Goal: Task Accomplishment & Management: Complete application form

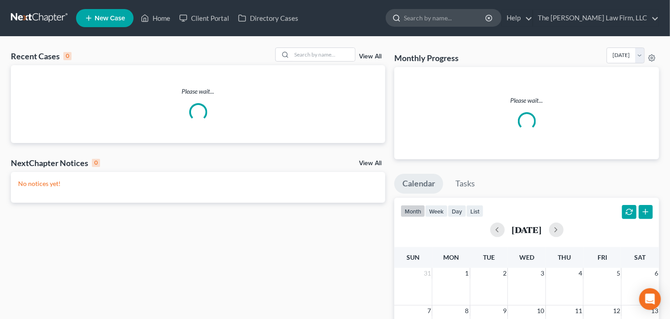
click at [453, 18] on input "search" at bounding box center [445, 18] width 83 height 17
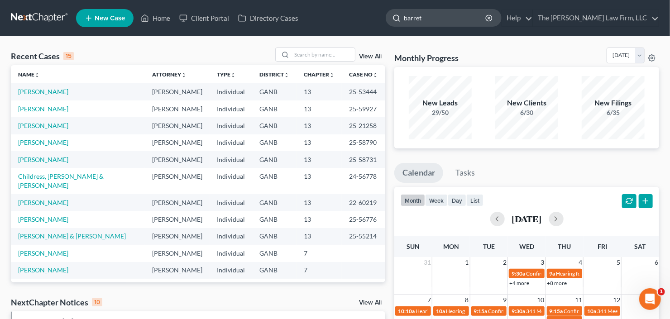
type input "barrett"
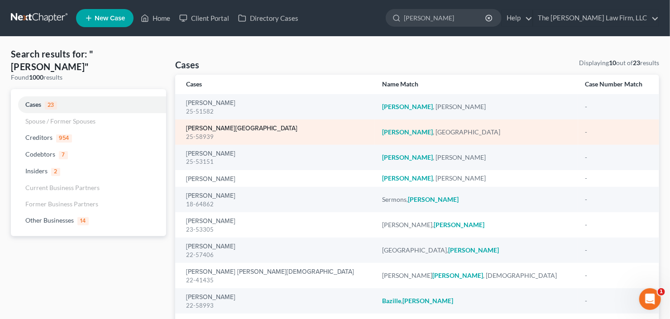
click at [213, 127] on link "Barrett, Jordan" at bounding box center [241, 128] width 111 height 6
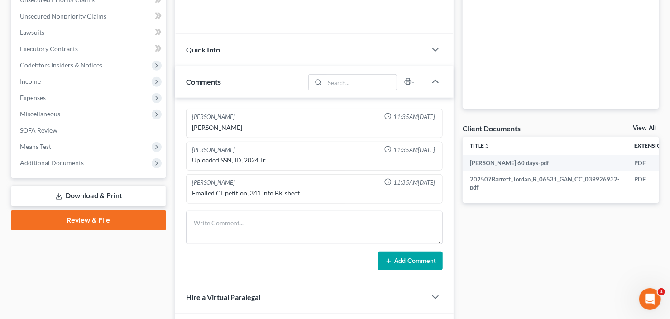
scroll to position [217, 0]
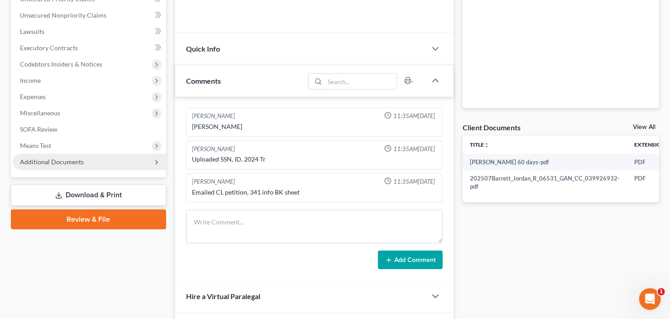
click at [28, 160] on span "Additional Documents" at bounding box center [52, 162] width 64 height 8
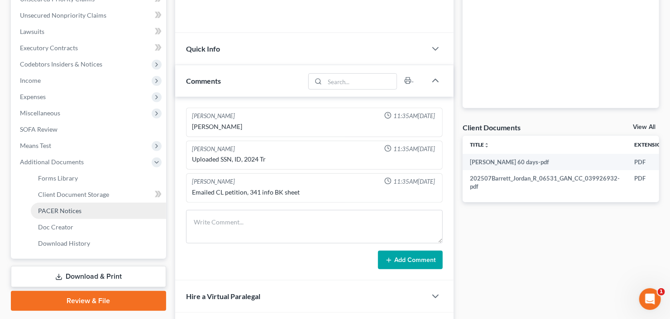
click at [57, 209] on span "PACER Notices" at bounding box center [59, 211] width 43 height 8
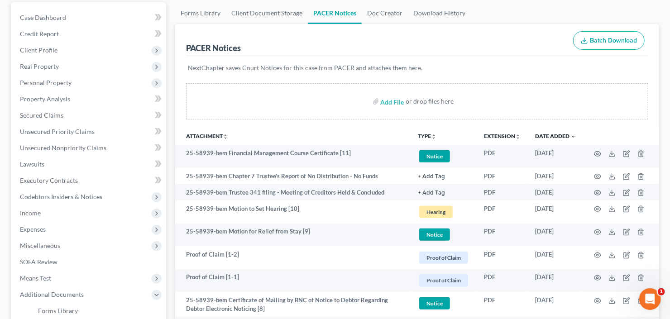
scroll to position [145, 0]
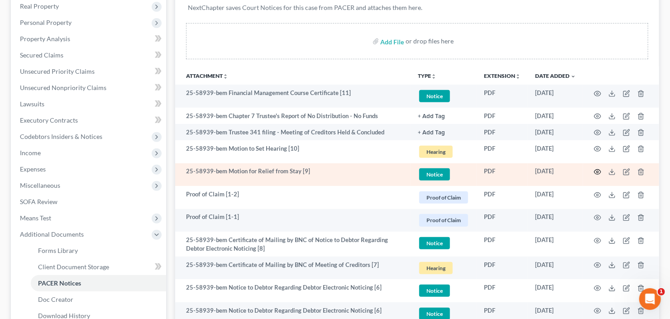
click at [595, 170] on icon "button" at bounding box center [597, 172] width 7 height 5
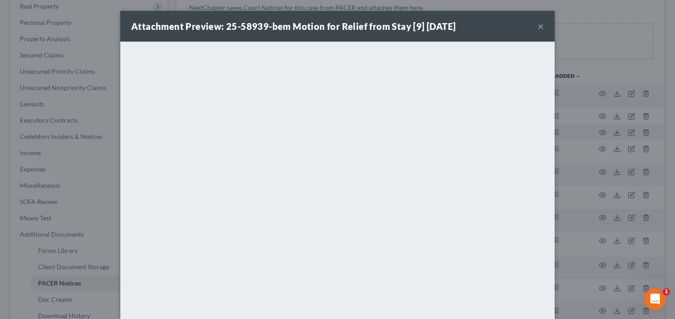
click at [540, 24] on button "×" at bounding box center [541, 26] width 6 height 11
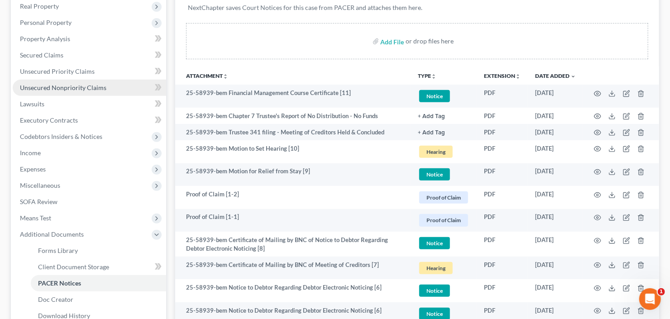
drag, startPoint x: 81, startPoint y: 87, endPoint x: 100, endPoint y: 86, distance: 18.6
click at [81, 87] on span "Unsecured Nonpriority Claims" at bounding box center [63, 88] width 86 height 8
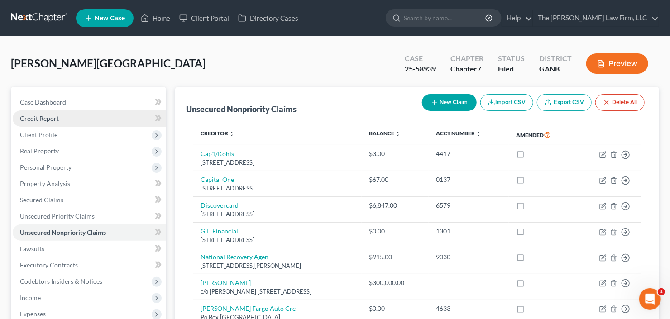
click at [43, 122] on link "Credit Report" at bounding box center [89, 118] width 153 height 16
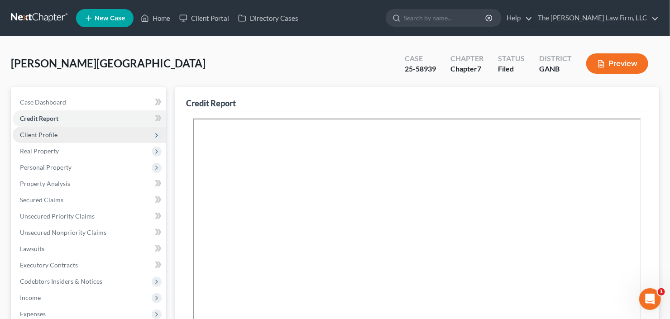
click at [53, 137] on span "Client Profile" at bounding box center [39, 135] width 38 height 8
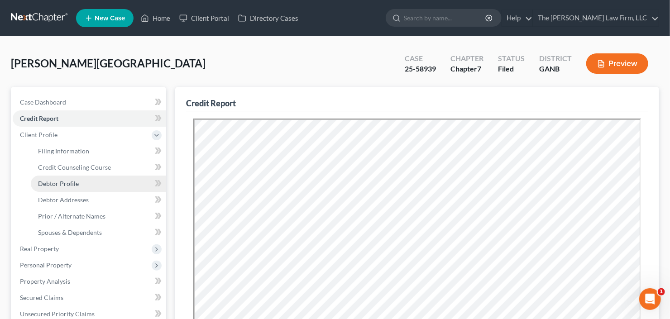
click at [60, 185] on span "Debtor Profile" at bounding box center [58, 184] width 41 height 8
select select "0"
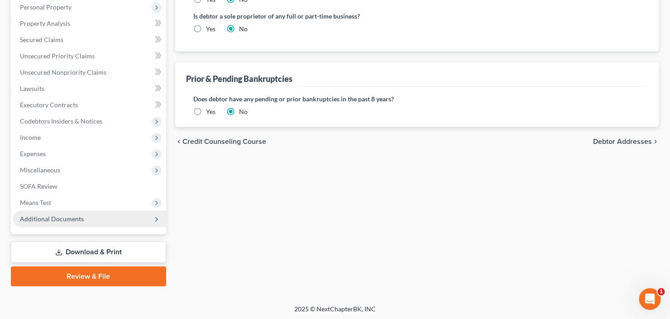
click at [54, 222] on span "Additional Documents" at bounding box center [89, 219] width 153 height 16
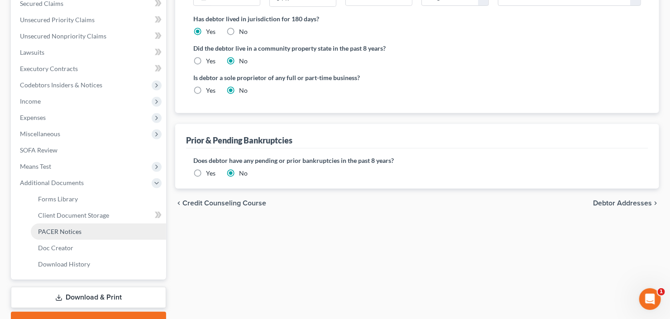
click at [57, 228] on span "PACER Notices" at bounding box center [59, 232] width 43 height 8
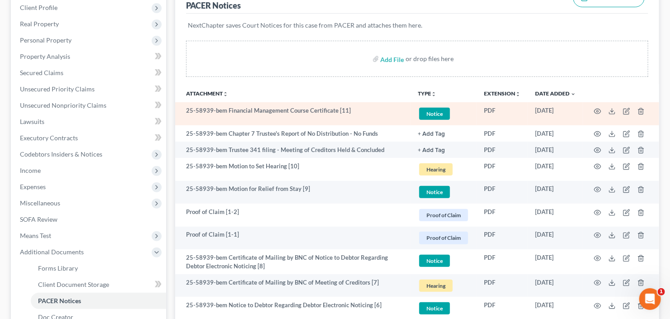
scroll to position [145, 0]
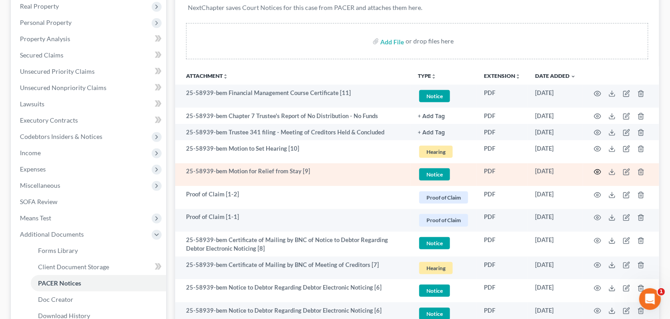
click at [599, 170] on icon "button" at bounding box center [597, 171] width 7 height 7
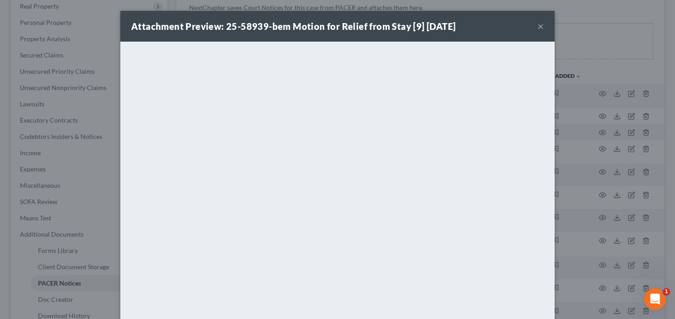
click at [538, 24] on button "×" at bounding box center [541, 26] width 6 height 11
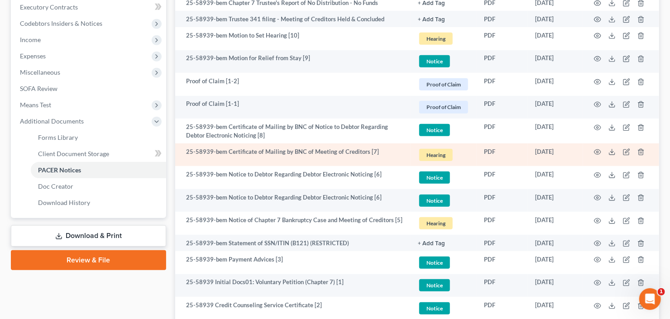
scroll to position [328, 0]
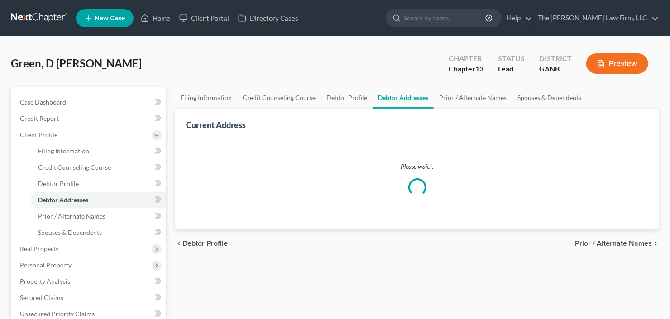
select select "0"
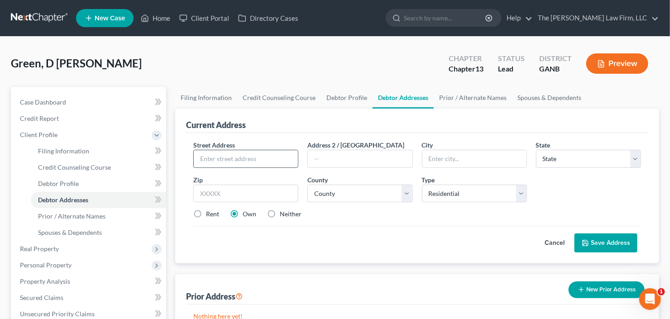
click at [244, 155] on input "text" at bounding box center [246, 158] width 104 height 17
type input "1868 Brandy Woods Drive SE"
type input "30013"
type input "Conyers"
select select "10"
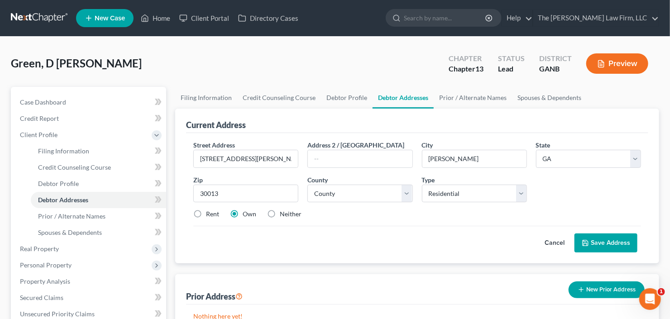
click at [344, 182] on div "County * County" at bounding box center [360, 189] width 114 height 28
click at [346, 190] on select "County" at bounding box center [359, 194] width 105 height 18
select select "121"
click at [307, 185] on select "County Appling County Atkinson County Bacon County Baker County Baldwin County …" at bounding box center [359, 194] width 105 height 18
click at [602, 239] on button "Save Address" at bounding box center [605, 243] width 63 height 19
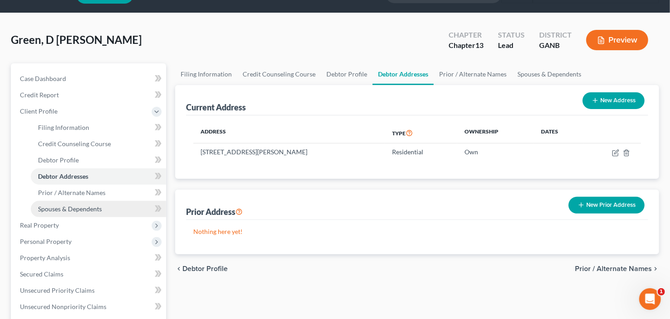
scroll to position [36, 0]
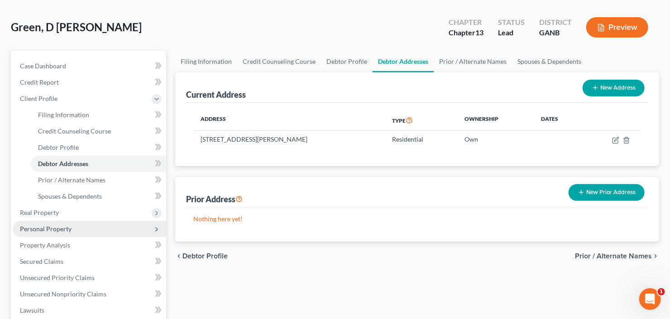
click at [62, 227] on span "Personal Property" at bounding box center [46, 229] width 52 height 8
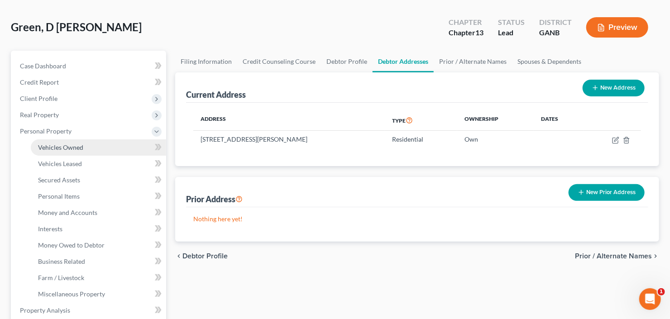
click at [77, 145] on span "Vehicles Owned" at bounding box center [60, 148] width 45 height 8
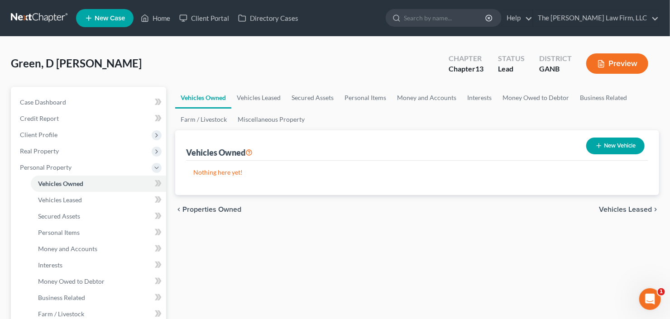
click at [603, 147] on button "New Vehicle" at bounding box center [615, 146] width 58 height 17
select select "0"
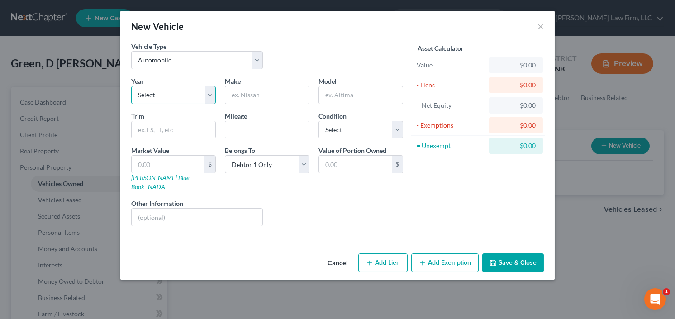
click at [177, 101] on select "Select 2026 2025 2024 2023 2022 2021 2020 2019 2018 2017 2016 2015 2014 2013 20…" at bounding box center [173, 95] width 85 height 18
select select "2"
click at [131, 86] on select "Select 2026 2025 2024 2023 2022 2021 2020 2019 2018 2017 2016 2015 2014 2013 20…" at bounding box center [173, 95] width 85 height 18
click at [258, 99] on input "text" at bounding box center [267, 94] width 84 height 17
type input "Toyota"
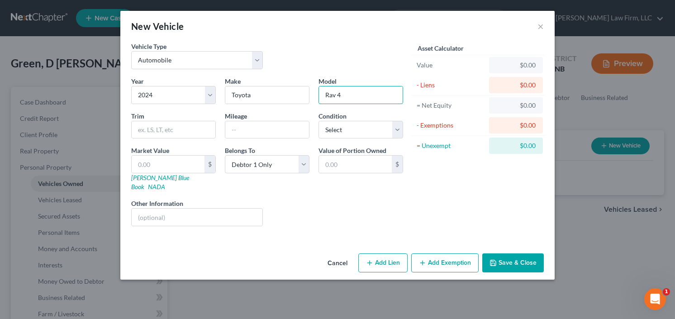
type input "Rav 4"
click at [489, 254] on button "Save & Close" at bounding box center [514, 263] width 62 height 19
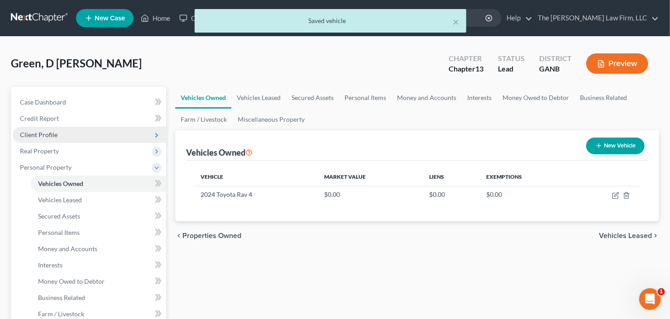
click at [43, 134] on span "Client Profile" at bounding box center [39, 135] width 38 height 8
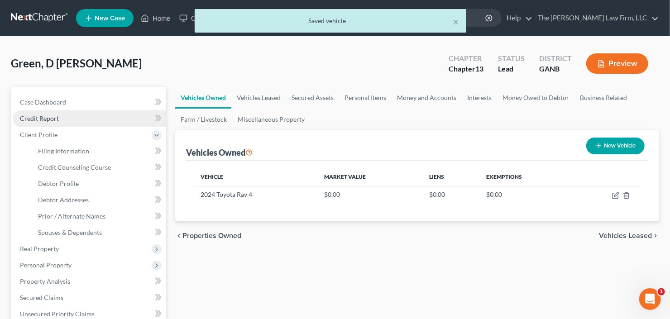
click at [49, 112] on link "Credit Report" at bounding box center [89, 118] width 153 height 16
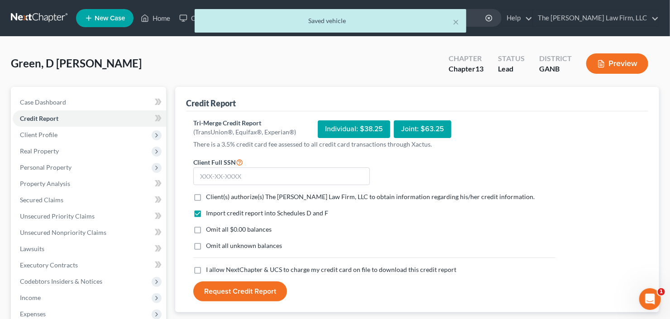
click at [206, 193] on label "Client(s) authorize(s) The Craig Black Law Firm, LLC to obtain information rega…" at bounding box center [370, 196] width 329 height 9
click at [210, 193] on input "Client(s) authorize(s) The Craig Black Law Firm, LLC to obtain information rega…" at bounding box center [213, 195] width 6 height 6
checkbox input "true"
drag, startPoint x: 198, startPoint y: 268, endPoint x: 225, endPoint y: 224, distance: 51.6
click at [206, 268] on label "I allow NextChapter & UCS to charge my credit card on file to download this cre…" at bounding box center [331, 269] width 250 height 9
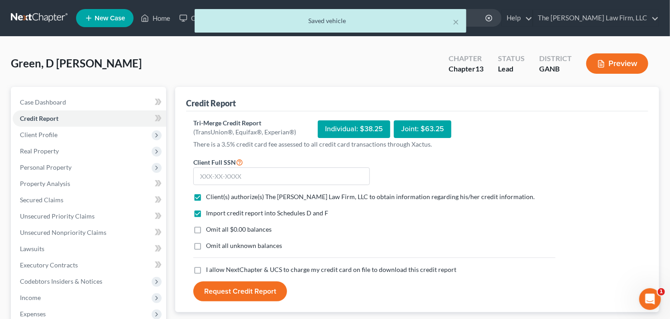
click at [210, 268] on input "I allow NextChapter & UCS to charge my credit card on file to download this cre…" at bounding box center [213, 268] width 6 height 6
checkbox input "true"
click at [265, 167] on input "text" at bounding box center [281, 176] width 177 height 18
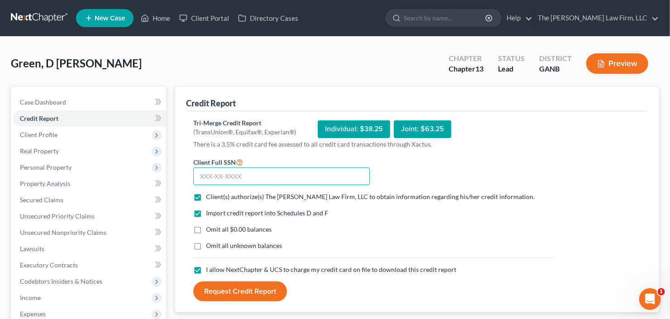
click at [234, 176] on input "text" at bounding box center [281, 176] width 177 height 18
type input "334-84-1131"
click at [230, 300] on button "Request Credit Report" at bounding box center [240, 292] width 94 height 20
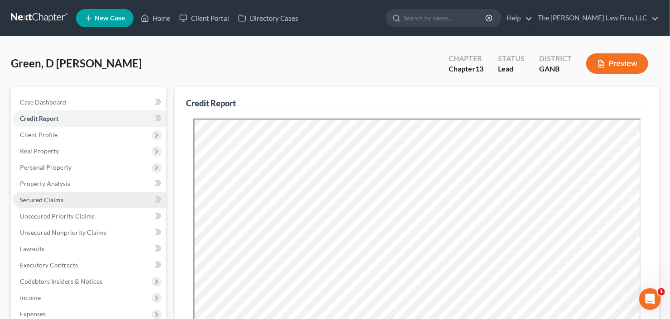
click at [29, 196] on span "Secured Claims" at bounding box center [41, 200] width 43 height 8
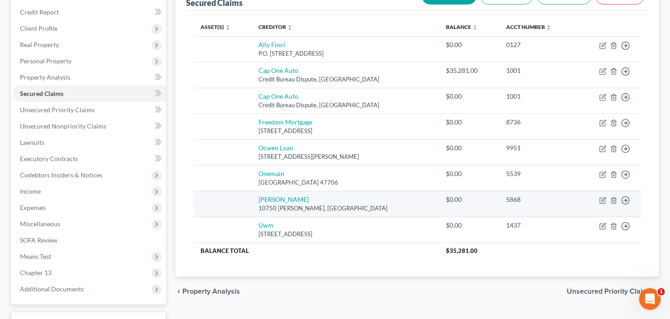
scroll to position [109, 0]
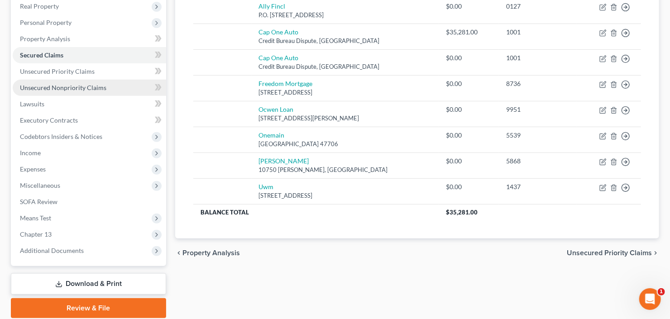
click at [78, 87] on span "Unsecured Nonpriority Claims" at bounding box center [63, 88] width 86 height 8
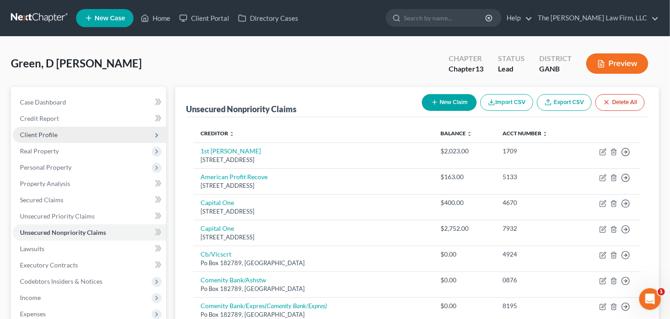
click at [50, 138] on span "Client Profile" at bounding box center [89, 135] width 153 height 16
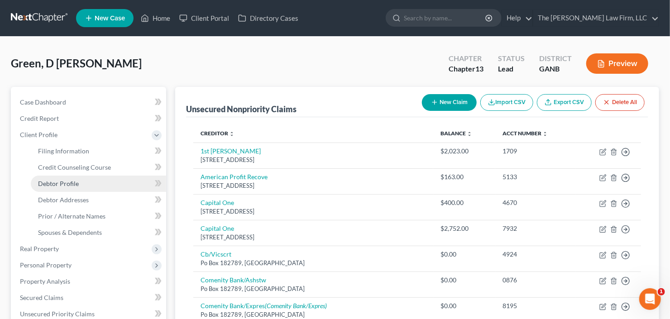
click at [56, 183] on span "Debtor Profile" at bounding box center [58, 184] width 41 height 8
select select "0"
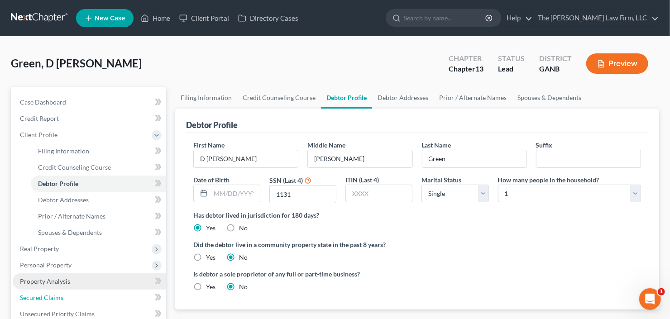
drag, startPoint x: 49, startPoint y: 298, endPoint x: 96, endPoint y: 273, distance: 53.3
click at [49, 298] on span "Secured Claims" at bounding box center [41, 298] width 43 height 8
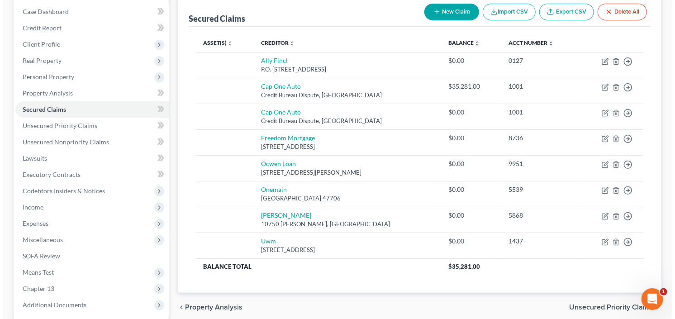
scroll to position [109, 0]
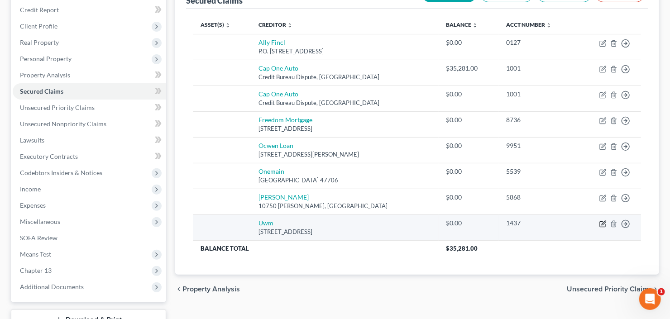
click at [600, 222] on icon "button" at bounding box center [602, 223] width 5 height 5
select select "45"
select select "0"
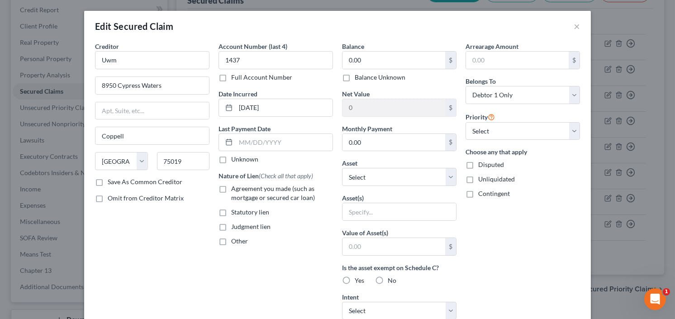
click at [231, 188] on label "Agreement you made (such as mortgage or secured car loan)" at bounding box center [282, 193] width 102 height 18
click at [235, 188] on input "Agreement you made (such as mortgage or secured car loan)" at bounding box center [238, 187] width 6 height 6
checkbox input "true"
click at [371, 59] on input "0.00" at bounding box center [394, 60] width 103 height 17
type input "280,000"
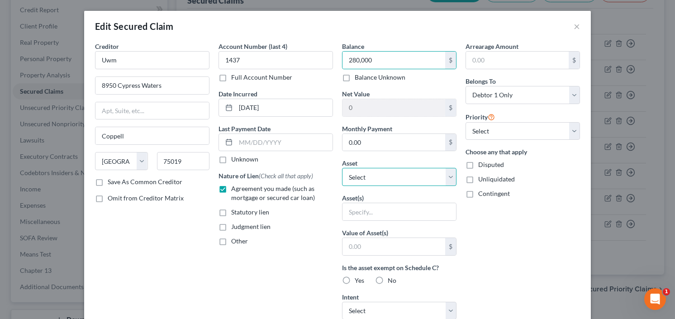
click at [384, 177] on select "Select Other Multiple Assets 1868 Brandy Woods Drive SE - $0.0 2024 Toyota Rav …" at bounding box center [399, 177] width 115 height 18
select select "2"
click at [342, 168] on select "Select Other Multiple Assets 1868 Brandy Woods Drive SE - $0.0 2024 Toyota Rav …" at bounding box center [399, 177] width 115 height 18
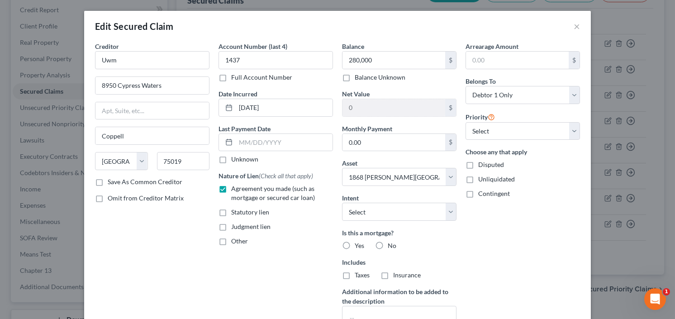
click at [355, 242] on label "Yes" at bounding box center [360, 245] width 10 height 9
click at [359, 242] on input "Yes" at bounding box center [362, 244] width 6 height 6
radio input "true"
click at [481, 67] on input "text" at bounding box center [517, 60] width 103 height 17
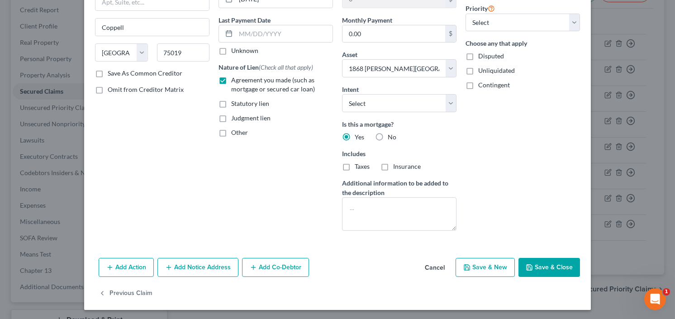
type input "10,000"
click at [548, 269] on button "Save & Close" at bounding box center [550, 267] width 62 height 19
select select
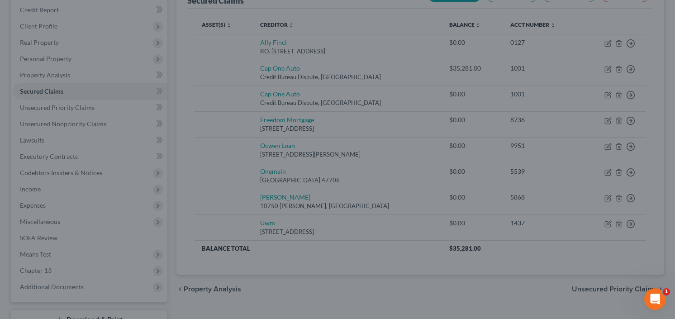
type input "280,000.00"
type input "-280,000.00"
select select "2"
type input "10,000.00"
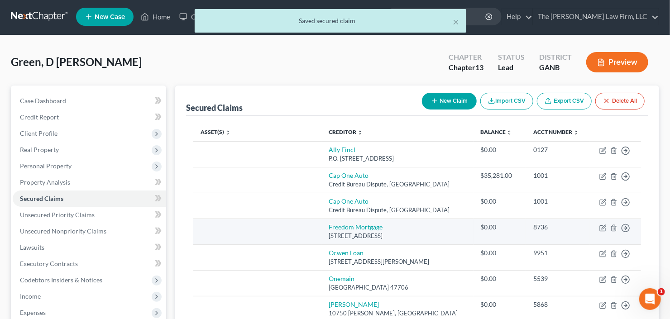
scroll to position [0, 0]
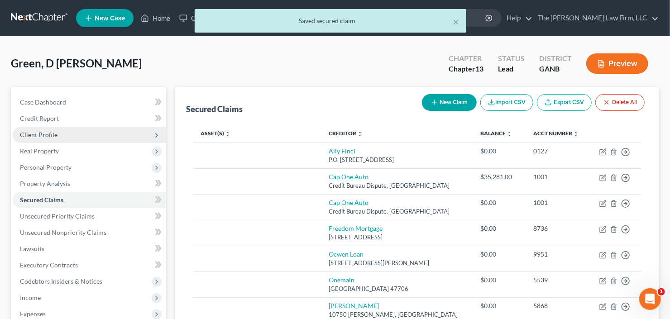
click at [83, 133] on span "Client Profile" at bounding box center [89, 135] width 153 height 16
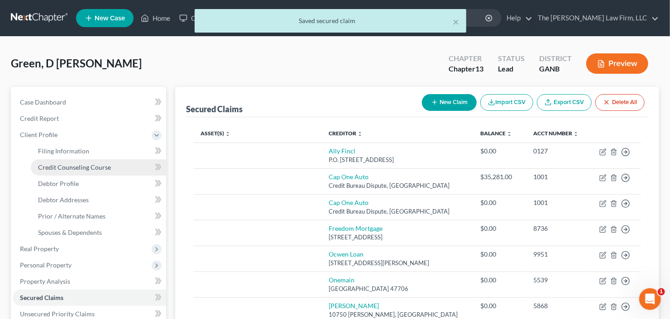
click at [78, 170] on span "Credit Counseling Course" at bounding box center [74, 167] width 73 height 8
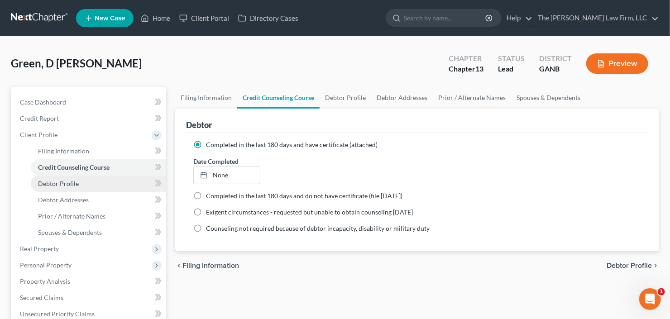
click at [49, 182] on span "Debtor Profile" at bounding box center [58, 184] width 41 height 8
select select "0"
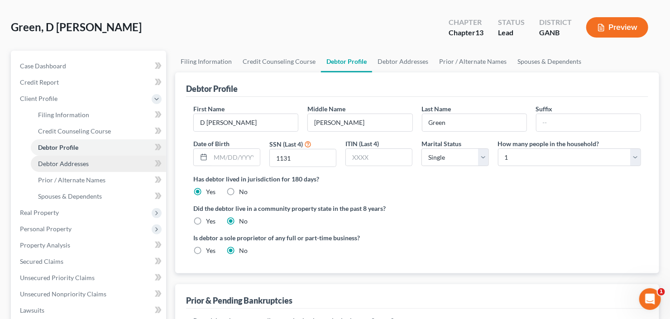
click at [63, 164] on span "Debtor Addresses" at bounding box center [63, 164] width 51 height 8
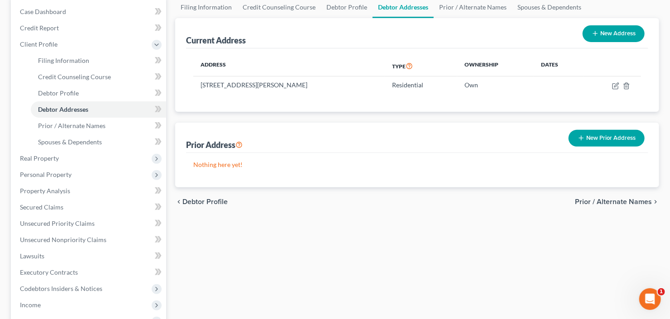
scroll to position [109, 0]
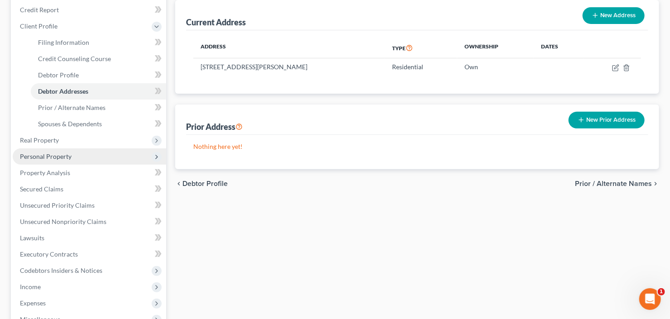
click at [57, 160] on span "Personal Property" at bounding box center [89, 156] width 153 height 16
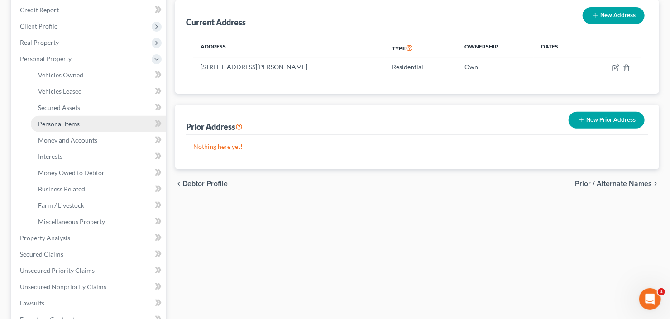
click at [69, 122] on span "Personal Items" at bounding box center [59, 124] width 42 height 8
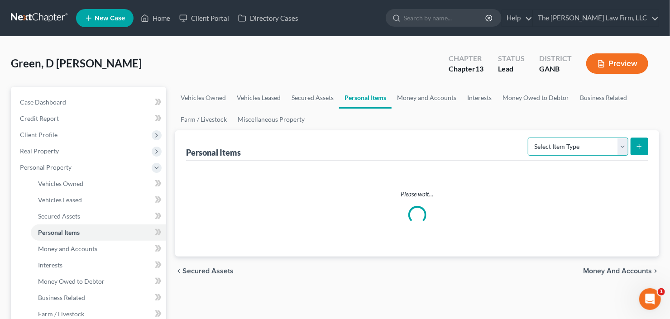
click at [581, 144] on select "Select Item Type Clothing Collectibles Of Value Electronics Firearms Household …" at bounding box center [578, 147] width 100 height 18
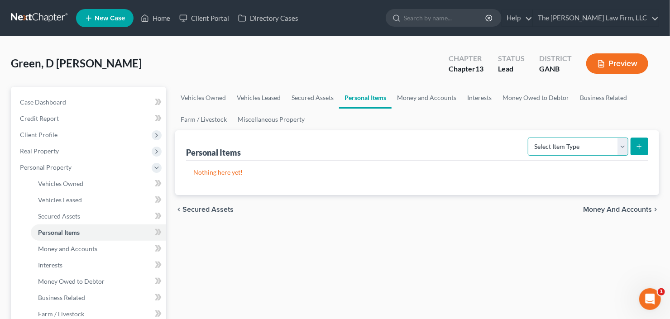
select select "electronics"
click at [529, 138] on select "Select Item Type Clothing Collectibles Of Value Electronics Firearms Household …" at bounding box center [578, 147] width 100 height 18
click at [639, 144] on line "submit" at bounding box center [639, 146] width 0 height 4
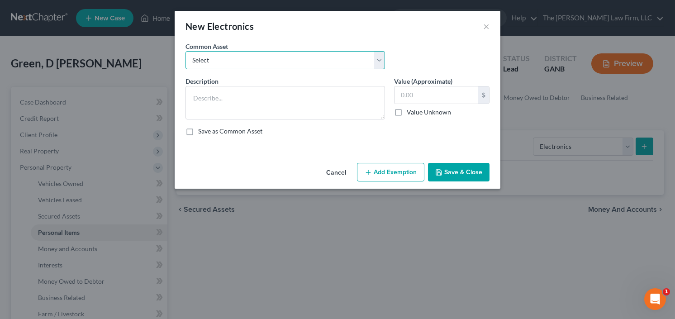
click at [262, 66] on select "Select All Electronics" at bounding box center [286, 60] width 200 height 18
select select "0"
click at [186, 51] on select "Select All Electronics" at bounding box center [286, 60] width 200 height 18
type textarea "All Electronics"
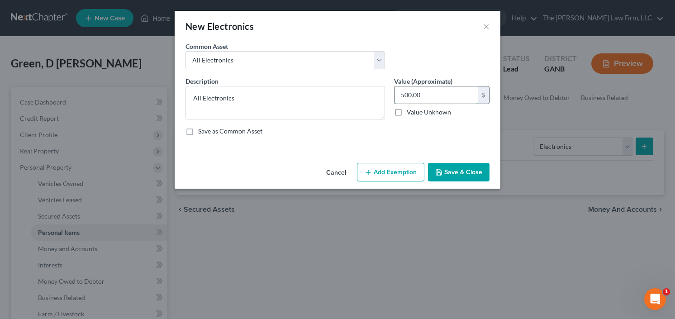
click at [409, 99] on input "500.00" at bounding box center [437, 94] width 84 height 17
type input "1,500"
click at [384, 172] on button "Add Exemption" at bounding box center [390, 172] width 67 height 19
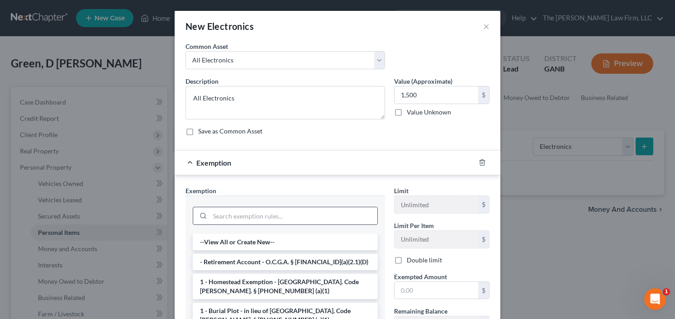
click at [287, 211] on input "search" at bounding box center [293, 215] width 167 height 17
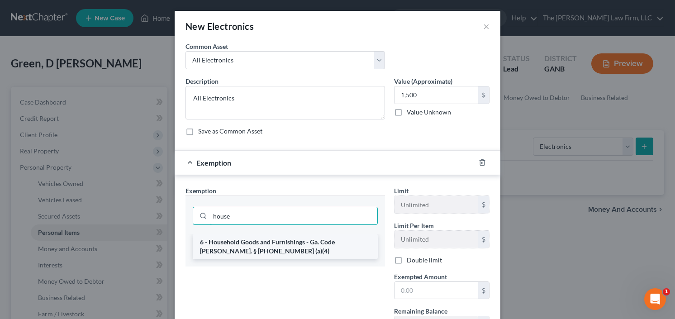
type input "house"
click at [252, 253] on li "6 - Household Goods and Furnishings - Ga. Code Ann. § 44-13-100 (a)(4)" at bounding box center [285, 246] width 185 height 25
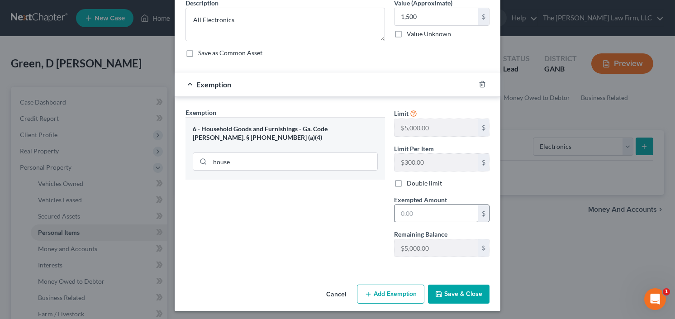
scroll to position [79, 0]
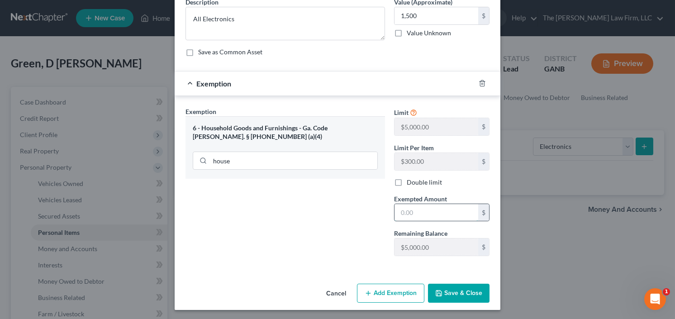
click at [420, 216] on input "text" at bounding box center [437, 212] width 84 height 17
type input "1,500.00"
click at [447, 293] on button "Save & Close" at bounding box center [459, 293] width 62 height 19
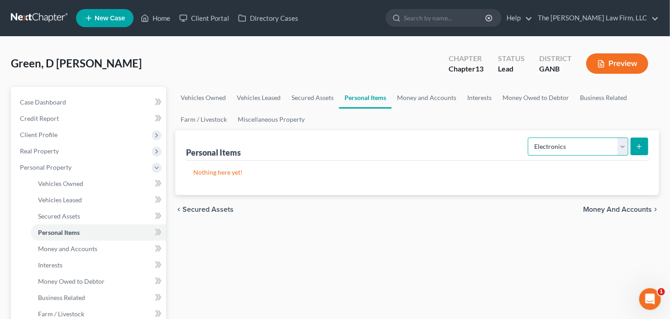
click at [589, 141] on select "Select Item Type Clothing Collectibles Of Value Electronics Firearms Household …" at bounding box center [578, 147] width 100 height 18
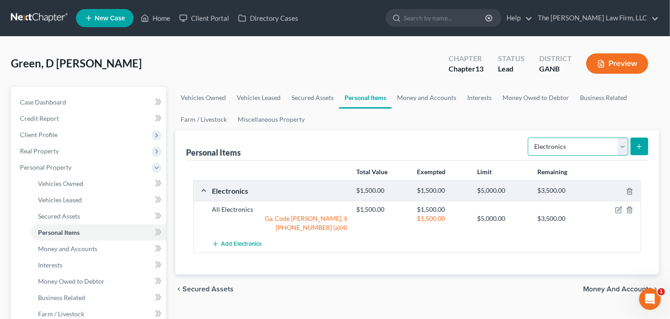
select select "household_goods"
click at [529, 138] on select "Select Item Type Clothing Collectibles Of Value Electronics Firearms Household …" at bounding box center [578, 147] width 100 height 18
click at [639, 148] on icon "submit" at bounding box center [639, 146] width 7 height 7
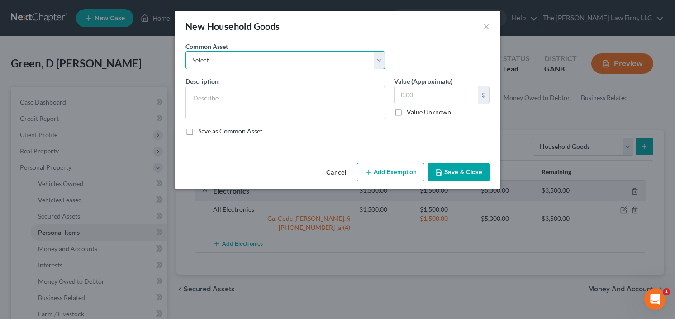
click at [258, 56] on select "Select All household goods and furniture All household goods and furniture All …" at bounding box center [286, 60] width 200 height 18
select select "0"
click at [186, 51] on select "Select All household goods and furniture All household goods and furniture All …" at bounding box center [286, 60] width 200 height 18
type textarea "All household goods and furniture"
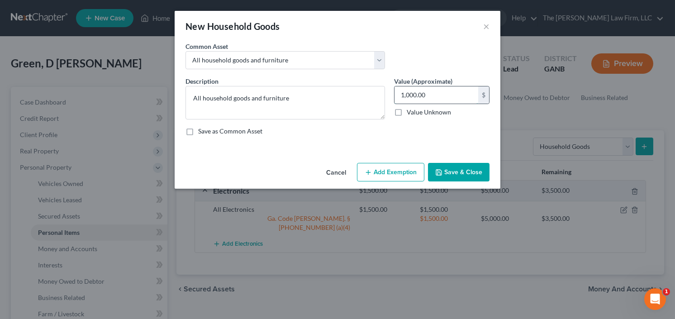
click at [450, 92] on input "1,000.00" at bounding box center [437, 94] width 84 height 17
type input "3,000"
click at [392, 170] on button "Add Exemption" at bounding box center [390, 172] width 67 height 19
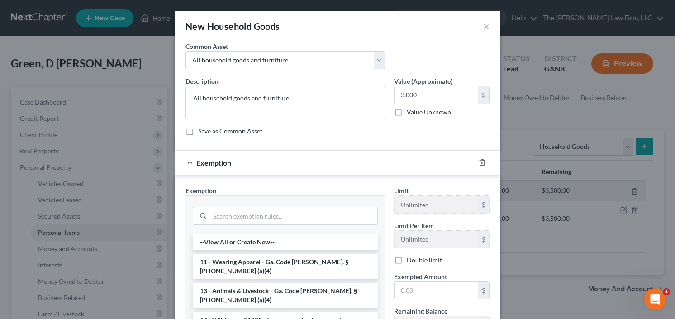
click at [264, 203] on div at bounding box center [285, 215] width 185 height 24
click at [225, 220] on input "search" at bounding box center [293, 215] width 167 height 17
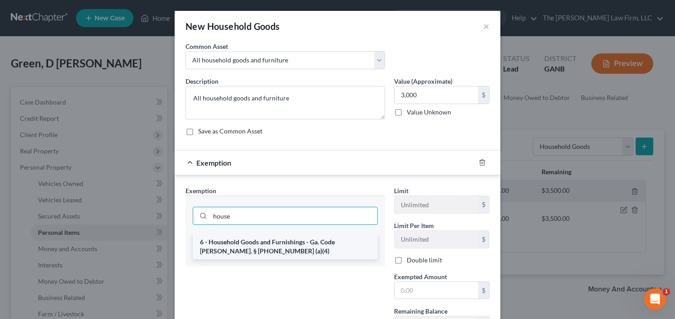
type input "house"
click at [213, 239] on li "6 - Household Goods and Furnishings - Ga. Code Ann. § 44-13-100 (a)(4)" at bounding box center [285, 246] width 185 height 25
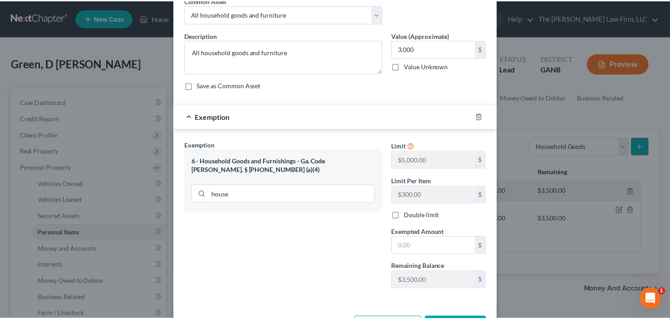
scroll to position [72, 0]
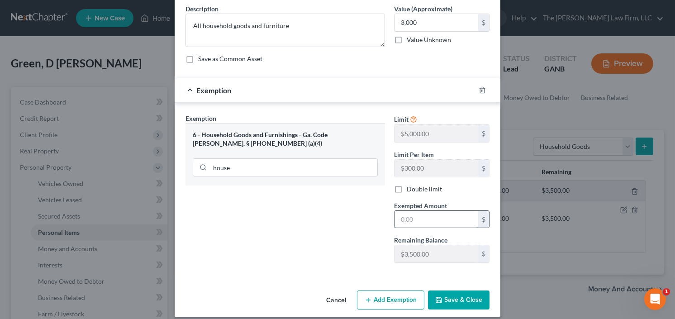
click at [432, 225] on input "text" at bounding box center [437, 219] width 84 height 17
type input "3,000.00"
click at [457, 307] on button "Save & Close" at bounding box center [459, 300] width 62 height 19
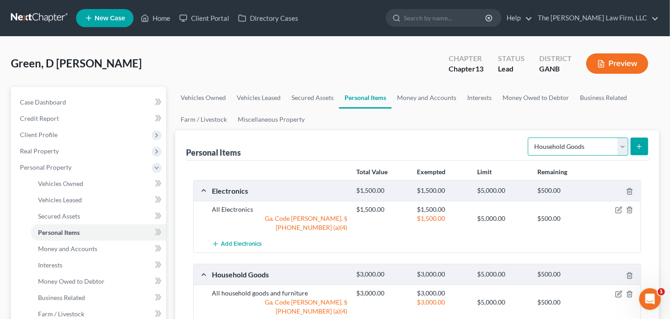
click at [584, 142] on select "Select Item Type Clothing Collectibles Of Value Electronics Firearms Household …" at bounding box center [578, 147] width 100 height 18
select select "clothing"
click at [529, 138] on select "Select Item Type Clothing Collectibles Of Value Electronics Firearms Household …" at bounding box center [578, 147] width 100 height 18
click at [636, 145] on icon "submit" at bounding box center [639, 146] width 7 height 7
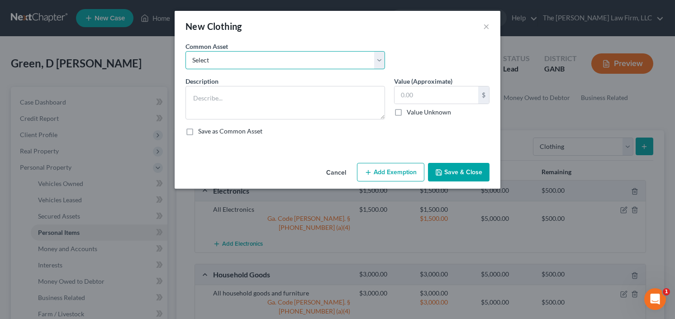
click at [237, 53] on select "Select All clothing and shoes All clothing and shoes All clothing and shoes" at bounding box center [286, 60] width 200 height 18
select select "0"
click at [186, 51] on select "Select All clothing and shoes All clothing and shoes All clothing and shoes" at bounding box center [286, 60] width 200 height 18
type textarea "All clothing and shoes"
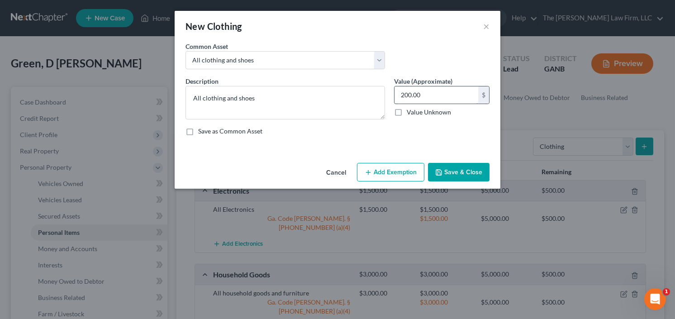
click at [433, 96] on input "200.00" at bounding box center [437, 94] width 84 height 17
click at [433, 99] on input "500" at bounding box center [437, 94] width 84 height 17
type input "5"
type input "600"
click at [466, 168] on button "Save & Close" at bounding box center [459, 172] width 62 height 19
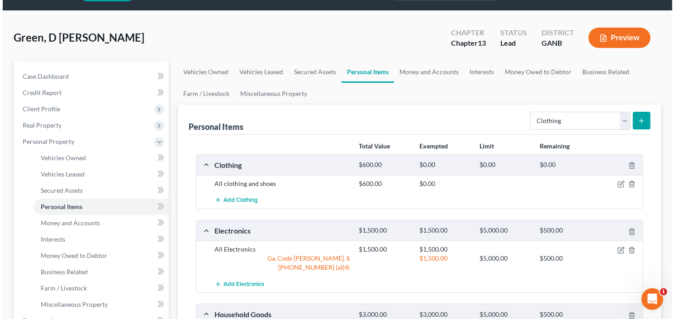
scroll to position [109, 0]
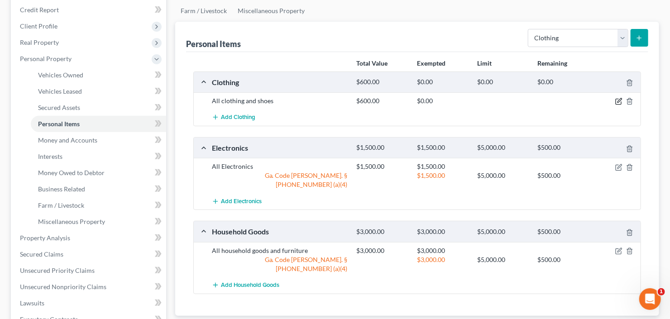
click at [618, 99] on icon "button" at bounding box center [619, 101] width 4 height 4
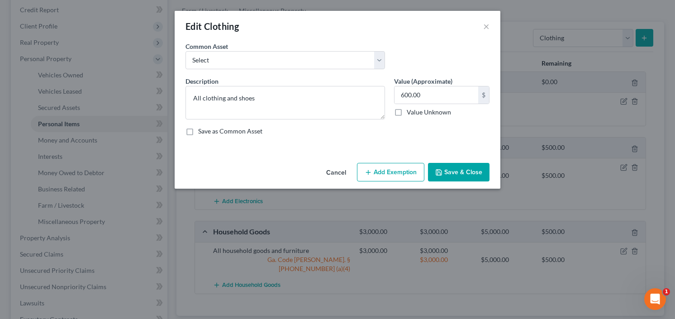
click at [384, 174] on button "Add Exemption" at bounding box center [390, 172] width 67 height 19
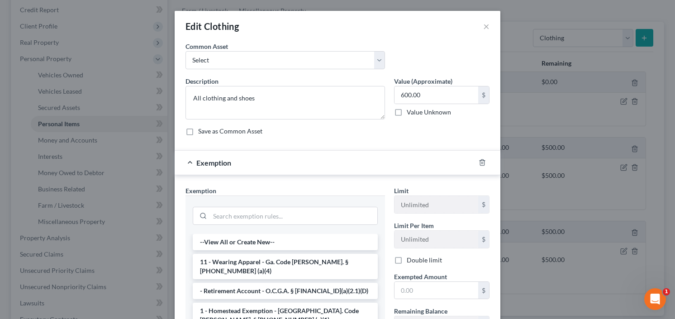
drag, startPoint x: 231, startPoint y: 263, endPoint x: 239, endPoint y: 262, distance: 7.5
click at [231, 263] on li "11 - Wearing Apparel - Ga. Code Ann. § 44-13-100 (a)(4)" at bounding box center [285, 266] width 185 height 25
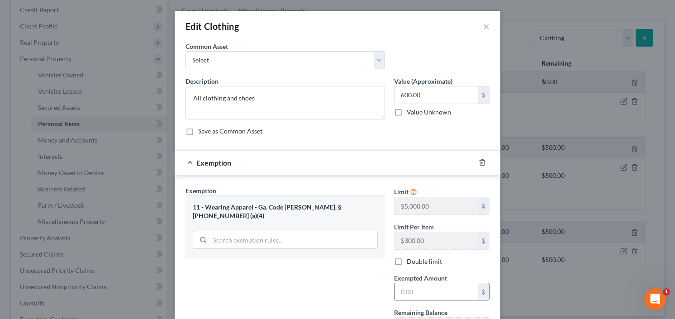
click at [436, 288] on input "text" at bounding box center [437, 291] width 84 height 17
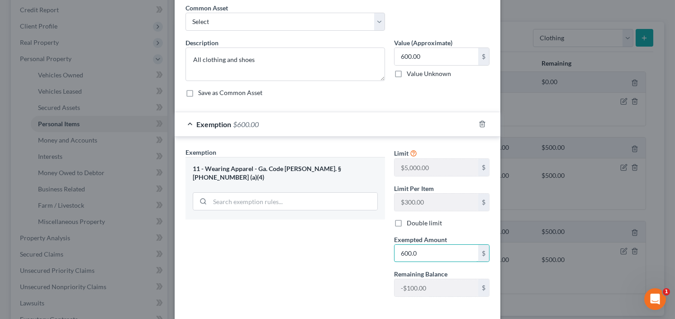
scroll to position [79, 0]
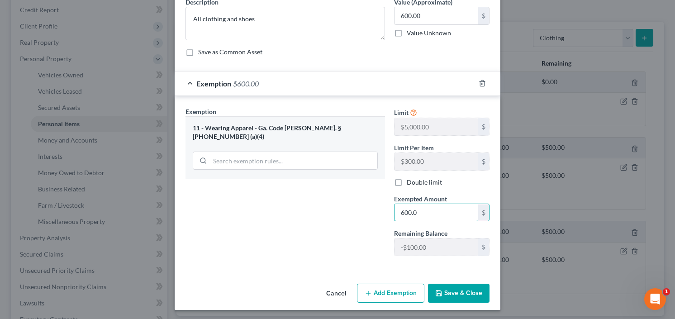
type input "600.0"
click at [458, 288] on button "Save & Close" at bounding box center [459, 293] width 62 height 19
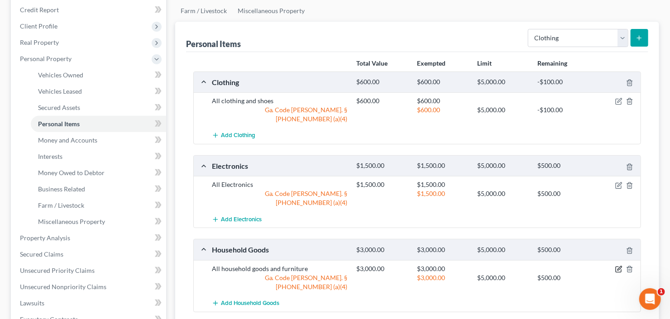
click at [618, 266] on icon "button" at bounding box center [619, 268] width 4 height 4
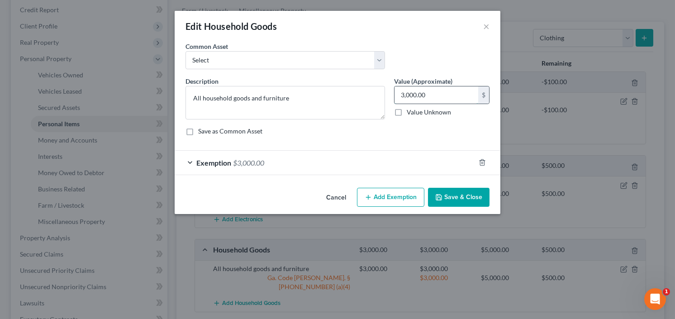
click at [440, 90] on input "3,000.00" at bounding box center [437, 94] width 84 height 17
type input "2,000"
click at [240, 155] on div "Exemption $3,000.00" at bounding box center [325, 163] width 301 height 24
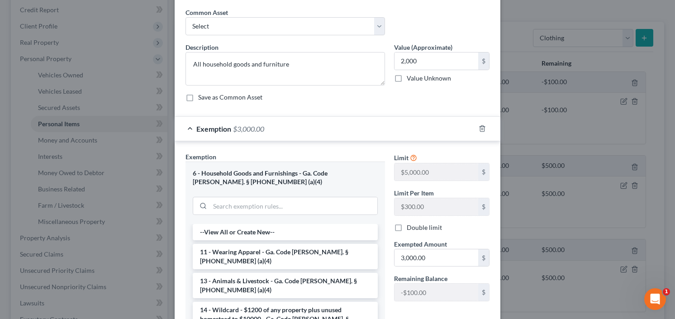
scroll to position [72, 0]
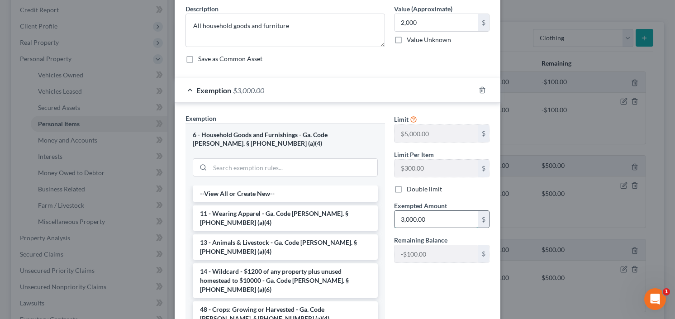
click at [446, 220] on input "3,000.00" at bounding box center [437, 219] width 84 height 17
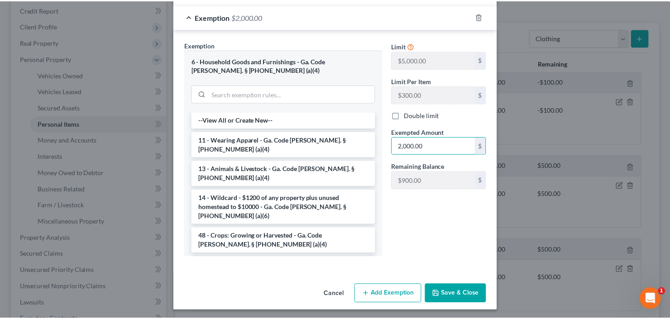
scroll to position [147, 0]
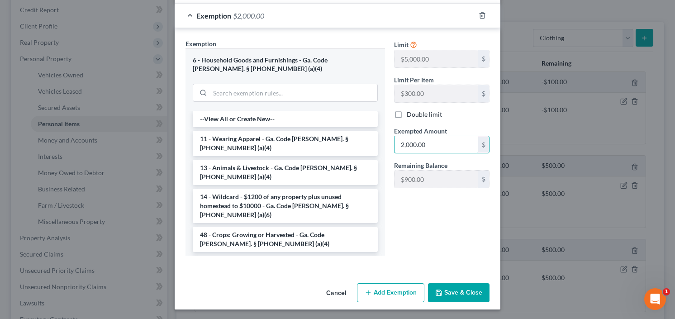
type input "2,000.00"
click at [469, 294] on button "Save & Close" at bounding box center [459, 292] width 62 height 19
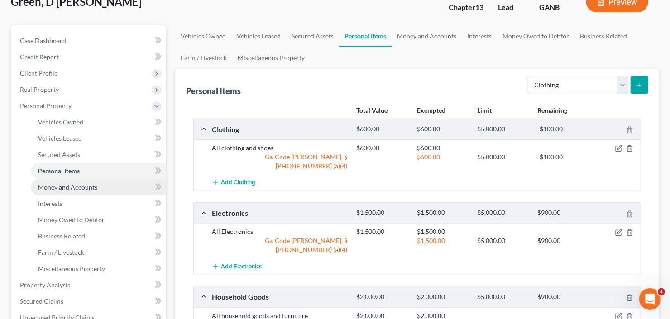
scroll to position [36, 0]
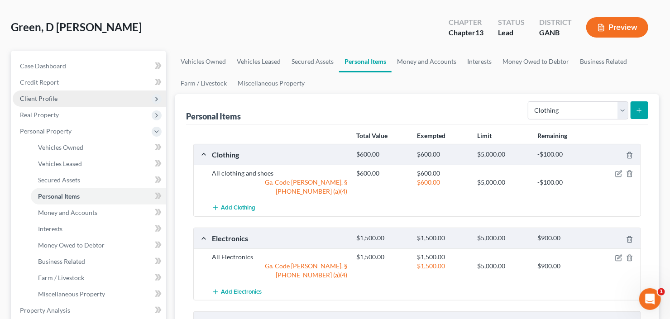
click at [81, 100] on span "Client Profile" at bounding box center [89, 99] width 153 height 16
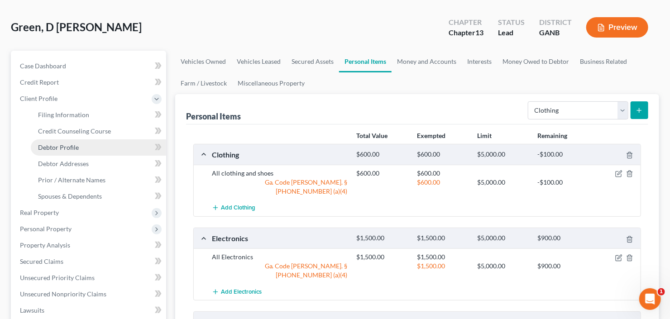
click at [84, 147] on link "Debtor Profile" at bounding box center [98, 147] width 135 height 16
select select "0"
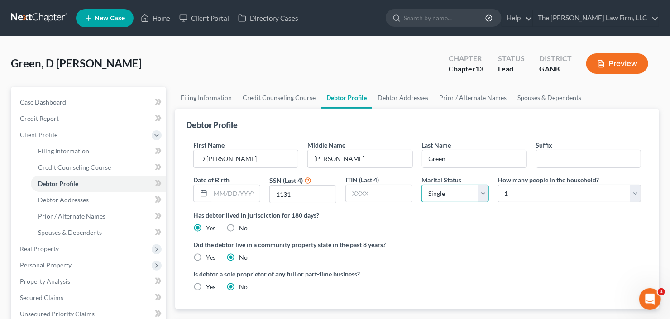
click at [445, 194] on select "Select Single Married Separated Divorced Widowed" at bounding box center [454, 194] width 67 height 18
select select "2"
click at [421, 185] on select "Select Single Married Separated Divorced Widowed" at bounding box center [454, 194] width 67 height 18
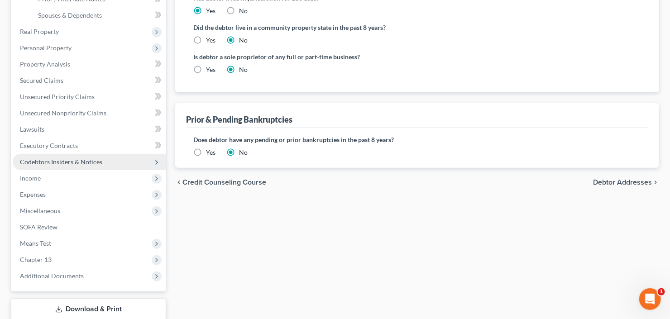
scroll to position [145, 0]
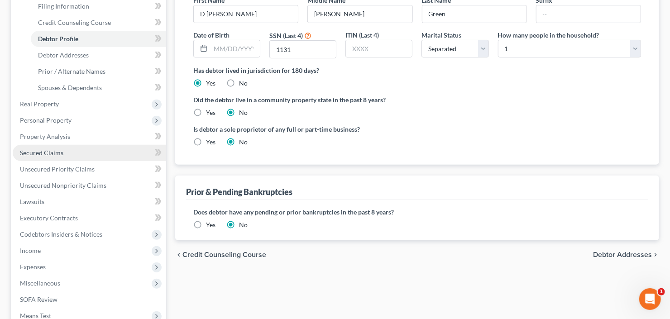
click at [42, 152] on span "Secured Claims" at bounding box center [41, 153] width 43 height 8
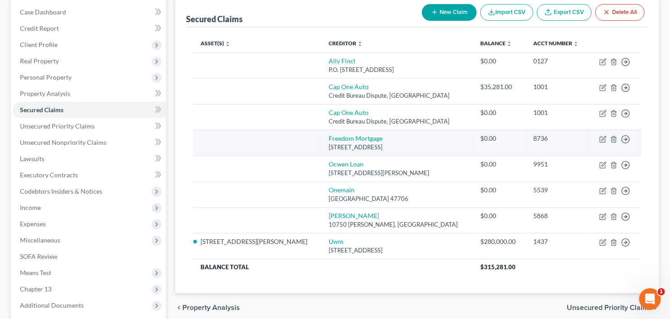
scroll to position [109, 0]
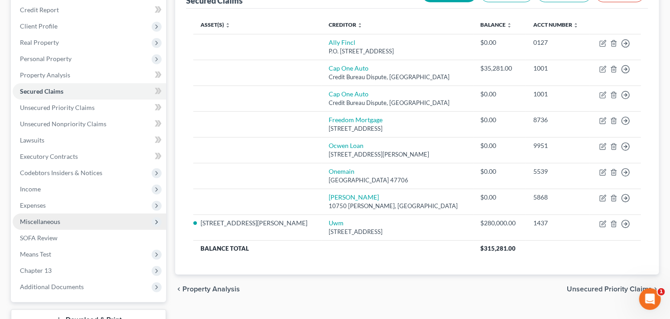
click at [76, 223] on span "Miscellaneous" at bounding box center [89, 222] width 153 height 16
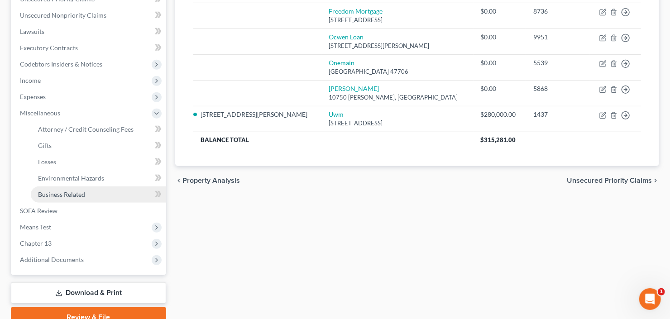
scroll to position [258, 0]
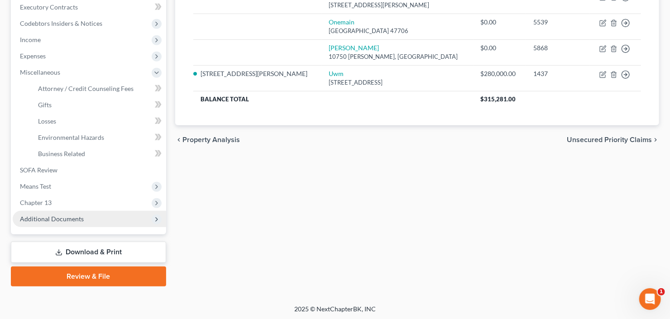
click at [44, 216] on span "Additional Documents" at bounding box center [52, 219] width 64 height 8
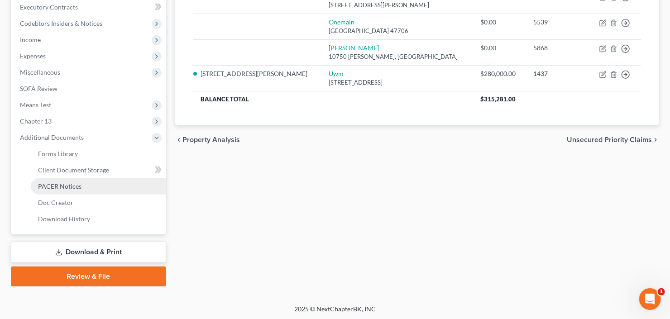
click at [71, 187] on span "PACER Notices" at bounding box center [59, 186] width 43 height 8
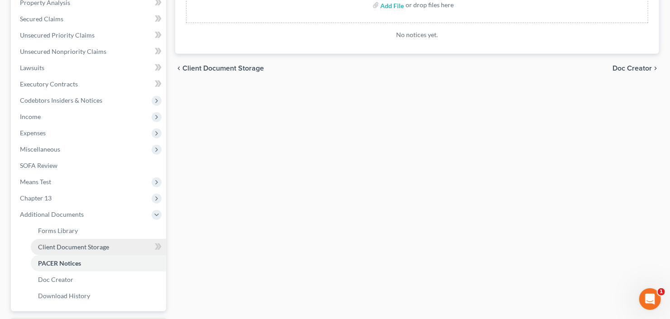
drag, startPoint x: 62, startPoint y: 248, endPoint x: 67, endPoint y: 244, distance: 6.7
click at [62, 248] on span "Client Document Storage" at bounding box center [73, 247] width 71 height 8
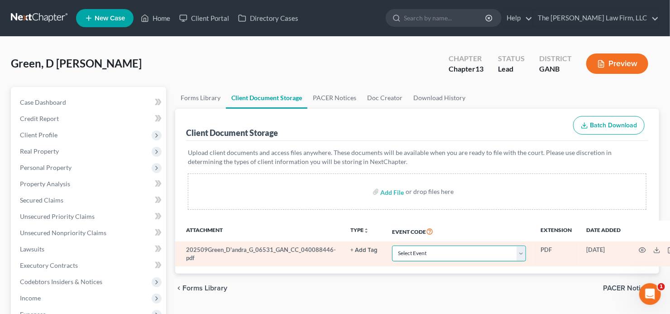
click at [441, 251] on select "Select Event 01 - Chapter 13 Plan - Initial Plan 02-Application to Pay Filing F…" at bounding box center [459, 253] width 134 height 16
select select "5"
click at [441, 251] on select "Select Event 01 - Chapter 13 Plan - Initial Plan 02-Application to Pay Filing F…" at bounding box center [459, 253] width 134 height 16
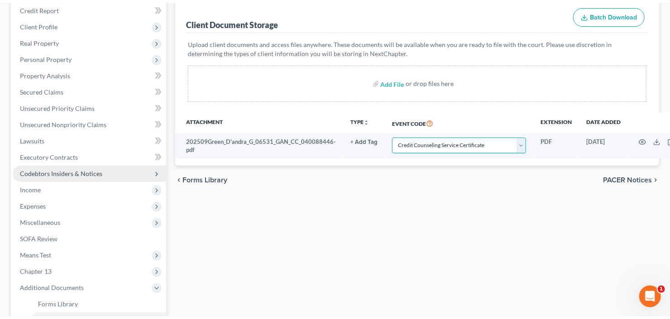
scroll to position [145, 0]
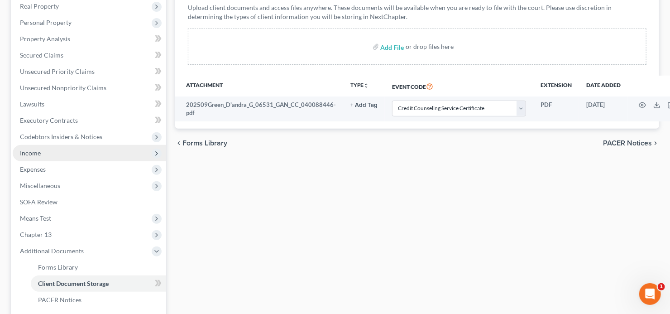
click at [52, 153] on span "Income" at bounding box center [89, 153] width 153 height 16
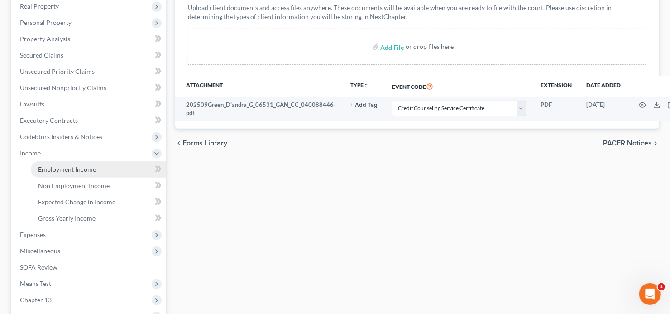
click at [70, 170] on span "Employment Income" at bounding box center [67, 169] width 58 height 8
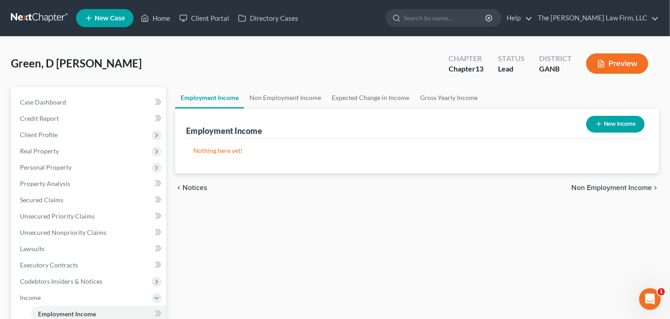
click at [623, 126] on button "New Income" at bounding box center [615, 124] width 58 height 17
select select "0"
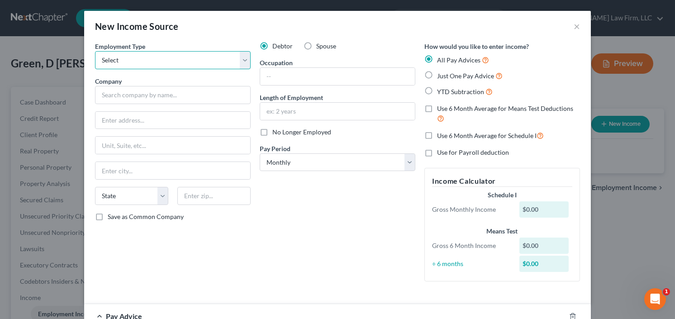
click at [137, 53] on select "Select Full or Part Time Employment Self Employment" at bounding box center [173, 60] width 156 height 18
select select "0"
click at [95, 51] on select "Select Full or Part Time Employment Self Employment" at bounding box center [173, 60] width 156 height 18
click at [290, 71] on input "text" at bounding box center [337, 76] width 155 height 17
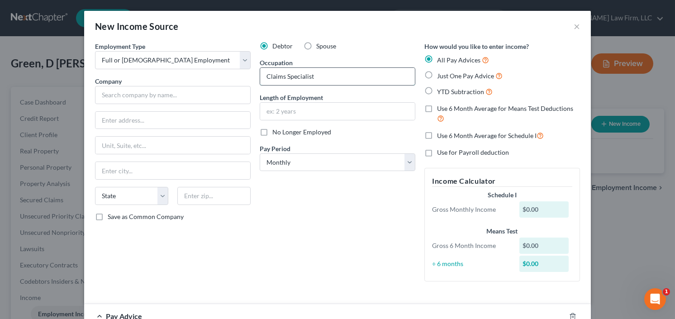
type input "Claims Specialist"
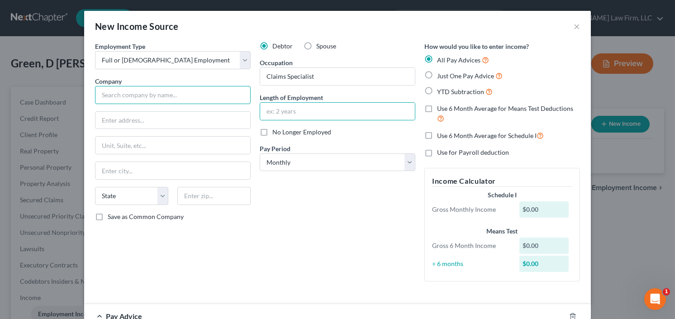
click at [149, 101] on input "text" at bounding box center [173, 95] width 156 height 18
click at [116, 95] on input "Social Adminsrtaion" at bounding box center [173, 95] width 156 height 18
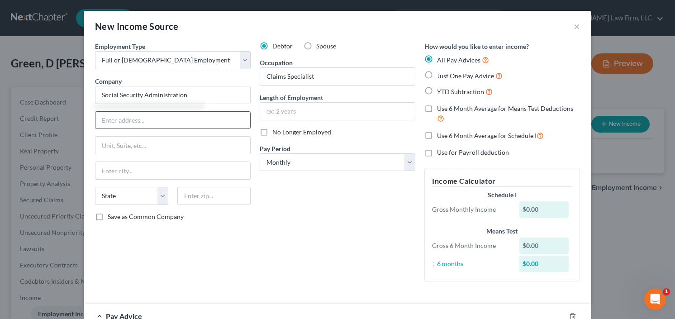
click at [141, 122] on input "text" at bounding box center [173, 120] width 155 height 17
type input "Social Security Administration"
type input "9180 Covington Bypass Rd"
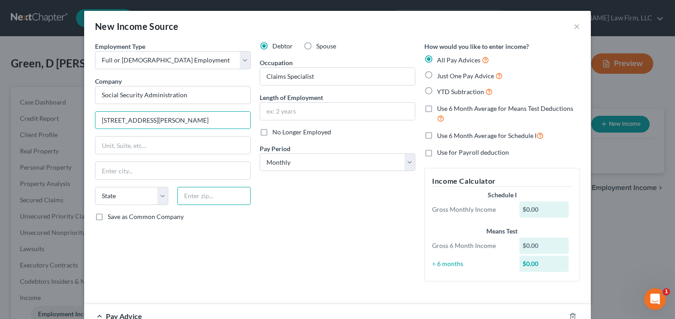
click at [209, 198] on input "text" at bounding box center [213, 196] width 73 height 18
click at [356, 112] on input "text" at bounding box center [337, 111] width 155 height 17
click at [203, 200] on input "text" at bounding box center [213, 196] width 73 height 18
type input "30014"
type input "Covington"
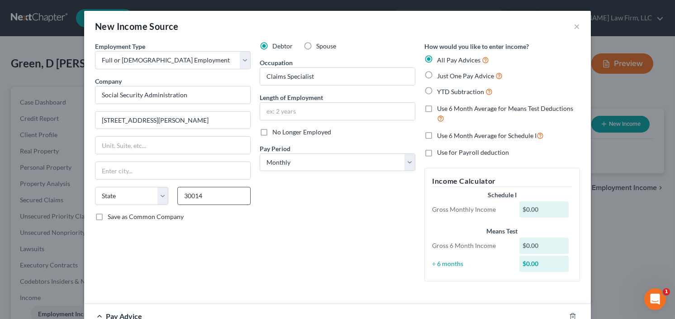
select select "10"
click at [321, 114] on input "text" at bounding box center [337, 111] width 155 height 17
drag, startPoint x: 181, startPoint y: 195, endPoint x: 233, endPoint y: 193, distance: 52.5
click at [233, 193] on input "30014" at bounding box center [213, 196] width 73 height 18
click at [297, 113] on input "text" at bounding box center [337, 111] width 155 height 17
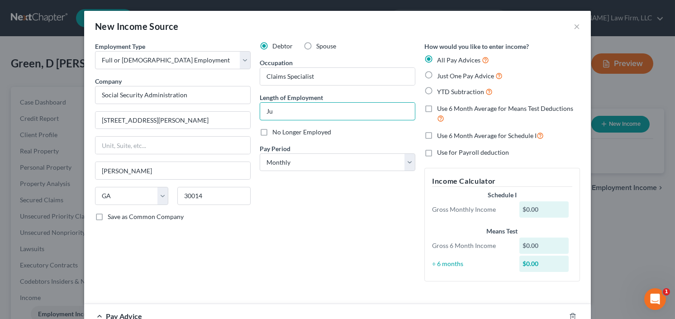
type input "J"
type input "Since June 2007"
click at [437, 106] on label "Use 6 Month Average for Means Test Deductions" at bounding box center [508, 113] width 143 height 19
click at [441, 106] on input "Use 6 Month Average for Means Test Deductions" at bounding box center [444, 107] width 6 height 6
checkbox input "true"
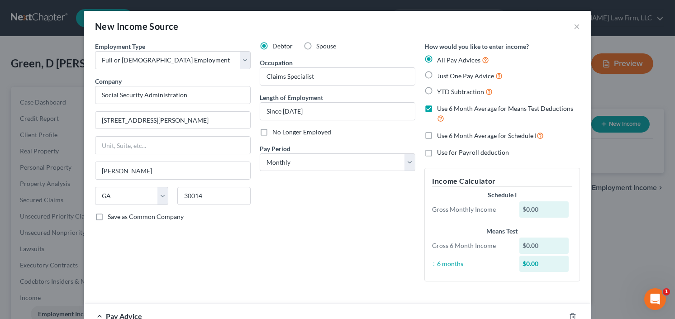
click at [437, 89] on label "YTD Subtraction" at bounding box center [465, 91] width 56 height 10
click at [441, 89] on input "YTD Subtraction" at bounding box center [444, 89] width 6 height 6
radio input "true"
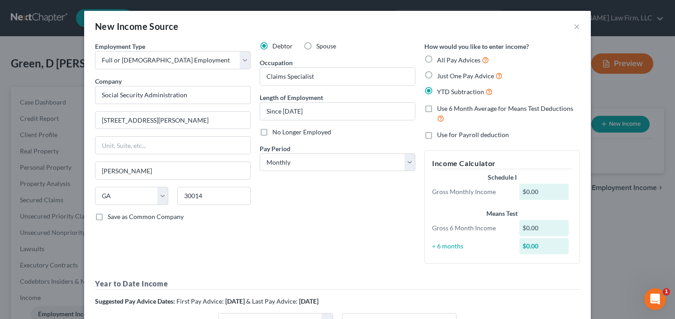
click at [437, 108] on label "Use 6 Month Average for Means Test Deductions" at bounding box center [508, 113] width 143 height 19
click at [441, 108] on input "Use 6 Month Average for Means Test Deductions" at bounding box center [444, 107] width 6 height 6
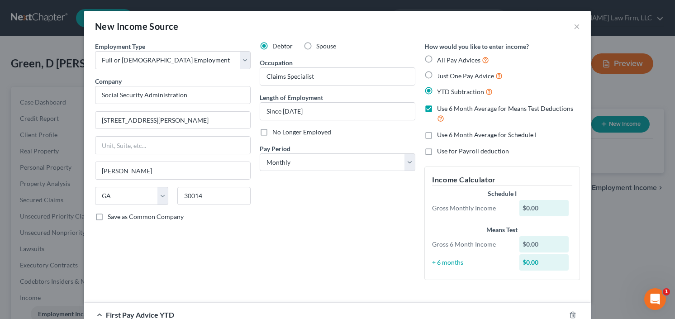
click at [437, 108] on label "Use 6 Month Average for Means Test Deductions" at bounding box center [508, 113] width 143 height 19
click at [441, 108] on input "Use 6 Month Average for Means Test Deductions" at bounding box center [444, 107] width 6 height 6
checkbox input "false"
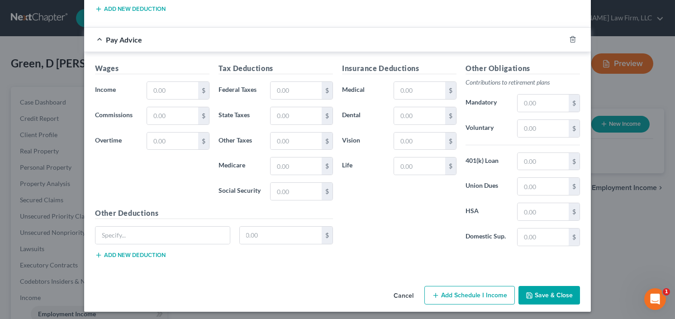
scroll to position [617, 0]
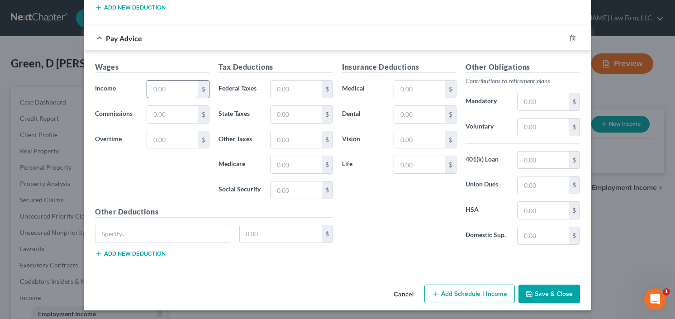
click at [178, 89] on input "text" at bounding box center [172, 89] width 51 height 17
type input "0"
click at [562, 297] on button "Save & Close" at bounding box center [550, 294] width 62 height 19
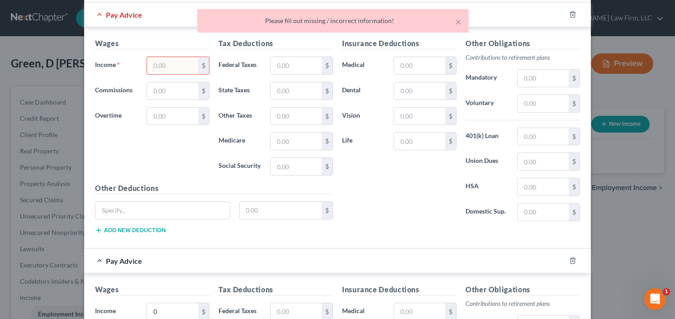
scroll to position [435, 0]
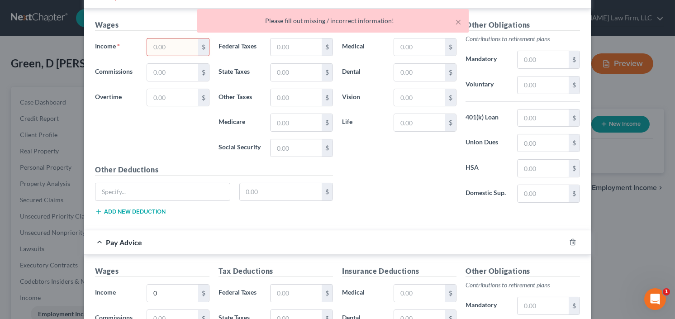
click at [167, 45] on input "text" at bounding box center [172, 46] width 51 height 17
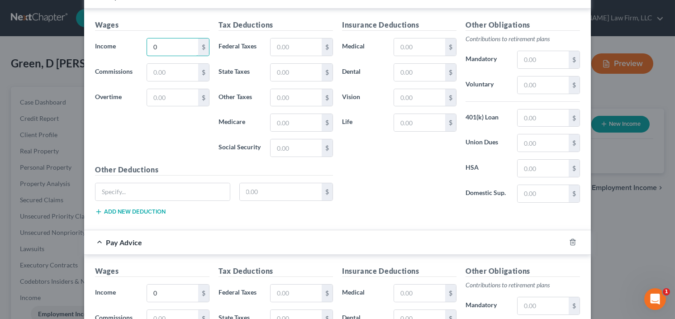
scroll to position [639, 0]
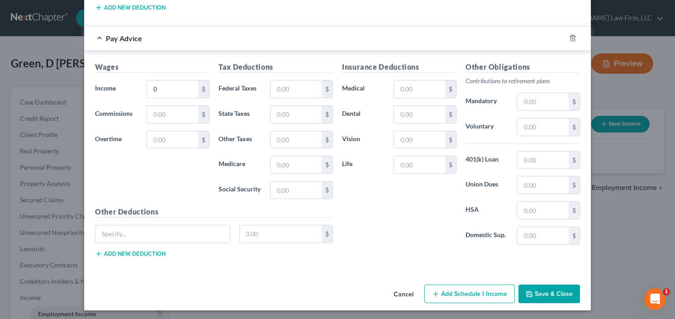
type input "0"
click at [546, 292] on button "Save & Close" at bounding box center [550, 294] width 62 height 19
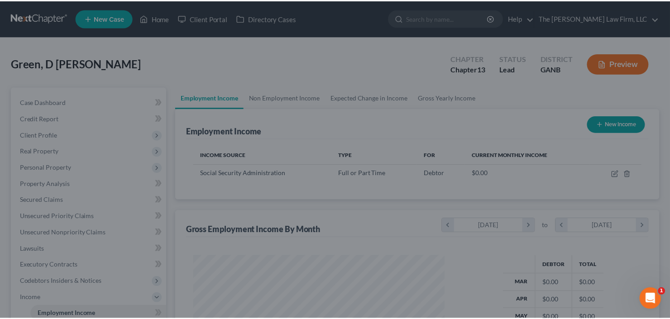
scroll to position [452536, 452426]
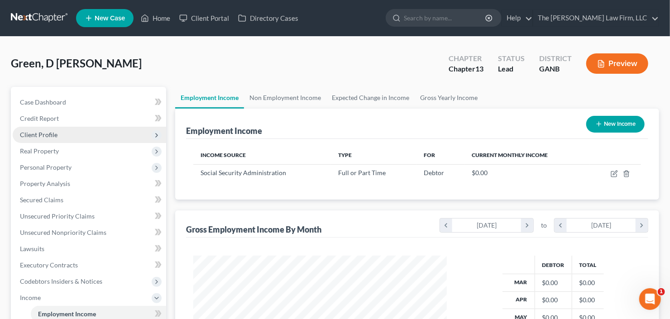
click at [54, 129] on span "Client Profile" at bounding box center [89, 135] width 153 height 16
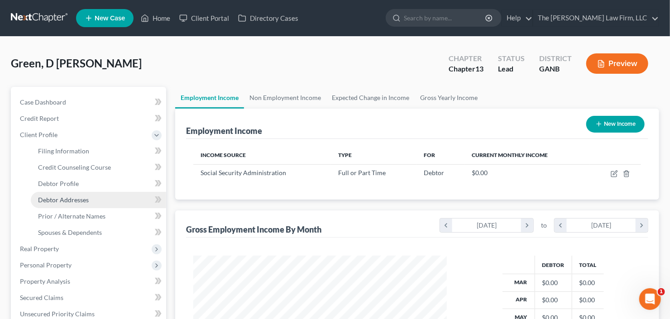
drag, startPoint x: 64, startPoint y: 201, endPoint x: 70, endPoint y: 200, distance: 5.5
click at [64, 201] on span "Debtor Addresses" at bounding box center [63, 200] width 51 height 8
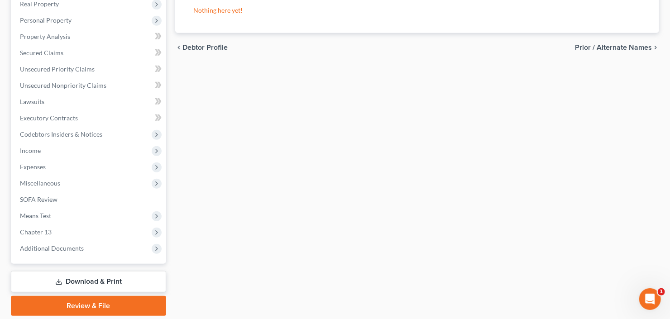
scroll to position [275, 0]
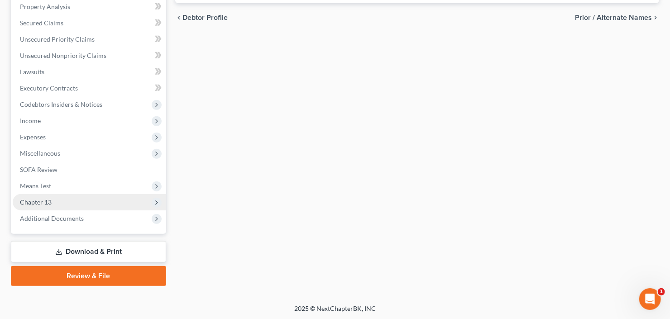
click at [56, 199] on span "Chapter 13" at bounding box center [89, 202] width 153 height 16
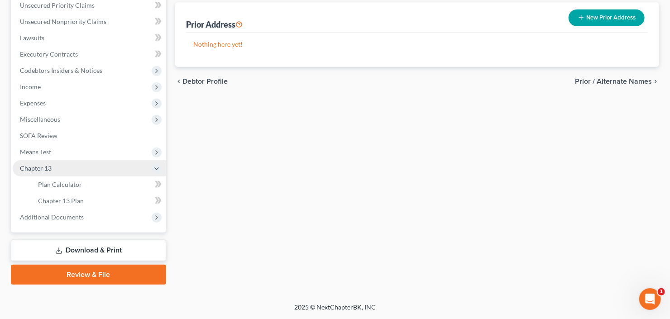
scroll to position [177, 0]
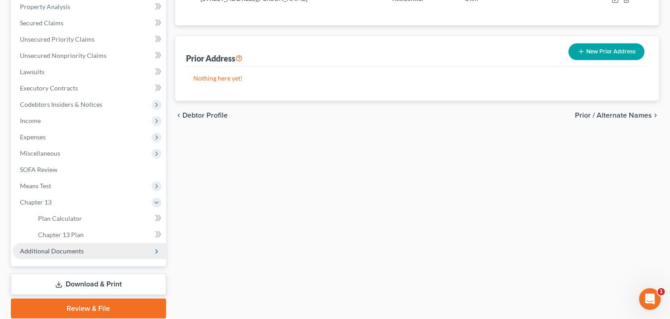
click at [68, 254] on span "Additional Documents" at bounding box center [52, 251] width 64 height 8
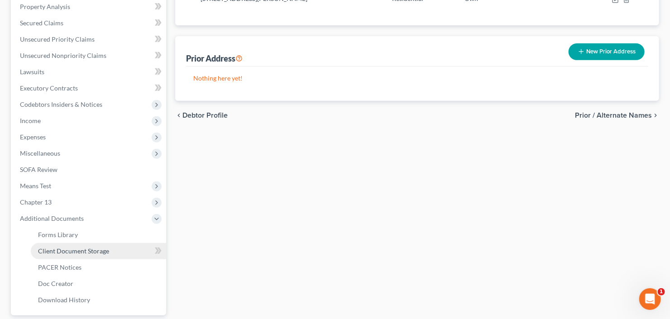
click at [73, 254] on link "Client Document Storage" at bounding box center [98, 251] width 135 height 16
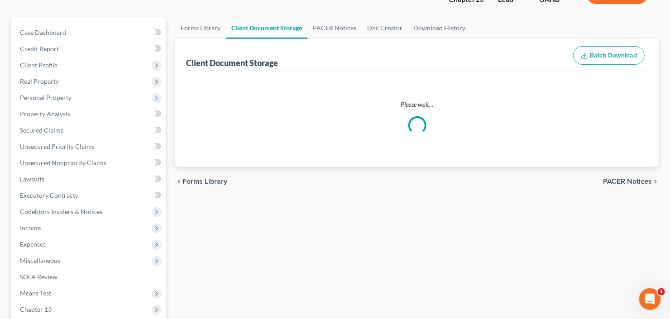
scroll to position [11, 0]
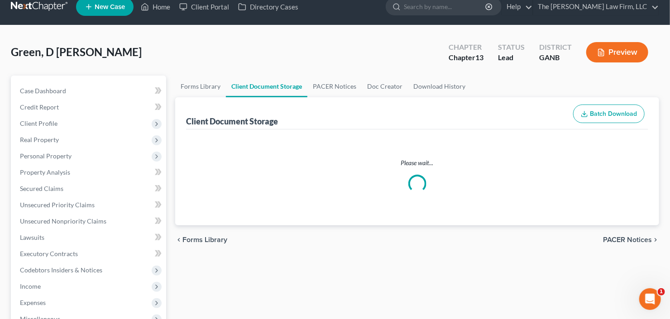
select select "5"
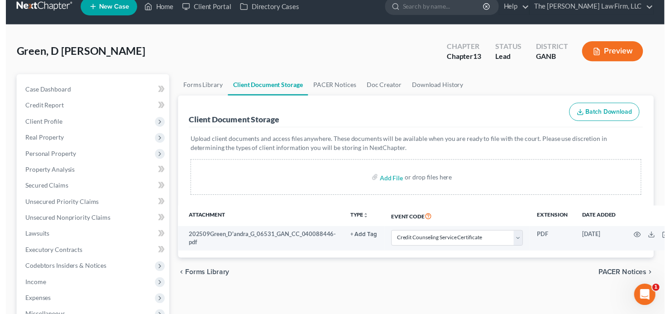
scroll to position [0, 0]
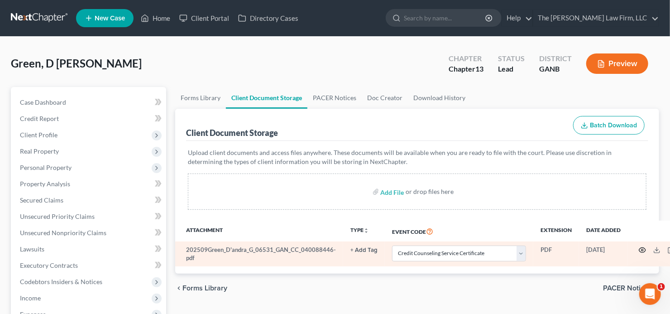
click at [639, 249] on icon "button" at bounding box center [642, 249] width 7 height 7
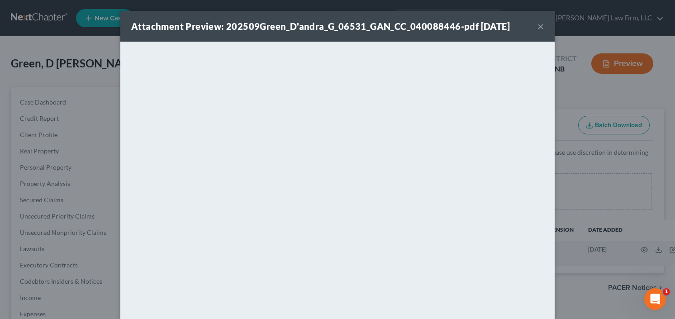
click at [538, 26] on button "×" at bounding box center [541, 26] width 6 height 11
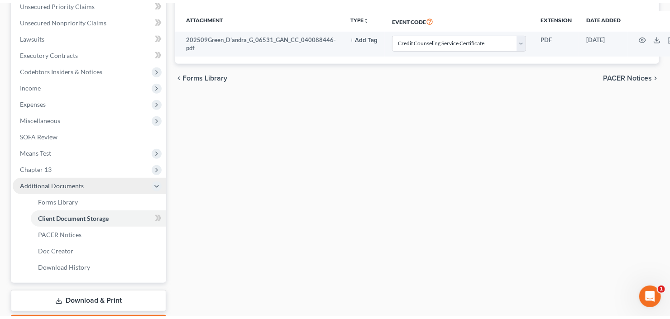
scroll to position [217, 0]
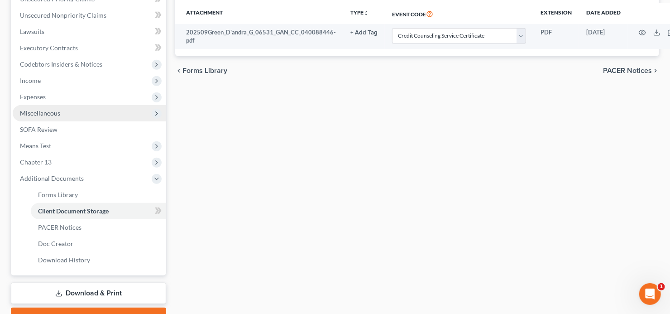
click at [78, 112] on span "Miscellaneous" at bounding box center [89, 113] width 153 height 16
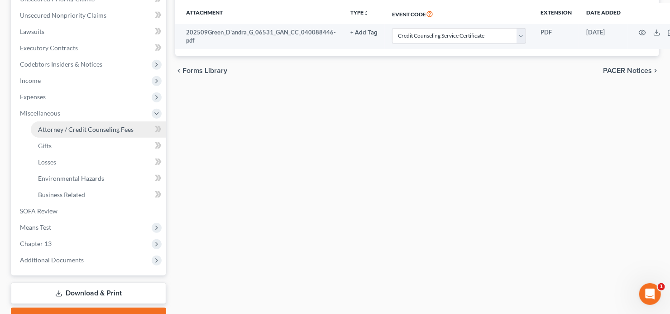
click at [102, 128] on span "Attorney / Credit Counseling Fees" at bounding box center [86, 129] width 96 height 8
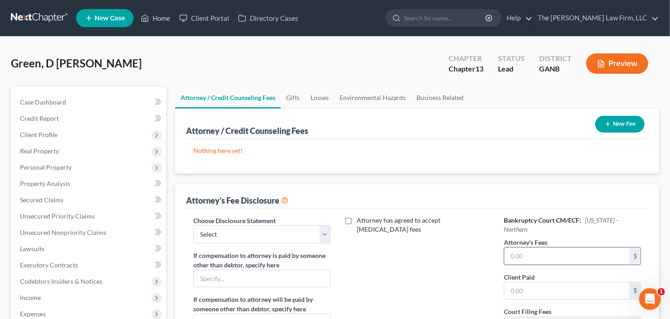
click at [538, 248] on input "text" at bounding box center [566, 256] width 125 height 17
click at [541, 248] on input "5,850" at bounding box center [566, 256] width 125 height 17
type input "5,850"
type input "500"
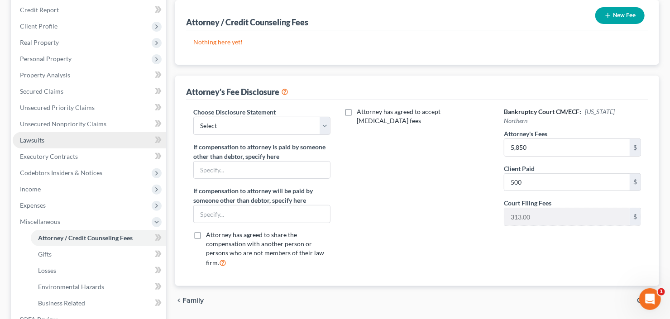
scroll to position [217, 0]
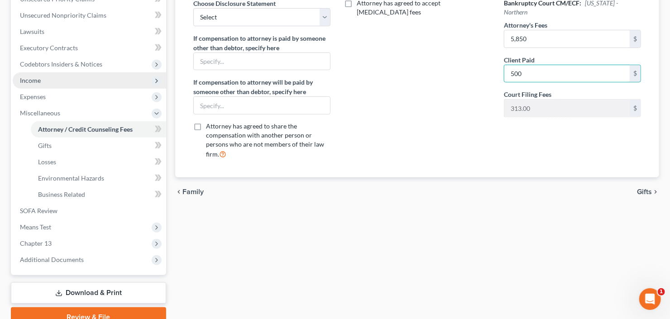
click at [62, 73] on span "Income" at bounding box center [89, 80] width 153 height 16
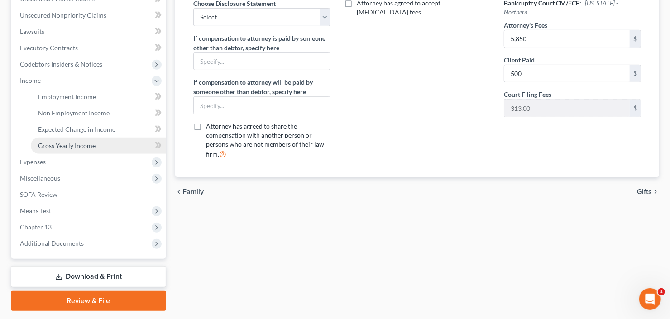
click at [94, 145] on span "Gross Yearly Income" at bounding box center [66, 146] width 57 height 8
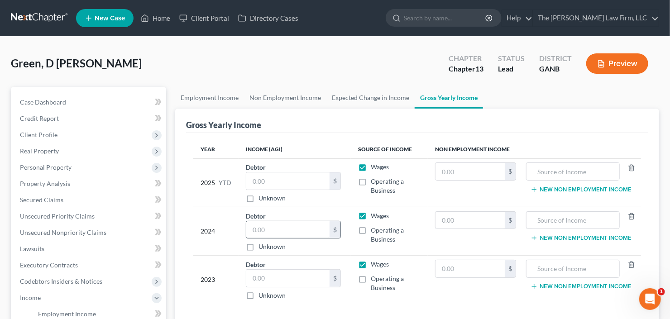
drag, startPoint x: 278, startPoint y: 215, endPoint x: 285, endPoint y: 222, distance: 10.0
click at [279, 217] on div "Debtor $ Unknown Balance Undetermined $ Unknown" at bounding box center [295, 231] width 98 height 40
click at [289, 227] on input "text" at bounding box center [287, 229] width 83 height 17
type input "88,133.00"
click at [265, 178] on input "text" at bounding box center [287, 180] width 83 height 17
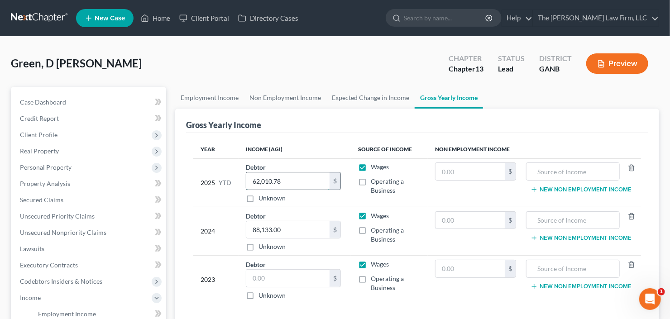
click at [289, 182] on input "62,010.78" at bounding box center [287, 180] width 83 height 17
drag, startPoint x: 287, startPoint y: 179, endPoint x: 208, endPoint y: 191, distance: 80.1
click at [207, 191] on tr "2025 YTD Debtor 62,010.78 $ Unknown Balance Undetermined 62,010.78 $ Unknown Wa…" at bounding box center [417, 182] width 448 height 48
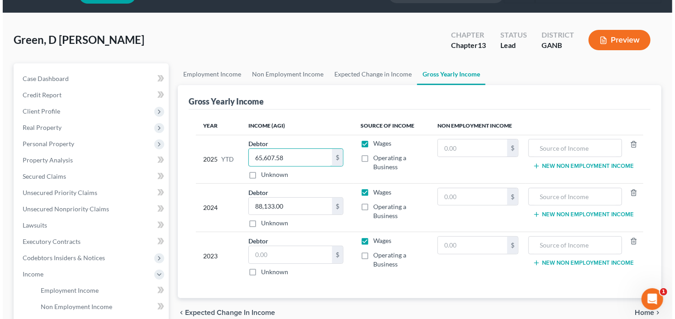
scroll to position [72, 0]
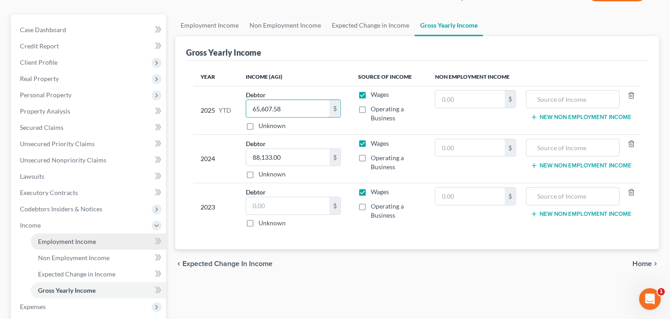
type input "65,607.58"
click at [66, 246] on link "Employment Income" at bounding box center [98, 242] width 135 height 16
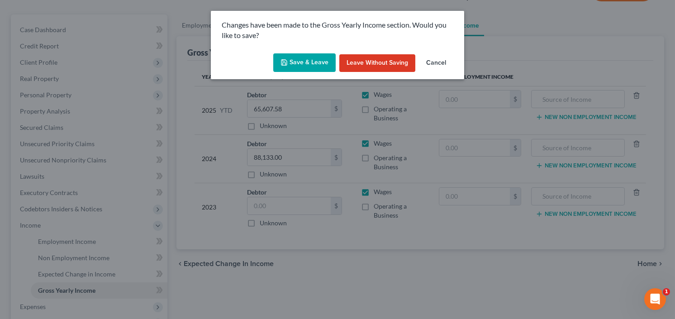
click at [295, 65] on button "Save & Leave" at bounding box center [304, 62] width 62 height 19
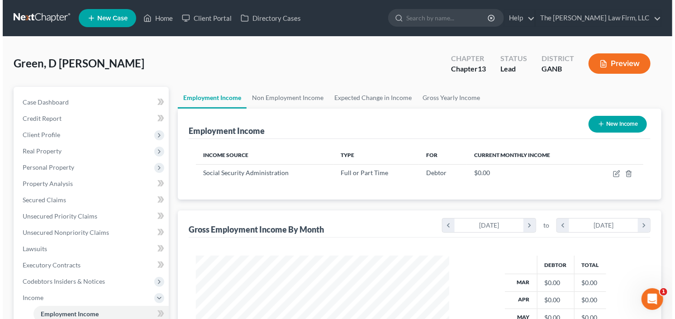
scroll to position [36, 0]
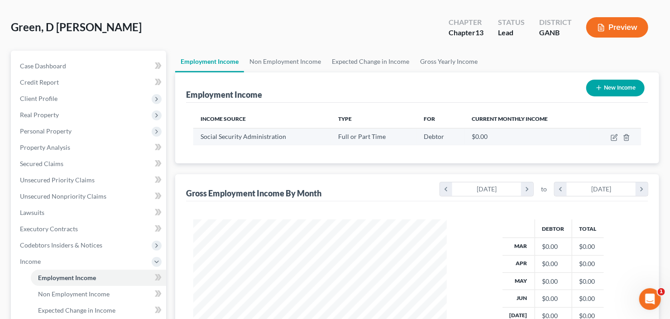
click at [610, 138] on td at bounding box center [615, 136] width 52 height 17
click at [613, 137] on icon "button" at bounding box center [614, 137] width 7 height 7
select select "0"
select select "10"
select select "0"
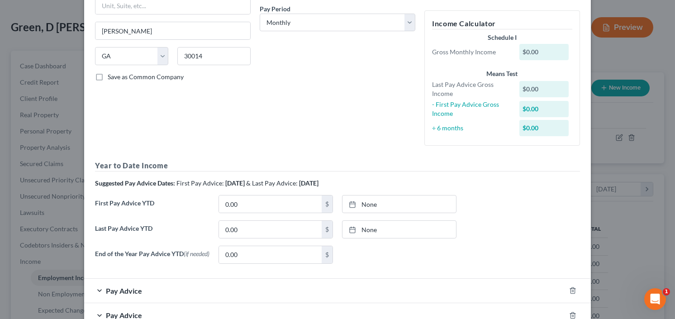
scroll to position [168, 0]
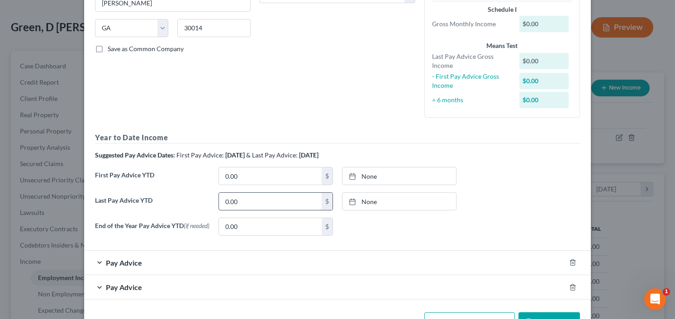
click at [247, 198] on input "0.00" at bounding box center [270, 201] width 103 height 17
type input "47,764.36"
click at [566, 287] on div at bounding box center [578, 287] width 25 height 14
click at [569, 287] on icon "button" at bounding box center [572, 287] width 7 height 7
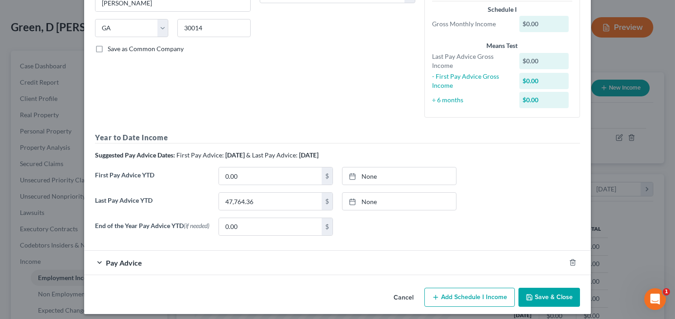
click at [111, 272] on div "Pay Advice" at bounding box center [325, 263] width 482 height 24
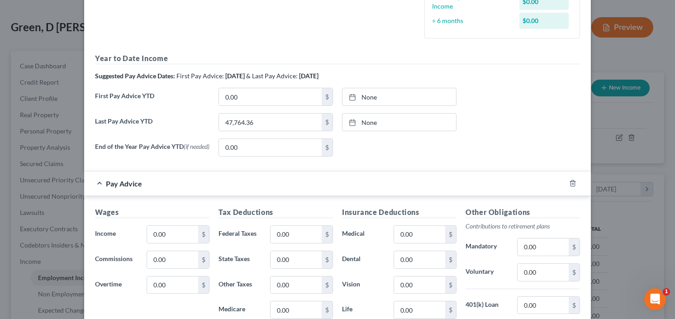
scroll to position [277, 0]
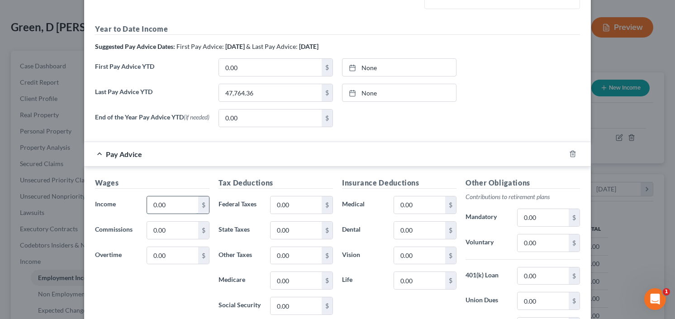
click at [176, 208] on input "0.00" at bounding box center [172, 204] width 51 height 17
type input "3,596.80"
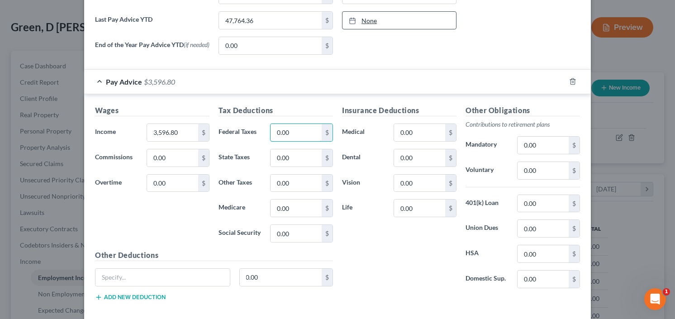
scroll to position [385, 0]
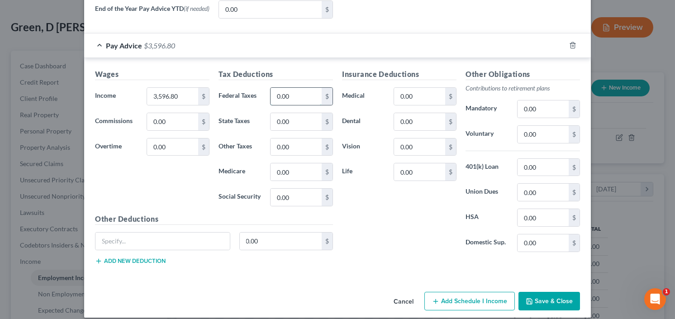
click at [297, 89] on input "0.00" at bounding box center [296, 96] width 51 height 17
click at [296, 96] on input "0.00" at bounding box center [296, 96] width 51 height 17
click at [274, 100] on input "0.00" at bounding box center [296, 96] width 51 height 17
type input "494.21"
type input "35.23"
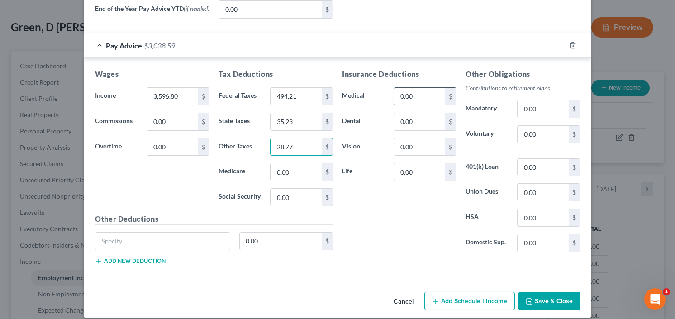
type input "28.77"
type input "56.65"
click at [537, 167] on input "0.00" at bounding box center [543, 167] width 51 height 17
type input "36.40"
click at [409, 98] on input "0.00" at bounding box center [419, 96] width 51 height 17
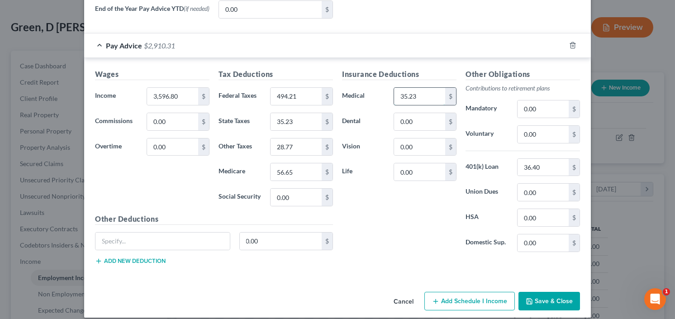
type input "35.23"
type input "28.77"
type input "51.65"
click at [294, 168] on input "56.65" at bounding box center [296, 171] width 51 height 17
click at [528, 111] on input "0.00" at bounding box center [543, 108] width 51 height 17
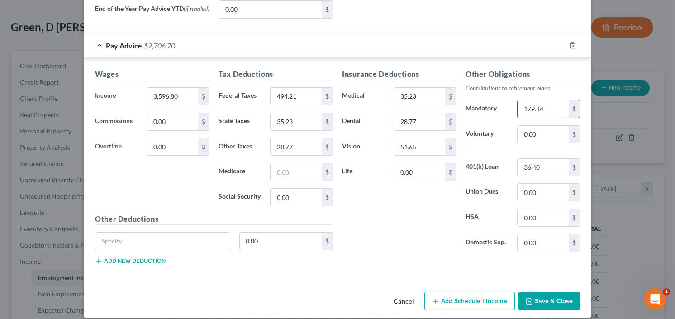
type input "179.84"
click at [296, 167] on input "text" at bounding box center [296, 171] width 51 height 17
drag, startPoint x: 298, startPoint y: 169, endPoint x: 275, endPoint y: 172, distance: 23.2
click at [278, 171] on input "22,081" at bounding box center [296, 171] width 51 height 17
click at [300, 172] on input "22,081" at bounding box center [296, 171] width 51 height 17
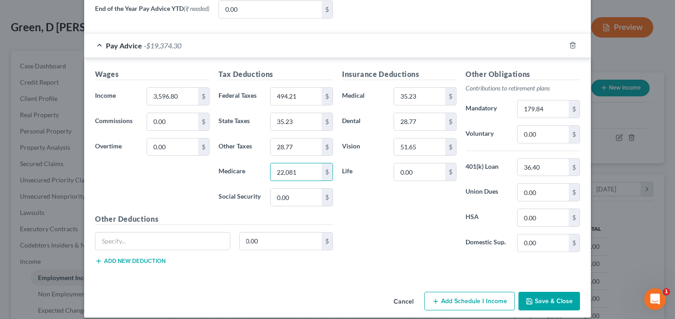
drag, startPoint x: 300, startPoint y: 172, endPoint x: 220, endPoint y: 173, distance: 79.7
click at [214, 173] on div "Medicare 22,081 $" at bounding box center [276, 172] width 124 height 18
type input "220.81"
click at [414, 170] on input "0.00" at bounding box center [419, 171] width 51 height 17
type input "16"
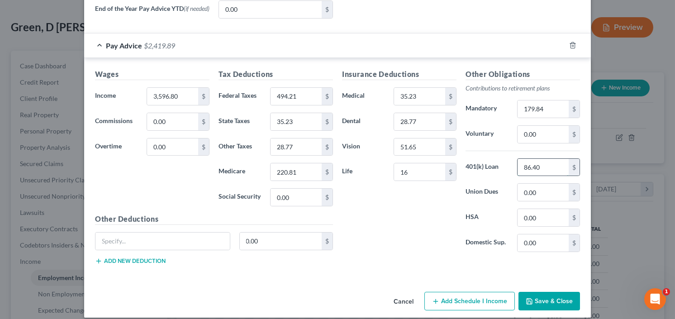
type input "86.40"
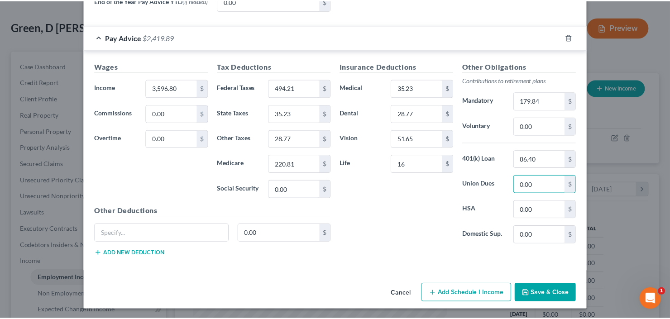
scroll to position [394, 0]
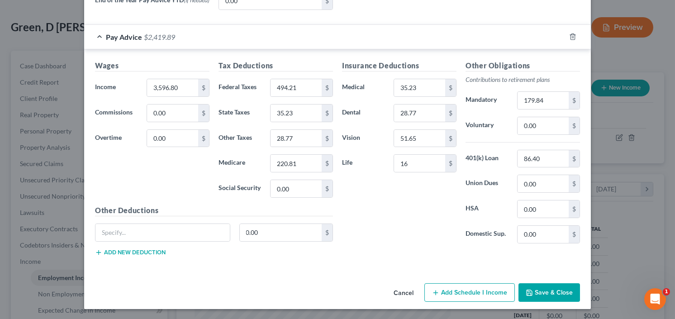
click at [547, 283] on button "Save & Close" at bounding box center [550, 292] width 62 height 19
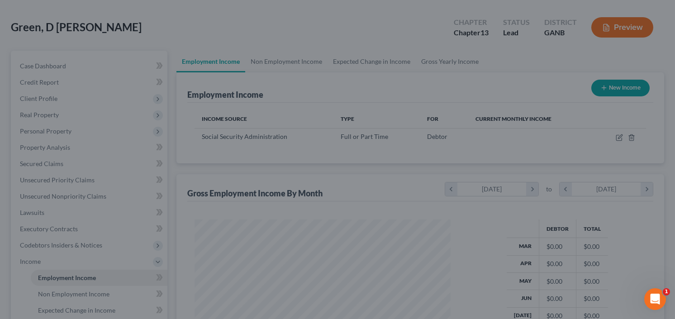
scroll to position [452536, 452426]
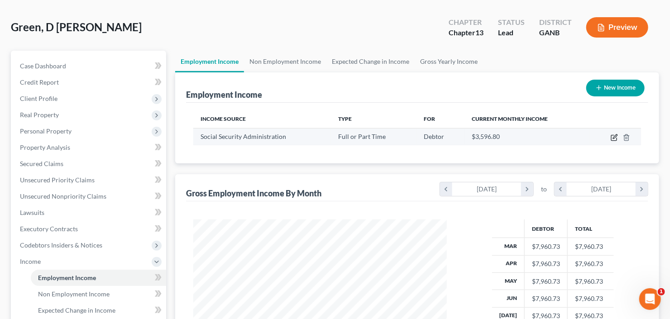
click at [613, 138] on icon "button" at bounding box center [614, 137] width 7 height 7
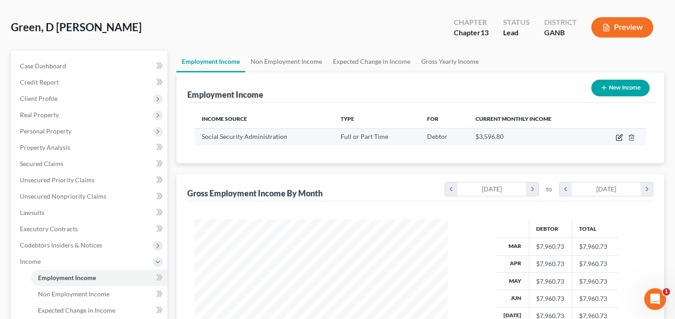
scroll to position [162, 274]
select select "0"
select select "10"
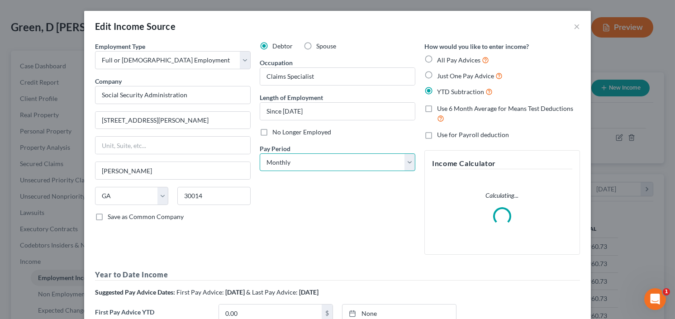
click at [327, 153] on select "Select Monthly Twice Monthly Every Other Week Weekly" at bounding box center [338, 162] width 156 height 18
select select "2"
click at [260, 153] on select "Select Monthly Twice Monthly Every Other Week Weekly" at bounding box center [338, 162] width 156 height 18
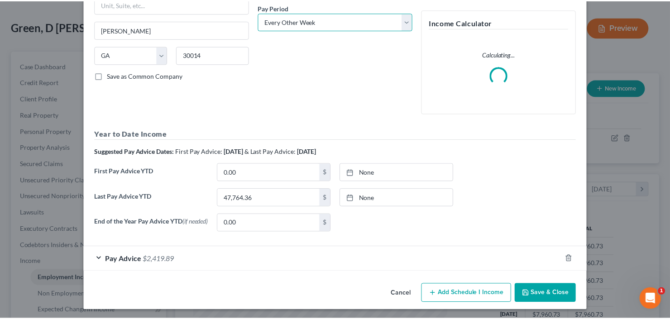
scroll to position [143, 0]
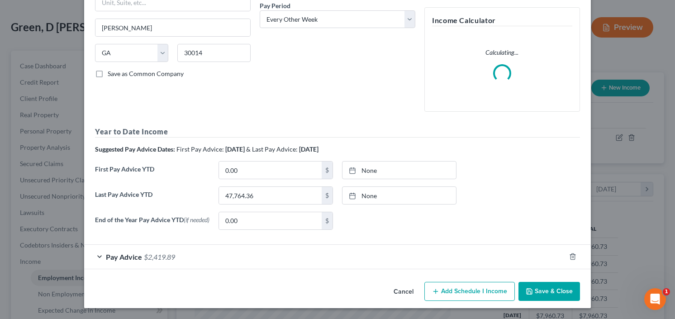
click at [544, 295] on button "Save & Close" at bounding box center [550, 291] width 62 height 19
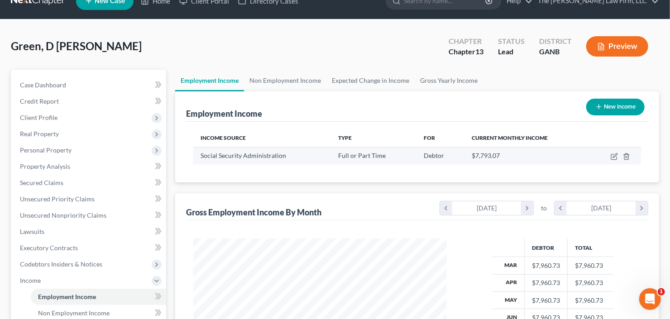
scroll to position [0, 0]
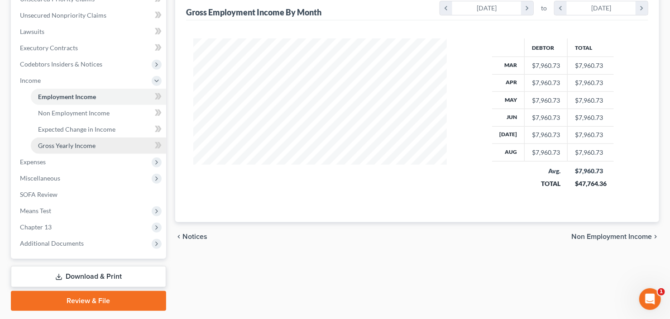
click at [67, 144] on span "Gross Yearly Income" at bounding box center [66, 146] width 57 height 8
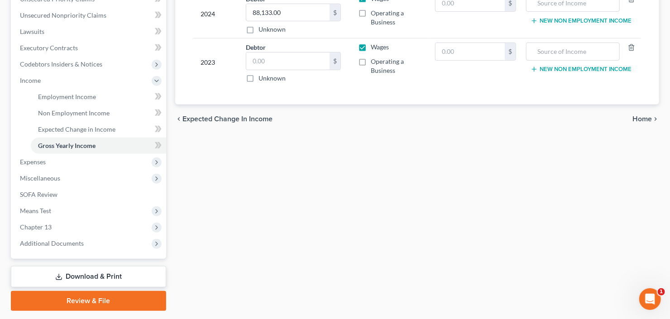
scroll to position [242, 0]
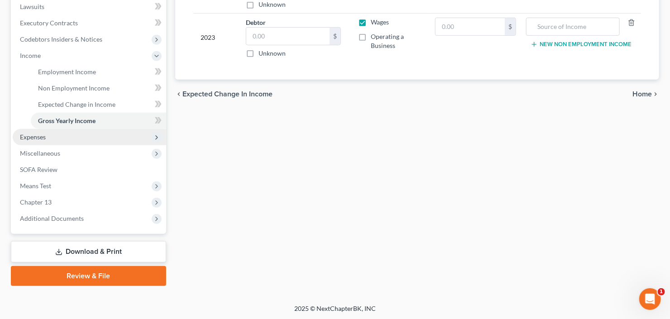
click at [52, 136] on span "Expenses" at bounding box center [89, 137] width 153 height 16
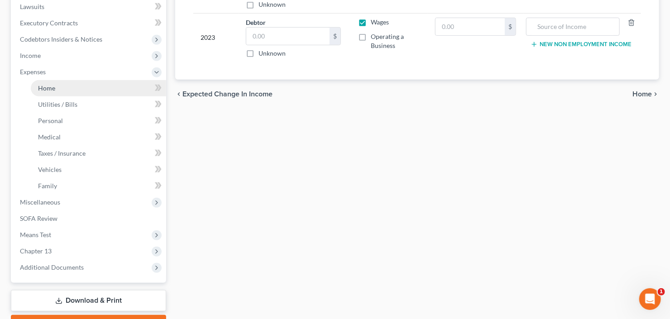
click at [53, 86] on span "Home" at bounding box center [46, 88] width 17 height 8
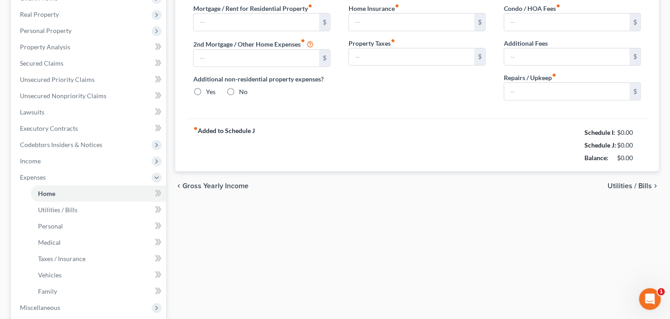
type input "0.00"
radio input "true"
type input "0.00"
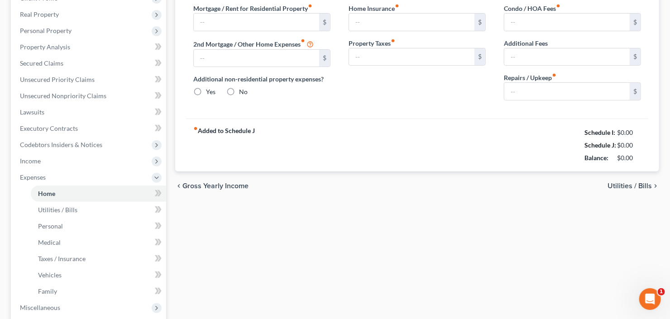
type input "0.00"
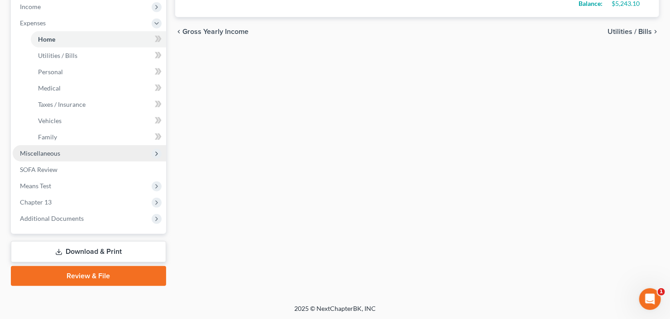
click at [59, 153] on span "Miscellaneous" at bounding box center [40, 153] width 40 height 8
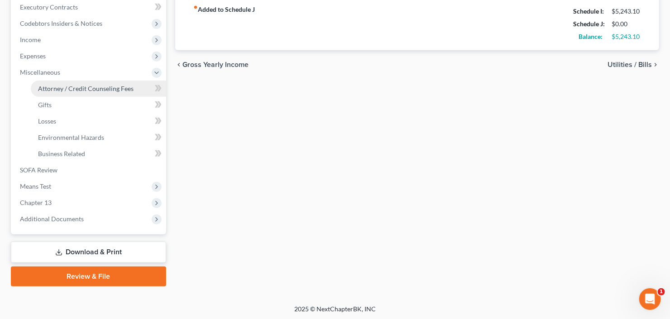
click at [103, 87] on span "Attorney / Credit Counseling Fees" at bounding box center [86, 89] width 96 height 8
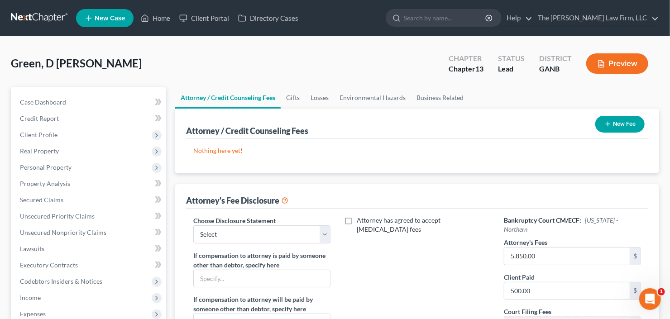
click at [620, 126] on button "New Fee" at bounding box center [619, 124] width 49 height 17
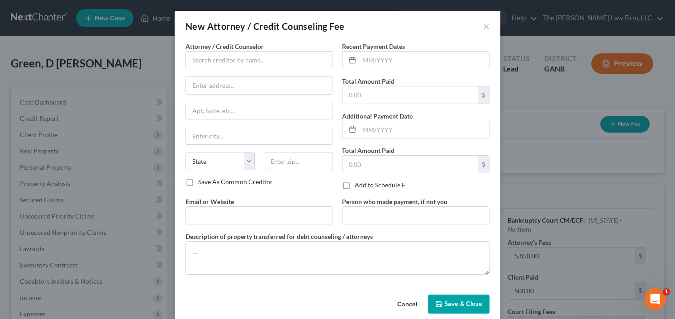
click at [258, 51] on label "Attorney / Credit Counselor *" at bounding box center [225, 47] width 78 height 10
click at [215, 56] on input "text" at bounding box center [260, 60] width 148 height 18
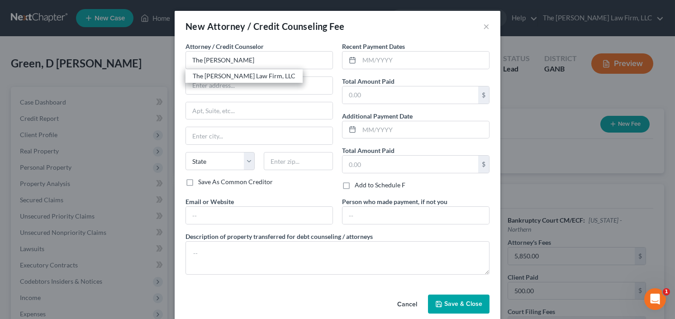
click at [228, 70] on div "The [PERSON_NAME] Law Firm, LLC" at bounding box center [244, 76] width 117 height 14
type input "The [PERSON_NAME] Law Firm, LLC"
type input "5555 Glenridge Connector Suite 200"
type input "Atlanta"
select select "10"
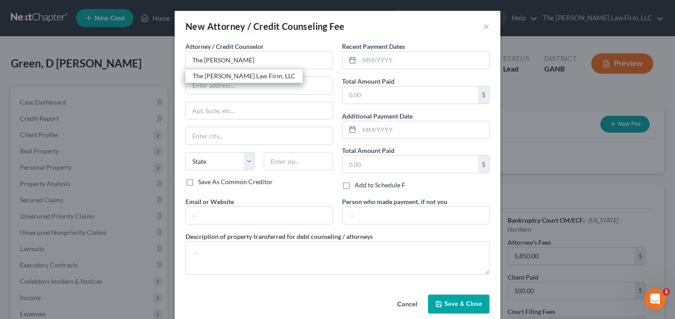
type input "30342"
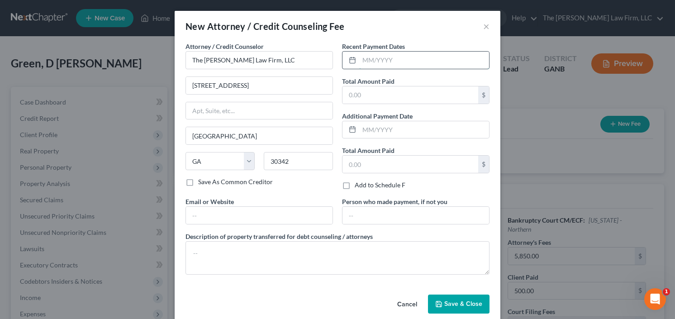
click at [361, 56] on input "text" at bounding box center [424, 60] width 130 height 17
type input "9/25"
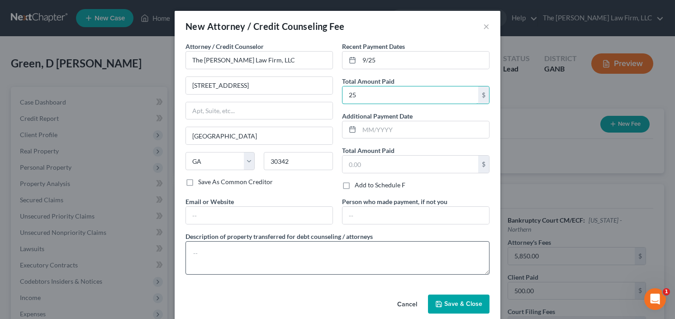
type input "25"
click at [252, 247] on textarea at bounding box center [338, 257] width 304 height 33
type textarea "retainer"
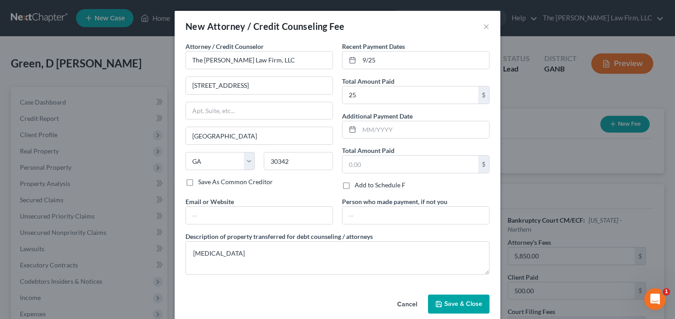
click at [454, 306] on span "Save & Close" at bounding box center [464, 304] width 38 height 8
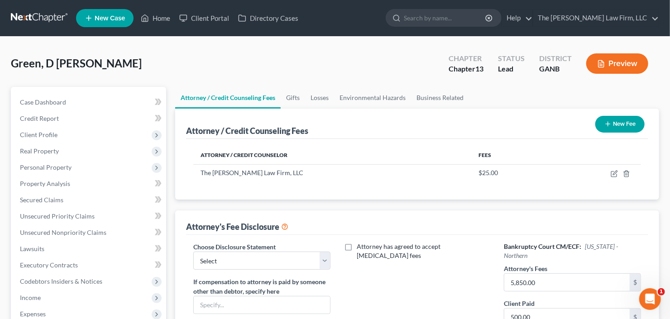
click at [604, 130] on button "New Fee" at bounding box center [619, 124] width 49 height 17
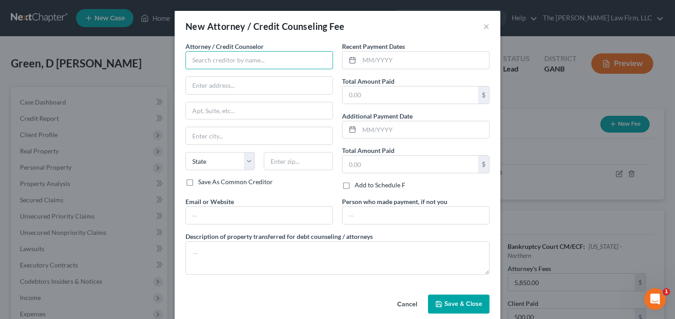
click at [250, 63] on input "text" at bounding box center [260, 60] width 148 height 18
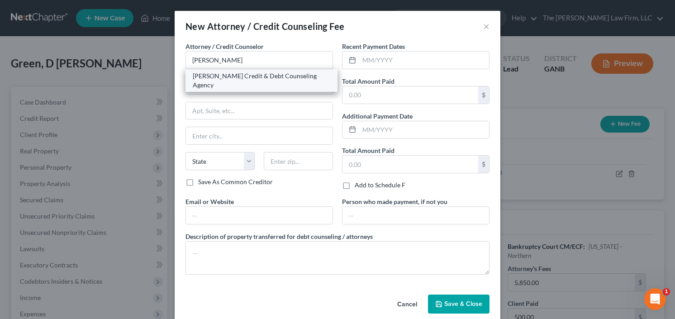
click at [230, 73] on div "Allen Credit & Debt Counseling Agency" at bounding box center [262, 81] width 138 height 18
type input "Allen Credit & Debt Counseling Agency"
type input "20003 387th Ave"
type input "Wolsey"
select select "43"
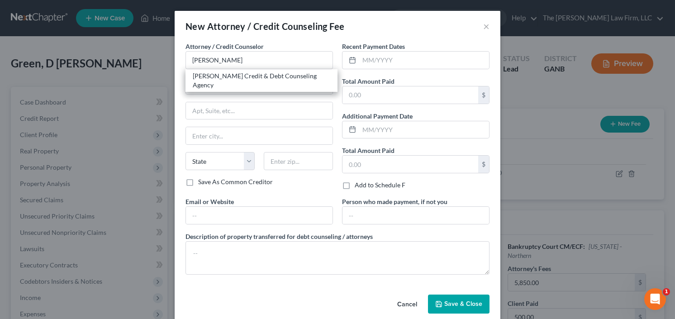
type input "57384"
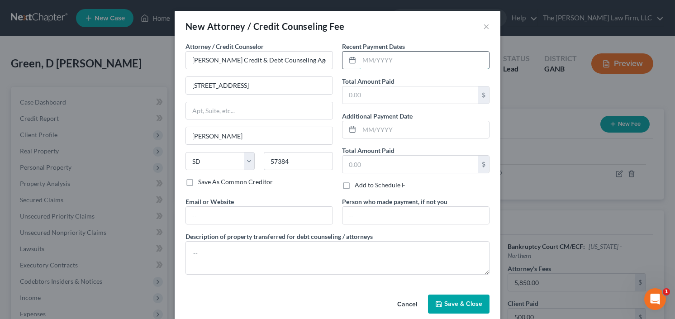
click at [393, 56] on input "text" at bounding box center [424, 60] width 130 height 17
type input "9/25"
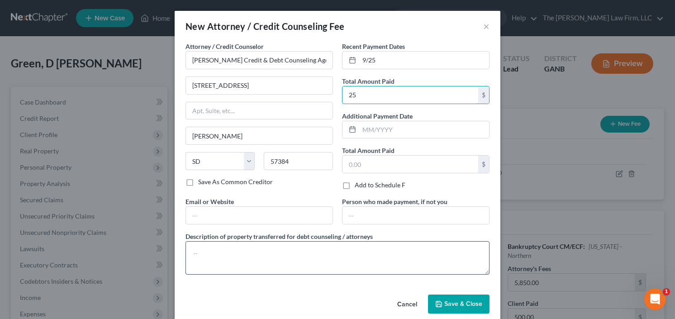
type input "25"
click at [195, 257] on textarea at bounding box center [338, 257] width 304 height 33
type textarea "credit counseling"
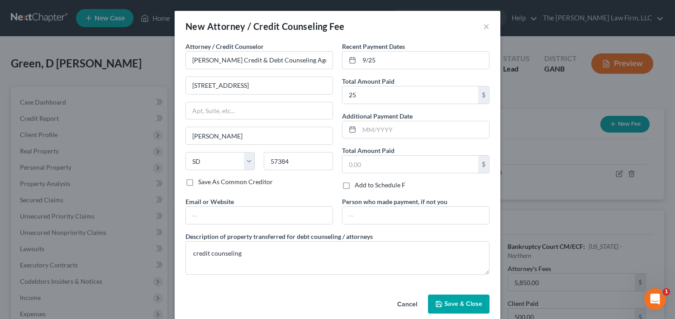
click at [469, 301] on span "Save & Close" at bounding box center [464, 304] width 38 height 8
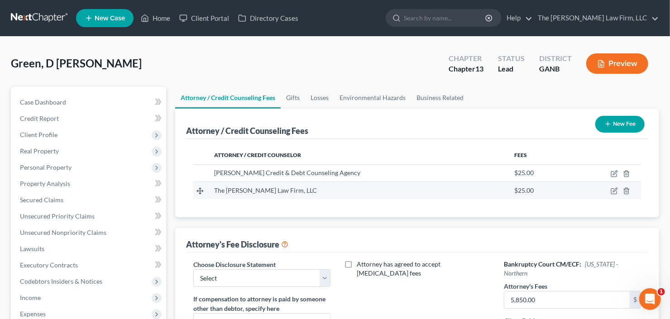
click at [618, 192] on td at bounding box center [606, 190] width 70 height 17
click at [615, 191] on icon "button" at bounding box center [614, 190] width 7 height 7
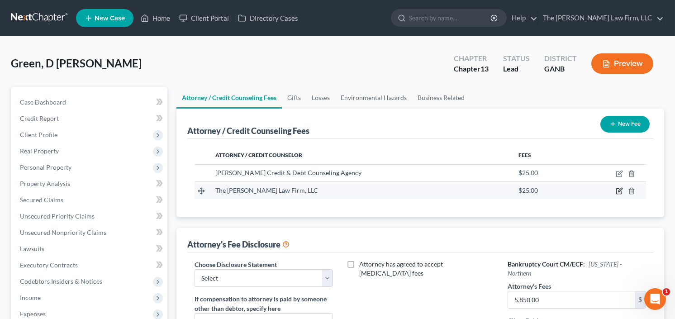
select select "10"
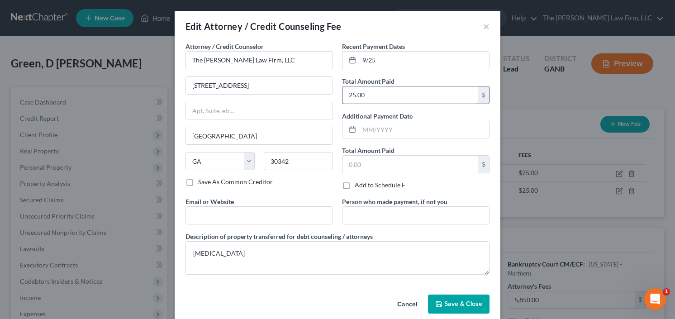
click at [380, 92] on input "25.00" at bounding box center [411, 94] width 136 height 17
type input "500.00"
click at [450, 303] on span "Save & Close" at bounding box center [464, 304] width 38 height 8
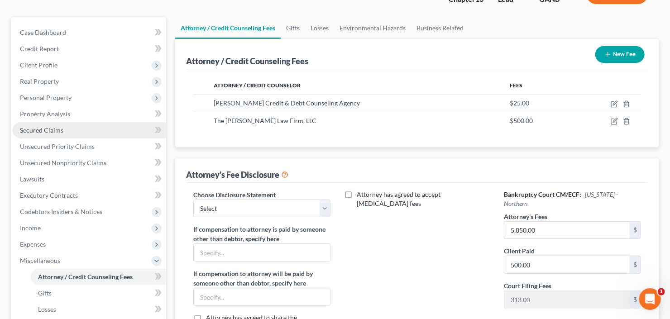
scroll to position [254, 0]
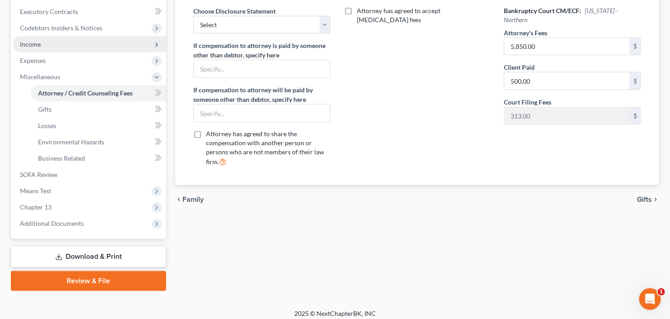
click at [72, 48] on span "Income" at bounding box center [89, 44] width 153 height 16
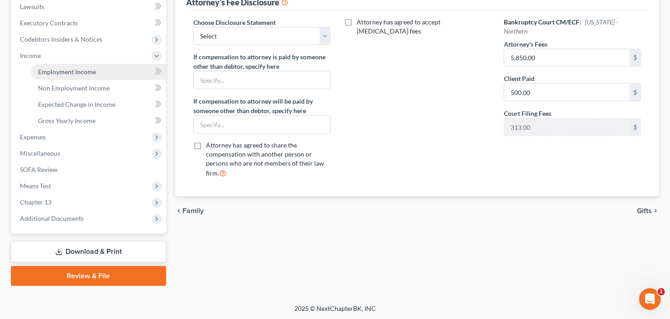
click at [77, 64] on link "Employment Income" at bounding box center [98, 72] width 135 height 16
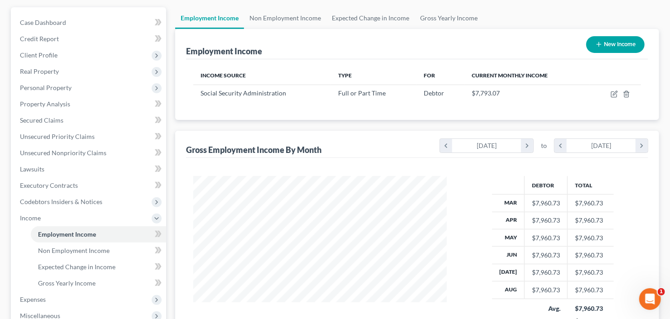
scroll to position [242, 0]
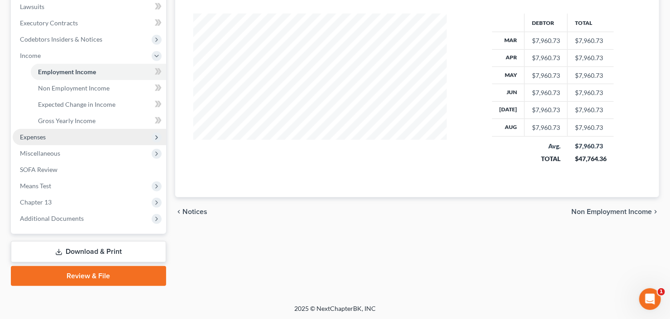
click at [57, 133] on span "Expenses" at bounding box center [89, 137] width 153 height 16
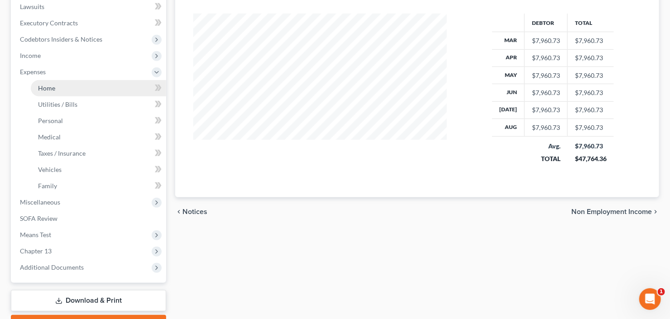
click at [73, 92] on link "Home" at bounding box center [98, 88] width 135 height 16
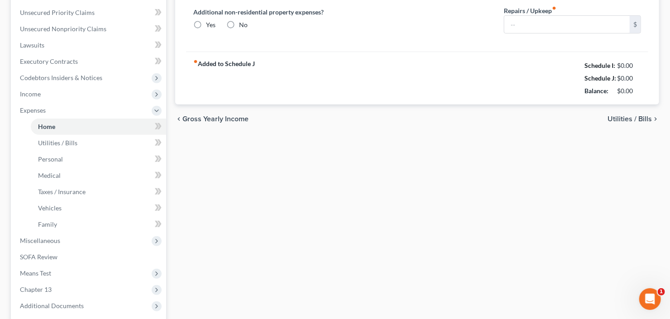
type input "0.00"
radio input "true"
type input "0.00"
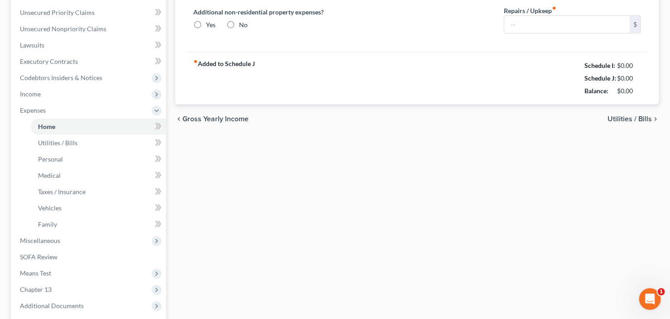
type input "0.00"
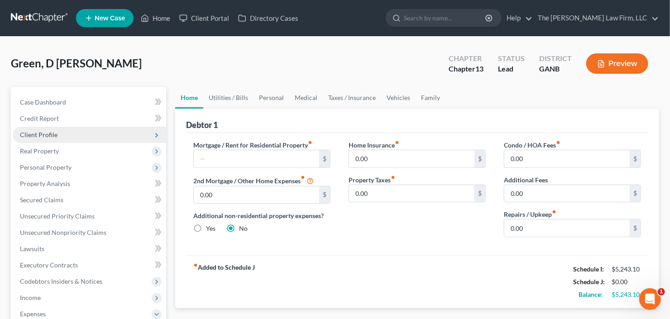
drag, startPoint x: 49, startPoint y: 134, endPoint x: 56, endPoint y: 134, distance: 6.4
click at [49, 134] on span "Client Profile" at bounding box center [39, 135] width 38 height 8
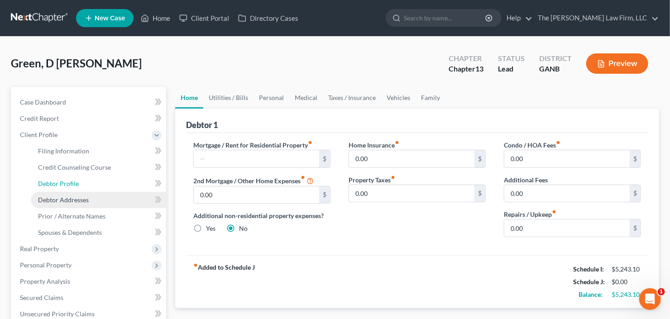
drag, startPoint x: 63, startPoint y: 179, endPoint x: 127, endPoint y: 197, distance: 66.7
click at [63, 180] on span "Debtor Profile" at bounding box center [58, 184] width 41 height 8
select select "2"
select select "0"
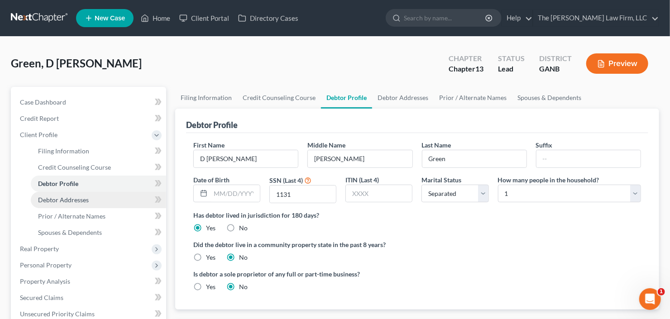
click at [69, 201] on span "Debtor Addresses" at bounding box center [63, 200] width 51 height 8
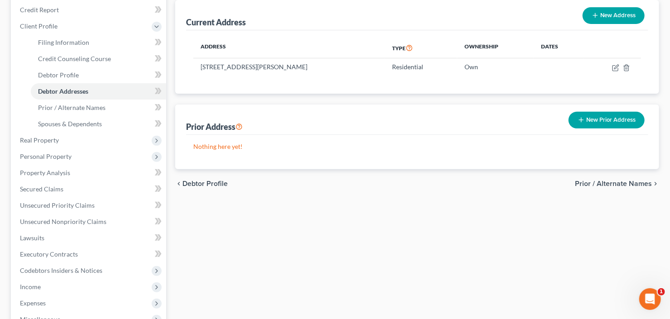
scroll to position [145, 0]
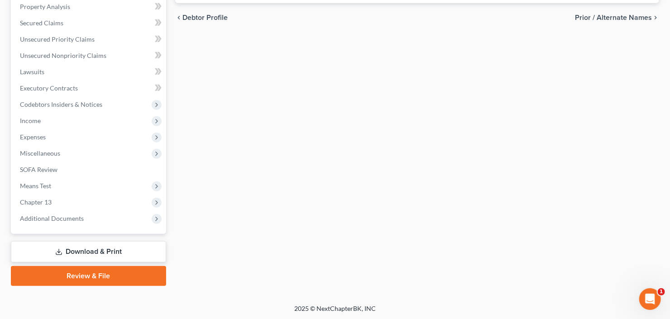
click at [60, 254] on icon at bounding box center [58, 254] width 5 height 2
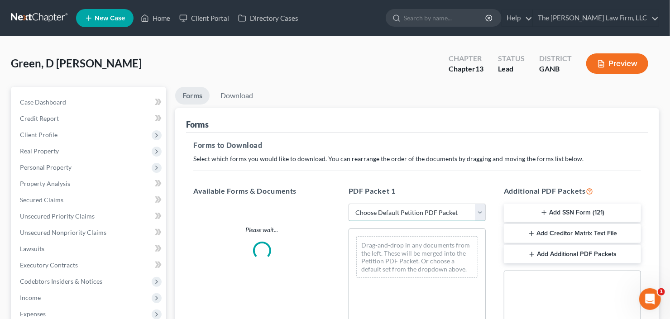
click at [392, 208] on select "Choose Default Petition PDF Packet Complete Bankruptcy Petition (all forms and …" at bounding box center [417, 213] width 137 height 18
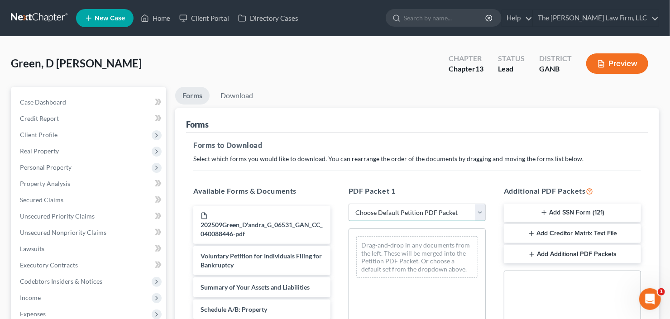
select select "0"
click at [351, 204] on select "Choose Default Petition PDF Packet Complete Bankruptcy Petition (all forms and …" at bounding box center [417, 213] width 137 height 18
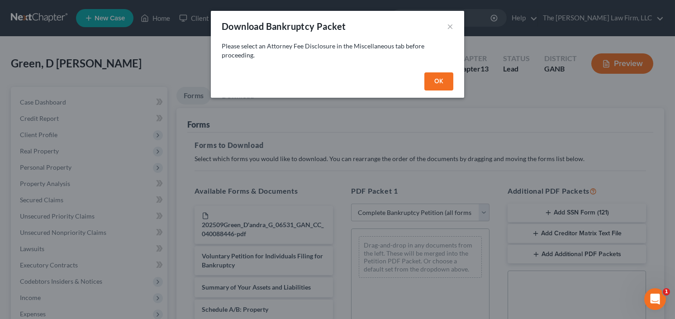
click at [440, 75] on button "OK" at bounding box center [439, 81] width 29 height 18
select select
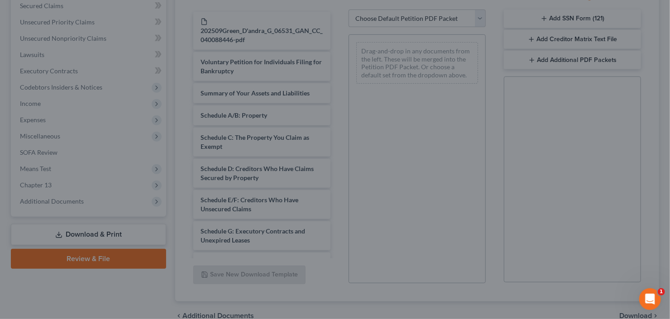
scroll to position [239, 0]
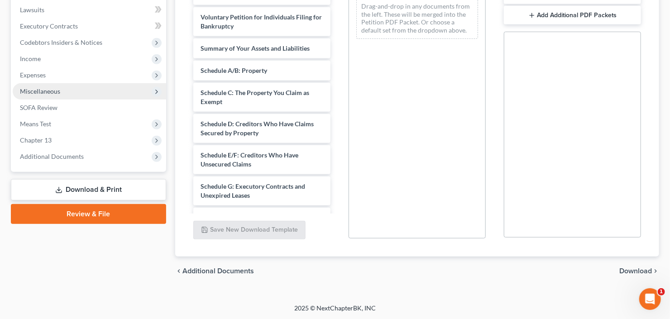
click at [86, 90] on span "Miscellaneous" at bounding box center [89, 91] width 153 height 16
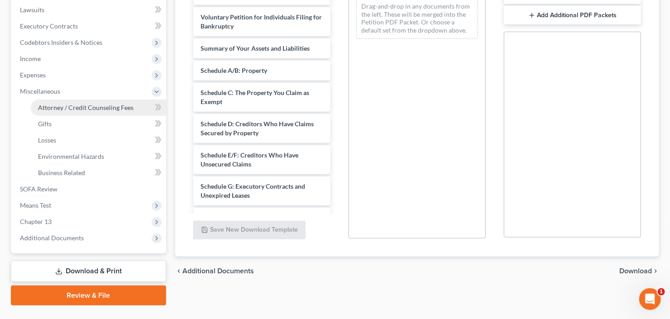
click at [81, 107] on span "Attorney / Credit Counseling Fees" at bounding box center [86, 108] width 96 height 8
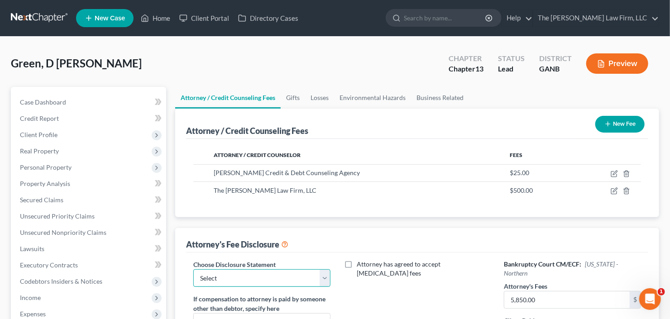
click at [228, 271] on select "Select Advanced Fee 13 Joint Hourly fee agreement Chapter 13 Advance Fee Ch 7 S…" at bounding box center [261, 278] width 137 height 18
select select "2"
click at [193, 269] on select "Select Advanced Fee 13 Joint Hourly fee agreement Chapter 13 Advance Fee Ch 7 S…" at bounding box center [261, 278] width 137 height 18
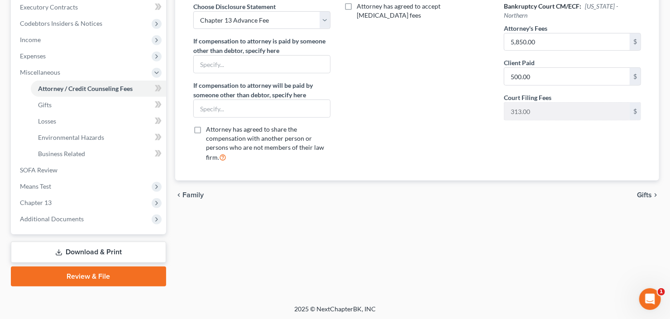
click at [77, 252] on link "Download & Print" at bounding box center [88, 252] width 155 height 21
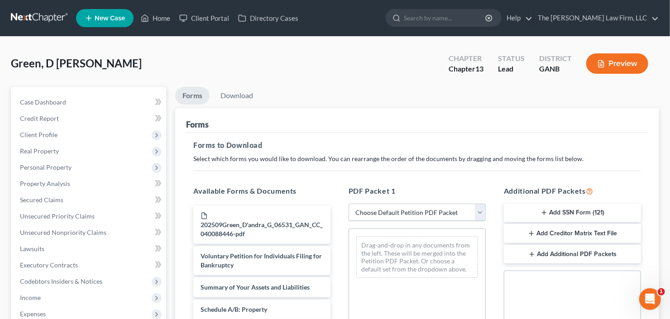
click at [406, 217] on select "Choose Default Petition PDF Packet Complete Bankruptcy Petition (all forms and …" at bounding box center [417, 213] width 137 height 18
select select "0"
click at [349, 204] on select "Choose Default Petition PDF Packet Complete Bankruptcy Petition (all forms and …" at bounding box center [417, 213] width 137 height 18
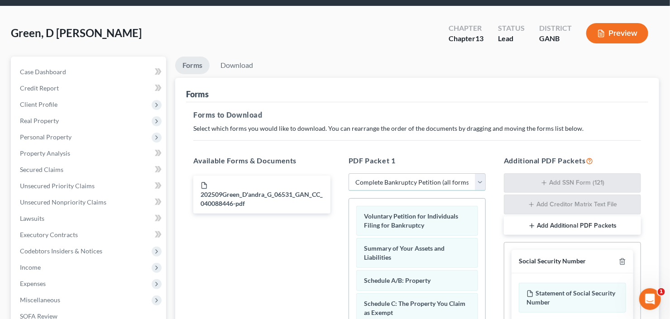
scroll to position [72, 0]
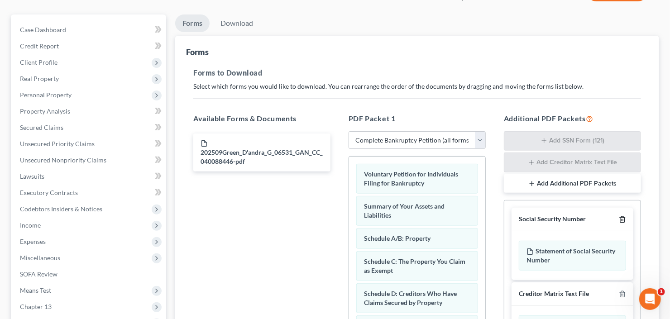
click at [622, 217] on icon "button" at bounding box center [622, 219] width 7 height 7
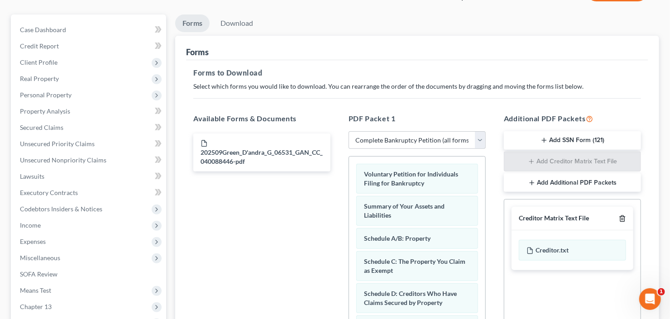
click at [622, 219] on line "button" at bounding box center [622, 220] width 0 height 2
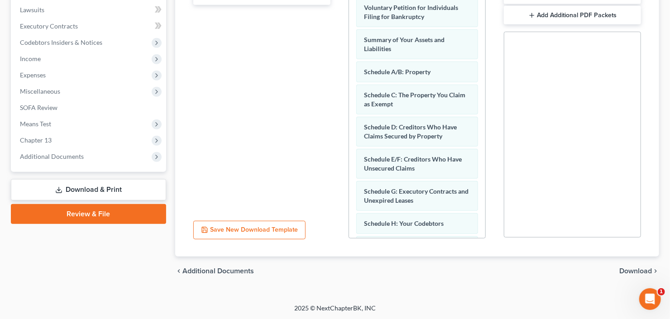
click at [637, 268] on span "Download" at bounding box center [635, 271] width 33 height 7
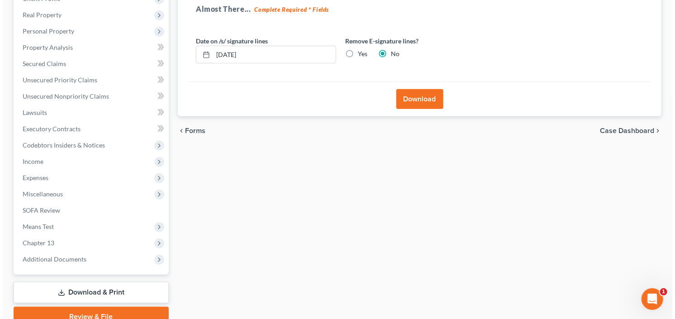
scroll to position [0, 0]
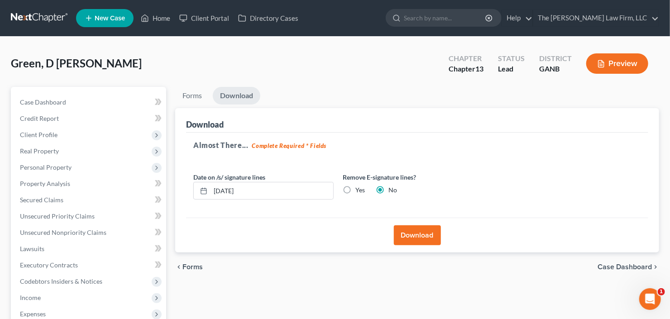
click at [408, 244] on div "Download" at bounding box center [417, 235] width 462 height 35
click at [411, 241] on button "Download" at bounding box center [417, 235] width 47 height 20
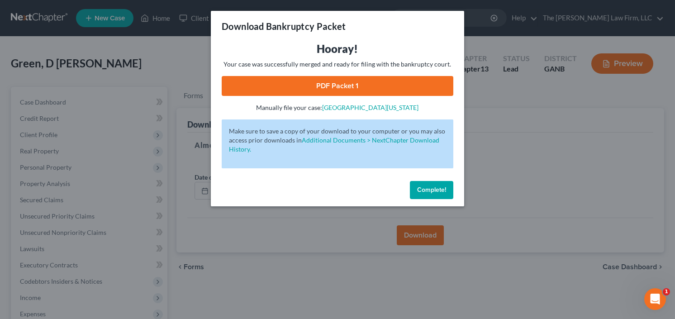
click at [340, 87] on link "PDF Packet 1" at bounding box center [338, 86] width 232 height 20
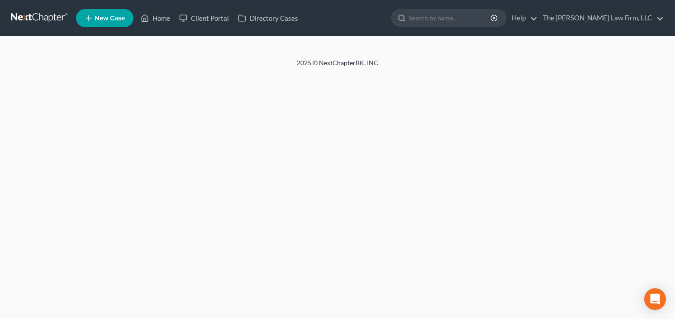
select select "5"
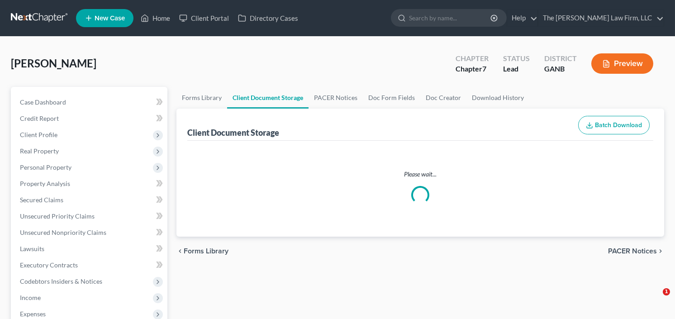
select select "5"
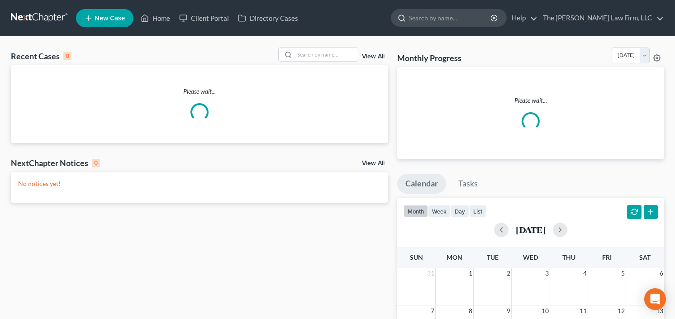
click at [468, 21] on input "search" at bounding box center [450, 18] width 83 height 17
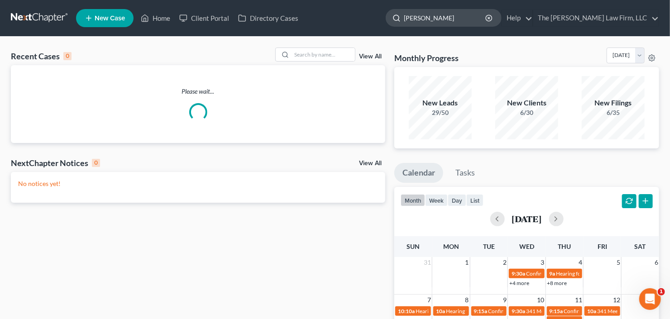
type input "[PERSON_NAME]"
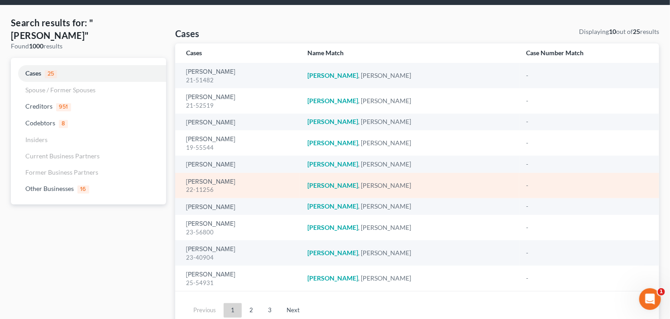
scroll to position [68, 0]
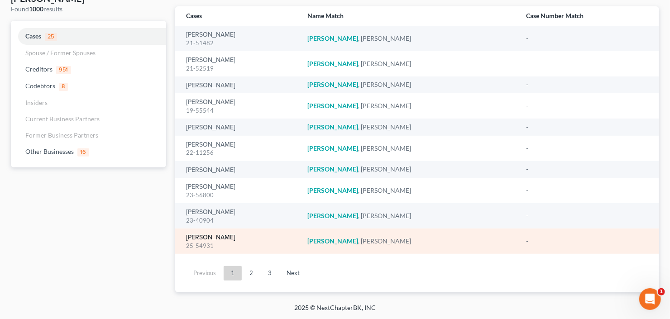
click at [193, 235] on link "[PERSON_NAME]" at bounding box center [210, 237] width 49 height 6
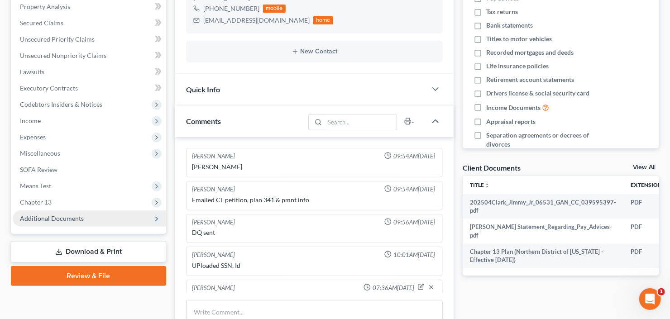
scroll to position [80, 0]
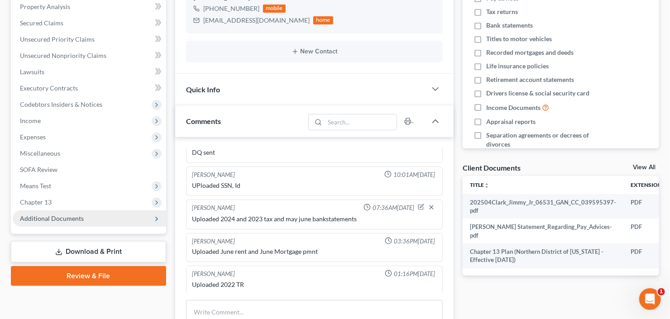
click at [50, 218] on span "Additional Documents" at bounding box center [52, 219] width 64 height 8
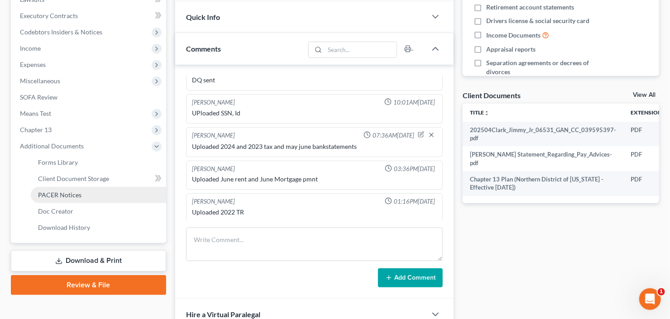
click at [60, 193] on span "PACER Notices" at bounding box center [59, 195] width 43 height 8
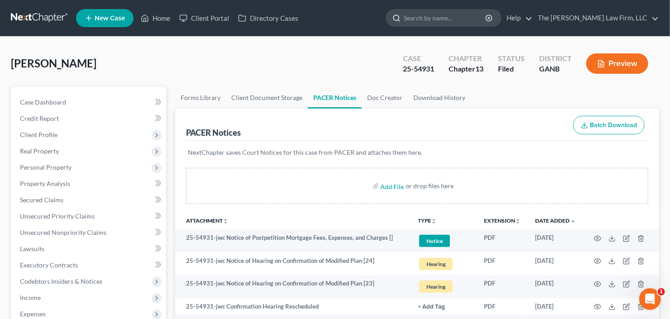
click at [458, 15] on input "search" at bounding box center [445, 18] width 83 height 17
type input "weaver\"
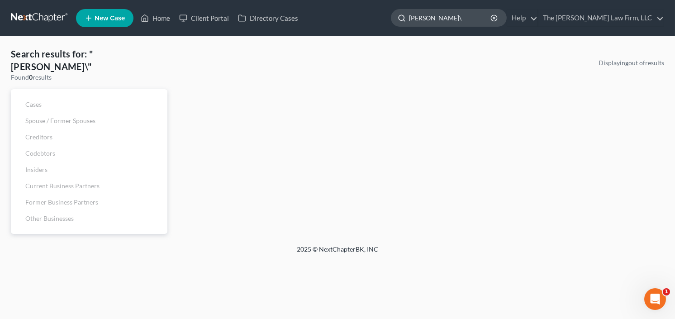
click at [464, 15] on input "weaver\" at bounding box center [450, 18] width 83 height 17
type input "weaver"
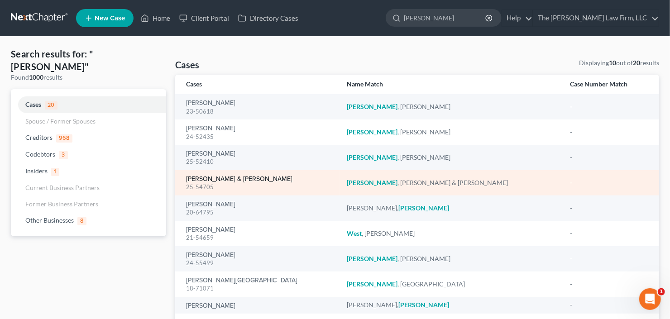
click at [230, 181] on link "Weaver, Robert & Chambers, Alexis" at bounding box center [239, 179] width 106 height 6
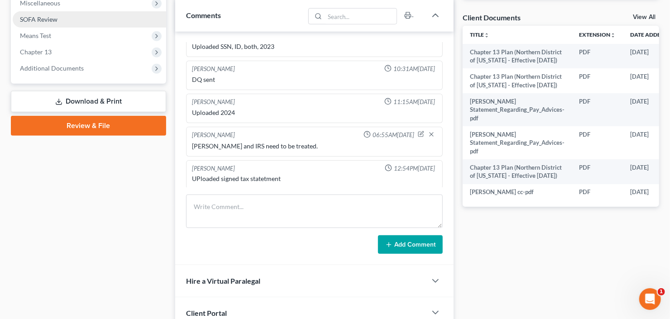
scroll to position [254, 0]
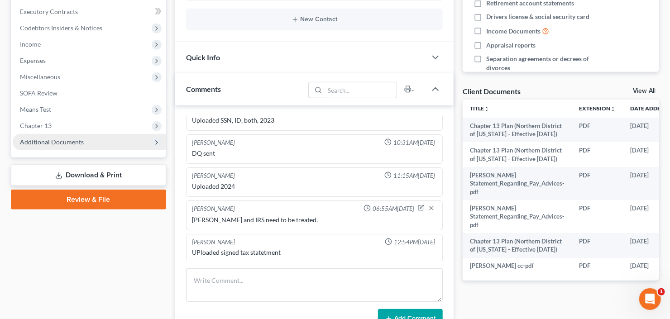
click at [39, 145] on span "Additional Documents" at bounding box center [89, 142] width 153 height 16
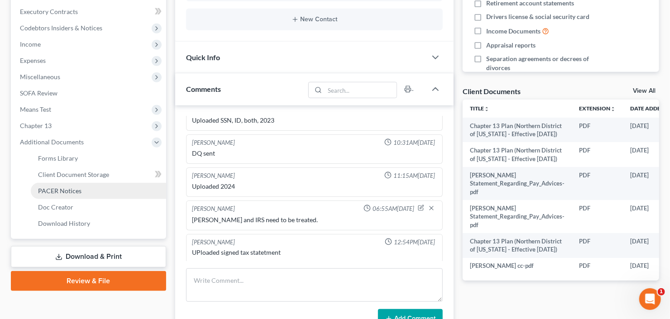
click at [50, 191] on span "PACER Notices" at bounding box center [59, 191] width 43 height 8
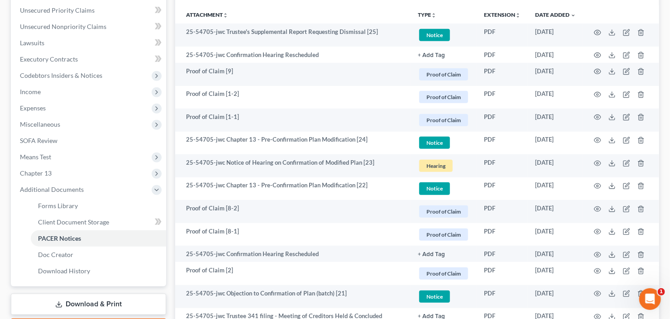
scroll to position [217, 0]
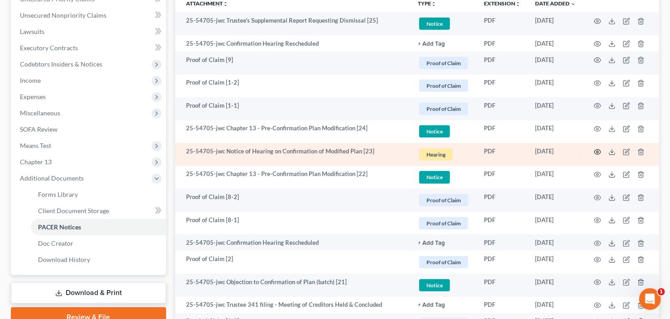
click at [598, 149] on icon "button" at bounding box center [597, 151] width 7 height 5
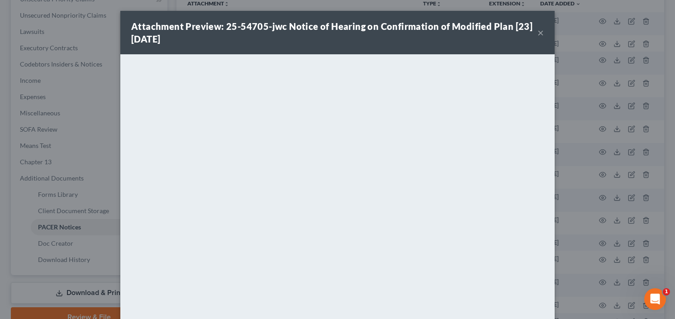
click at [540, 30] on button "×" at bounding box center [541, 32] width 6 height 11
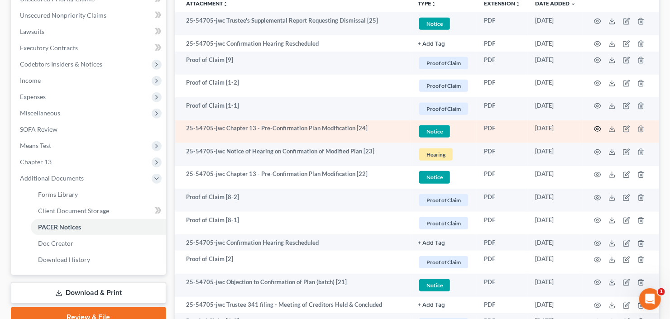
click at [600, 129] on icon "button" at bounding box center [597, 128] width 7 height 7
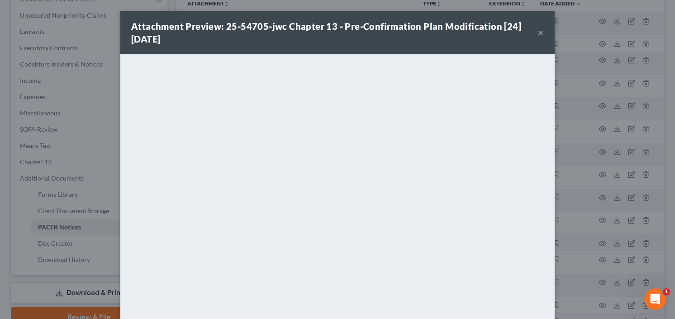
click at [543, 29] on div "Attachment Preview: 25-54705-jwc Chapter 13 - Pre-Confirmation Plan Modificatio…" at bounding box center [337, 32] width 435 height 43
click at [539, 32] on button "×" at bounding box center [541, 32] width 6 height 11
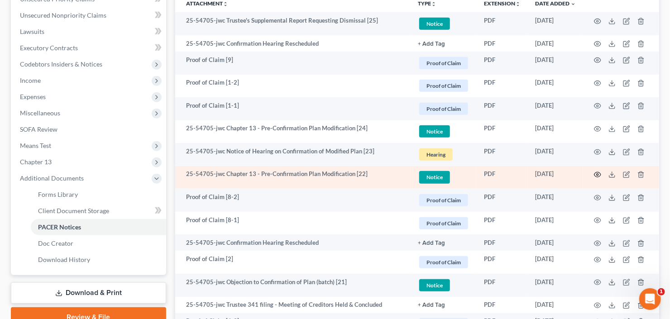
click at [600, 172] on icon "button" at bounding box center [597, 174] width 7 height 5
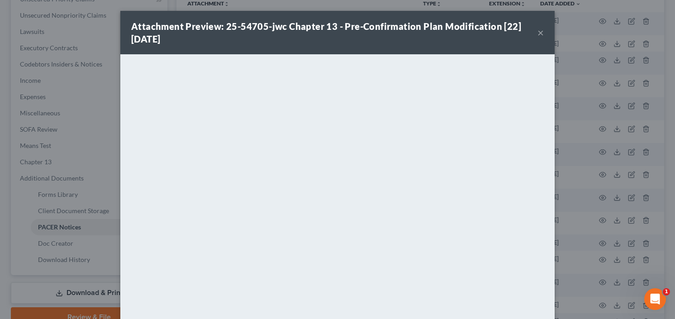
click at [538, 33] on button "×" at bounding box center [541, 32] width 6 height 11
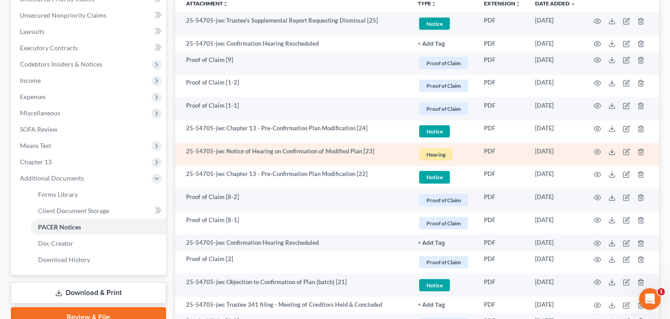
click at [597, 146] on td at bounding box center [621, 154] width 76 height 23
click at [599, 149] on icon "button" at bounding box center [597, 151] width 7 height 5
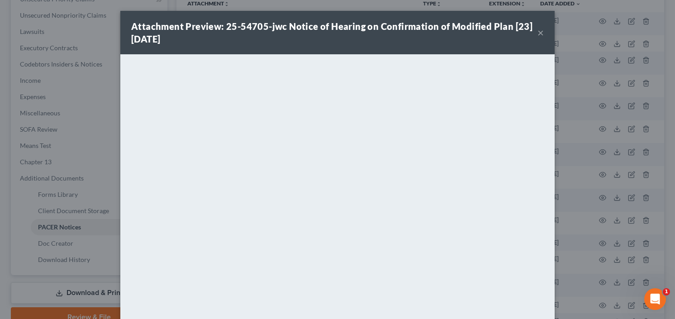
click at [538, 30] on button "×" at bounding box center [541, 32] width 6 height 11
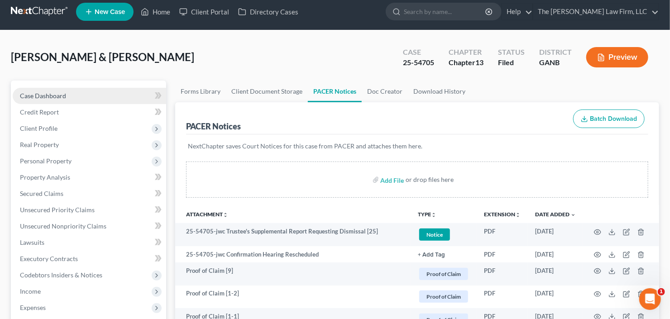
scroll to position [0, 0]
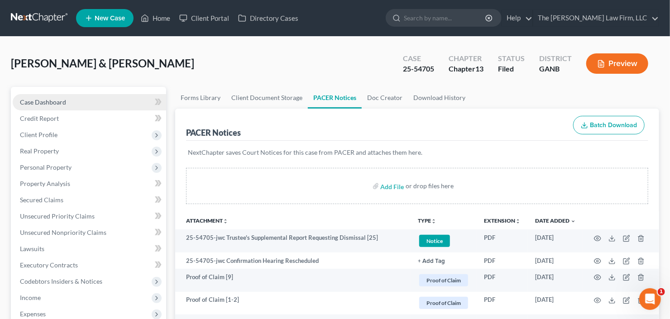
click at [38, 104] on span "Case Dashboard" at bounding box center [43, 102] width 46 height 8
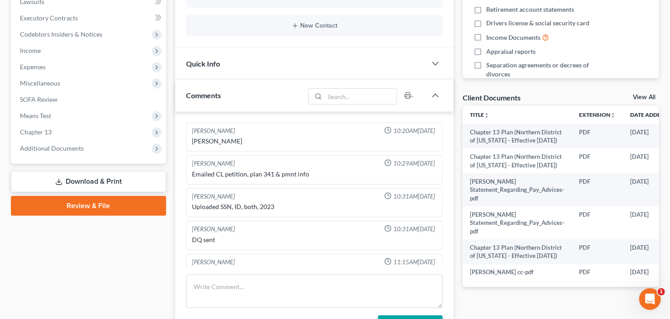
scroll to position [254, 0]
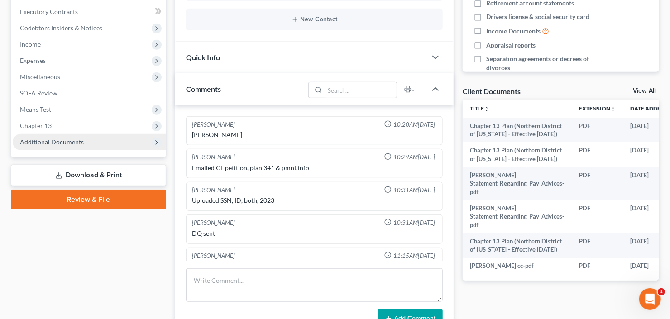
click at [54, 139] on span "Additional Documents" at bounding box center [52, 142] width 64 height 8
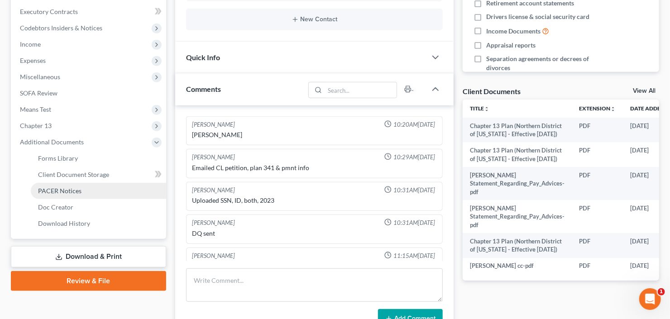
click at [64, 191] on span "PACER Notices" at bounding box center [59, 191] width 43 height 8
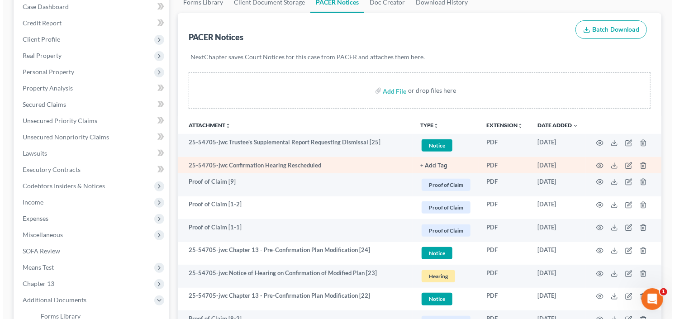
scroll to position [109, 0]
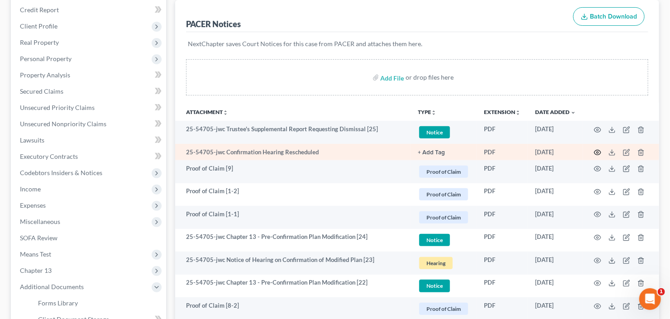
click at [599, 152] on icon "button" at bounding box center [597, 152] width 7 height 7
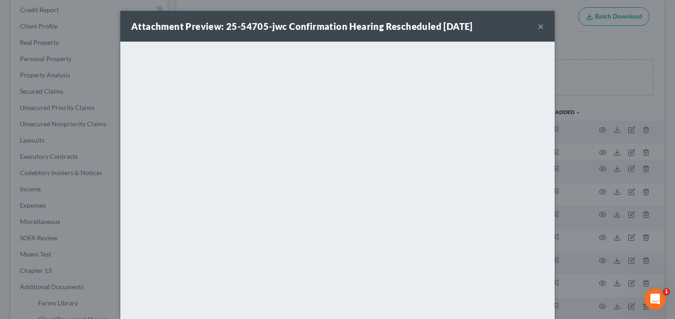
click at [540, 22] on button "×" at bounding box center [541, 26] width 6 height 11
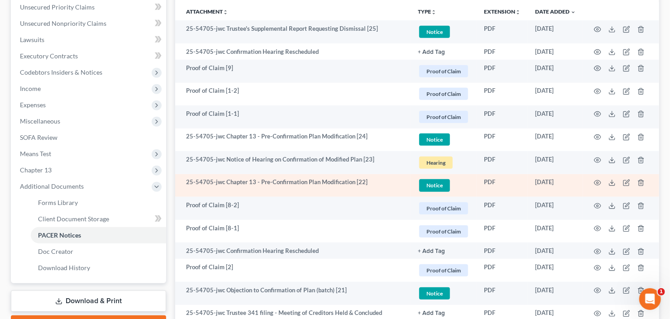
scroll to position [0, 0]
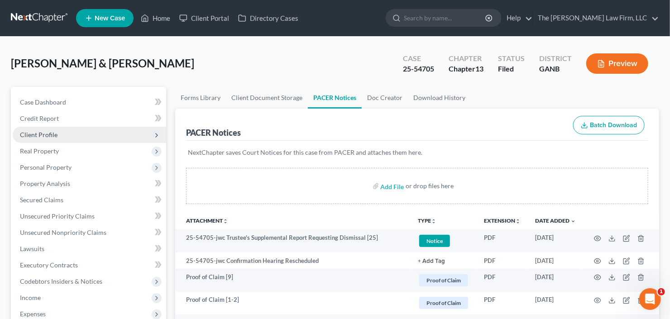
click at [80, 129] on span "Client Profile" at bounding box center [89, 135] width 153 height 16
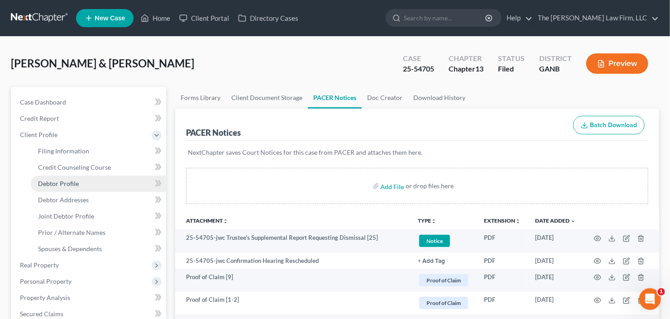
click at [74, 182] on span "Debtor Profile" at bounding box center [58, 184] width 41 height 8
select select "1"
select select "3"
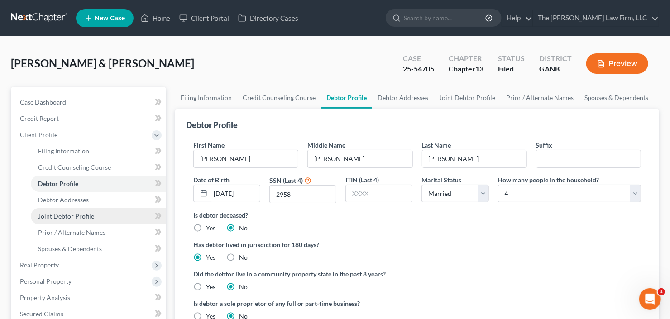
drag, startPoint x: 62, startPoint y: 212, endPoint x: 73, endPoint y: 209, distance: 11.2
click at [62, 212] on span "Joint Debtor Profile" at bounding box center [66, 216] width 56 height 8
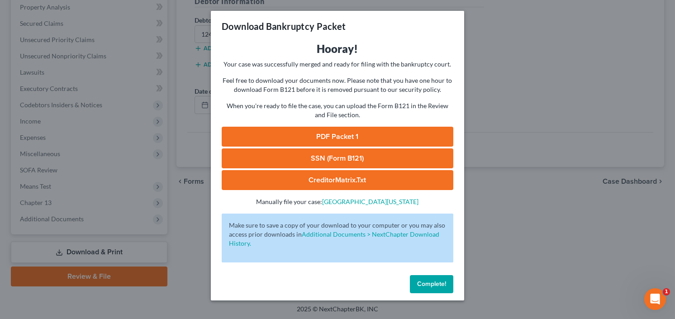
drag, startPoint x: 433, startPoint y: 282, endPoint x: 389, endPoint y: 257, distance: 50.7
click at [434, 282] on span "Complete!" at bounding box center [431, 284] width 29 height 8
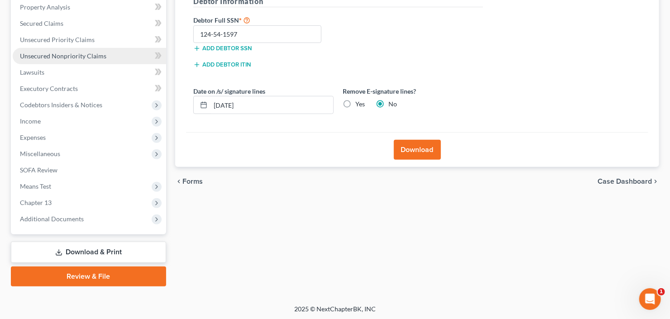
click at [86, 57] on span "Unsecured Nonpriority Claims" at bounding box center [63, 56] width 86 height 8
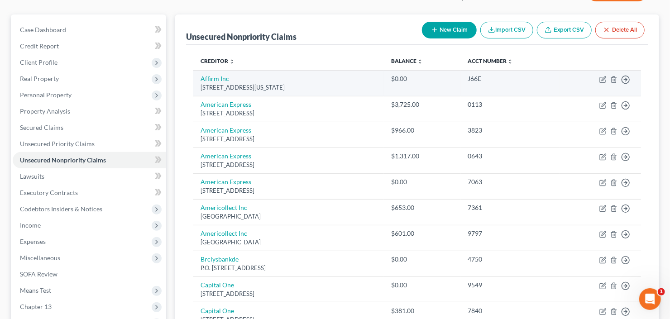
scroll to position [72, 0]
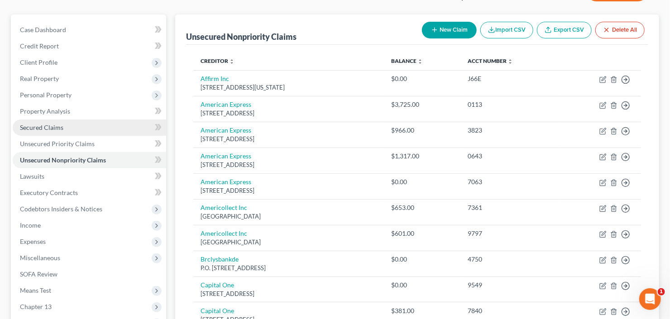
click at [67, 129] on link "Secured Claims" at bounding box center [89, 128] width 153 height 16
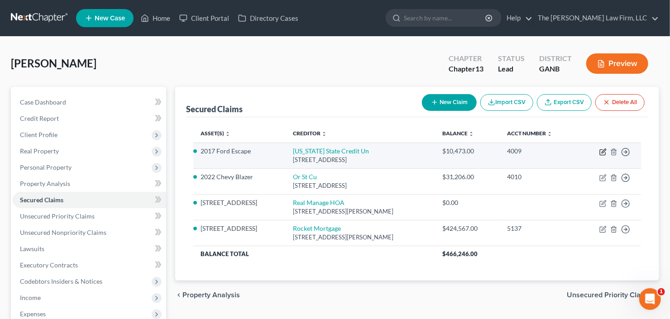
click at [601, 152] on icon "button" at bounding box center [602, 151] width 7 height 7
select select "38"
select select "12"
select select "0"
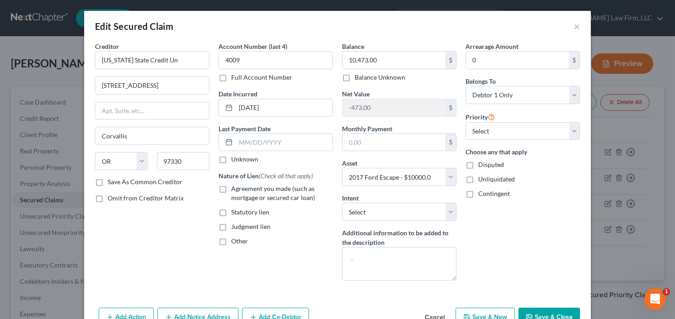
click at [231, 188] on label "Agreement you made (such as mortgage or secured car loan)" at bounding box center [282, 193] width 102 height 18
click at [235, 188] on input "Agreement you made (such as mortgage or secured car loan)" at bounding box center [238, 187] width 6 height 6
checkbox input "true"
click at [520, 89] on select "Select Debtor 1 Only Debtor 2 Only Debtor 1 And Debtor 2 Only At Least One Of T…" at bounding box center [523, 95] width 115 height 18
select select "3"
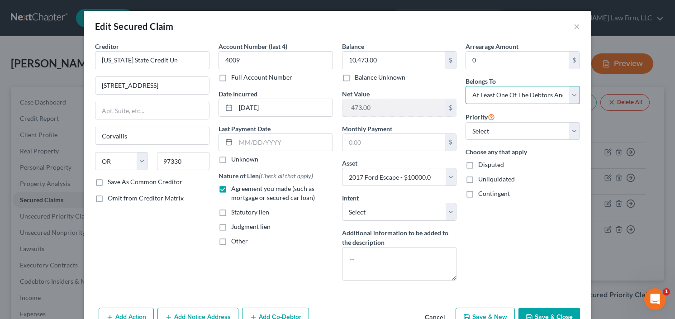
click at [466, 86] on select "Select Debtor 1 Only Debtor 2 Only Debtor 1 And Debtor 2 Only At Least One Of T…" at bounding box center [523, 95] width 115 height 18
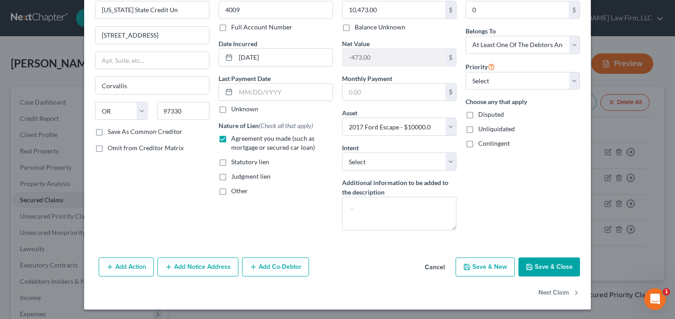
click at [544, 265] on button "Save & Close" at bounding box center [550, 267] width 62 height 19
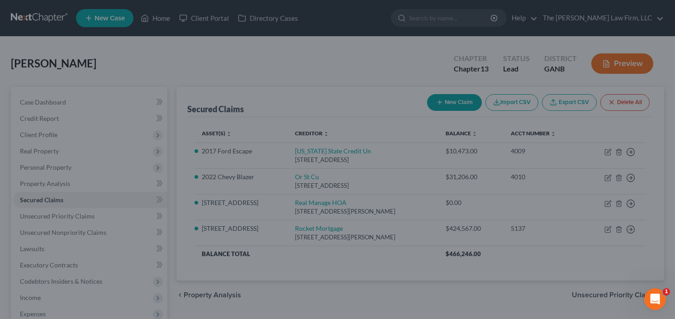
select select "12"
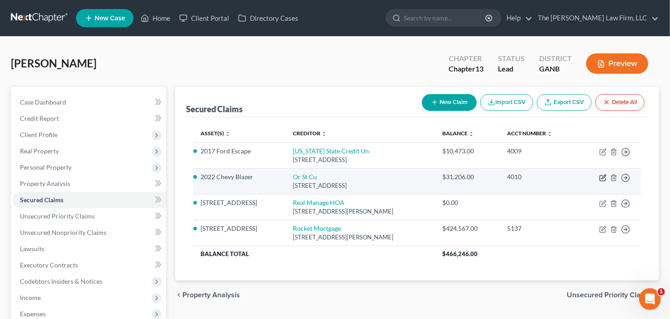
click at [600, 177] on icon "button" at bounding box center [602, 177] width 7 height 7
select select "38"
select select "10"
select select "0"
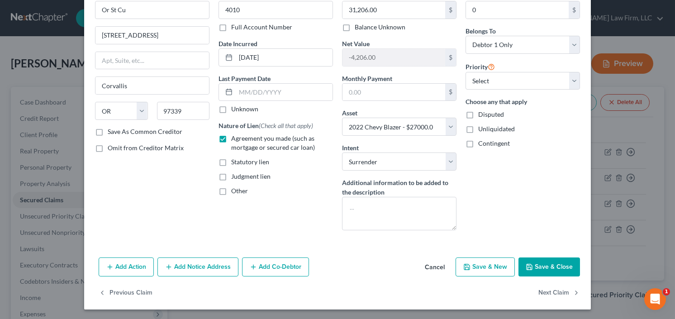
click at [538, 264] on button "Save & Close" at bounding box center [550, 267] width 62 height 19
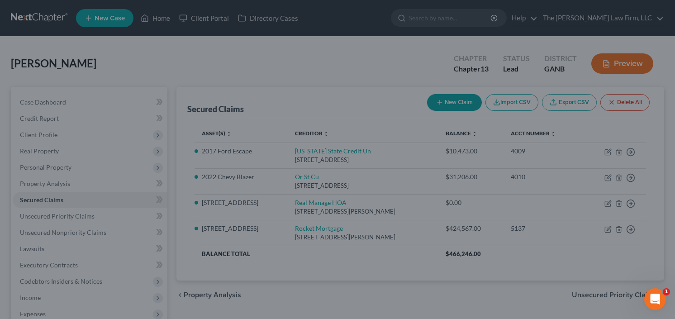
select select "10"
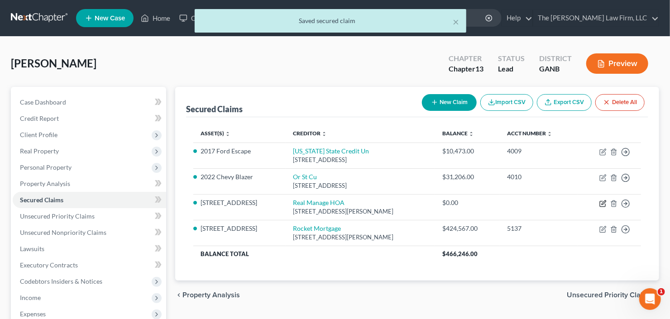
click at [604, 200] on icon "button" at bounding box center [602, 203] width 7 height 7
select select "10"
select select "0"
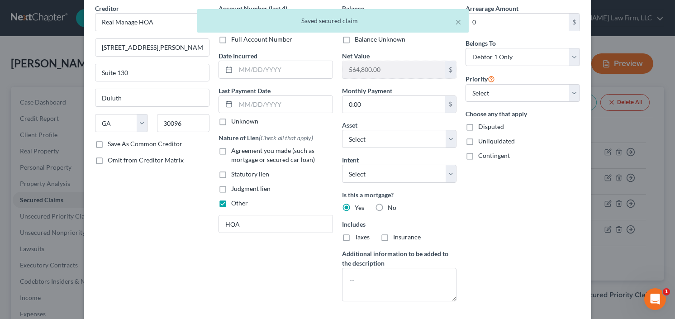
scroll to position [109, 0]
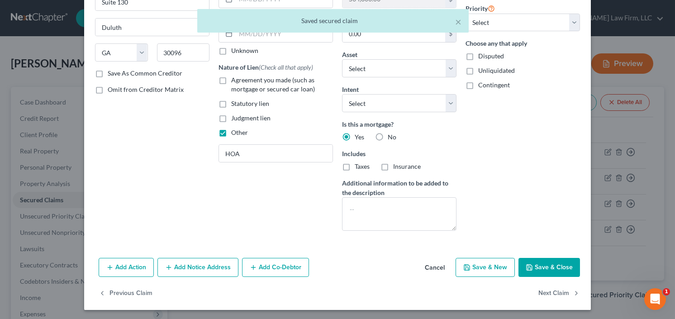
click at [549, 268] on button "Save & Close" at bounding box center [550, 267] width 62 height 19
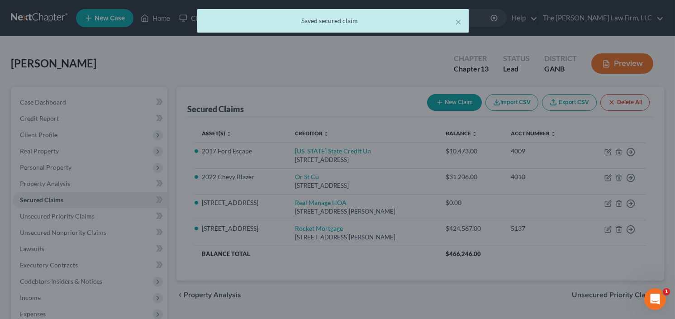
select select "6"
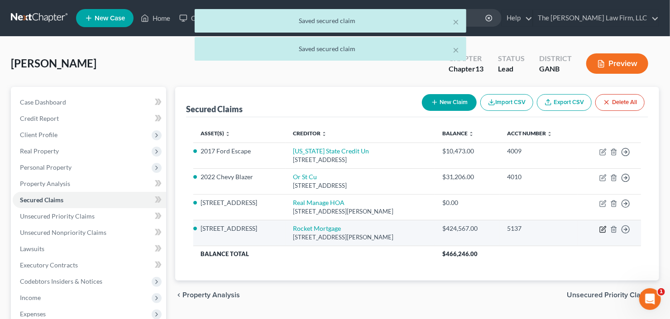
click at [603, 226] on icon "button" at bounding box center [602, 229] width 7 height 7
select select "23"
select select "6"
select select "0"
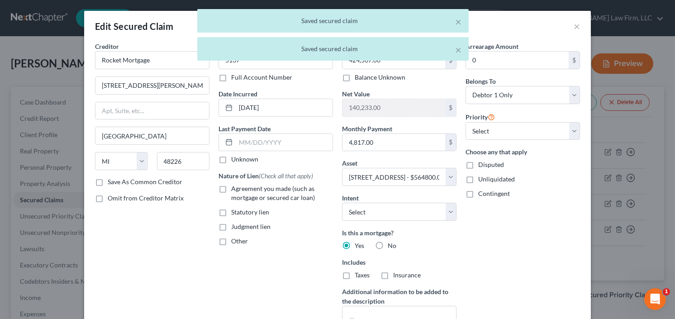
click at [231, 185] on label "Agreement you made (such as mortgage or secured car loan)" at bounding box center [282, 193] width 102 height 18
click at [235, 185] on input "Agreement you made (such as mortgage or secured car loan)" at bounding box center [238, 187] width 6 height 6
checkbox input "true"
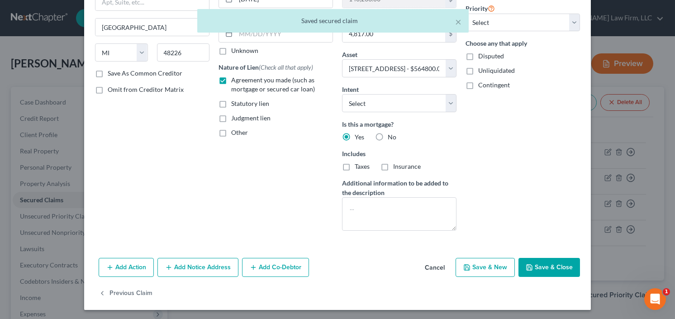
click at [552, 258] on button "Save & Close" at bounding box center [550, 267] width 62 height 19
select select "6"
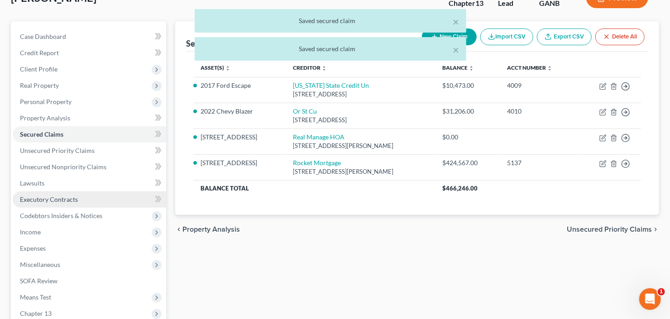
scroll to position [145, 0]
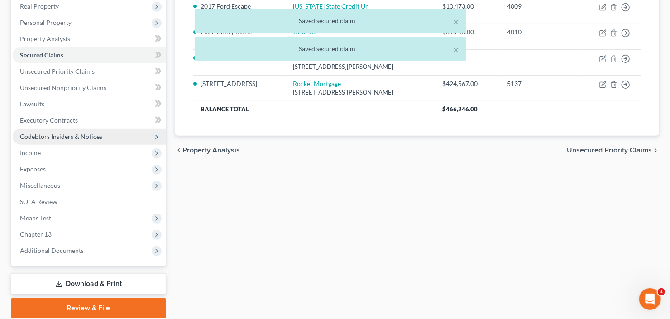
click at [63, 136] on span "Codebtors Insiders & Notices" at bounding box center [61, 137] width 82 height 8
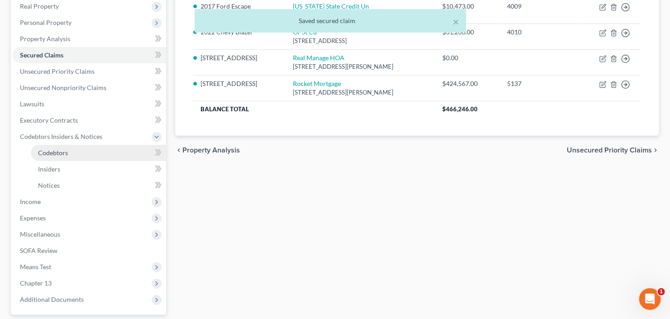
click at [61, 153] on span "Codebtors" at bounding box center [53, 153] width 30 height 8
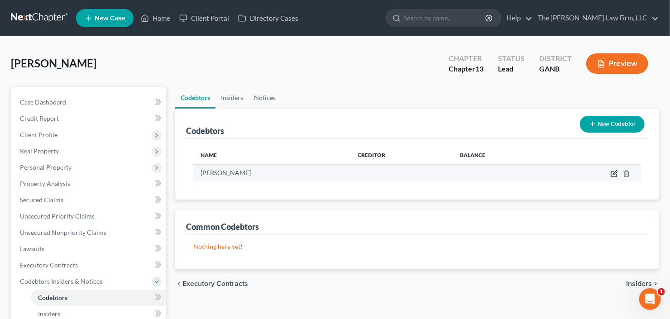
click at [612, 173] on icon "button" at bounding box center [614, 173] width 7 height 7
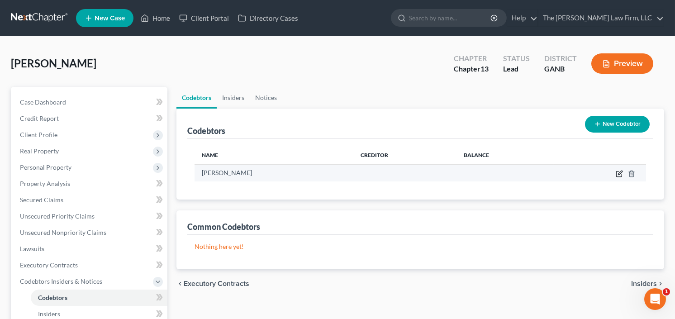
select select "10"
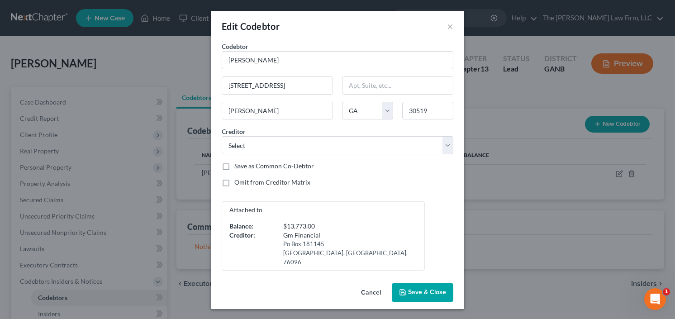
click at [417, 289] on span "Save & Close" at bounding box center [427, 293] width 38 height 8
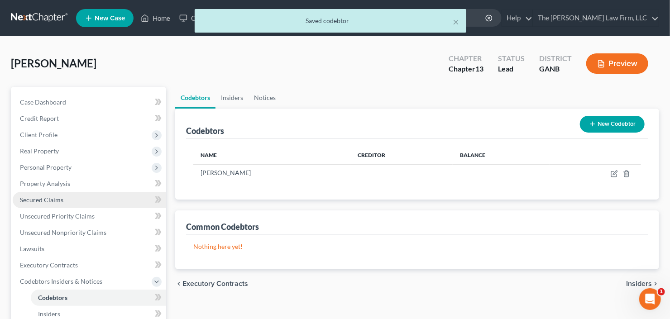
click at [51, 197] on span "Secured Claims" at bounding box center [41, 200] width 43 height 8
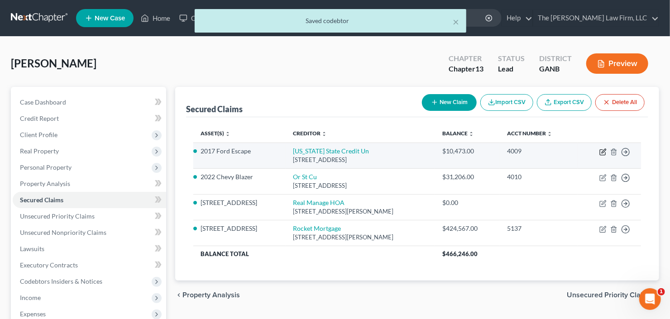
click at [603, 151] on icon "button" at bounding box center [602, 151] width 7 height 7
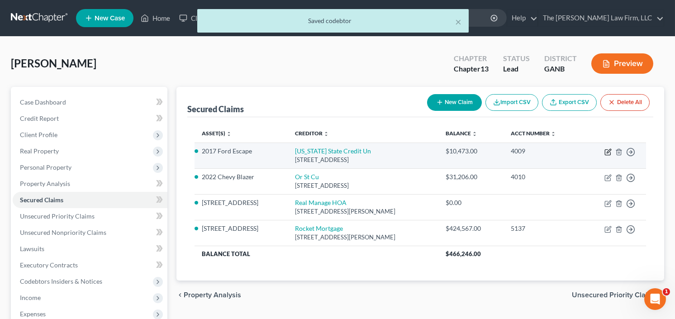
select select "38"
select select "12"
select select "3"
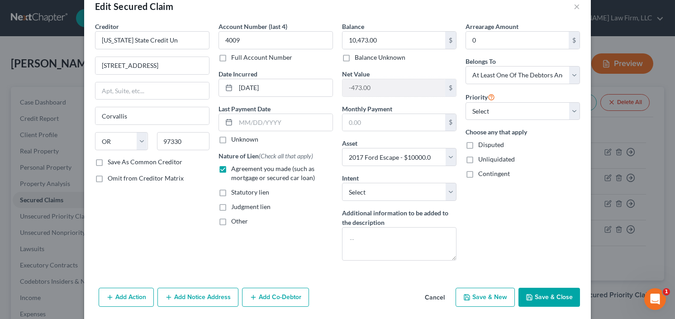
scroll to position [50, 0]
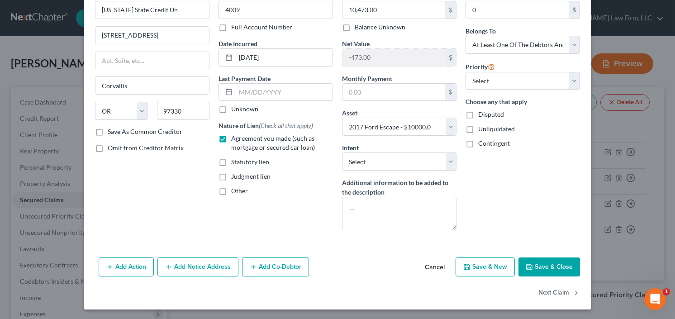
click at [284, 264] on button "Add Co-Debtor" at bounding box center [275, 267] width 67 height 19
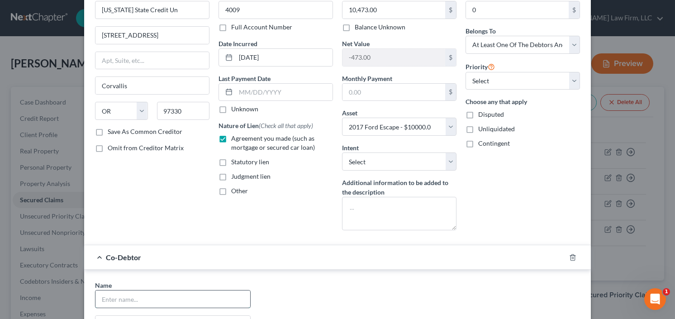
click at [128, 300] on input "text" at bounding box center [173, 299] width 155 height 17
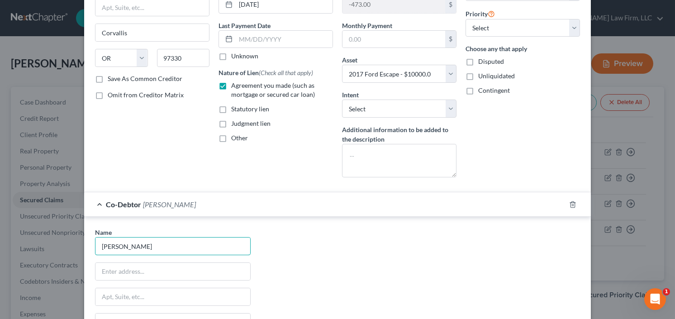
scroll to position [159, 0]
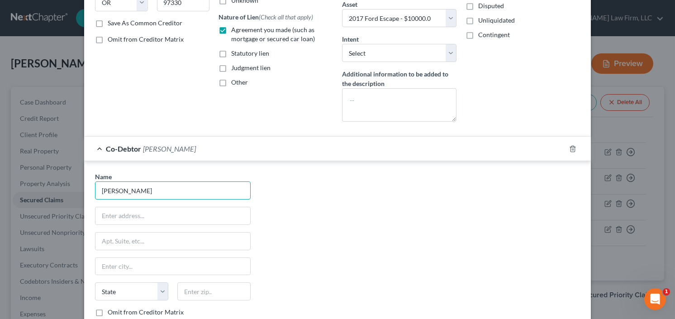
type input "Joseph Salerno"
click at [136, 216] on input "text" at bounding box center [173, 215] width 155 height 17
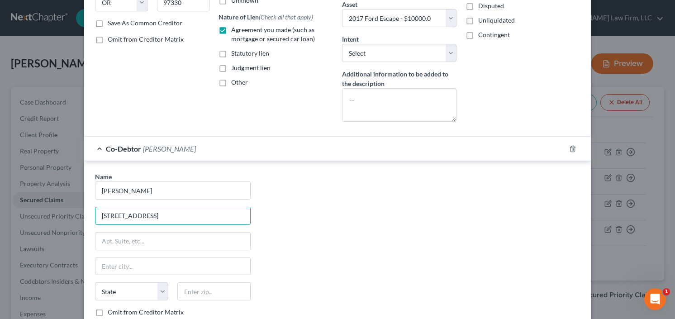
type input "3461 Stonvine Way"
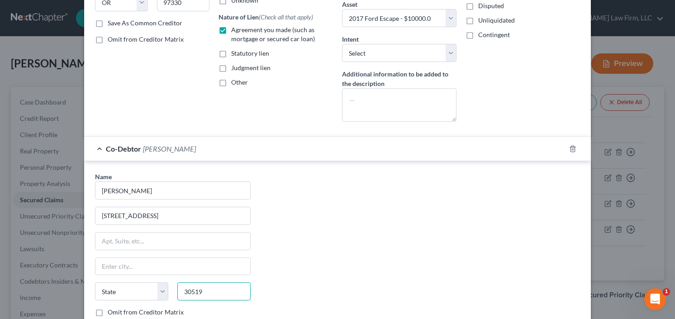
type input "30519"
type input "Buford"
select select "10"
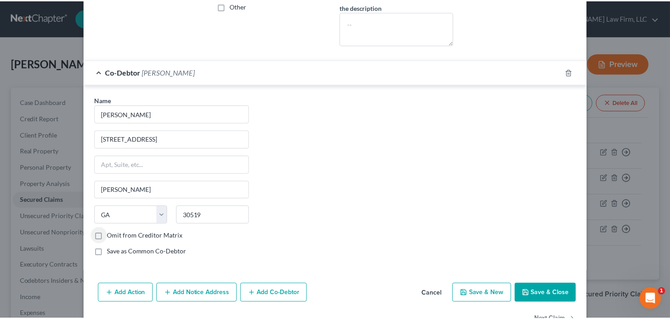
scroll to position [260, 0]
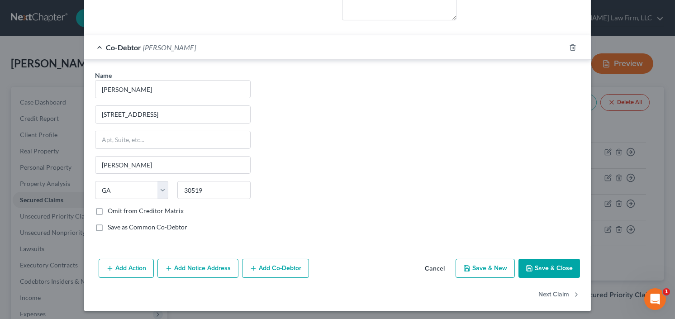
drag, startPoint x: 532, startPoint y: 265, endPoint x: 552, endPoint y: 257, distance: 21.5
click at [532, 264] on button "Save & Close" at bounding box center [550, 268] width 62 height 19
select select
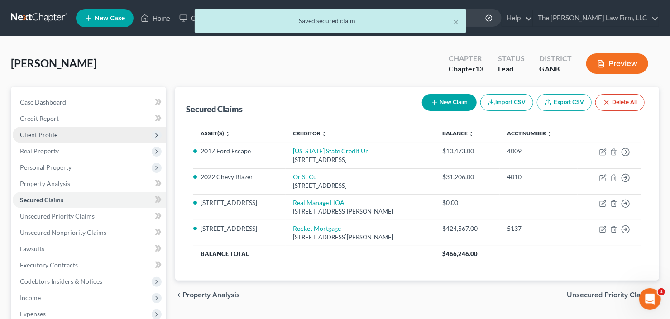
click at [61, 129] on span "Client Profile" at bounding box center [89, 135] width 153 height 16
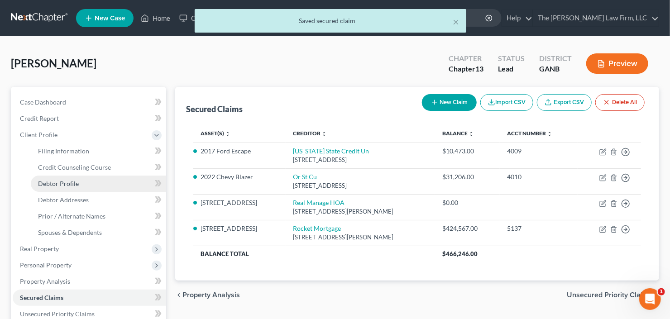
click at [68, 185] on span "Debtor Profile" at bounding box center [58, 184] width 41 height 8
select select "1"
select select "4"
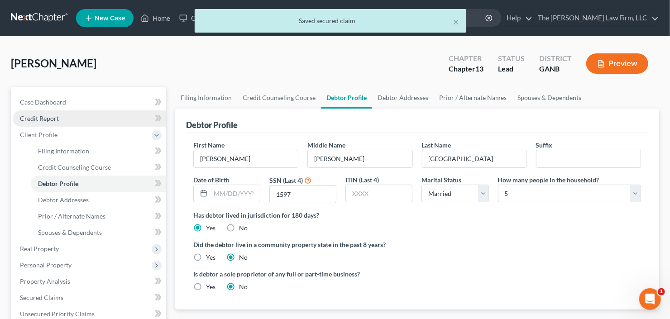
click at [64, 122] on link "Credit Report" at bounding box center [89, 118] width 153 height 16
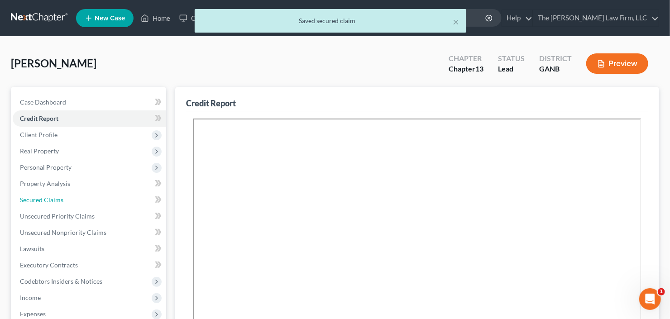
click at [73, 199] on link "Secured Claims" at bounding box center [89, 200] width 153 height 16
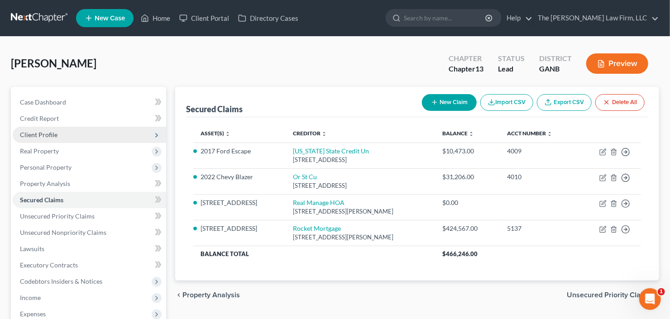
click at [65, 129] on span "Client Profile" at bounding box center [89, 135] width 153 height 16
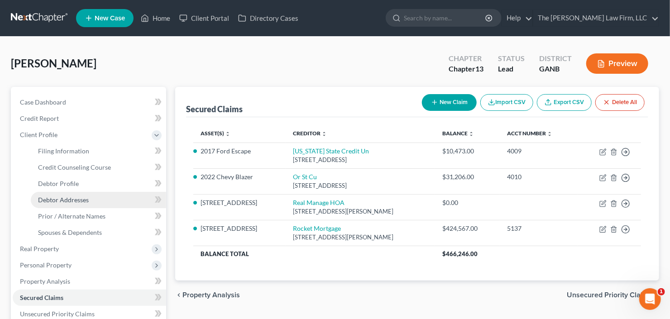
click at [66, 194] on link "Debtor Addresses" at bounding box center [98, 200] width 135 height 16
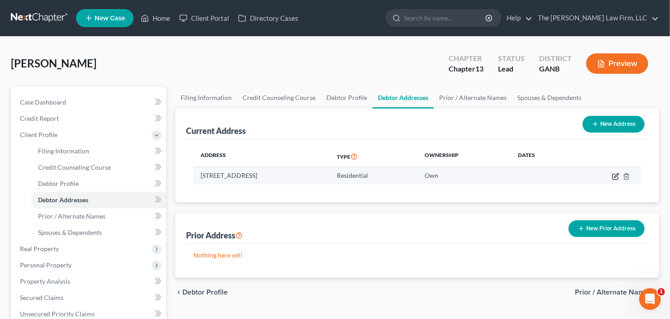
click at [615, 175] on icon "button" at bounding box center [616, 175] width 4 height 4
select select "10"
select select "0"
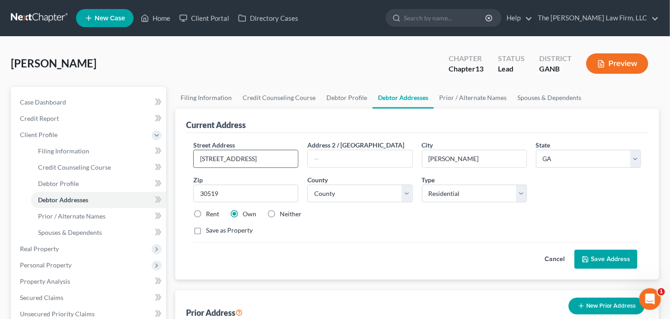
click at [238, 160] on input "3461 Stonevie Way" at bounding box center [246, 158] width 104 height 17
type input "3461 StonevineWay"
click at [601, 259] on button "Save Address" at bounding box center [605, 259] width 63 height 19
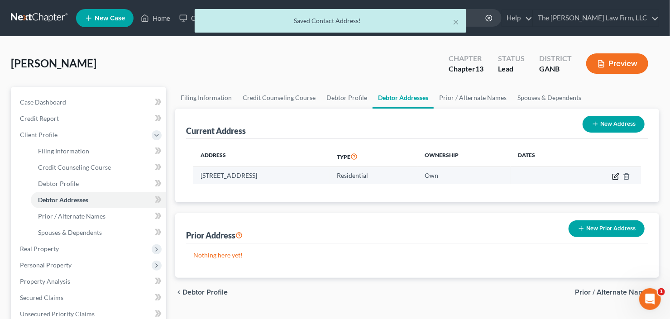
click at [615, 177] on icon "button" at bounding box center [616, 175] width 4 height 4
select select "10"
select select "66"
select select "0"
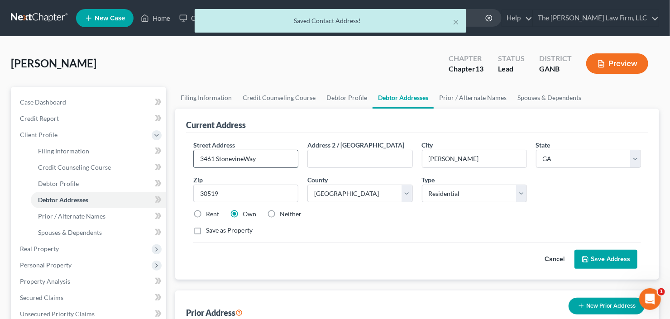
click at [246, 158] on input "3461 StonevineWay" at bounding box center [246, 158] width 104 height 17
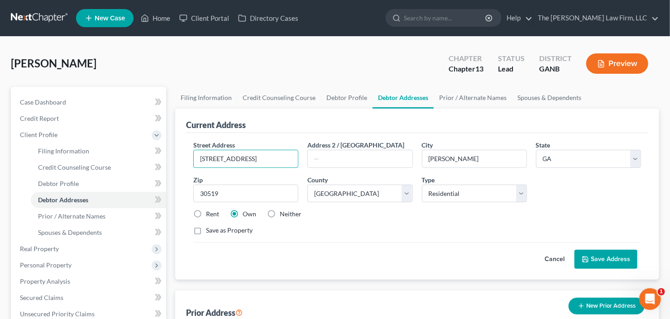
type input "3461 Stonevine Way"
click at [603, 255] on button "Save Address" at bounding box center [605, 259] width 63 height 19
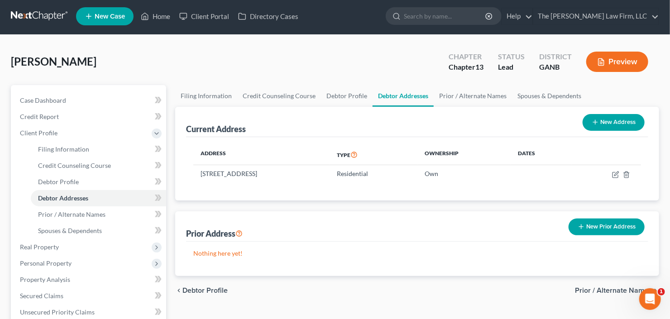
scroll to position [145, 0]
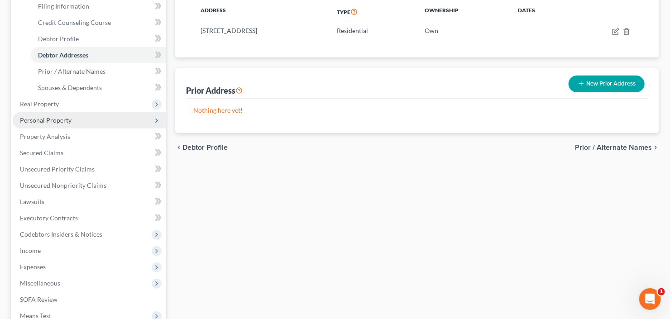
click at [65, 122] on span "Personal Property" at bounding box center [46, 120] width 52 height 8
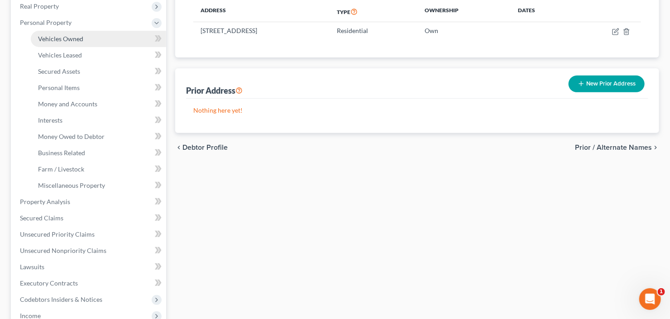
click at [102, 38] on link "Vehicles Owned" at bounding box center [98, 39] width 135 height 16
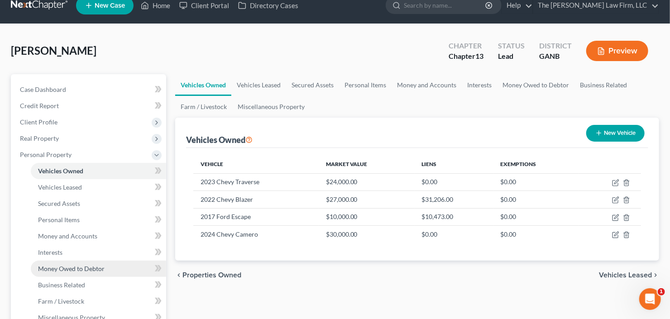
scroll to position [36, 0]
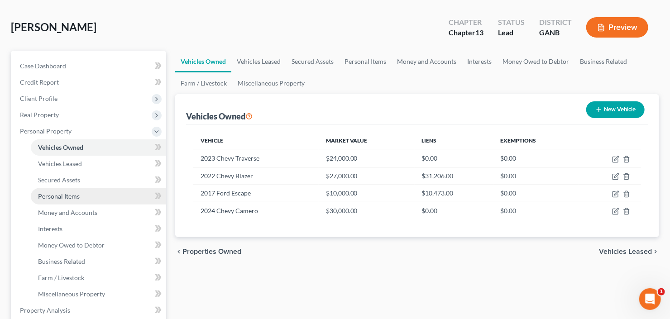
click at [72, 196] on span "Personal Items" at bounding box center [59, 196] width 42 height 8
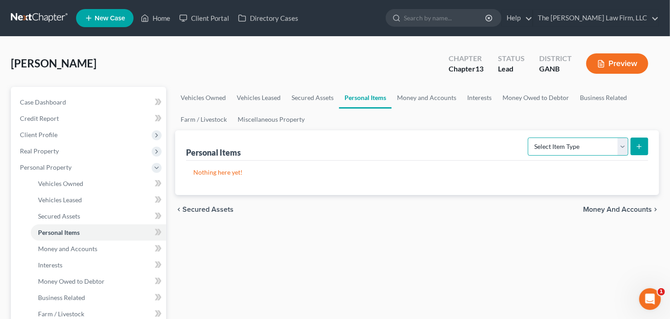
click at [585, 145] on select "Select Item Type Clothing Collectibles Of Value Electronics Firearms Household …" at bounding box center [578, 147] width 100 height 18
select select "household_goods"
click at [529, 138] on select "Select Item Type Clothing Collectibles Of Value Electronics Firearms Household …" at bounding box center [578, 147] width 100 height 18
click at [639, 145] on icon "submit" at bounding box center [639, 146] width 7 height 7
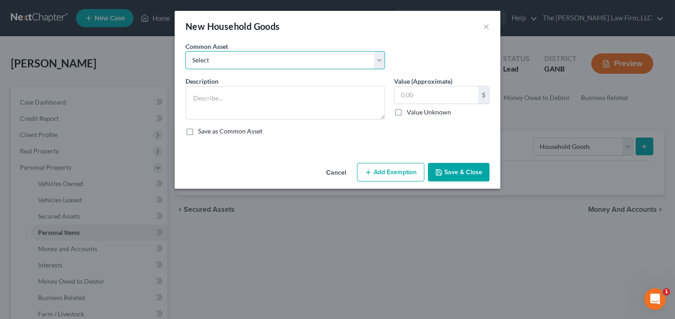
click at [268, 55] on select "Select All household goods and furniture All household goods and furniture All …" at bounding box center [286, 60] width 200 height 18
select select "0"
click at [186, 51] on select "Select All household goods and furniture All household goods and furniture All …" at bounding box center [286, 60] width 200 height 18
type textarea "All household goods and furniture"
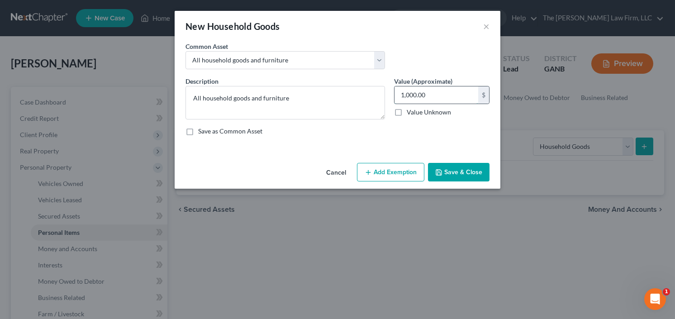
click at [432, 97] on input "1,000.00" at bounding box center [437, 94] width 84 height 17
type input "10,000"
click at [389, 172] on button "Add Exemption" at bounding box center [390, 172] width 67 height 19
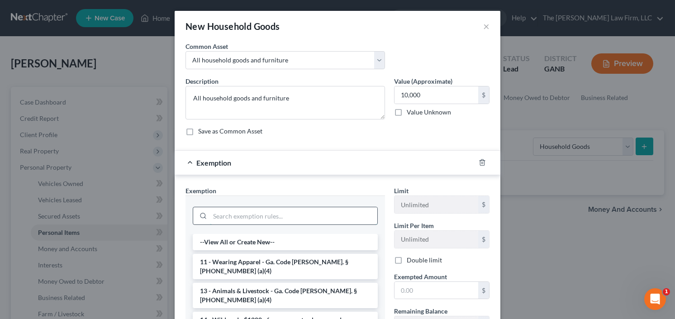
click at [247, 221] on input "search" at bounding box center [293, 215] width 167 height 17
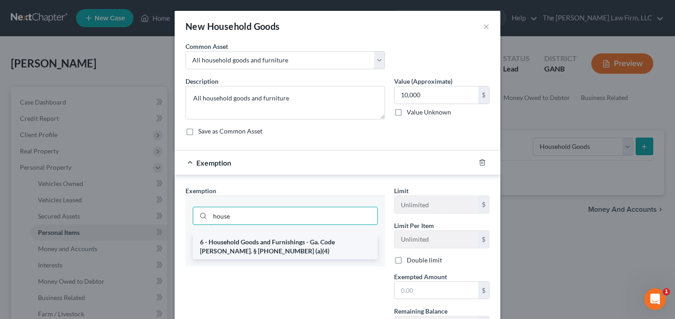
type input "house"
drag, startPoint x: 234, startPoint y: 258, endPoint x: 236, endPoint y: 249, distance: 9.2
click at [234, 257] on li "6 - Household Goods and Furnishings - Ga. Code Ann. § 44-13-100 (a)(4)" at bounding box center [285, 246] width 185 height 25
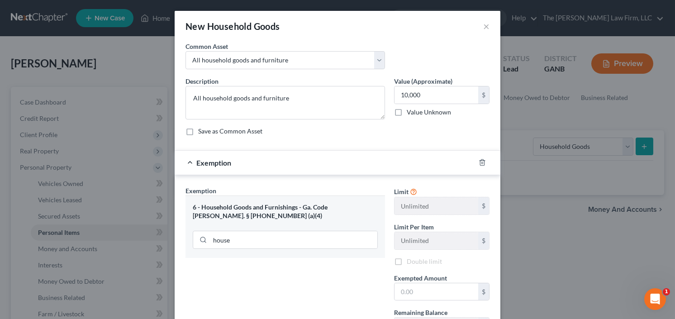
click at [236, 249] on div "house" at bounding box center [285, 239] width 185 height 24
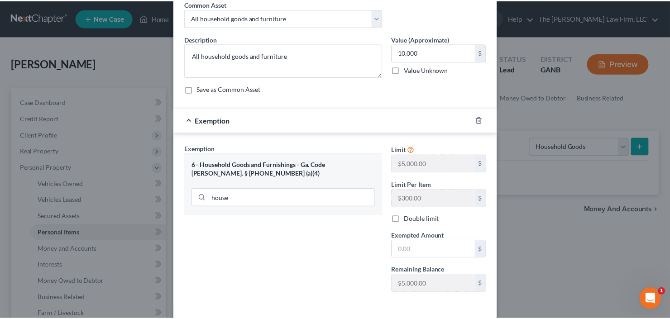
scroll to position [79, 0]
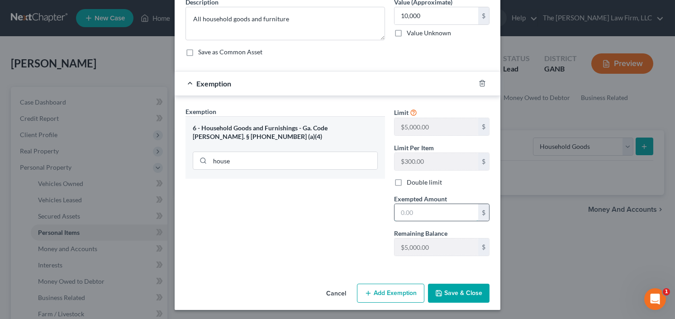
click at [440, 210] on input "text" at bounding box center [437, 212] width 84 height 17
type input "1"
type input "5,000"
click at [322, 215] on div "Exemption Set must be selected for CA. Exemption * 6 - Household Goods and Furn…" at bounding box center [285, 185] width 209 height 157
click at [465, 295] on button "Save & Close" at bounding box center [459, 293] width 62 height 19
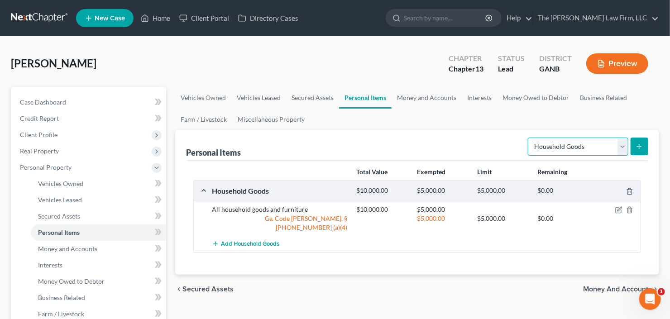
click at [575, 148] on select "Select Item Type Clothing Collectibles Of Value Electronics Firearms Household …" at bounding box center [578, 147] width 100 height 18
select select "electronics"
click at [529, 138] on select "Select Item Type Clothing Collectibles Of Value Electronics Firearms Household …" at bounding box center [578, 147] width 100 height 18
click at [639, 148] on icon "submit" at bounding box center [639, 146] width 7 height 7
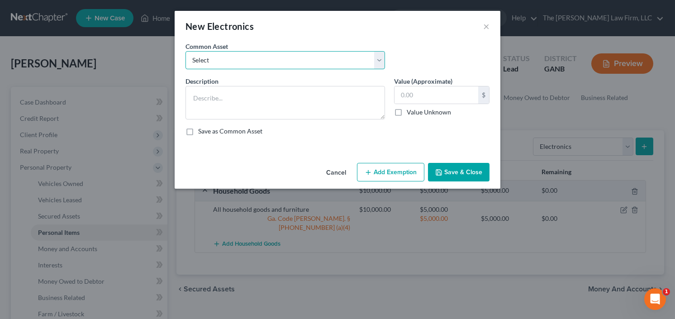
click at [261, 52] on select "Select All Electronics" at bounding box center [286, 60] width 200 height 18
select select "0"
click at [186, 51] on select "Select All Electronics" at bounding box center [286, 60] width 200 height 18
type textarea "All Electronics"
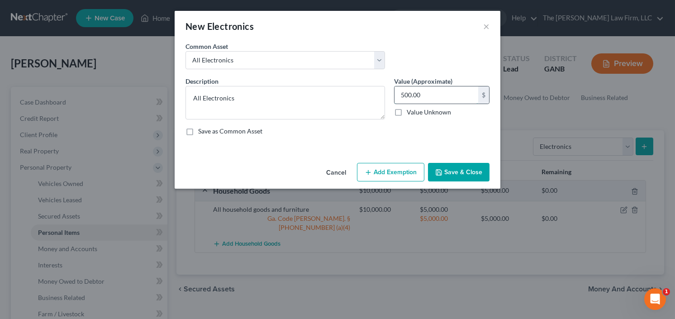
click at [412, 91] on input "500.00" at bounding box center [437, 94] width 84 height 17
type input "1,000"
click at [471, 170] on button "Save & Close" at bounding box center [459, 172] width 62 height 19
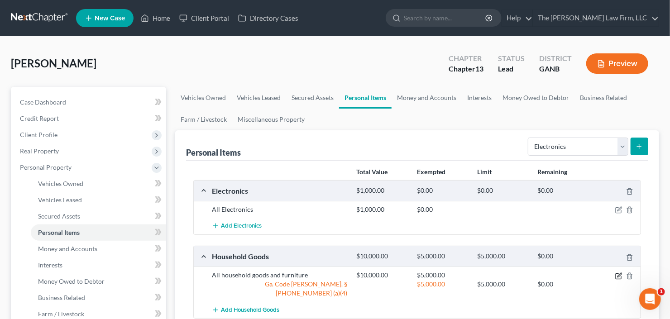
click at [618, 276] on icon "button" at bounding box center [618, 276] width 7 height 7
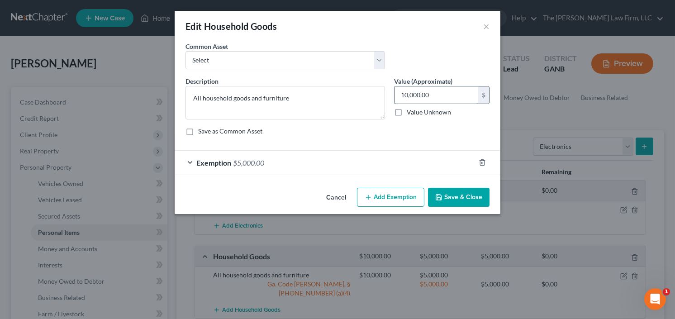
click at [434, 91] on input "10,000.00" at bounding box center [437, 94] width 84 height 17
type input "6"
type input "10,000"
click at [472, 194] on button "Save & Close" at bounding box center [459, 197] width 62 height 19
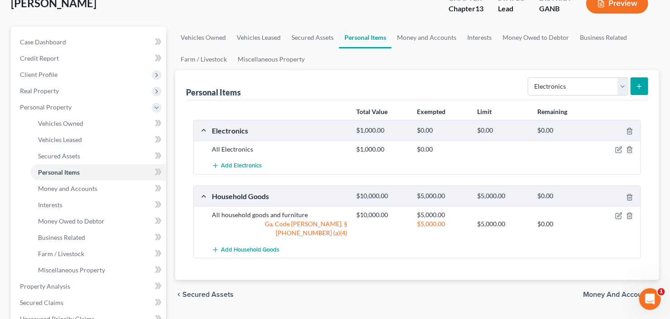
scroll to position [72, 0]
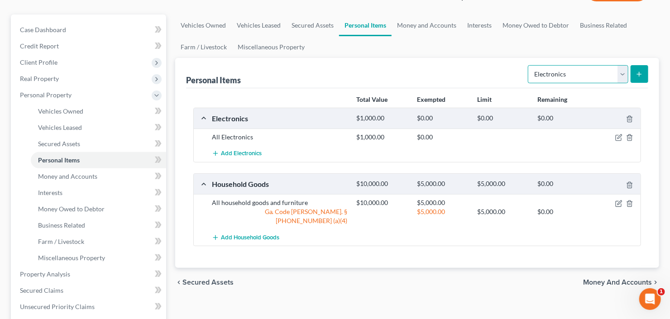
click at [615, 70] on select "Select Item Type Clothing Collectibles Of Value Electronics Firearms Household …" at bounding box center [578, 74] width 100 height 18
select select "clothing"
click at [529, 65] on select "Select Item Type Clothing Collectibles Of Value Electronics Firearms Household …" at bounding box center [578, 74] width 100 height 18
click at [640, 74] on icon "submit" at bounding box center [639, 74] width 7 height 7
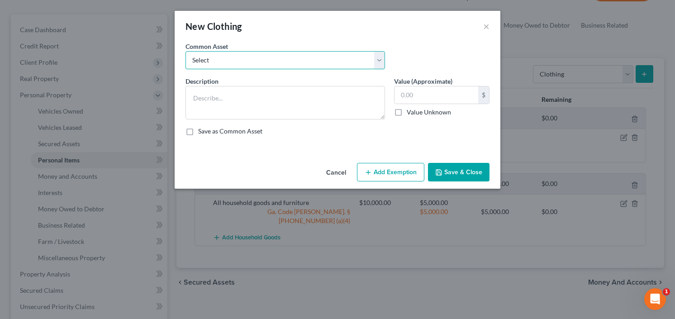
click at [251, 57] on select "Select All clothing and shoes All clothing and shoes All clothing and shoes" at bounding box center [286, 60] width 200 height 18
select select "0"
click at [186, 51] on select "Select All clothing and shoes All clothing and shoes All clothing and shoes" at bounding box center [286, 60] width 200 height 18
type textarea "All clothing and shoes"
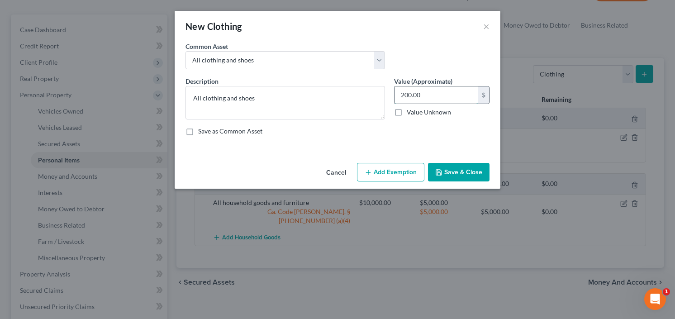
click at [415, 90] on input "200.00" at bounding box center [437, 94] width 84 height 17
type input "500"
click at [449, 167] on button "Save & Close" at bounding box center [459, 172] width 62 height 19
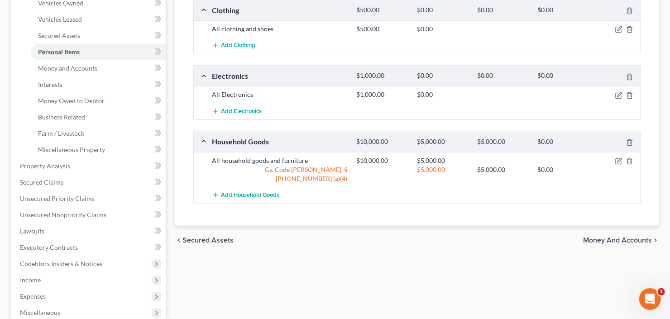
scroll to position [181, 0]
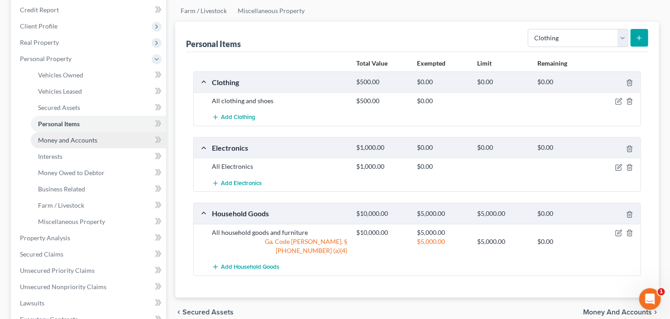
click at [71, 139] on span "Money and Accounts" at bounding box center [67, 140] width 59 height 8
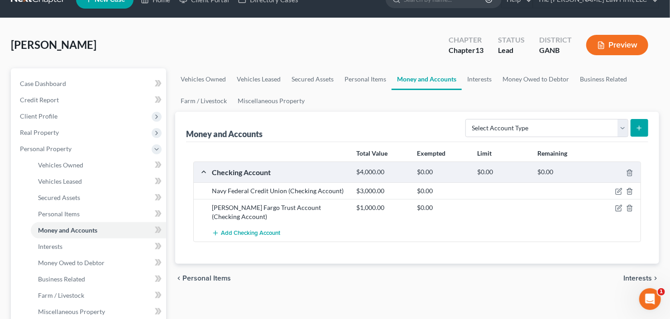
scroll to position [36, 0]
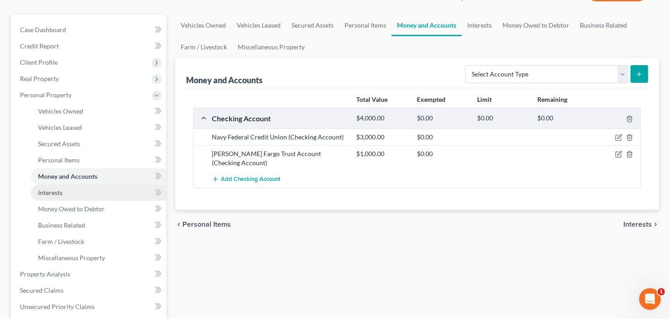
click at [36, 196] on link "Interests" at bounding box center [98, 193] width 135 height 16
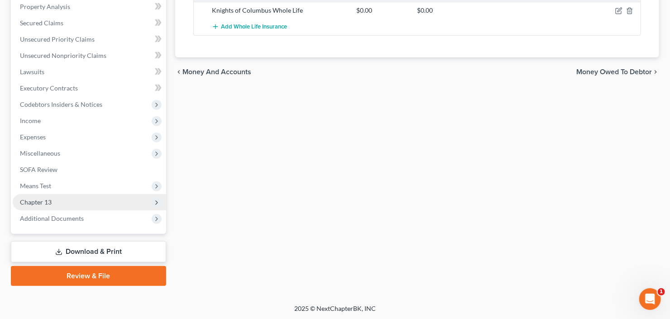
scroll to position [123, 0]
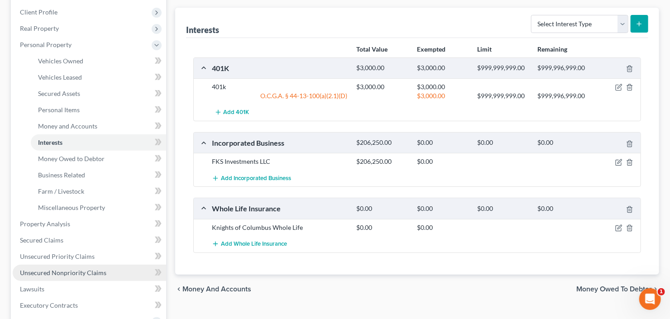
click at [58, 275] on span "Unsecured Nonpriority Claims" at bounding box center [63, 273] width 86 height 8
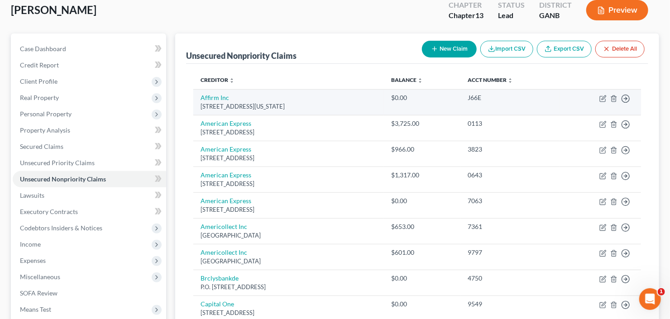
scroll to position [72, 0]
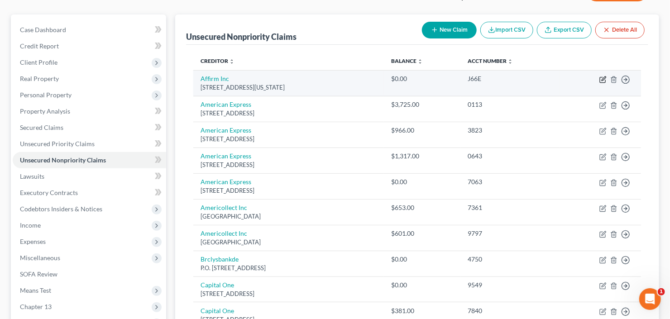
click at [604, 80] on icon "button" at bounding box center [602, 79] width 7 height 7
select select "4"
select select "0"
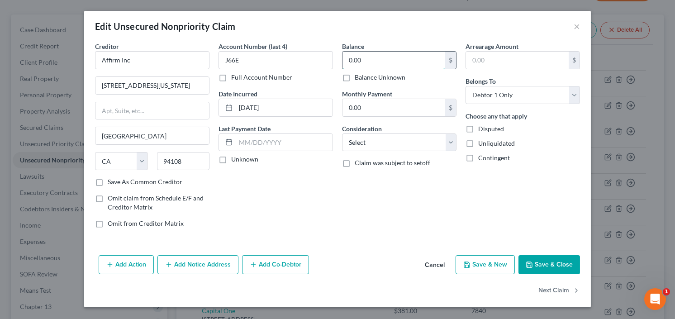
click at [370, 65] on input "0.00" at bounding box center [394, 60] width 103 height 17
click at [434, 266] on button "Cancel" at bounding box center [435, 265] width 34 height 18
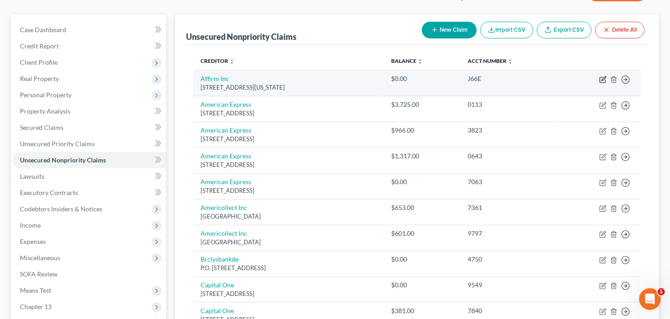
click at [604, 81] on icon "button" at bounding box center [602, 79] width 7 height 7
select select "4"
select select "0"
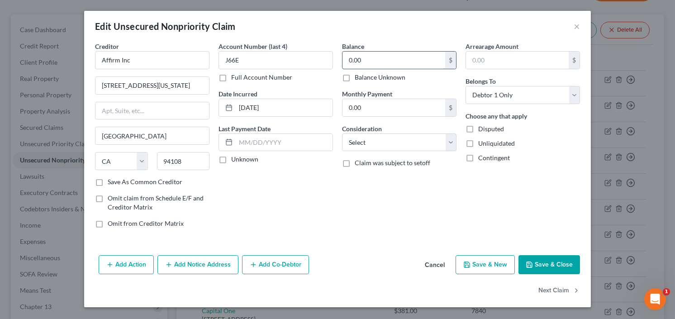
click at [371, 54] on input "0.00" at bounding box center [394, 60] width 103 height 17
type input "816.53"
click at [387, 139] on select "Select Cable / Satellite Services Collection Agency Credit Card Debt Debt Couns…" at bounding box center [399, 143] width 115 height 18
select select "2"
click at [543, 262] on button "Save & Close" at bounding box center [550, 264] width 62 height 19
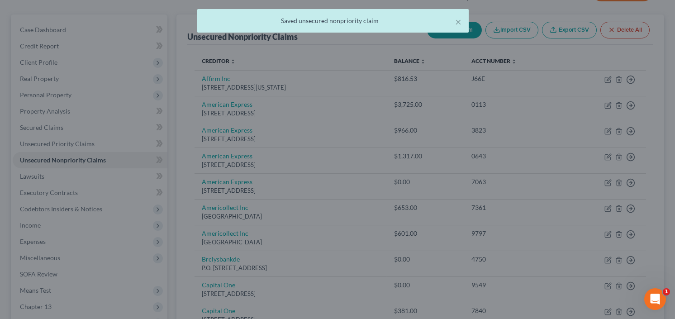
type input "0"
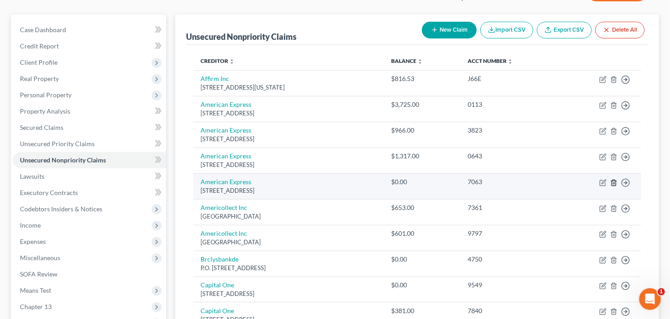
click at [614, 183] on icon "button" at bounding box center [613, 182] width 7 height 7
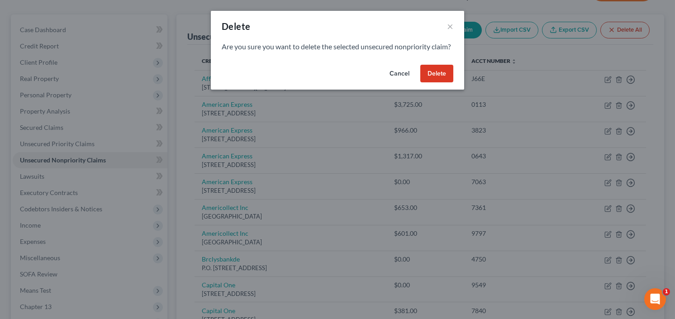
click at [436, 81] on button "Delete" at bounding box center [437, 74] width 33 height 18
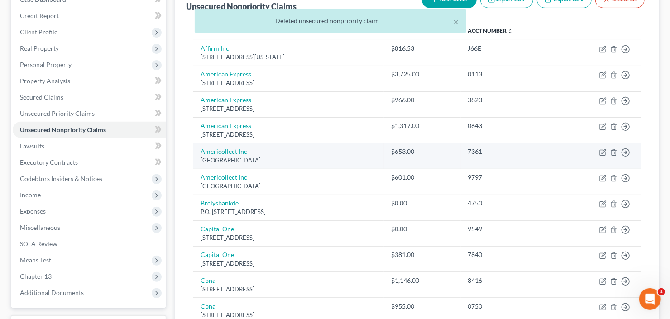
scroll to position [145, 0]
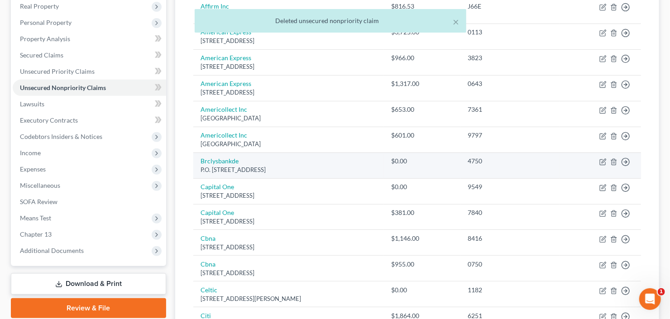
click at [605, 164] on td "Move to D Move to E Move to G Move to Notice Only" at bounding box center [600, 166] width 81 height 26
click at [603, 161] on icon "button" at bounding box center [604, 161] width 4 height 4
select select "7"
select select "0"
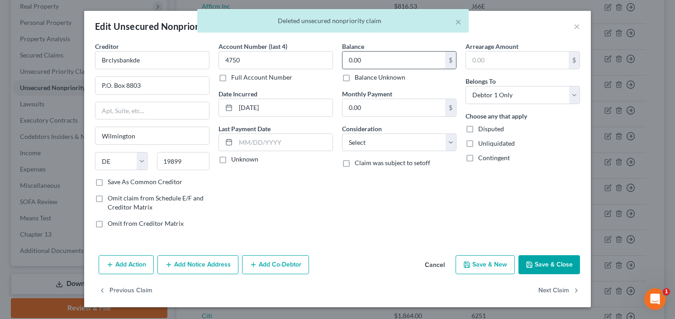
click at [384, 63] on input "0.00" at bounding box center [394, 60] width 103 height 17
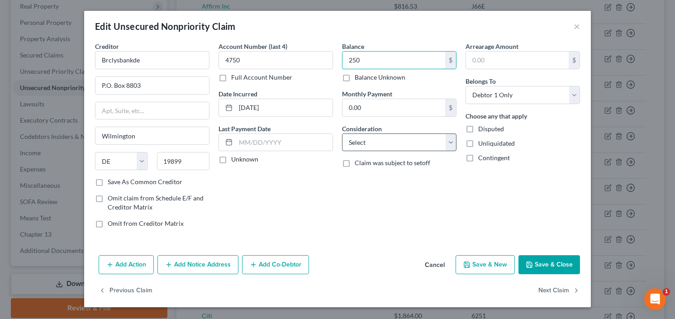
type input "250"
click at [380, 147] on select "Select Cable / Satellite Services Collection Agency Credit Card Debt Debt Couns…" at bounding box center [399, 143] width 115 height 18
select select "2"
drag, startPoint x: 380, startPoint y: 141, endPoint x: 528, endPoint y: 236, distance: 175.9
click at [380, 141] on select "Select Cable / Satellite Services Collection Agency Credit Card Debt Debt Couns…" at bounding box center [399, 143] width 115 height 18
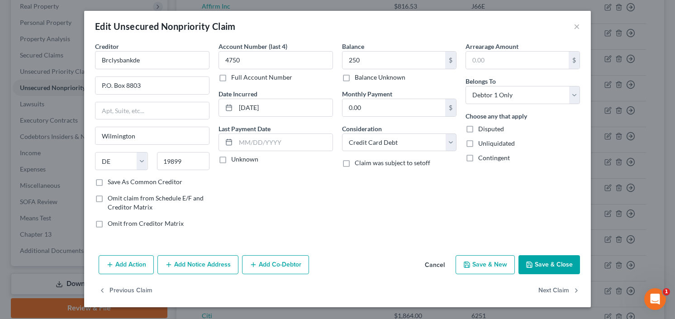
click at [557, 263] on button "Save & Close" at bounding box center [550, 264] width 62 height 19
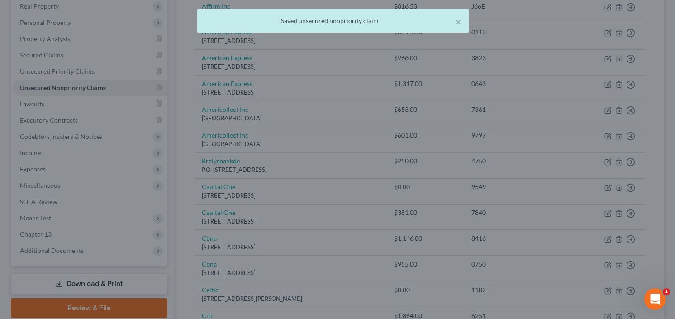
type input "250.00"
type input "0"
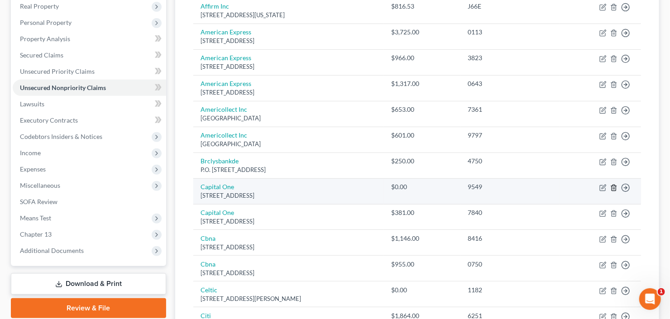
click at [614, 187] on icon "button" at bounding box center [613, 187] width 7 height 7
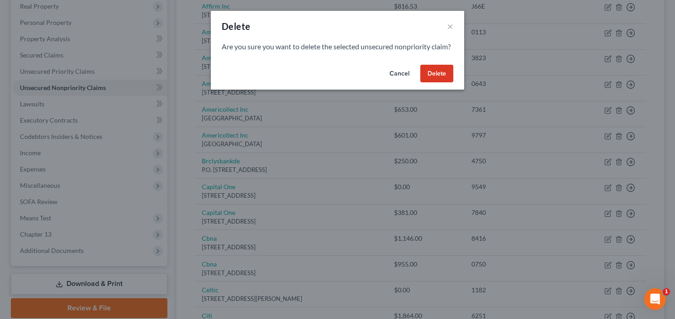
click at [431, 80] on button "Delete" at bounding box center [437, 74] width 33 height 18
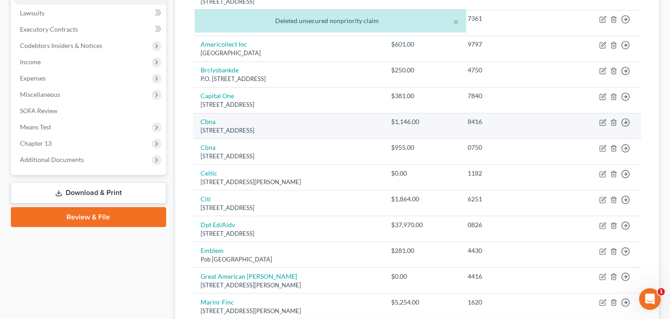
scroll to position [254, 0]
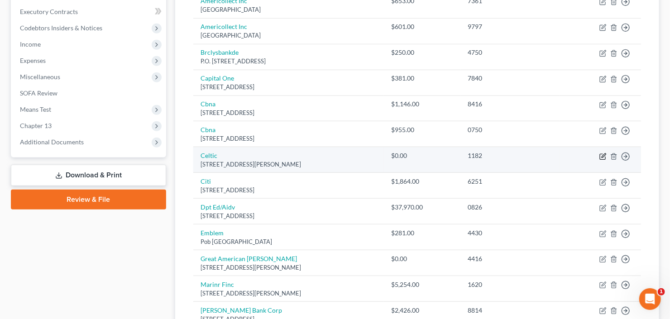
click at [602, 157] on icon "button" at bounding box center [602, 156] width 7 height 7
select select "4"
select select "0"
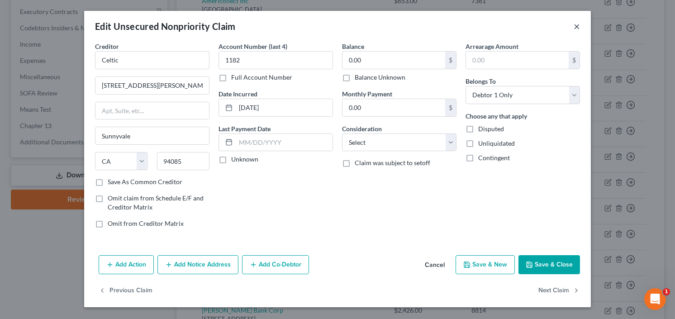
click at [579, 25] on button "×" at bounding box center [577, 26] width 6 height 11
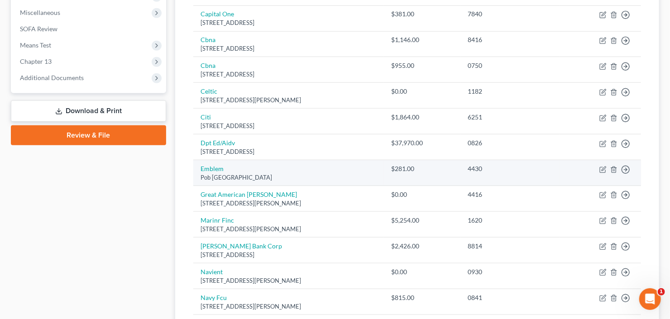
scroll to position [362, 0]
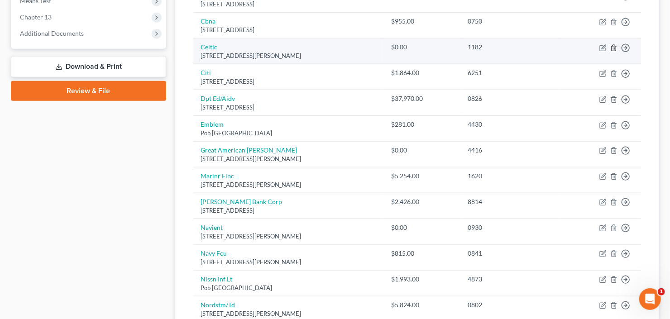
click at [615, 45] on icon "button" at bounding box center [614, 48] width 4 height 6
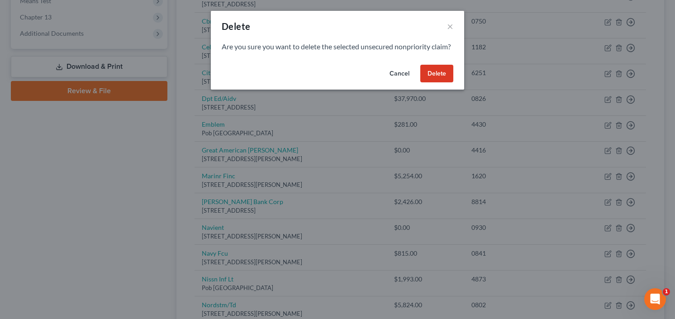
click at [441, 82] on button "Delete" at bounding box center [437, 74] width 33 height 18
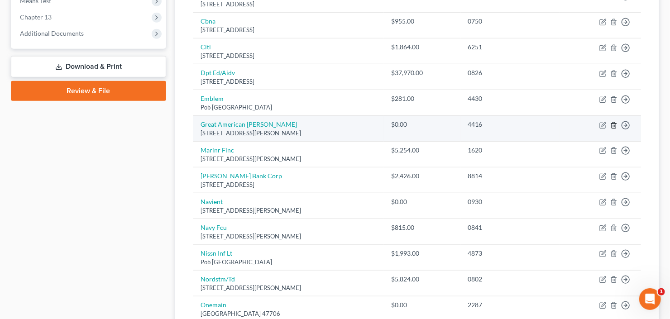
click at [613, 125] on icon "button" at bounding box center [613, 125] width 7 height 7
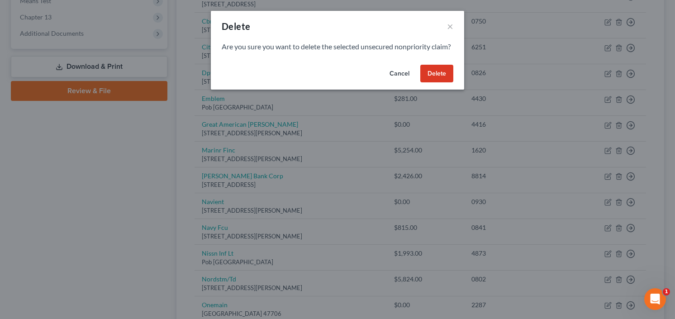
click at [434, 78] on button "Delete" at bounding box center [437, 74] width 33 height 18
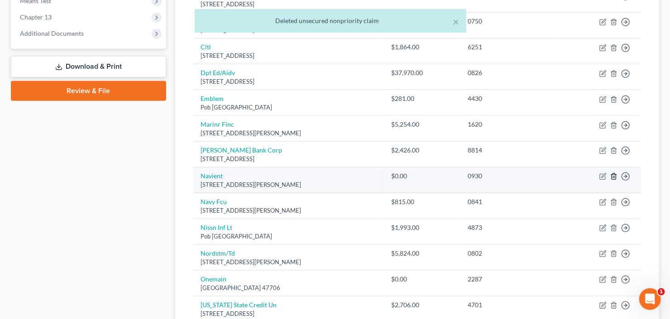
click at [613, 174] on icon "button" at bounding box center [614, 177] width 4 height 6
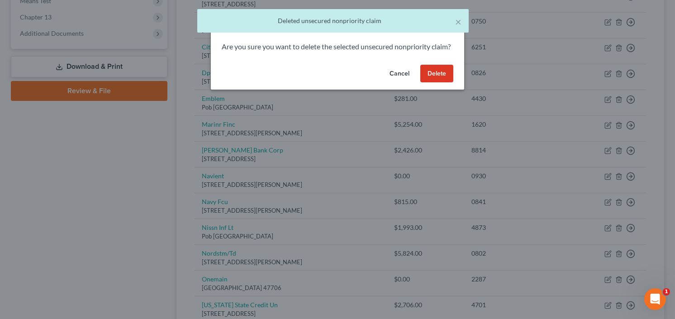
click at [439, 79] on button "Delete" at bounding box center [437, 74] width 33 height 18
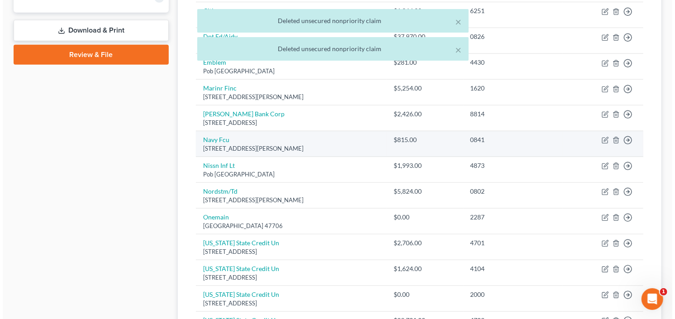
scroll to position [435, 0]
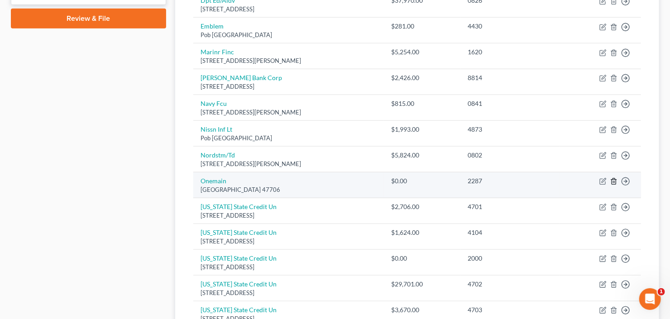
click at [613, 179] on icon "button" at bounding box center [613, 181] width 7 height 7
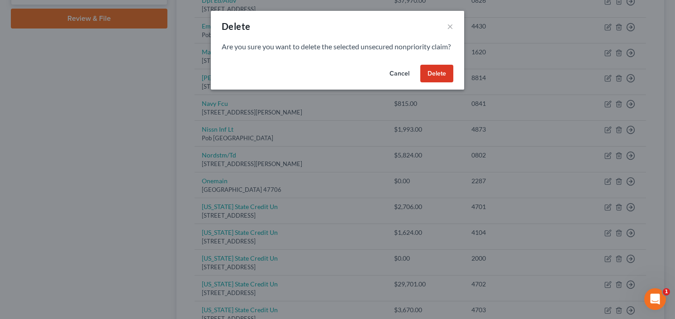
click at [441, 80] on button "Delete" at bounding box center [437, 74] width 33 height 18
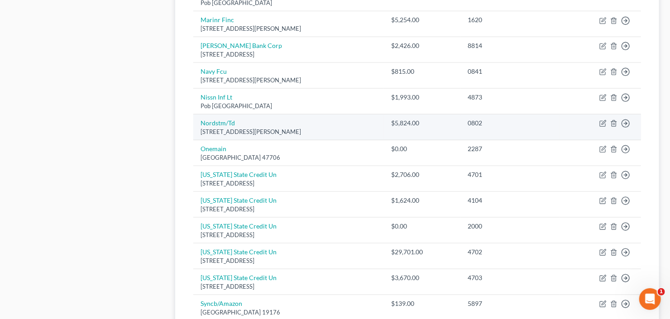
scroll to position [507, 0]
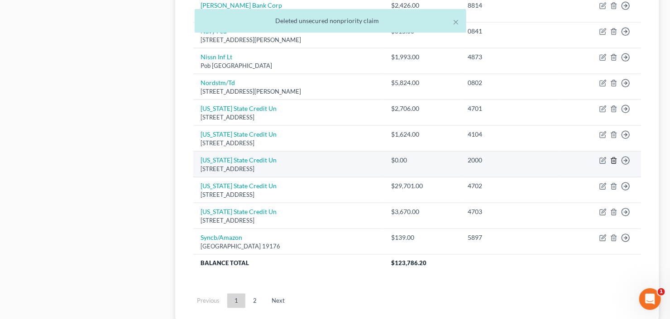
click at [614, 158] on icon "button" at bounding box center [613, 160] width 7 height 7
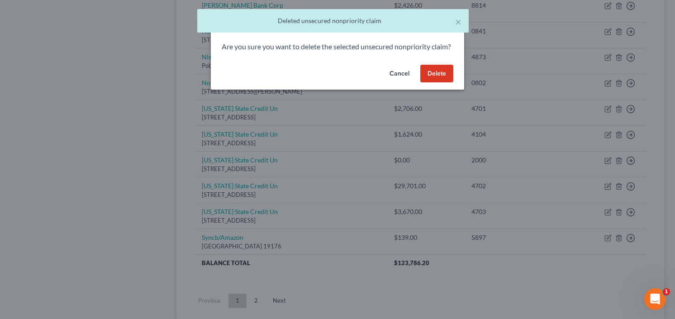
click at [439, 83] on button "Delete" at bounding box center [437, 74] width 33 height 18
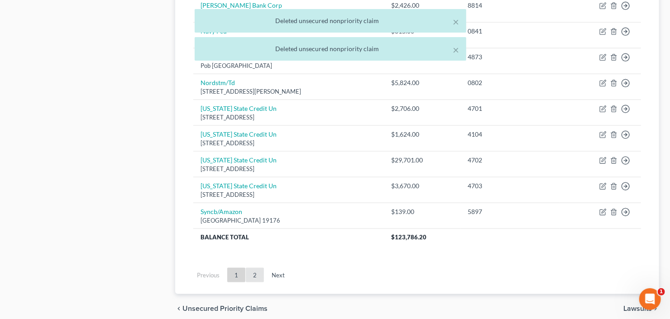
click at [255, 272] on link "2" at bounding box center [255, 275] width 18 height 14
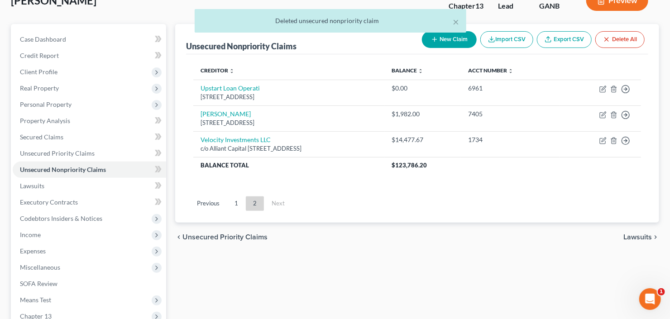
scroll to position [32, 0]
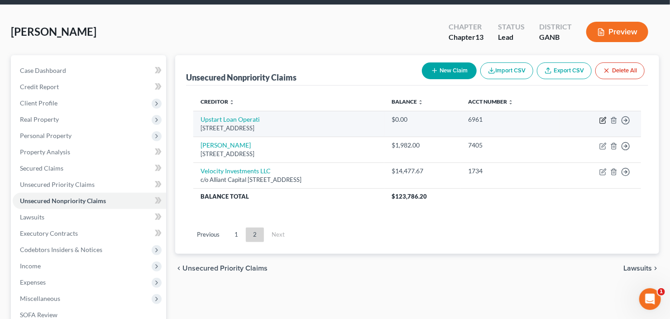
click at [599, 120] on icon "button" at bounding box center [602, 120] width 7 height 7
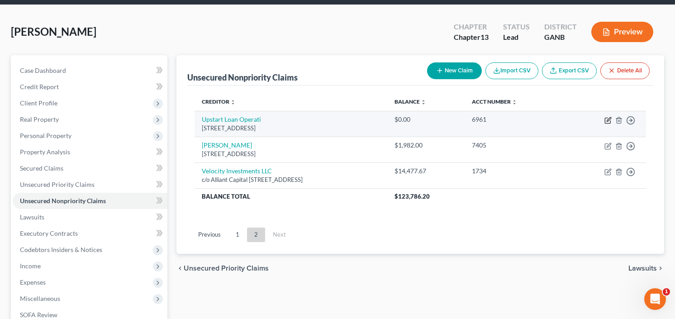
select select "4"
select select "1"
select select "0"
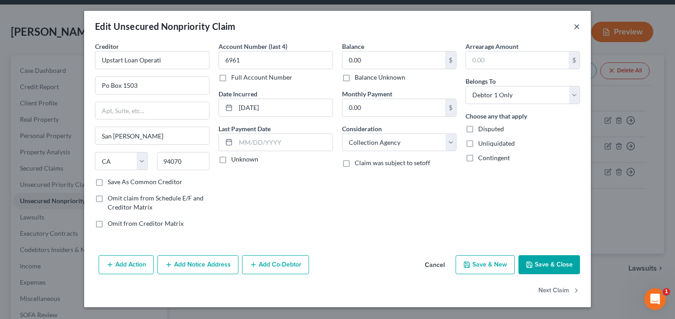
click at [576, 26] on button "×" at bounding box center [577, 26] width 6 height 11
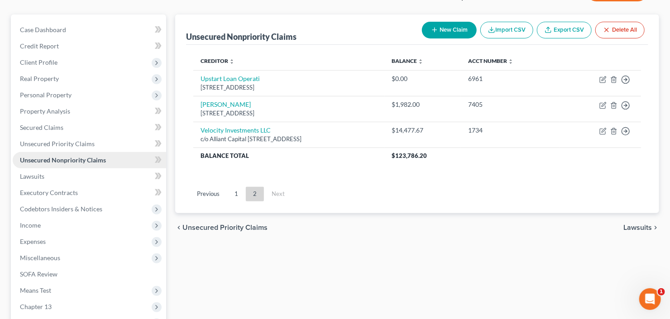
scroll to position [104, 0]
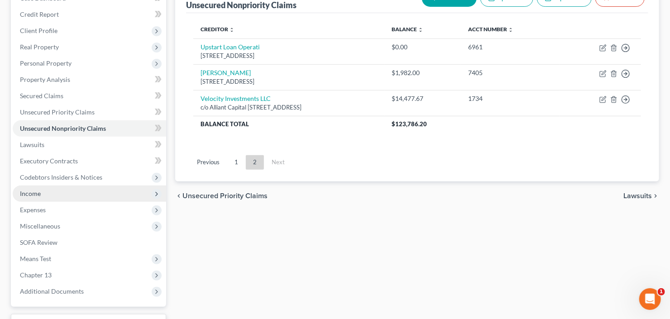
click at [59, 195] on span "Income" at bounding box center [89, 194] width 153 height 16
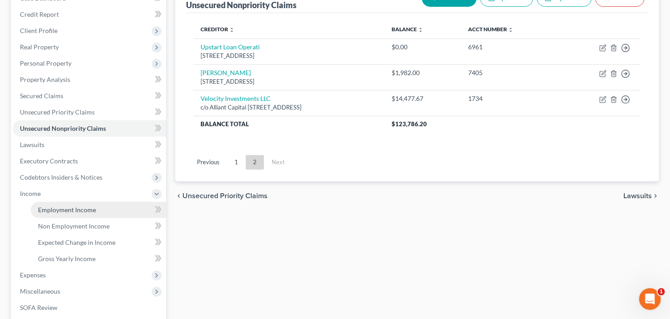
click at [60, 206] on span "Employment Income" at bounding box center [67, 210] width 58 height 8
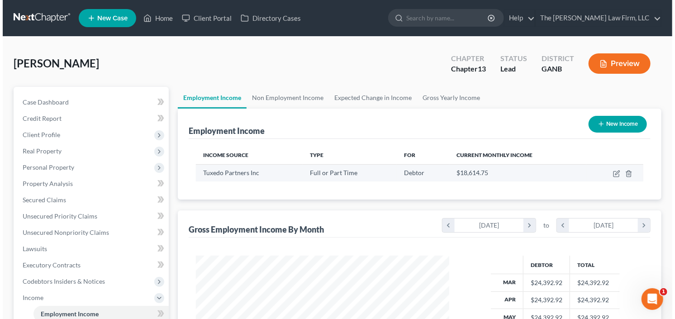
scroll to position [162, 272]
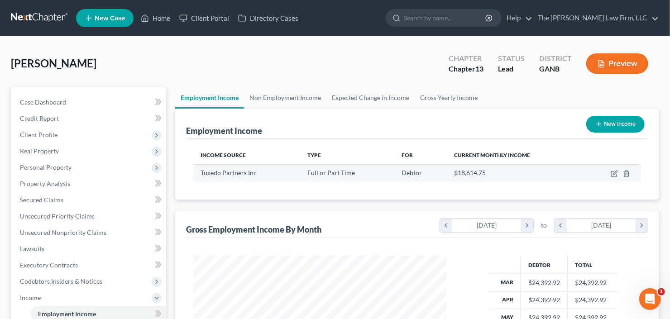
click at [615, 169] on td at bounding box center [612, 172] width 57 height 17
click at [614, 172] on icon "button" at bounding box center [614, 173] width 7 height 7
select select "0"
select select "10"
select select "0"
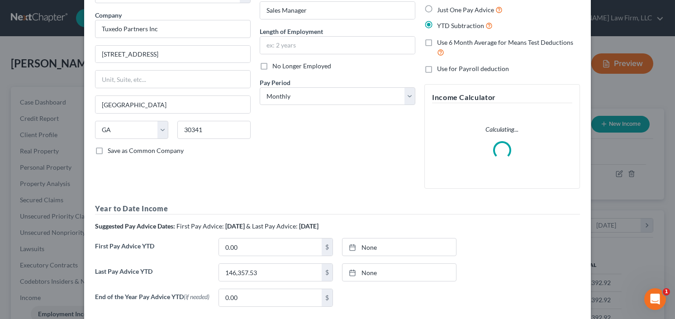
scroll to position [0, 0]
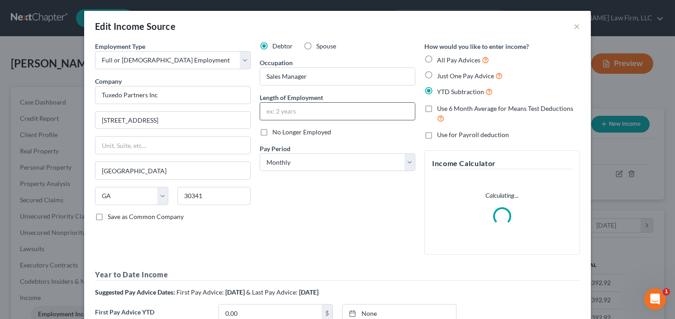
click at [316, 114] on input "text" at bounding box center [337, 111] width 155 height 17
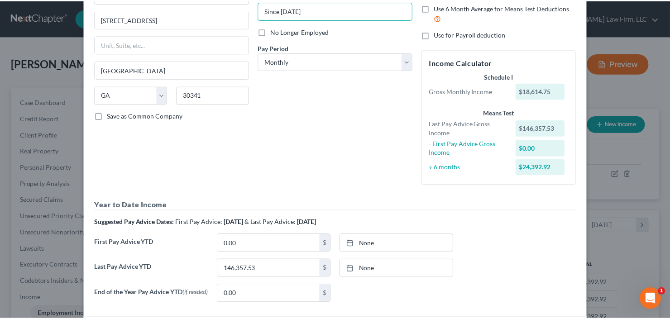
scroll to position [174, 0]
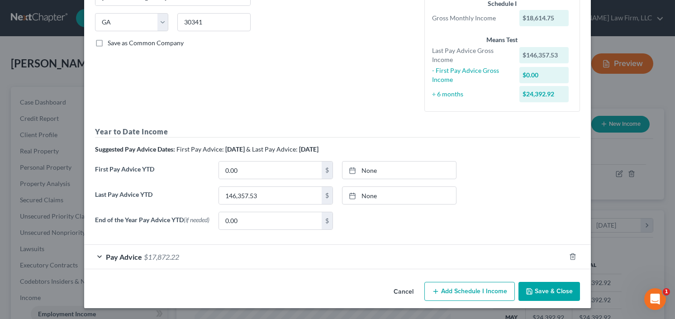
type input "Since Feb 2025"
click at [548, 286] on button "Save & Close" at bounding box center [550, 291] width 62 height 19
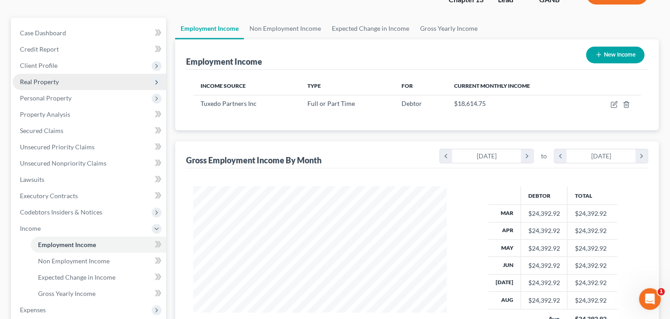
scroll to position [109, 0]
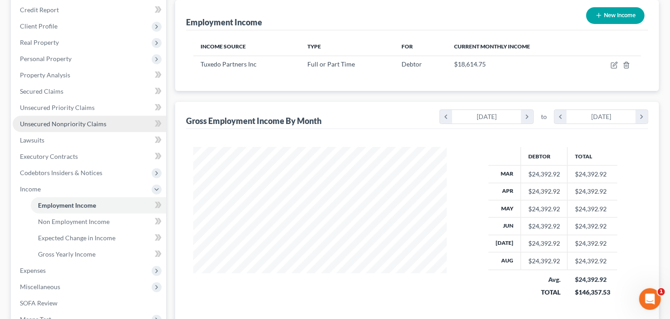
click at [58, 120] on span "Unsecured Nonpriority Claims" at bounding box center [63, 124] width 86 height 8
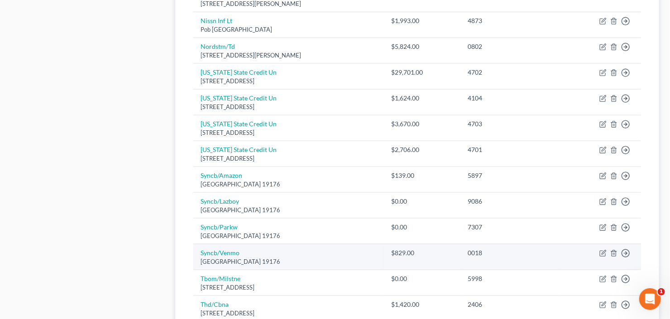
scroll to position [652, 0]
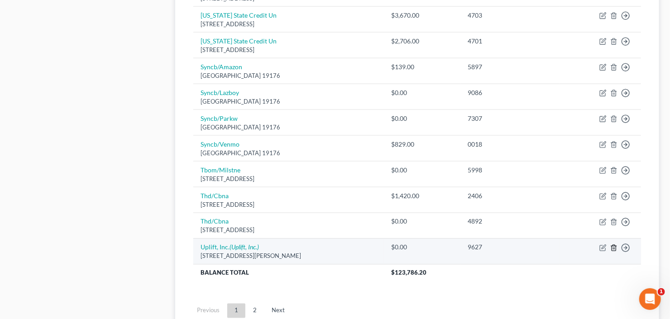
click at [614, 248] on line "button" at bounding box center [614, 249] width 0 height 2
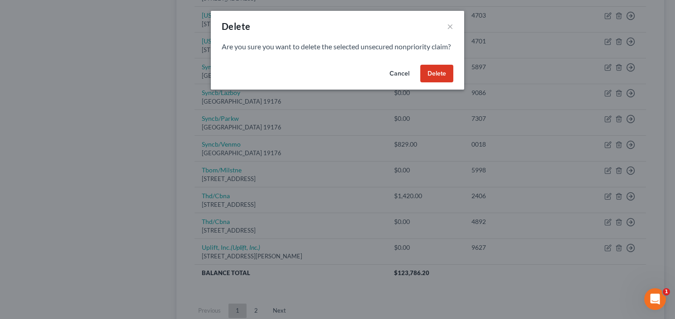
click at [435, 83] on button "Delete" at bounding box center [437, 74] width 33 height 18
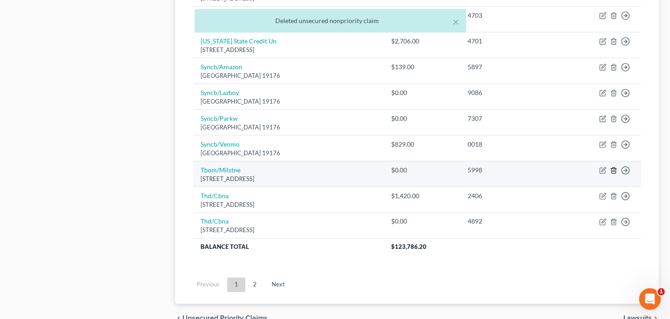
click at [616, 168] on icon "button" at bounding box center [613, 170] width 7 height 7
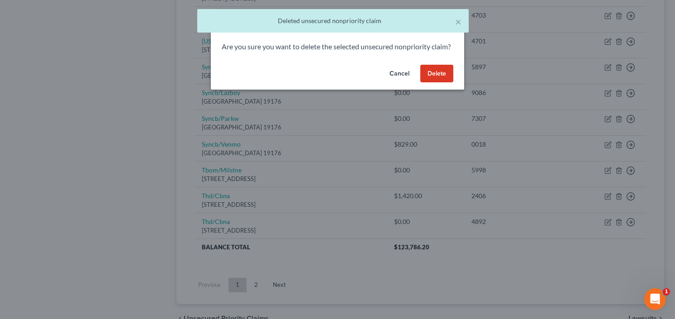
click at [440, 83] on button "Delete" at bounding box center [437, 74] width 33 height 18
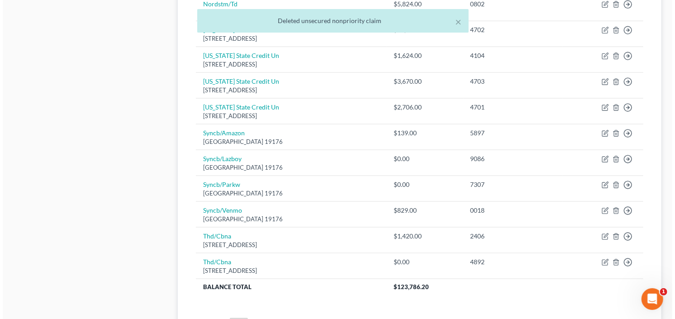
scroll to position [616, 0]
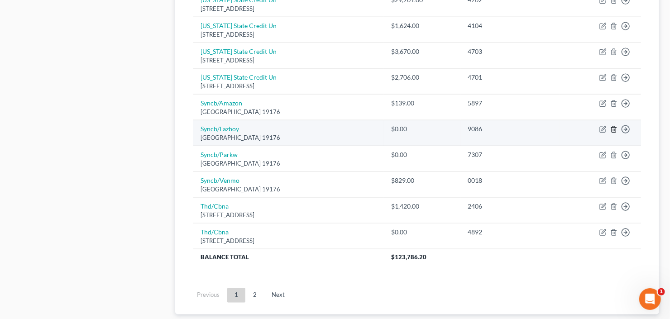
click at [614, 127] on icon "button" at bounding box center [613, 129] width 7 height 7
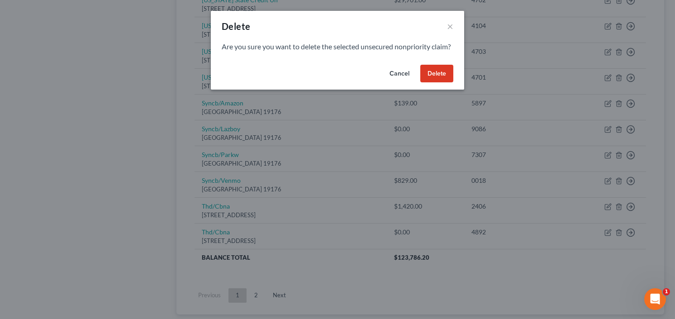
click at [439, 82] on button "Delete" at bounding box center [437, 74] width 33 height 18
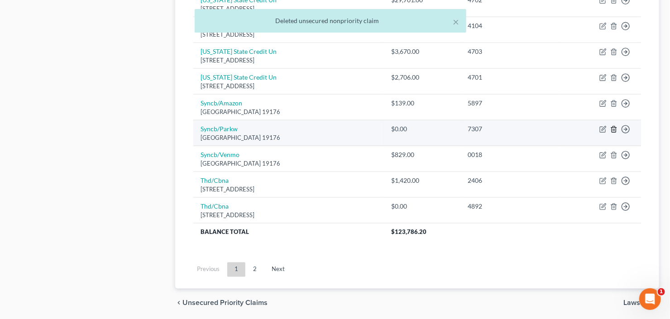
click at [613, 126] on icon "button" at bounding box center [613, 129] width 7 height 7
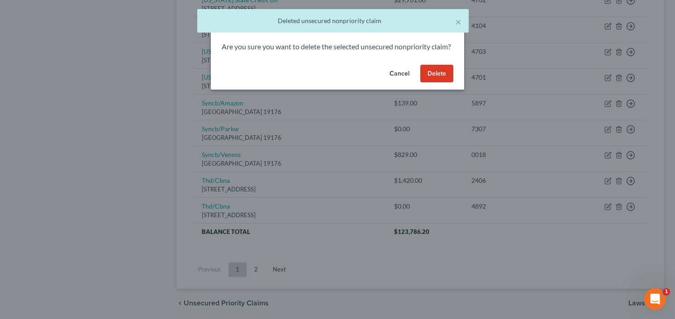
click at [422, 81] on button "Delete" at bounding box center [437, 74] width 33 height 18
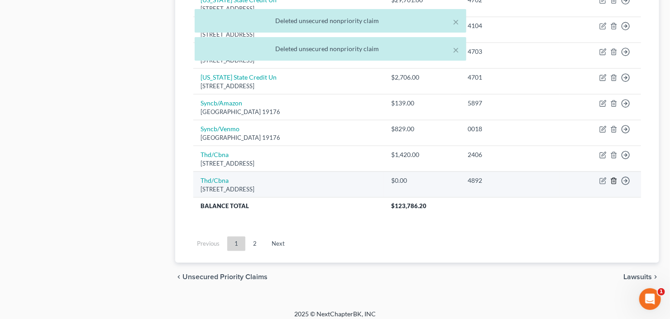
click at [615, 177] on icon "button" at bounding box center [613, 180] width 7 height 7
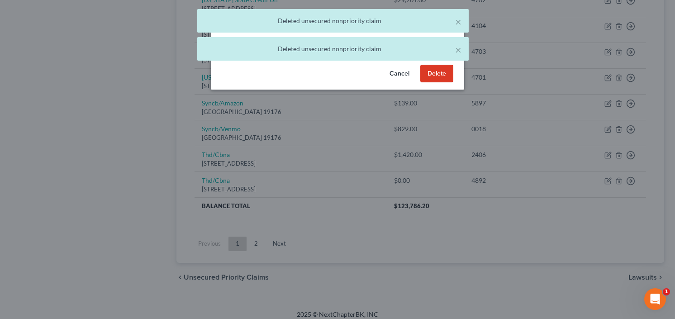
click at [439, 80] on button "Delete" at bounding box center [437, 74] width 33 height 18
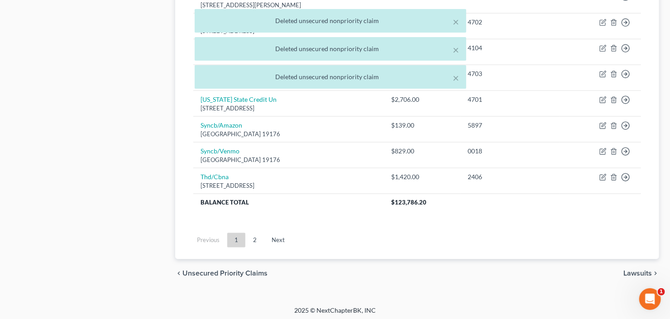
click at [251, 239] on link "2" at bounding box center [255, 240] width 18 height 14
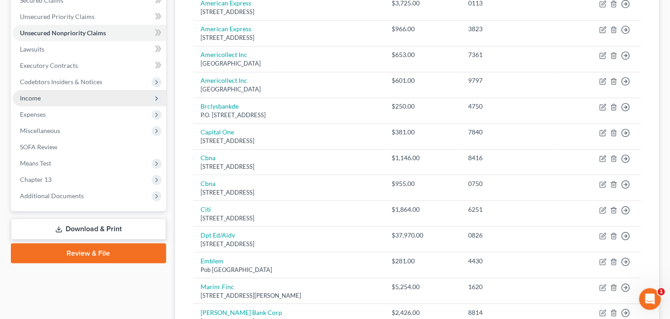
scroll to position [213, 0]
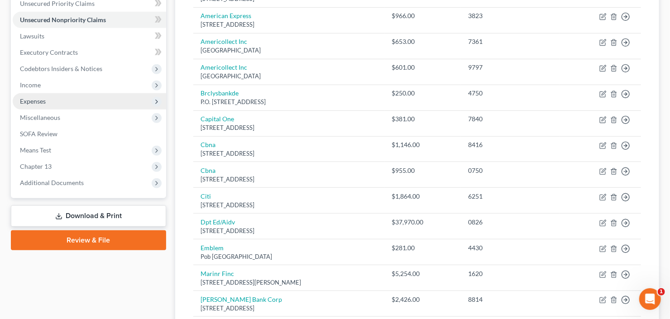
click at [64, 93] on span "Expenses" at bounding box center [89, 101] width 153 height 16
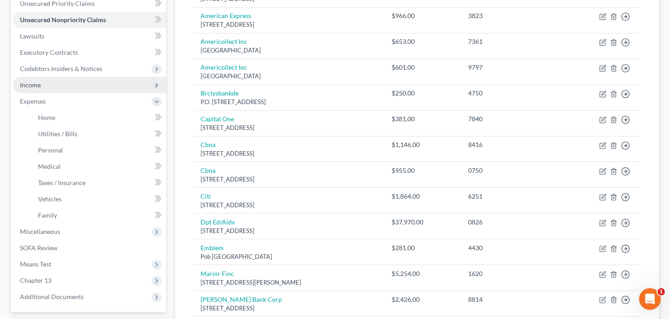
click at [65, 78] on span "Income" at bounding box center [89, 85] width 153 height 16
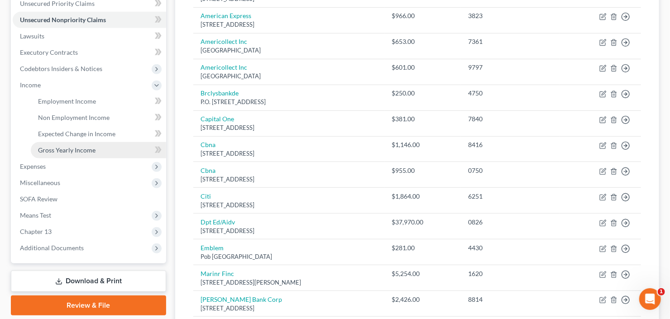
click at [81, 148] on span "Gross Yearly Income" at bounding box center [66, 150] width 57 height 8
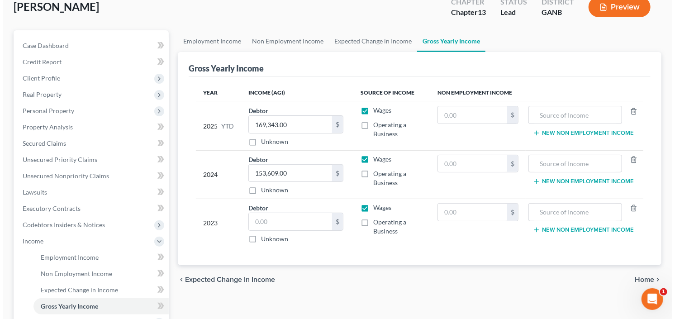
scroll to position [109, 0]
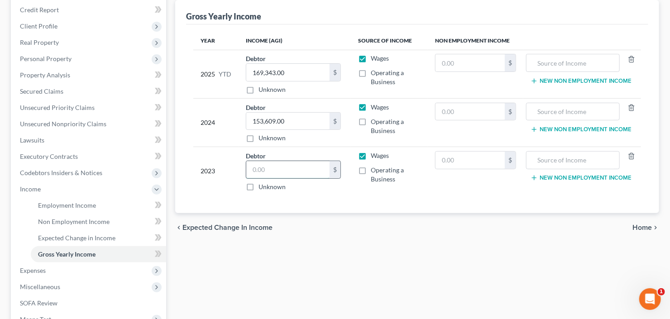
click at [264, 169] on input "text" at bounding box center [287, 169] width 83 height 17
type input "400,000"
click at [64, 44] on span "Real Property" at bounding box center [89, 42] width 153 height 16
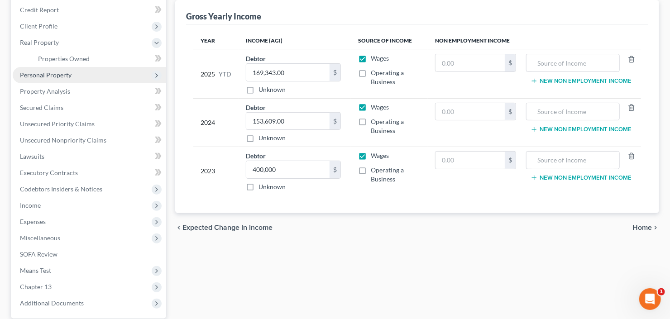
click at [72, 76] on span "Personal Property" at bounding box center [89, 75] width 153 height 16
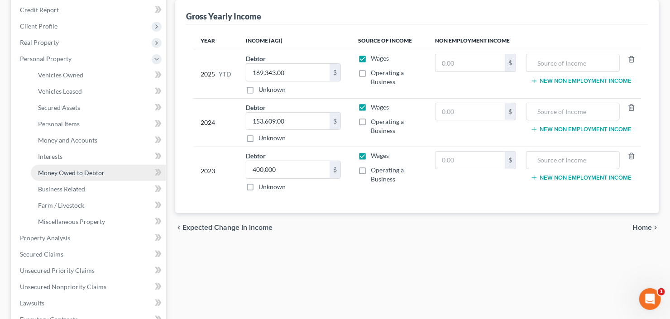
click at [89, 173] on span "Money Owed to Debtor" at bounding box center [71, 173] width 67 height 8
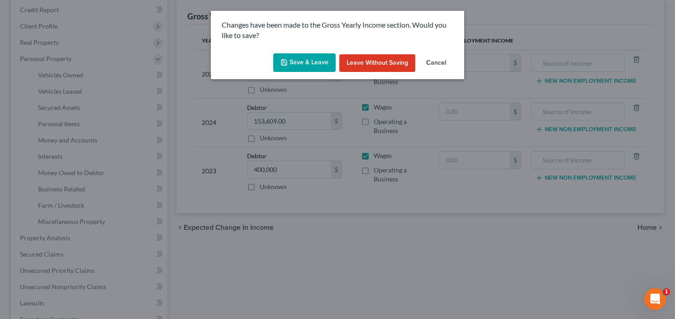
click at [293, 64] on button "Save & Leave" at bounding box center [304, 62] width 62 height 19
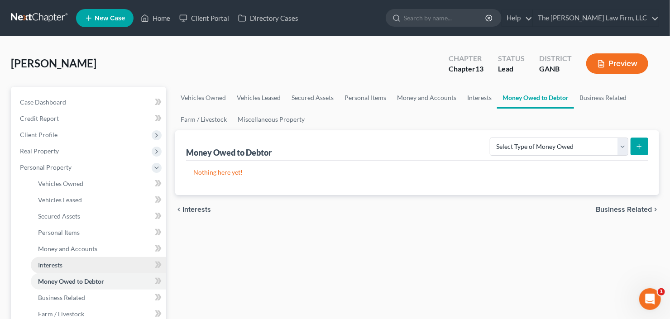
click at [61, 261] on span "Interests" at bounding box center [50, 265] width 24 height 8
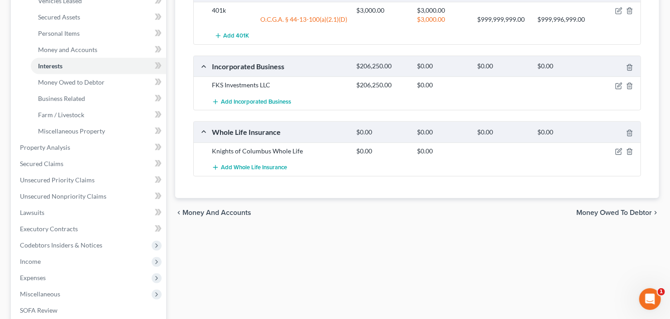
scroll to position [326, 0]
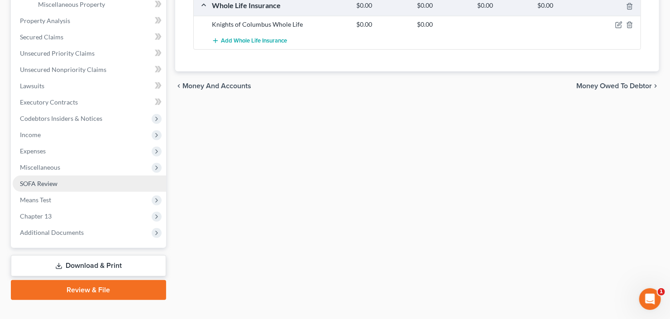
click at [52, 186] on span "SOFA Review" at bounding box center [39, 184] width 38 height 8
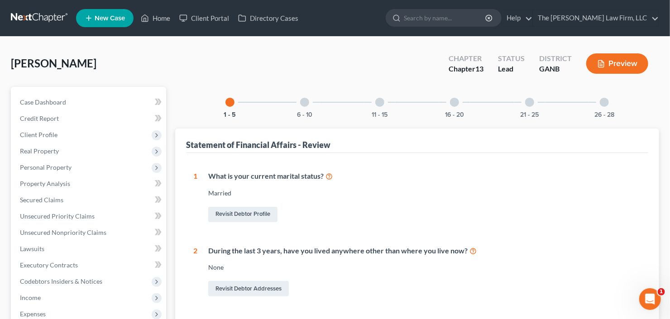
click at [598, 107] on div "26 - 28" at bounding box center [604, 102] width 31 height 31
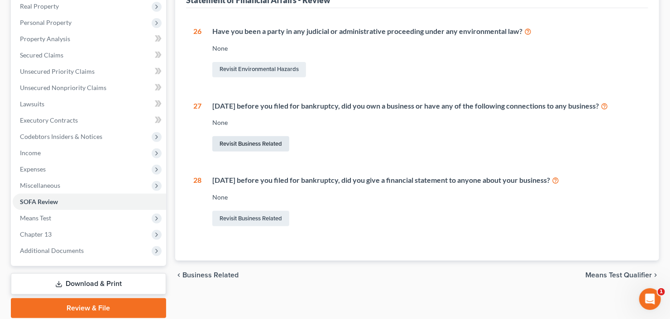
click at [252, 144] on link "Revisit Business Related" at bounding box center [250, 143] width 77 height 15
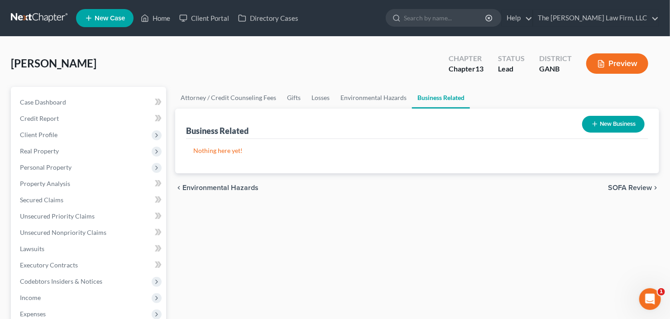
click at [624, 125] on button "New Business" at bounding box center [613, 124] width 62 height 17
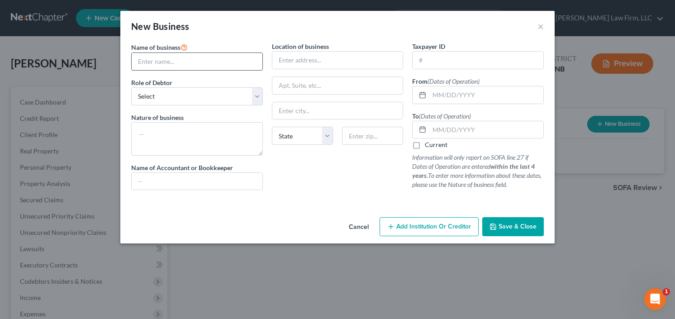
click at [209, 62] on input "text" at bounding box center [197, 61] width 131 height 17
type input "FKS Investments LLC"
click at [187, 125] on textarea at bounding box center [197, 138] width 132 height 33
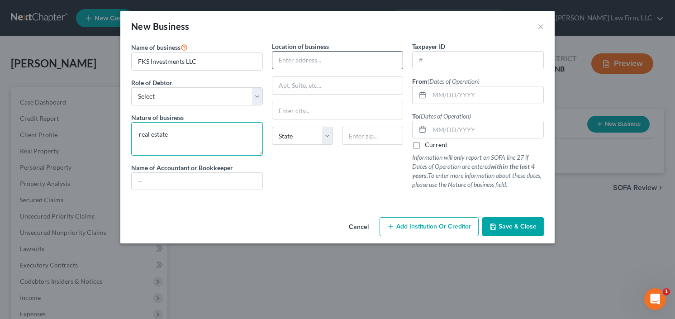
type textarea "real estate"
click at [330, 54] on input "text" at bounding box center [338, 60] width 131 height 17
type input "none"
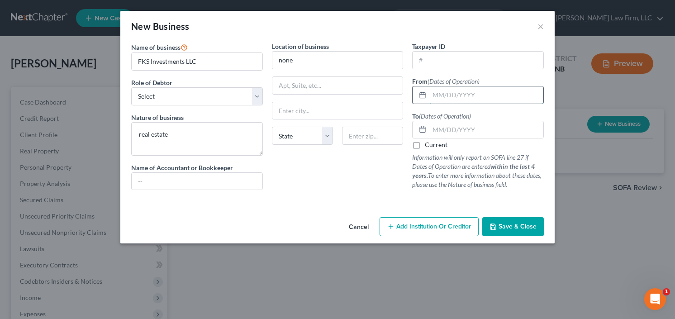
click at [453, 98] on input "text" at bounding box center [487, 94] width 114 height 17
type input "09-01-2022"
click at [425, 143] on label "Current" at bounding box center [436, 144] width 23 height 9
click at [429, 143] on input "Current" at bounding box center [432, 143] width 6 height 6
checkbox input "true"
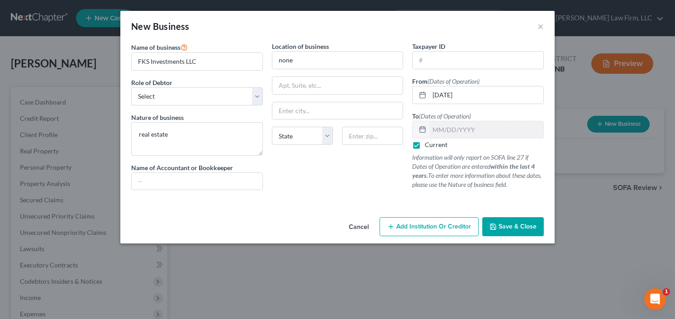
click at [519, 223] on span "Save & Close" at bounding box center [518, 227] width 38 height 8
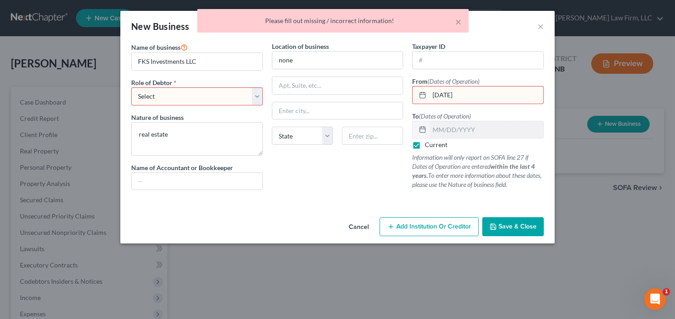
click at [485, 93] on input "09-01-2022" at bounding box center [487, 94] width 114 height 17
click at [165, 95] on select "Select A member of a limited liability company (LLC) or limited liability partn…" at bounding box center [197, 96] width 132 height 18
select select "member"
click at [131, 87] on select "Select A member of a limited liability company (LLC) or limited liability partn…" at bounding box center [197, 96] width 132 height 18
click at [483, 93] on input "09-01-2022" at bounding box center [487, 94] width 114 height 17
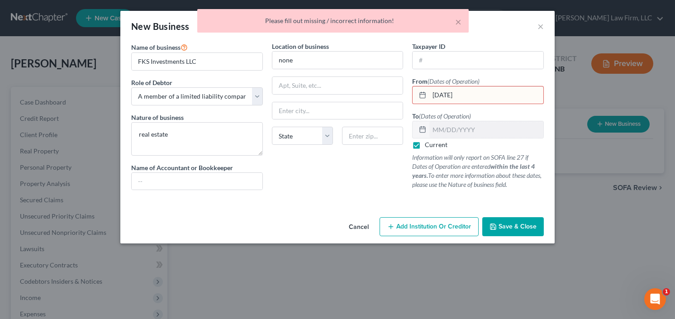
drag, startPoint x: 454, startPoint y: 94, endPoint x: 428, endPoint y: 95, distance: 25.8
click at [426, 95] on div "09-01-2022" at bounding box center [478, 95] width 132 height 18
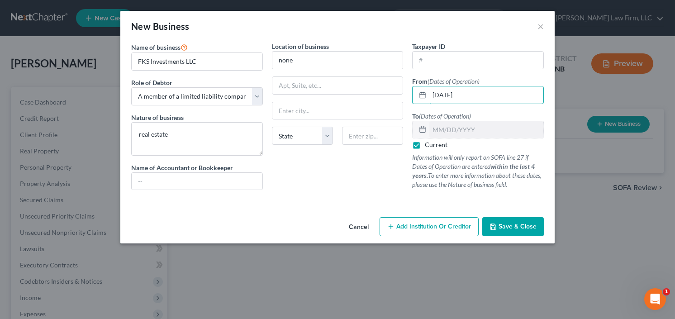
type input "09/01/2022"
click at [515, 228] on span "Save & Close" at bounding box center [518, 227] width 38 height 8
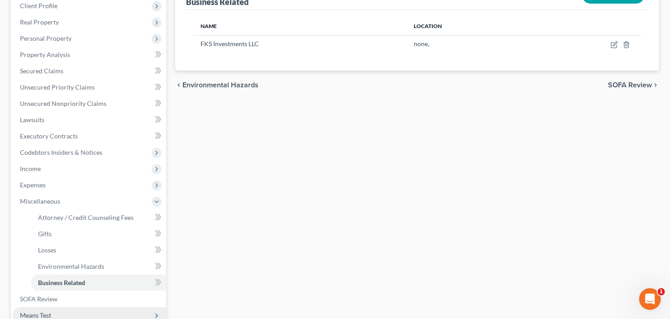
scroll to position [258, 0]
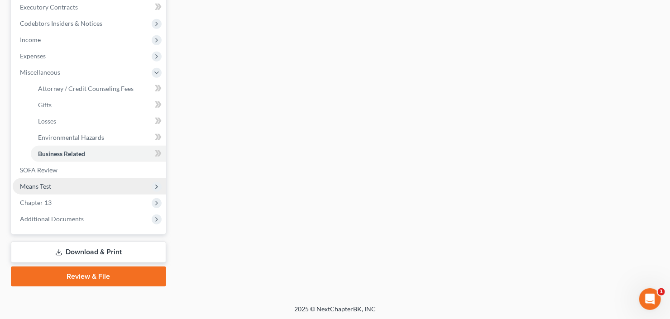
click at [68, 185] on span "Means Test" at bounding box center [89, 186] width 153 height 16
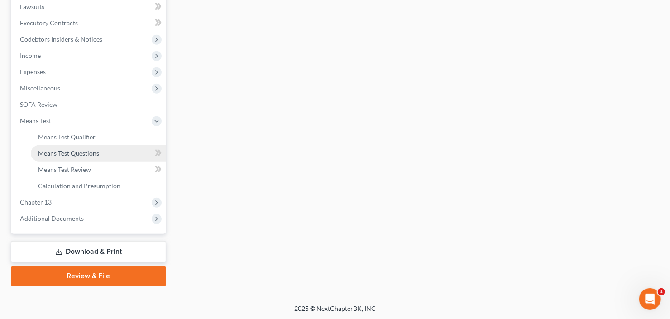
click at [64, 153] on span "Means Test Questions" at bounding box center [68, 153] width 61 height 8
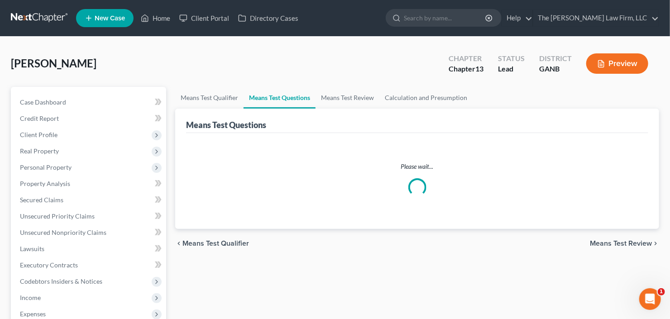
select select "0"
select select "60"
select select "1"
select select "60"
select select "0"
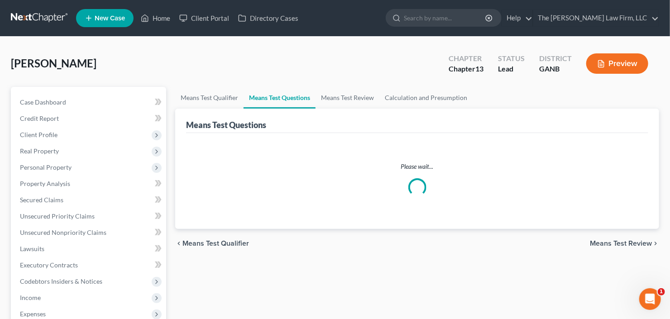
select select "60"
select select "4"
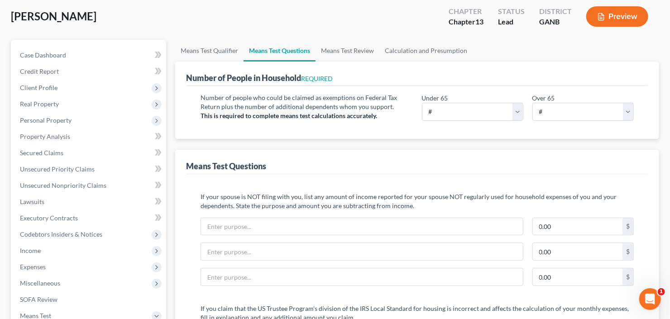
scroll to position [72, 0]
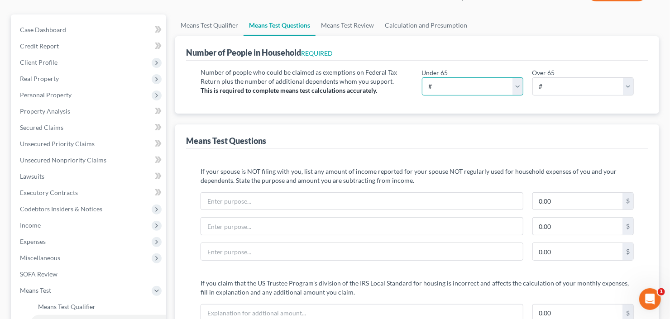
click at [447, 86] on select "# 0 1 2 3 4 5 6 7 8 9 10" at bounding box center [472, 86] width 101 height 18
select select "5"
click at [422, 77] on select "# 0 1 2 3 4 5 6 7 8 9 10" at bounding box center [472, 86] width 101 height 18
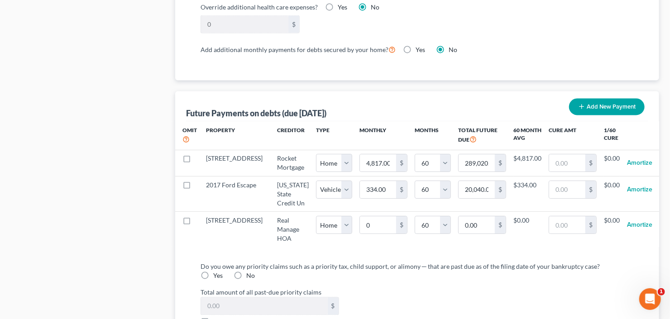
scroll to position [833, 0]
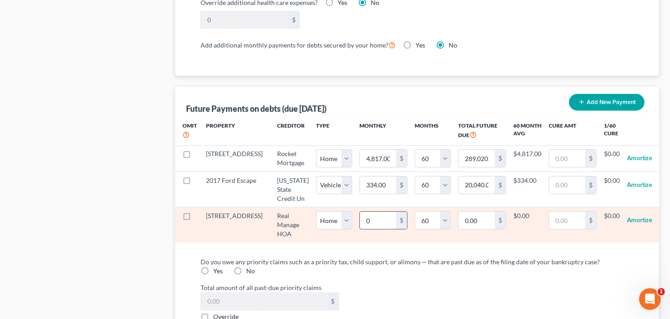
click at [360, 225] on input "0" at bounding box center [378, 220] width 36 height 17
type input "3"
type input "180.00"
type input "35"
type input "2,100.00"
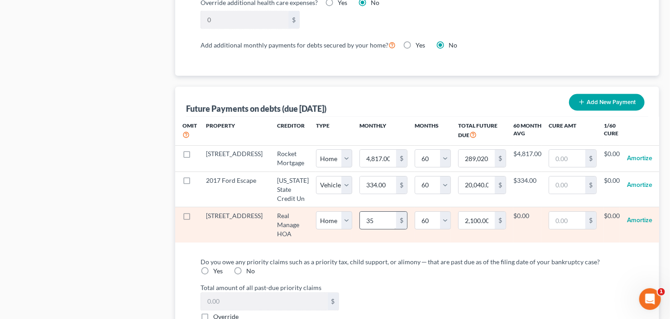
select select "0"
select select "60"
select select "0"
select select "60"
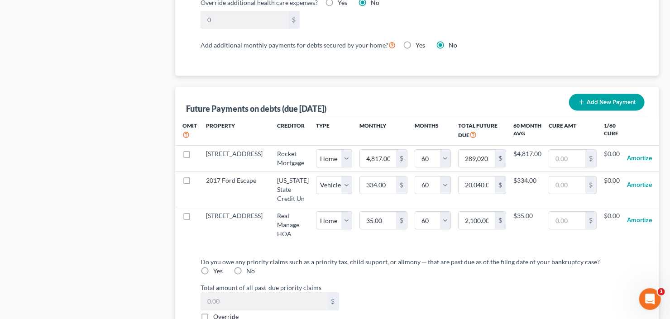
click at [246, 276] on label "No" at bounding box center [250, 271] width 9 height 9
click at [250, 273] on input "No" at bounding box center [253, 270] width 6 height 6
radio input "true"
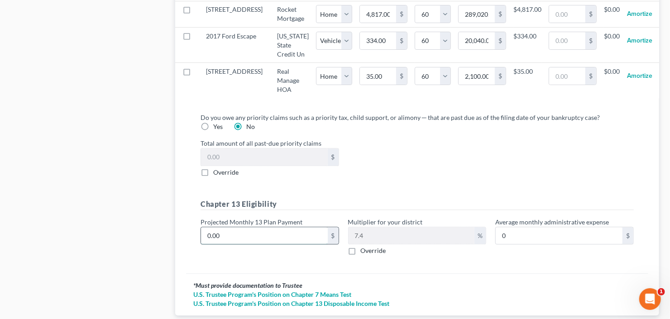
click at [255, 244] on input "0.00" at bounding box center [264, 235] width 127 height 17
type input "2"
type input "0.14"
type input "28"
type input "2.07"
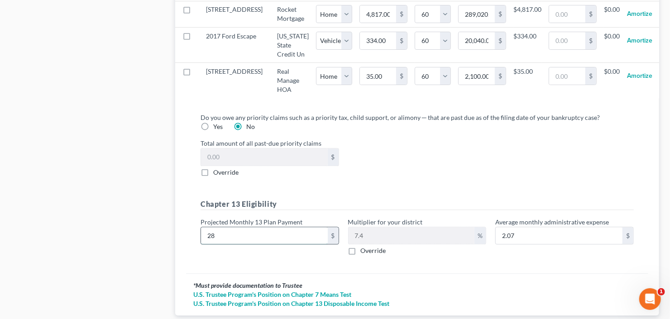
type input "280"
type input "20.72"
type input "2800"
type input "207.20"
type input "2,800"
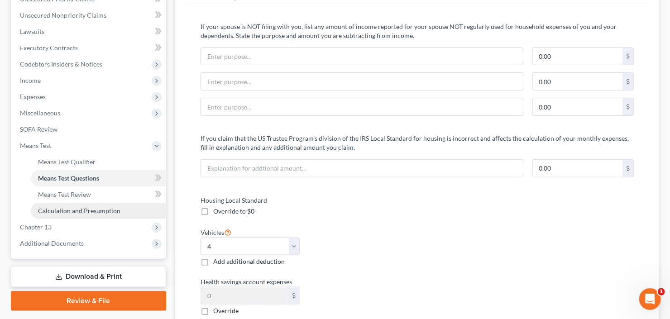
click at [83, 205] on link "Calculation and Presumption" at bounding box center [98, 211] width 135 height 16
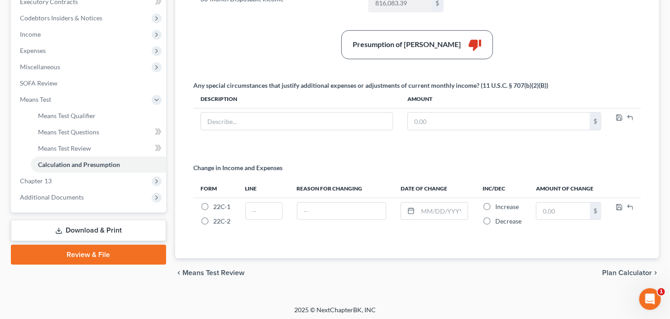
drag, startPoint x: 80, startPoint y: 260, endPoint x: 177, endPoint y: 255, distance: 96.5
click at [81, 260] on link "Review & File" at bounding box center [88, 255] width 155 height 20
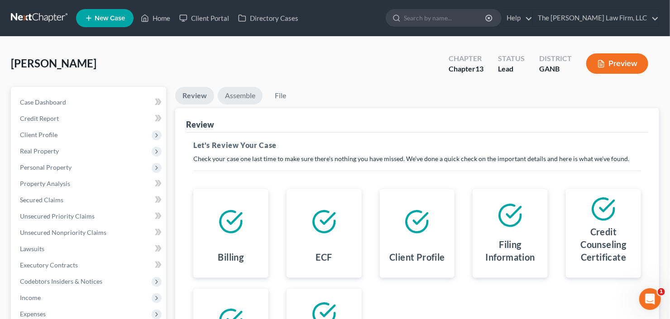
click at [233, 90] on link "Assemble" at bounding box center [240, 96] width 45 height 18
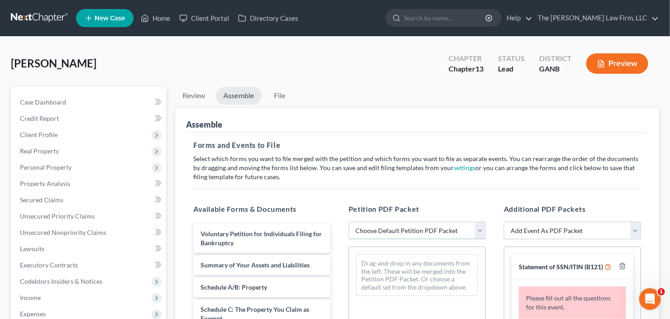
click at [420, 227] on select "Choose Default Petition PDF Packet Complete Bankruptcy Petition (all forms and …" at bounding box center [417, 231] width 137 height 18
select select "0"
click at [349, 222] on select "Choose Default Petition PDF Packet Complete Bankruptcy Petition (all forms and …" at bounding box center [417, 231] width 137 height 18
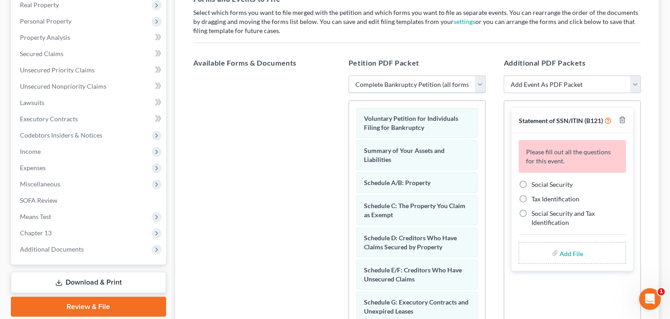
scroll to position [181, 0]
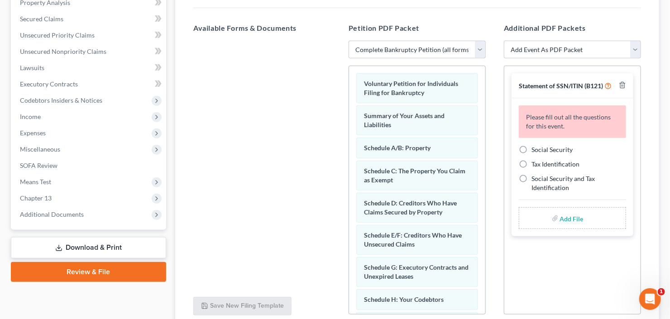
click at [531, 145] on label "Social Security" at bounding box center [551, 149] width 41 height 9
click at [535, 145] on input "Social Security" at bounding box center [538, 148] width 6 height 6
radio input "true"
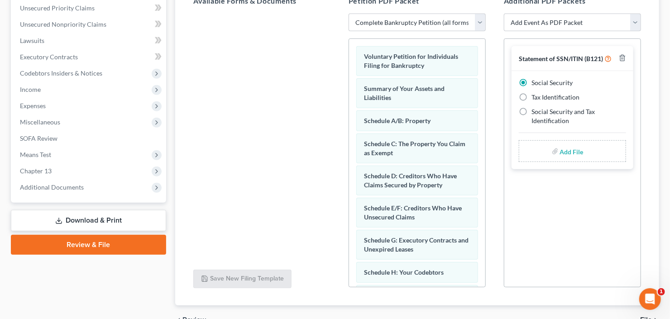
scroll to position [254, 0]
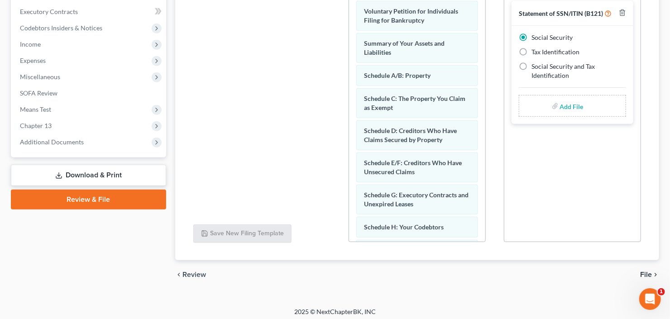
click at [649, 274] on span "File" at bounding box center [646, 274] width 12 height 7
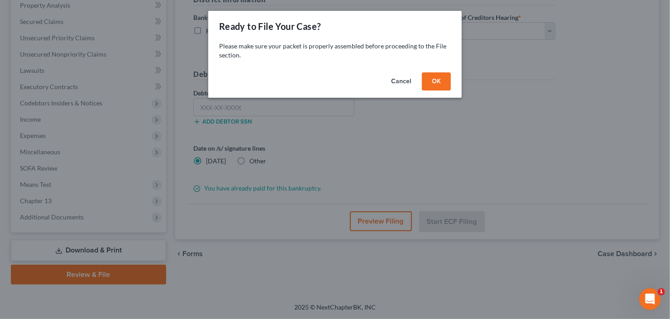
scroll to position [177, 0]
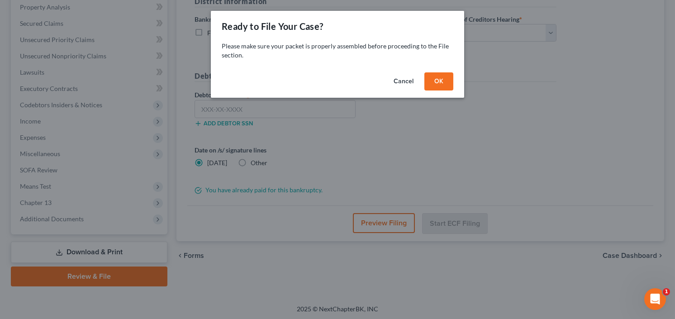
click at [448, 70] on div "Cancel OK" at bounding box center [338, 83] width 254 height 29
click at [443, 76] on button "OK" at bounding box center [439, 81] width 29 height 18
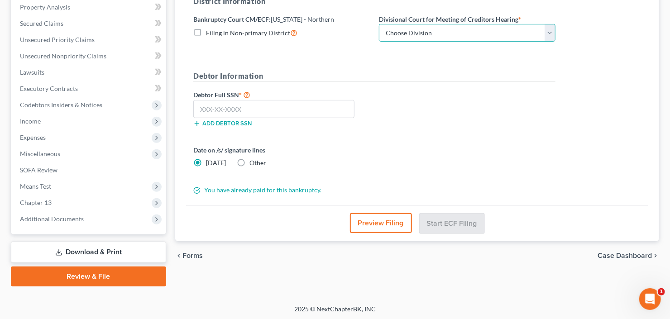
click at [412, 28] on select "Choose Division Atlanta Gainesville Newnan Rome" at bounding box center [467, 33] width 177 height 18
select select "0"
click at [379, 24] on select "Choose Division Atlanta Gainesville Newnan Rome" at bounding box center [467, 33] width 177 height 18
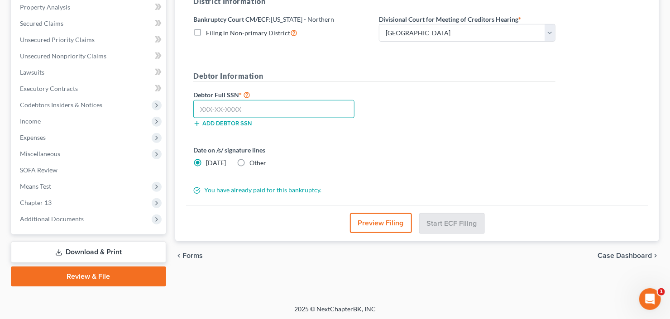
click at [237, 107] on input "text" at bounding box center [273, 109] width 161 height 18
type input "124-54-1597"
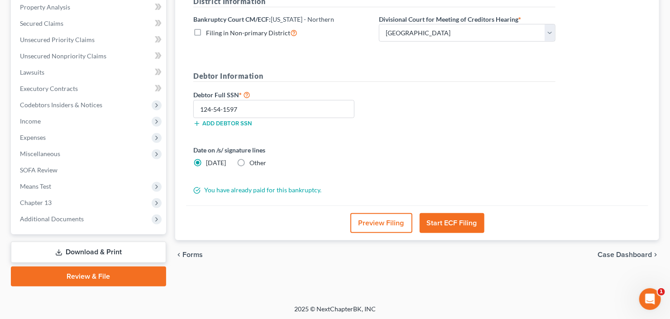
click at [423, 222] on button "Start ECF Filing" at bounding box center [452, 223] width 65 height 20
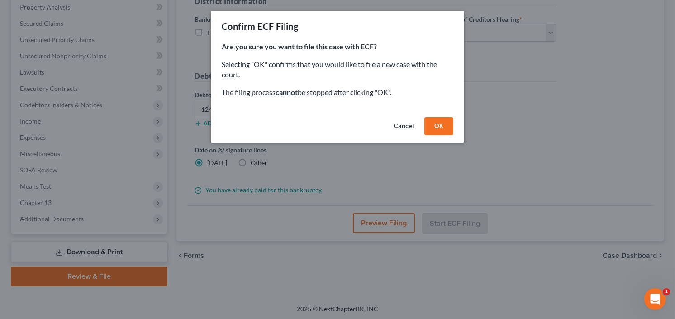
click at [440, 121] on button "OK" at bounding box center [439, 126] width 29 height 18
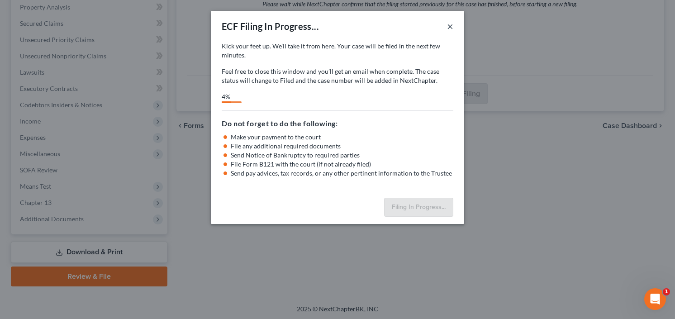
click at [453, 27] on div "ECF Filing In Progress... ×" at bounding box center [338, 26] width 254 height 31
click at [453, 26] on button "×" at bounding box center [450, 26] width 6 height 11
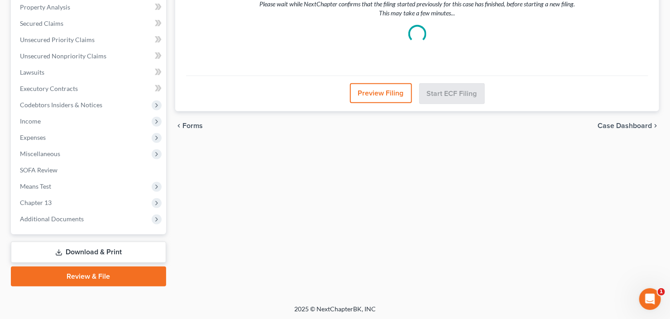
click at [72, 251] on link "Download & Print" at bounding box center [88, 252] width 155 height 21
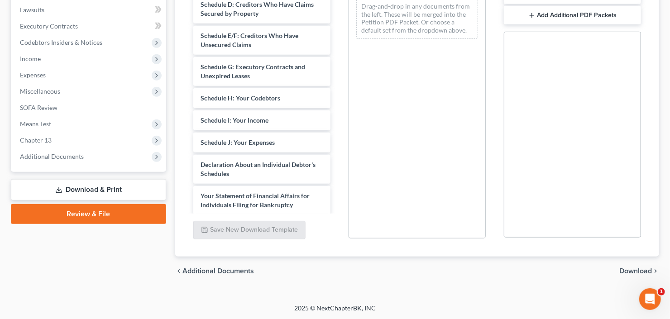
scroll to position [145, 0]
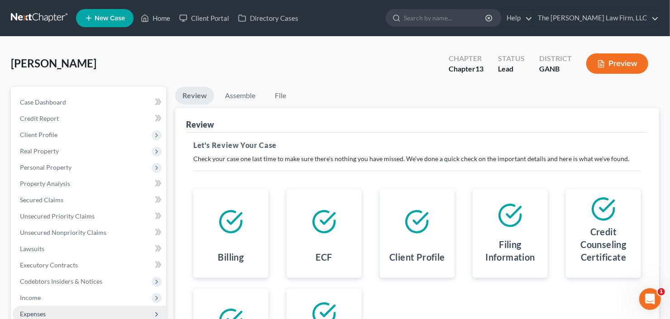
scroll to position [177, 0]
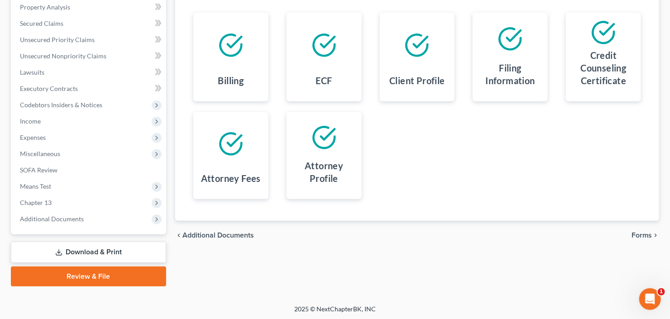
drag, startPoint x: 60, startPoint y: 252, endPoint x: 198, endPoint y: 227, distance: 140.3
click at [61, 252] on icon at bounding box center [58, 252] width 7 height 7
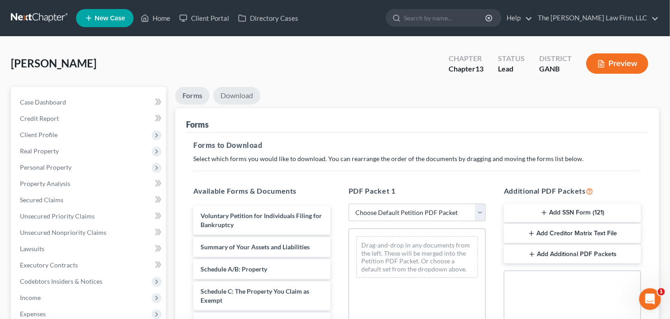
click at [227, 90] on link "Download" at bounding box center [236, 96] width 47 height 18
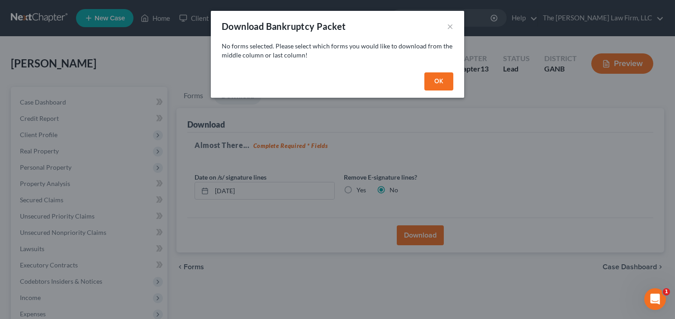
click at [440, 77] on button "OK" at bounding box center [439, 81] width 29 height 18
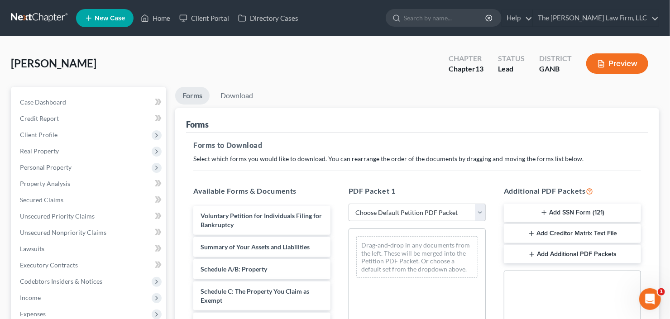
drag, startPoint x: 421, startPoint y: 213, endPoint x: 422, endPoint y: 218, distance: 5.1
click at [421, 213] on select "Choose Default Petition PDF Packet Complete Bankruptcy Petition (all forms and …" at bounding box center [417, 213] width 137 height 18
select select "0"
click at [349, 204] on select "Choose Default Petition PDF Packet Complete Bankruptcy Petition (all forms and …" at bounding box center [417, 213] width 137 height 18
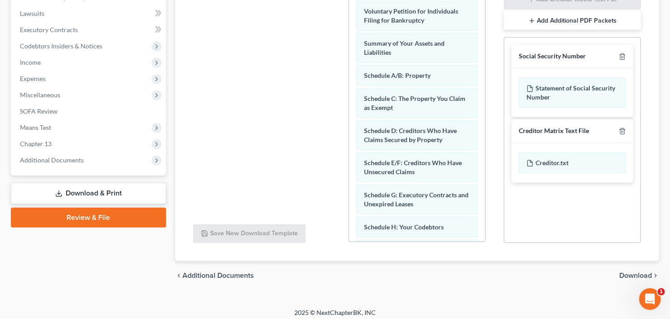
scroll to position [239, 0]
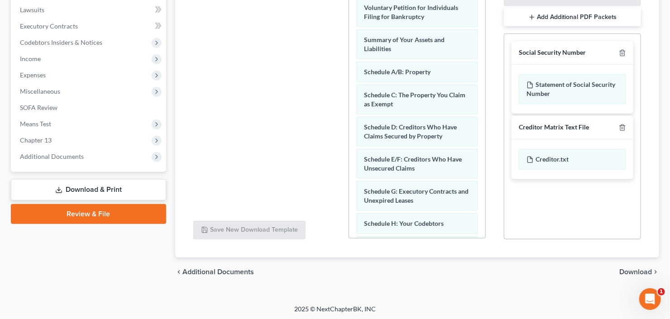
click at [631, 270] on span "Download" at bounding box center [635, 271] width 33 height 7
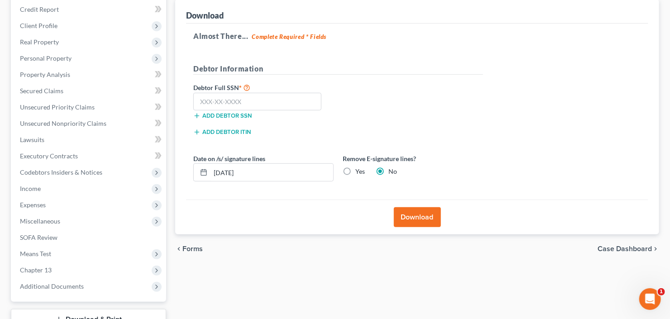
scroll to position [32, 0]
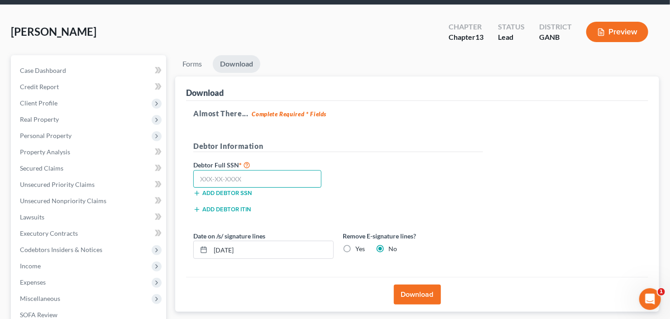
click at [228, 171] on input "text" at bounding box center [257, 179] width 128 height 18
type input "124-54-1597"
click at [408, 291] on button "Download" at bounding box center [417, 295] width 47 height 20
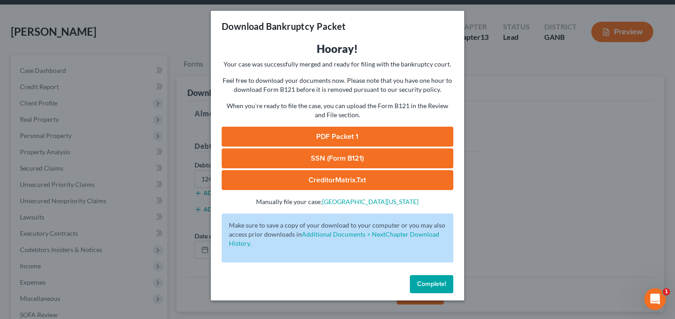
click at [307, 156] on link "SSN (Form B121)" at bounding box center [338, 158] width 232 height 20
drag, startPoint x: 305, startPoint y: 140, endPoint x: 348, endPoint y: 135, distance: 43.3
click at [305, 140] on link "PDF Packet 1" at bounding box center [338, 137] width 232 height 20
click at [426, 283] on span "Complete!" at bounding box center [431, 284] width 29 height 8
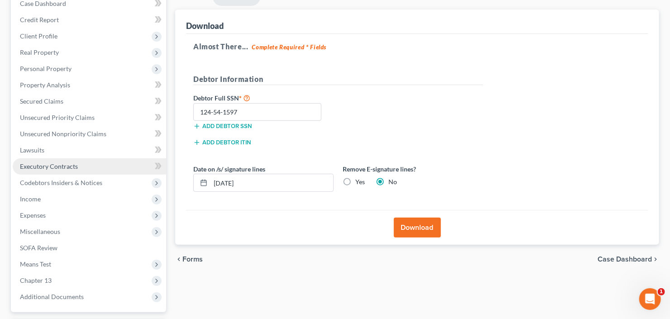
scroll to position [177, 0]
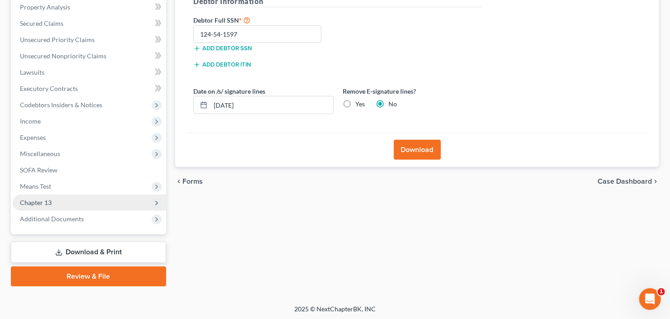
click at [42, 199] on span "Chapter 13" at bounding box center [36, 203] width 32 height 8
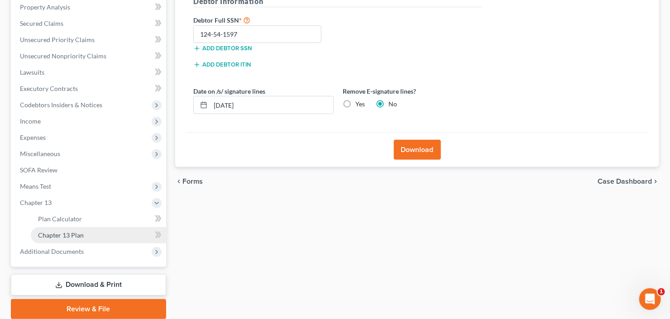
click at [52, 232] on span "Chapter 13 Plan" at bounding box center [61, 235] width 46 height 8
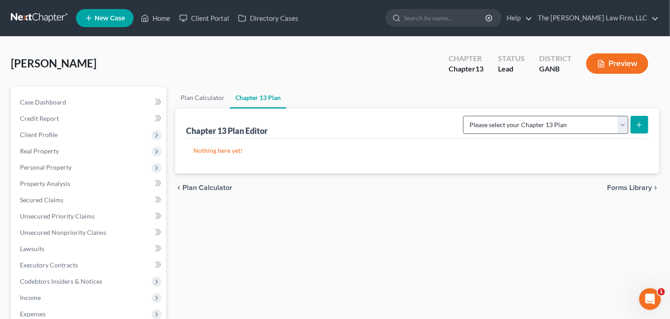
click at [585, 114] on div "Please select your Chapter 13 Plan National Form Plan - Official Form 113 North…" at bounding box center [553, 124] width 189 height 24
click at [578, 125] on select "Please select your Chapter 13 Plan National Form Plan - Official Form 113 North…" at bounding box center [545, 125] width 165 height 18
select select "2"
click at [464, 116] on select "Please select your Chapter 13 Plan National Form Plan - Official Form 113 North…" at bounding box center [545, 125] width 165 height 18
click at [644, 120] on button "submit" at bounding box center [640, 125] width 18 height 18
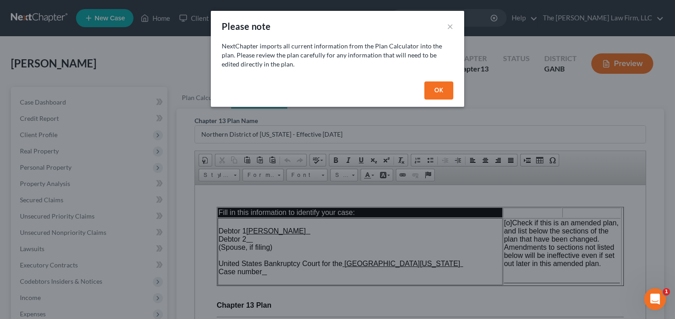
click at [439, 82] on button "OK" at bounding box center [439, 90] width 29 height 18
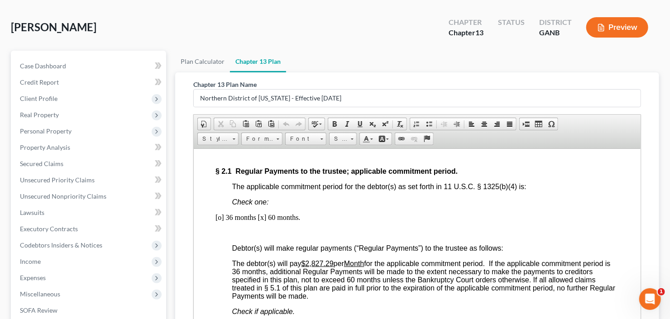
scroll to position [616, 0]
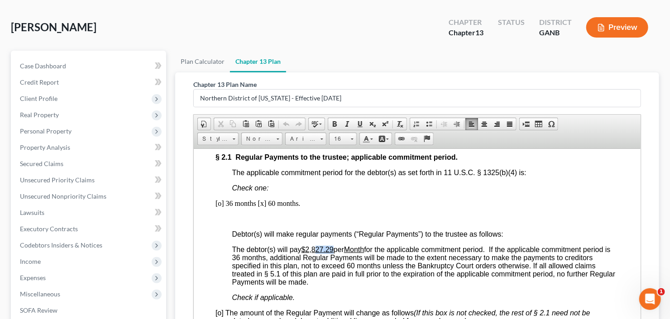
drag, startPoint x: 334, startPoint y: 253, endPoint x: 316, endPoint y: 253, distance: 18.1
click at [316, 253] on u "$2,827.29" at bounding box center [317, 249] width 32 height 8
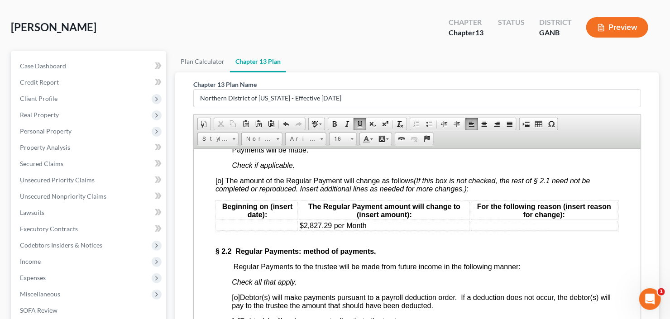
scroll to position [761, 0]
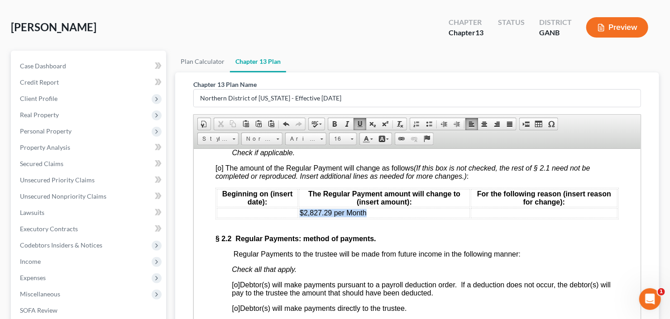
drag, startPoint x: 372, startPoint y: 218, endPoint x: 297, endPoint y: 219, distance: 75.2
click at [298, 218] on td "$2,827.29 per Month" at bounding box center [383, 213] width 171 height 10
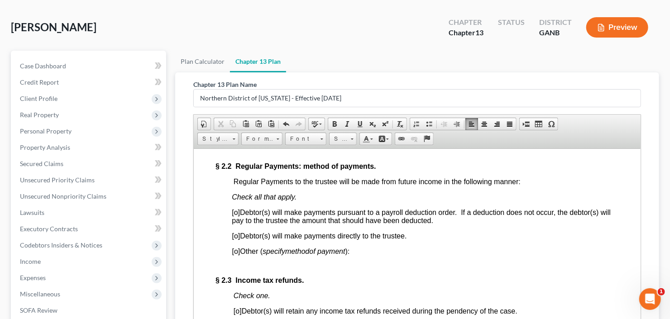
click at [235, 239] on span "[o]" at bounding box center [236, 236] width 8 height 8
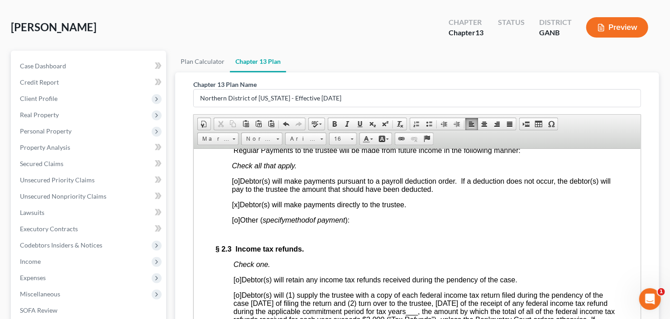
scroll to position [905, 0]
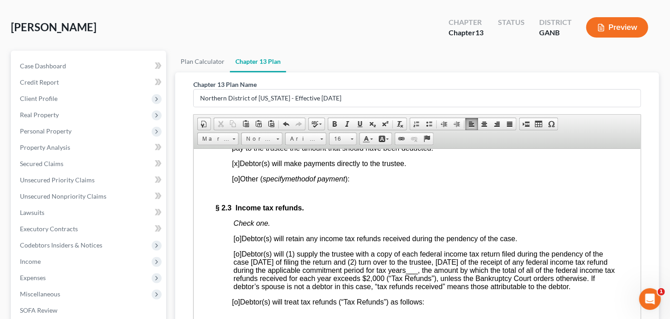
click at [236, 242] on span "[o]" at bounding box center [237, 238] width 8 height 8
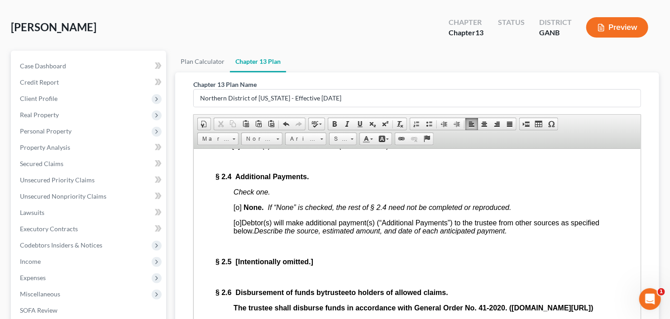
scroll to position [1123, 0]
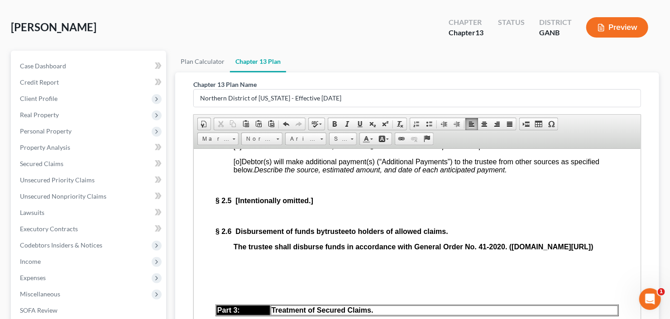
click at [238, 150] on span "[o]" at bounding box center [237, 146] width 8 height 8
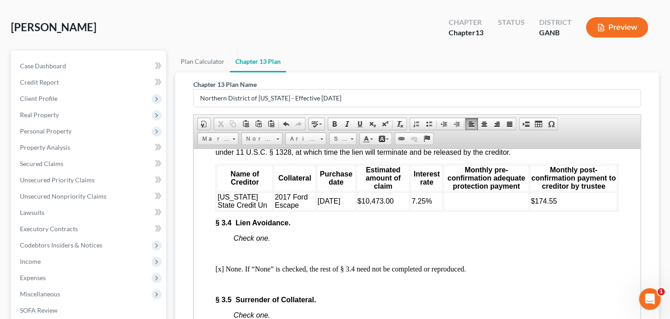
scroll to position [1883, 0]
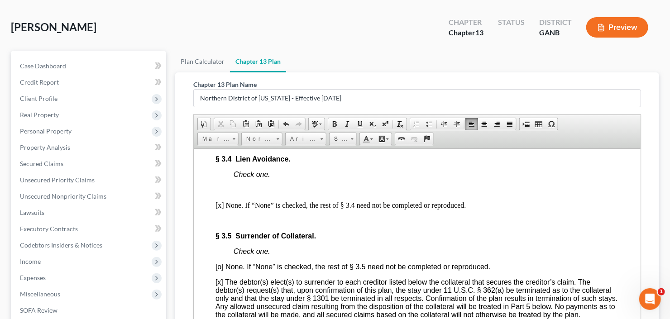
click at [445, 146] on td at bounding box center [486, 137] width 86 height 18
drag, startPoint x: 526, startPoint y: 199, endPoint x: 555, endPoint y: 199, distance: 29.4
click at [555, 146] on td "$174.55" at bounding box center [573, 137] width 87 height 18
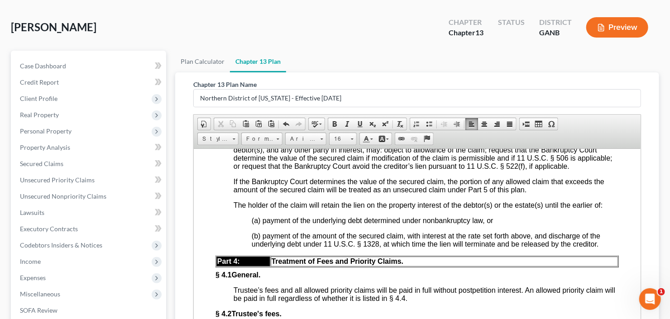
scroll to position [2101, 0]
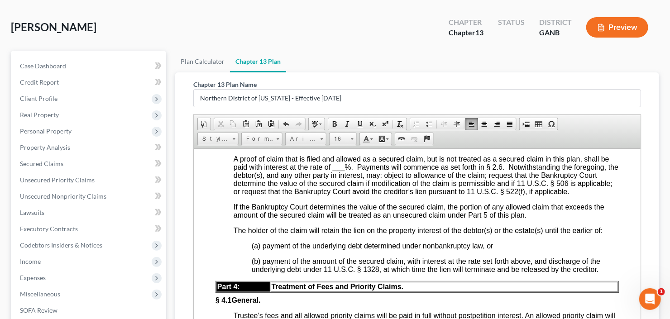
click at [338, 171] on span "___" at bounding box center [338, 167] width 12 height 8
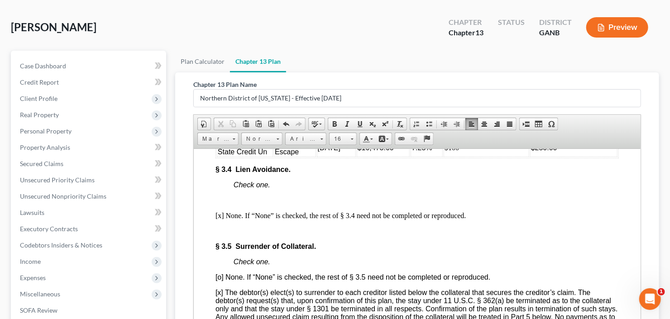
scroll to position [1883, 0]
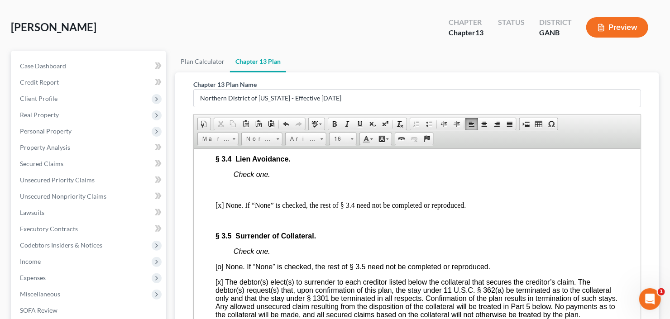
click at [411, 141] on span "7.25%" at bounding box center [421, 137] width 20 height 8
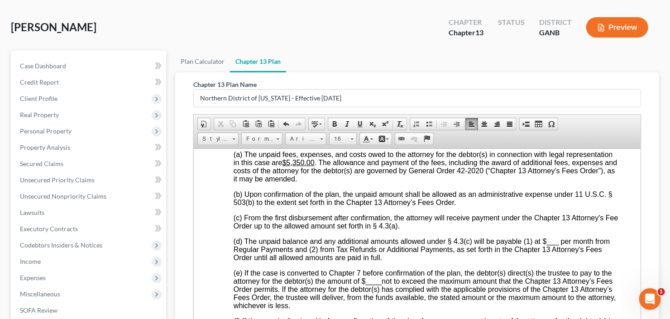
scroll to position [2426, 0]
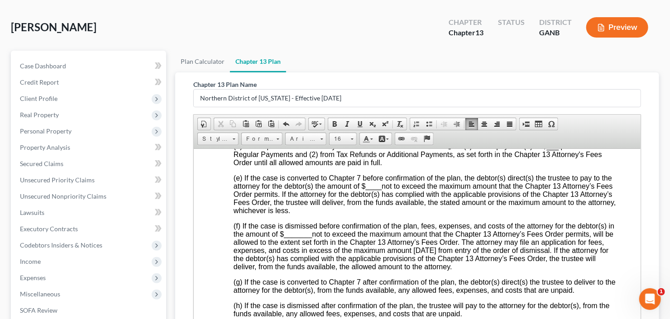
click at [549, 237] on div "§ 4.2 Trustee's fees. Trustee’s fees are governed by statute and may change dur…" at bounding box center [416, 163] width 403 height 309
click at [377, 190] on span "____" at bounding box center [373, 186] width 16 height 8
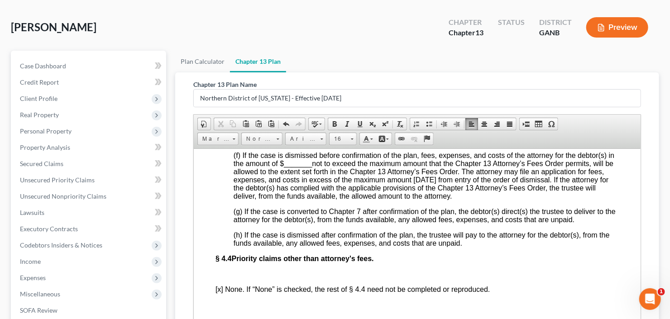
scroll to position [2499, 0]
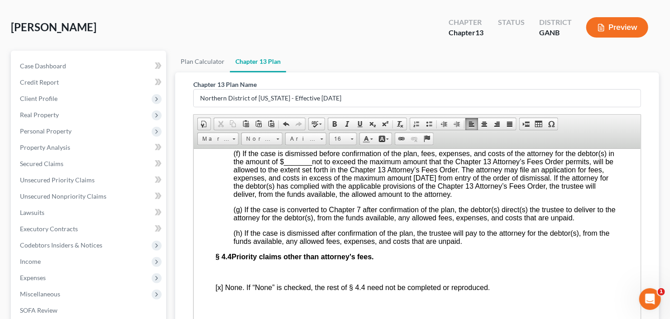
click at [297, 165] on span "_______" at bounding box center [297, 162] width 28 height 8
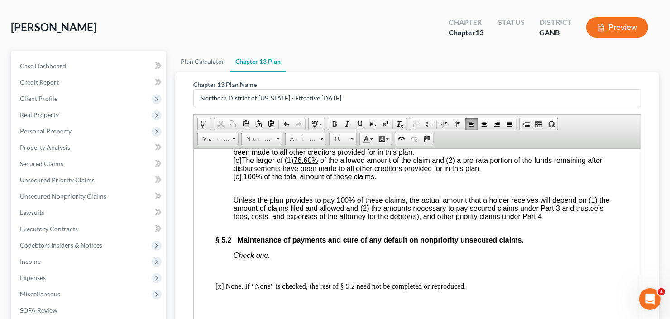
scroll to position [2789, 0]
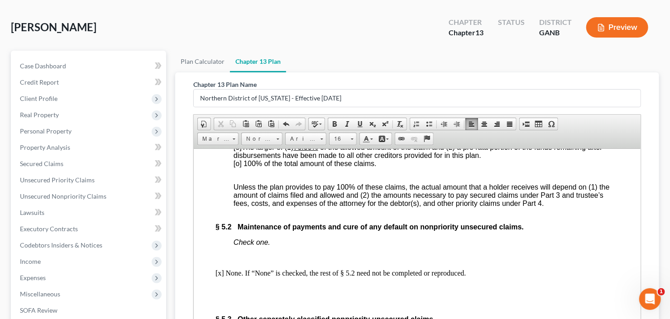
click at [236, 167] on span "[o] 100% of the total amount of these claims." at bounding box center [304, 163] width 143 height 8
drag, startPoint x: 315, startPoint y: 251, endPoint x: 294, endPoint y: 253, distance: 20.9
click at [294, 159] on span "[o] The larger of (1) 76.60% of the allowed amount of the claim and (2) a pro r…" at bounding box center [417, 151] width 369 height 16
drag, startPoint x: 398, startPoint y: 233, endPoint x: 436, endPoint y: 233, distance: 37.6
click at [436, 143] on span "[o] A pro rata portion of the larger of (1) the sum of $94,820.23 and (2) the f…" at bounding box center [417, 135] width 369 height 16
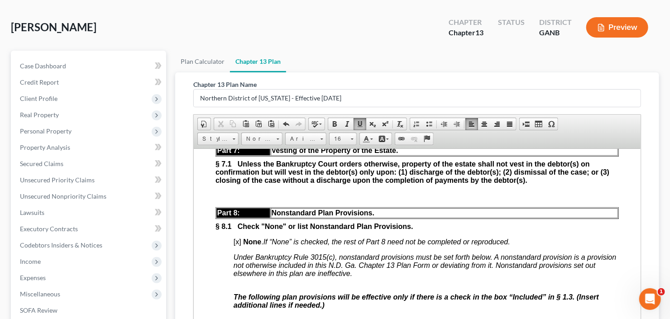
scroll to position [3223, 0]
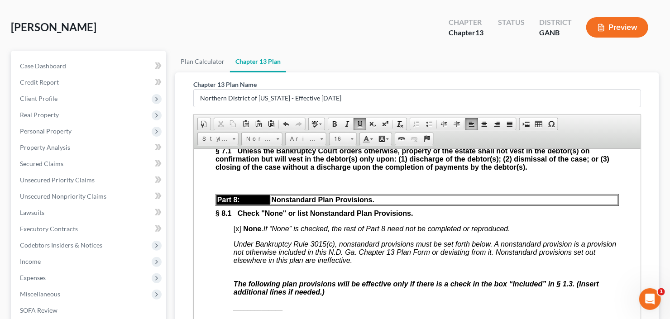
drag, startPoint x: 483, startPoint y: 197, endPoint x: 503, endPoint y: 200, distance: 20.6
click at [503, 96] on td "$40.00" at bounding box center [549, 91] width 135 height 10
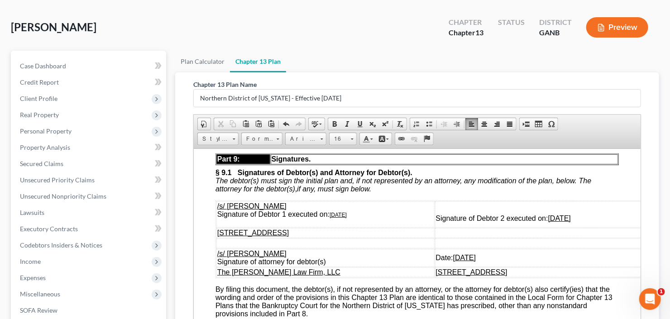
scroll to position [3404, 0]
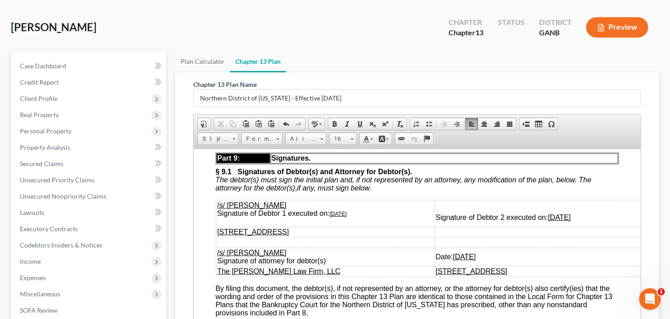
click at [234, 51] on span "[x]" at bounding box center [237, 47] width 8 height 8
click at [235, 51] on span "[x]" at bounding box center [237, 47] width 8 height 8
click at [236, 129] on strong "______________" at bounding box center [257, 125] width 49 height 7
click at [258, 239] on span "Paste" at bounding box center [275, 239] width 48 height 11
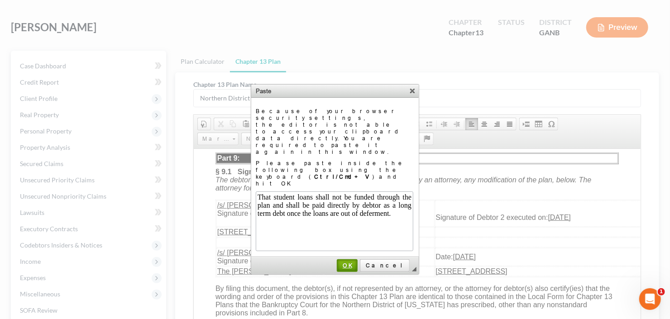
click at [357, 262] on span "OK" at bounding box center [347, 265] width 19 height 7
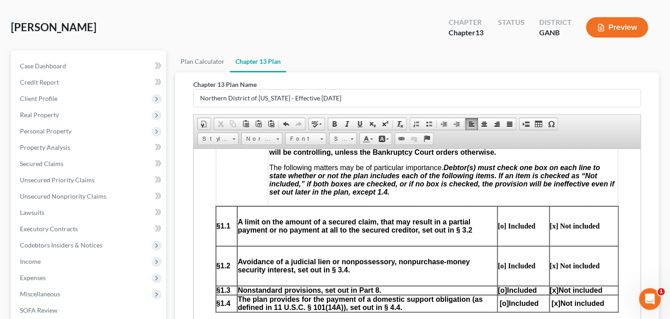
scroll to position [435, 0]
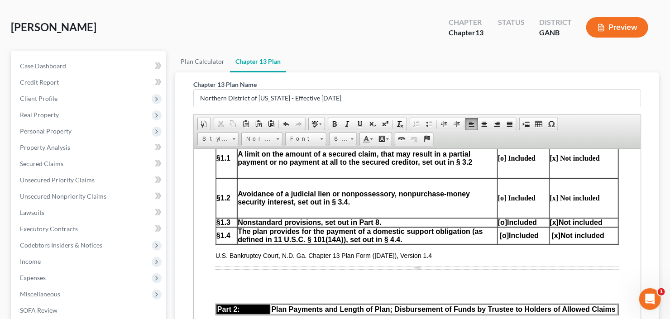
click at [498, 225] on span "[o]" at bounding box center [502, 222] width 9 height 8
click at [550, 225] on span "[x]" at bounding box center [554, 222] width 9 height 8
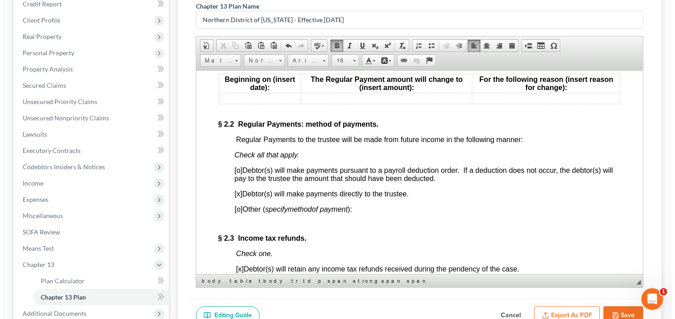
scroll to position [209, 0]
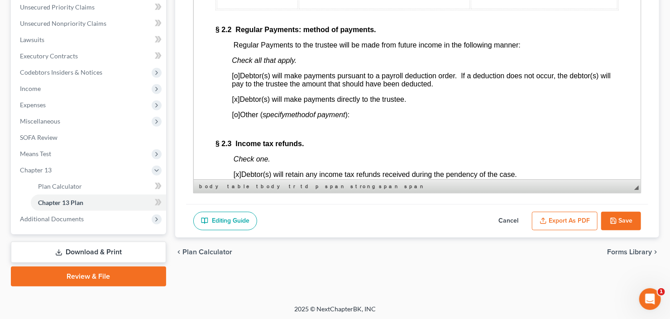
click at [562, 223] on button "Export as PDF" at bounding box center [565, 221] width 66 height 19
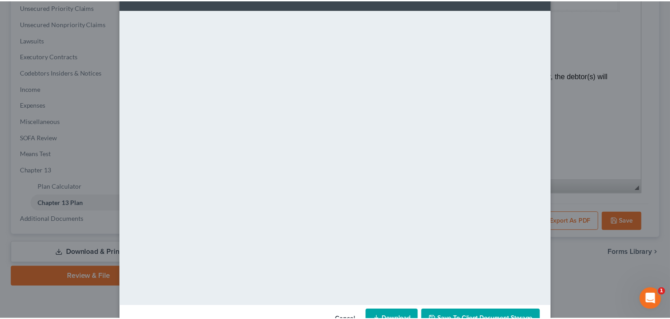
scroll to position [59, 0]
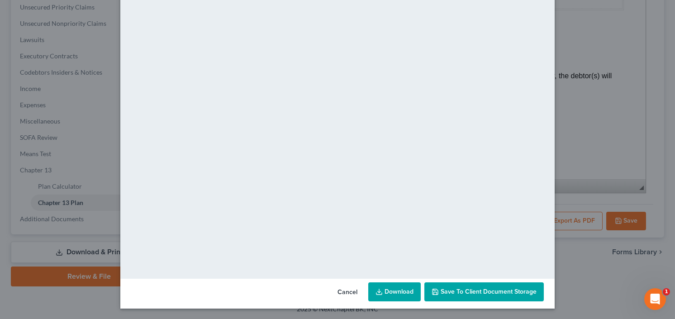
click at [396, 290] on link "Download" at bounding box center [394, 291] width 53 height 19
click at [488, 292] on span "Save to Client Document Storage" at bounding box center [489, 292] width 96 height 8
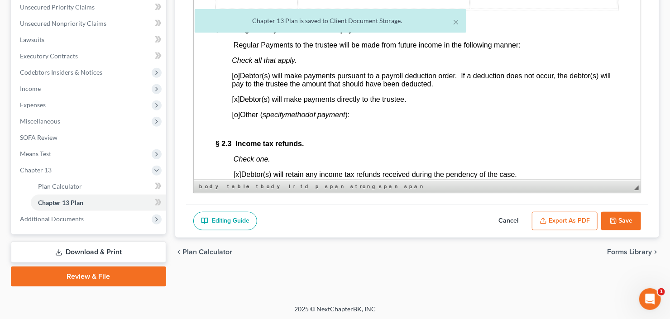
click at [623, 217] on button "Save" at bounding box center [621, 221] width 40 height 19
select select "2"
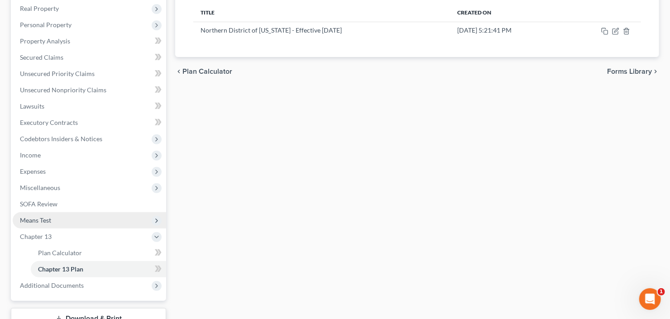
scroll to position [145, 0]
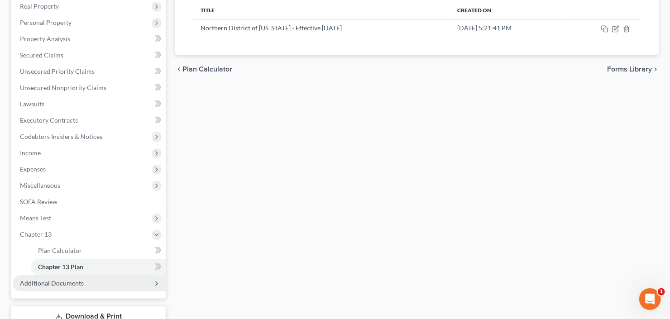
click at [67, 285] on span "Additional Documents" at bounding box center [52, 283] width 64 height 8
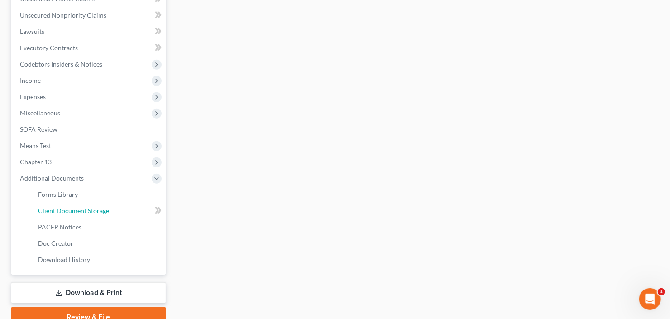
click at [74, 210] on span "Client Document Storage" at bounding box center [73, 211] width 71 height 8
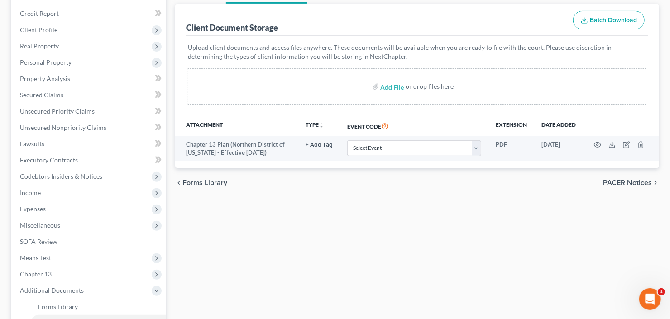
scroll to position [109, 0]
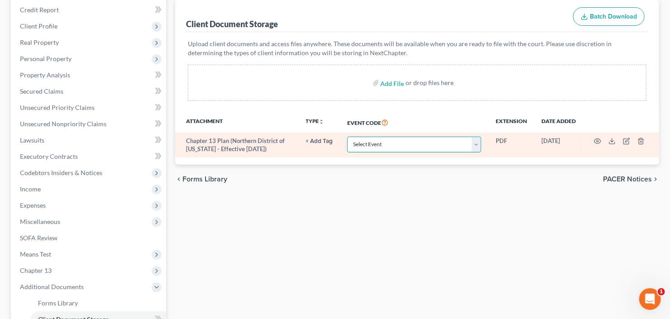
click at [428, 145] on select "Select Event 01 - Chapter 13 Plan - Initial Plan 02-Application to Pay Filing F…" at bounding box center [414, 145] width 134 height 16
select select "0"
click at [347, 137] on select "Select Event 01 - Chapter 13 Plan - Initial Plan 02-Application to Pay Filing F…" at bounding box center [414, 145] width 134 height 16
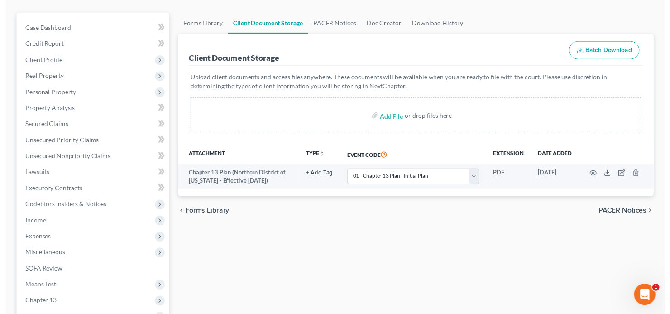
scroll to position [36, 0]
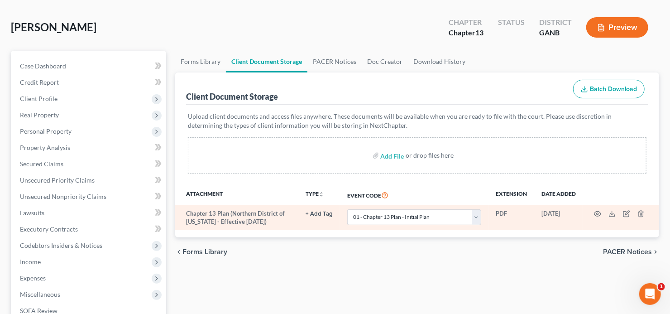
select select "0"
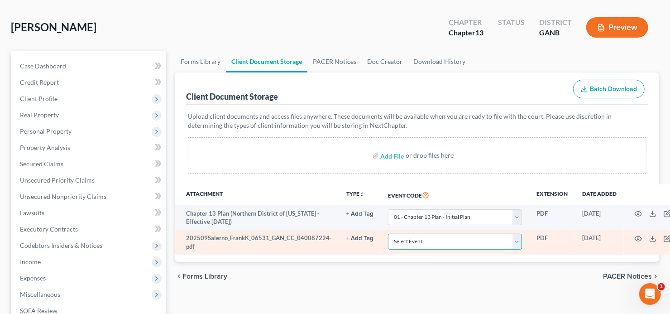
click at [433, 241] on select "Select Event 01 - Chapter 13 Plan - Initial Plan 02-Application to Pay Filing F…" at bounding box center [455, 242] width 134 height 16
select select "5"
click at [433, 241] on select "Select Event 01 - Chapter 13 Plan - Initial Plan 02-Application to Pay Filing F…" at bounding box center [455, 242] width 134 height 16
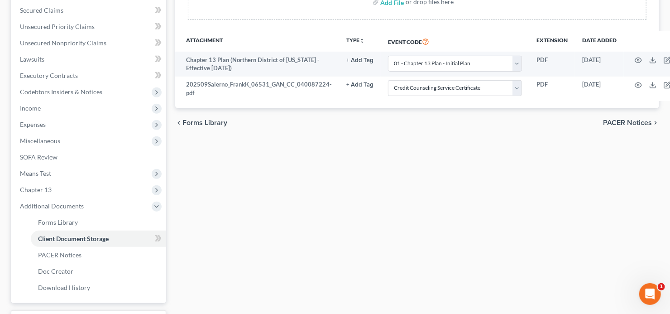
scroll to position [145, 0]
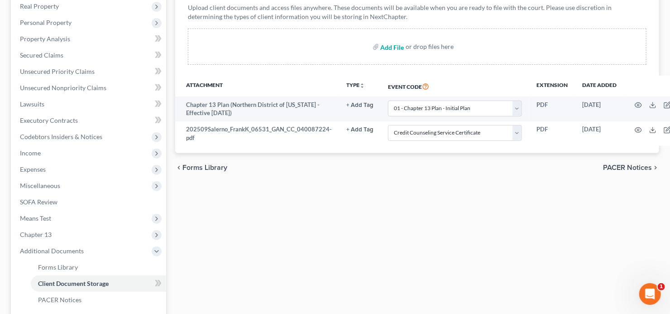
click at [397, 39] on input "file" at bounding box center [392, 46] width 22 height 16
type input "C:\fakepath\Frank Salerno 60 days.pdf"
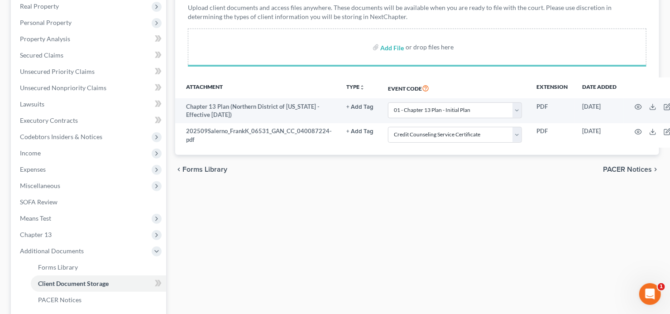
select select "0"
select select "5"
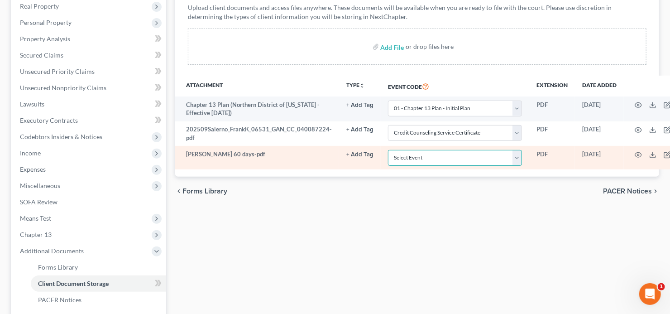
click at [452, 162] on select "Select Event 01 - Chapter 13 Plan - Initial Plan 02-Application to Pay Filing F…" at bounding box center [455, 158] width 134 height 16
select select "35"
click at [388, 150] on select "Select Event 01 - Chapter 13 Plan - Initial Plan 02-Application to Pay Filing F…" at bounding box center [455, 158] width 134 height 16
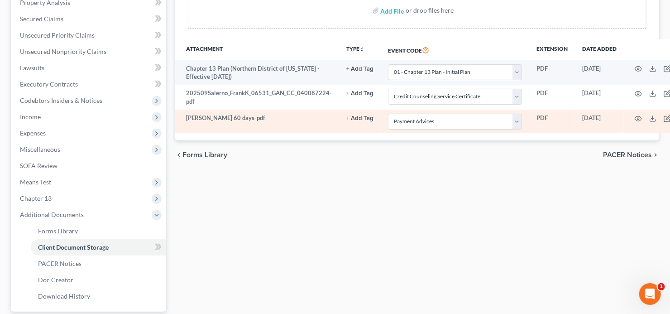
scroll to position [263, 0]
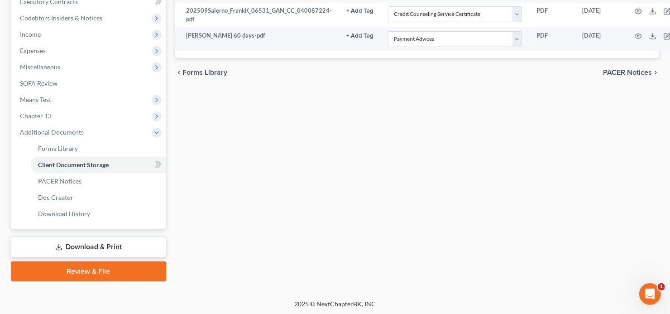
drag, startPoint x: 71, startPoint y: 271, endPoint x: 185, endPoint y: 255, distance: 115.7
click at [71, 271] on link "Review & File" at bounding box center [88, 271] width 155 height 20
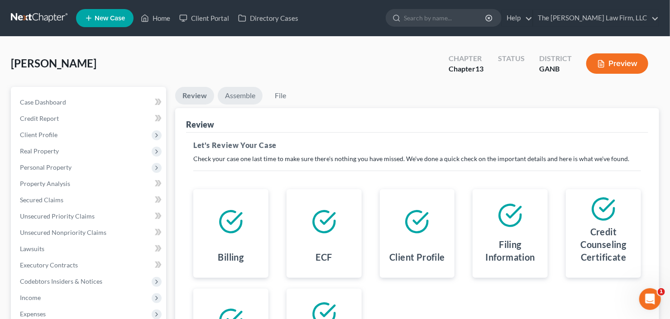
click at [235, 96] on link "Assemble" at bounding box center [240, 96] width 45 height 18
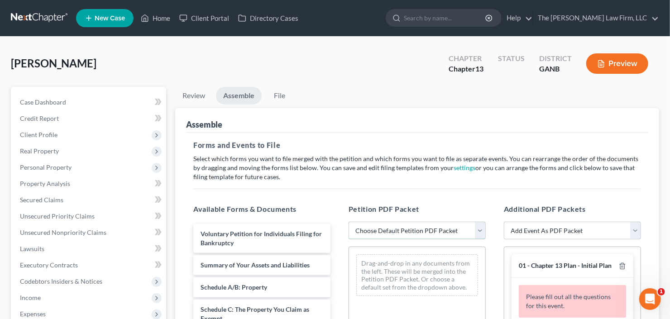
drag, startPoint x: 399, startPoint y: 227, endPoint x: 406, endPoint y: 236, distance: 12.0
click at [399, 227] on select "Choose Default Petition PDF Packet Complete Bankruptcy Petition (all forms and …" at bounding box center [417, 231] width 137 height 18
select select "0"
click at [349, 222] on select "Choose Default Petition PDF Packet Complete Bankruptcy Petition (all forms and …" at bounding box center [417, 231] width 137 height 18
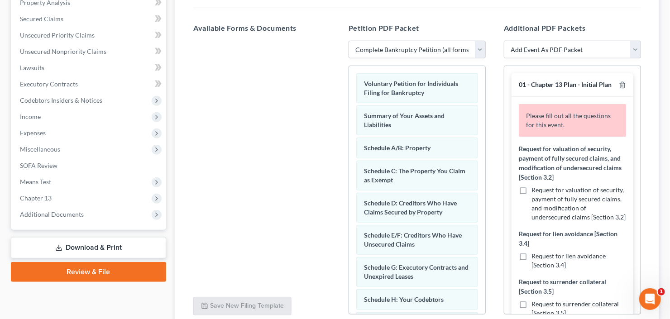
scroll to position [145, 0]
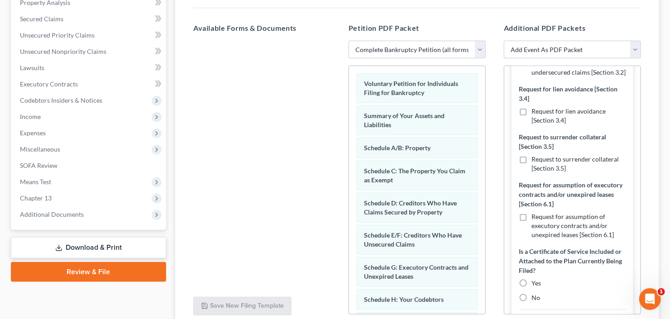
click at [531, 173] on label "Request to surrender collateral [Section 3.5]" at bounding box center [578, 164] width 95 height 18
click at [535, 161] on input "Request to surrender collateral [Section 3.5]" at bounding box center [538, 158] width 6 height 6
checkbox input "true"
drag, startPoint x: 522, startPoint y: 230, endPoint x: 549, endPoint y: 205, distance: 36.5
click at [531, 230] on label "Request for assumption of executory contracts and/or unexpired leases [Section …" at bounding box center [578, 225] width 95 height 27
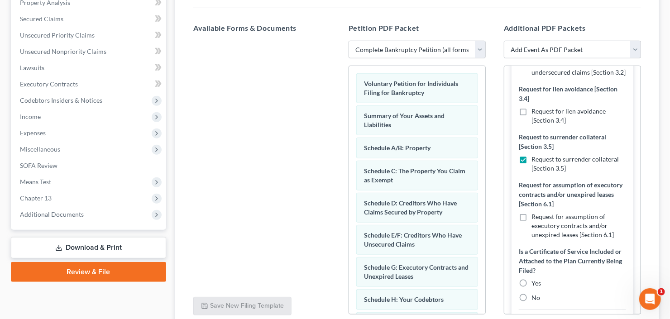
click at [535, 218] on input "Request for assumption of executory contracts and/or unexpired leases [Section …" at bounding box center [538, 215] width 6 height 6
checkbox input "true"
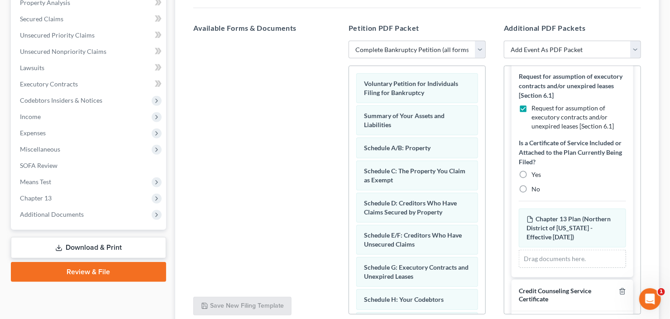
click at [531, 194] on label "No" at bounding box center [535, 189] width 9 height 9
click at [535, 191] on input "No" at bounding box center [538, 188] width 6 height 6
radio input "true"
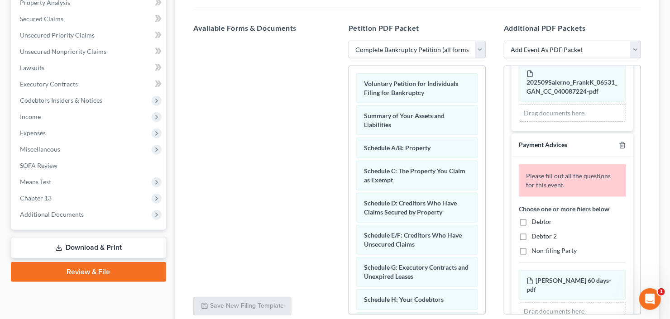
scroll to position [540, 0]
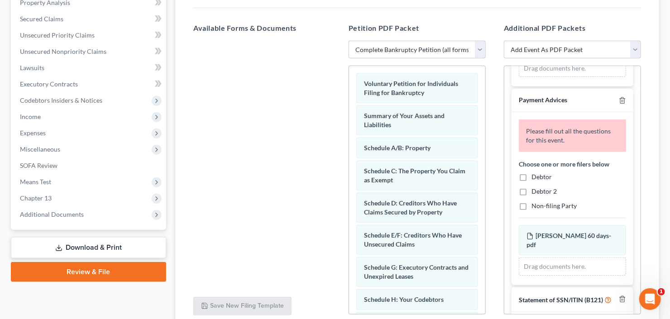
drag, startPoint x: 521, startPoint y: 190, endPoint x: 561, endPoint y: 194, distance: 40.5
click at [531, 182] on label "Debtor" at bounding box center [541, 176] width 20 height 9
click at [535, 178] on input "Debtor" at bounding box center [538, 175] width 6 height 6
checkbox input "true"
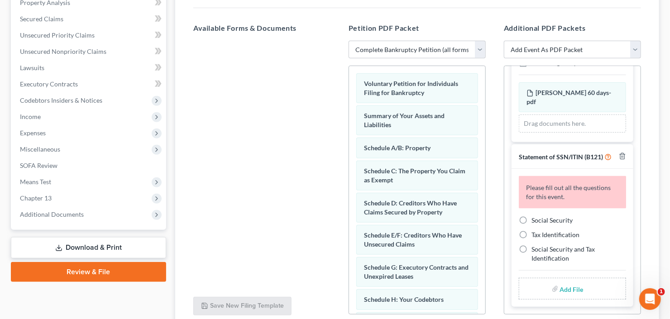
scroll to position [657, 0]
click at [531, 218] on label "Social Security" at bounding box center [551, 220] width 41 height 9
click at [535, 218] on input "Social Security" at bounding box center [538, 219] width 6 height 6
radio input "true"
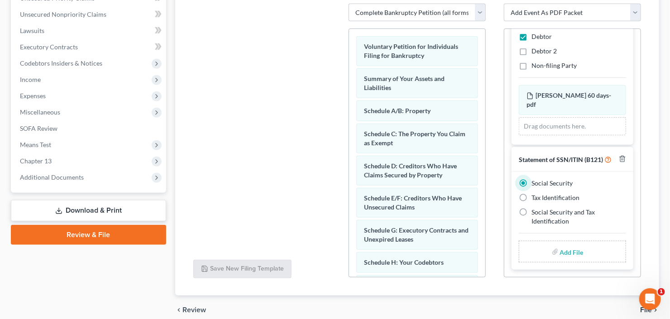
scroll to position [257, 0]
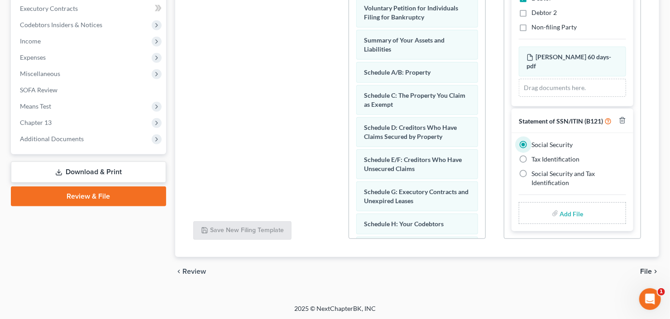
click at [573, 213] on input "file" at bounding box center [571, 213] width 22 height 16
type input "C:\fakepath\Frank S b21ex.pdf"
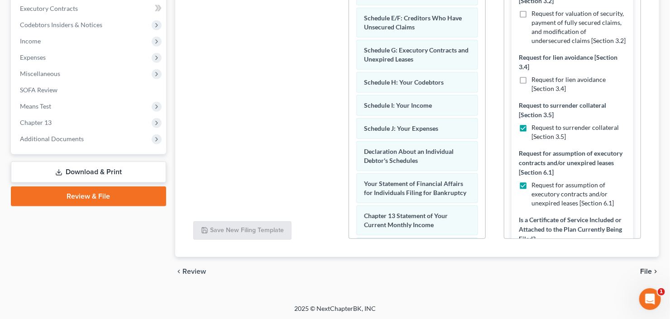
scroll to position [337, 0]
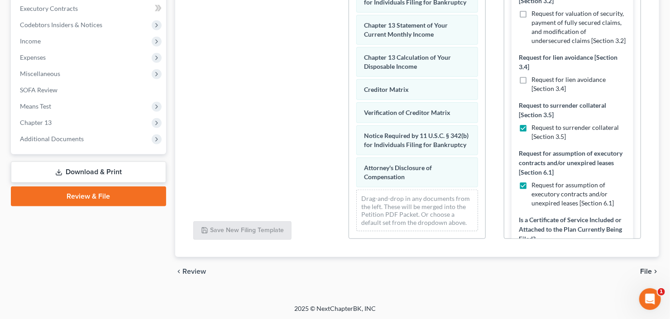
click at [646, 270] on span "File" at bounding box center [646, 271] width 12 height 7
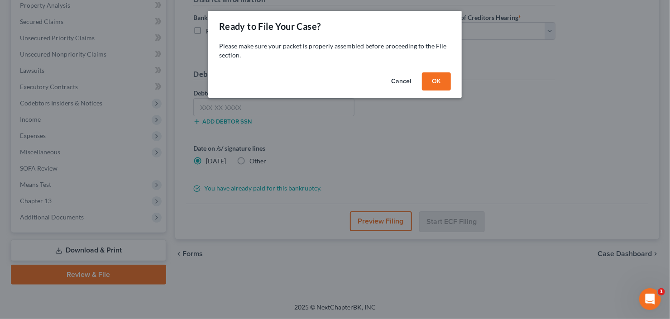
scroll to position [177, 0]
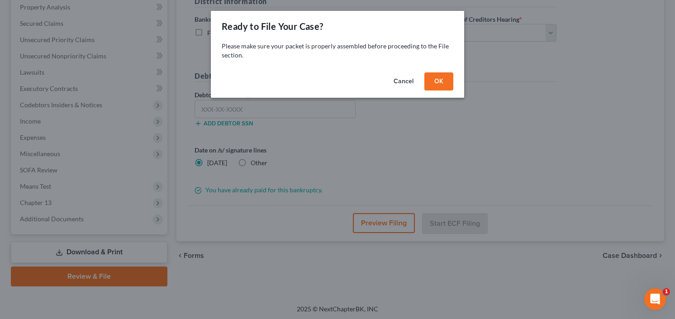
click at [440, 82] on button "OK" at bounding box center [439, 81] width 29 height 18
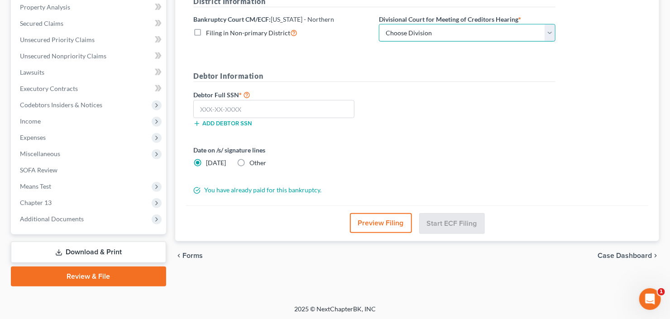
click at [450, 34] on select "Choose Division Atlanta Gainesville Newnan Rome" at bounding box center [467, 33] width 177 height 18
select select "0"
click at [379, 24] on select "Choose Division Atlanta Gainesville Newnan Rome" at bounding box center [467, 33] width 177 height 18
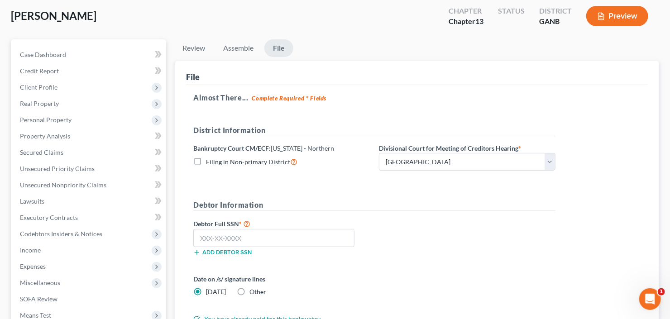
scroll to position [72, 0]
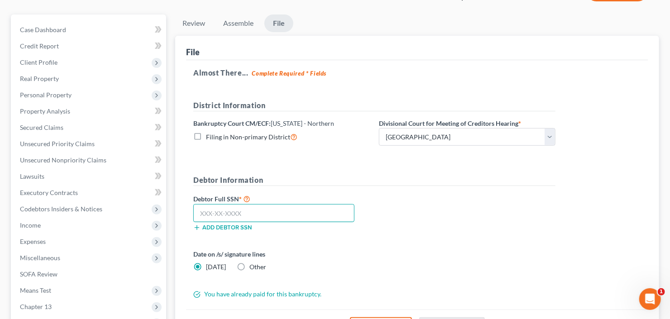
click at [213, 211] on input "text" at bounding box center [273, 213] width 161 height 18
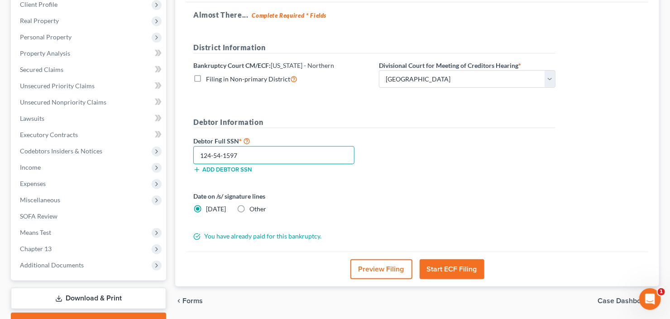
scroll to position [177, 0]
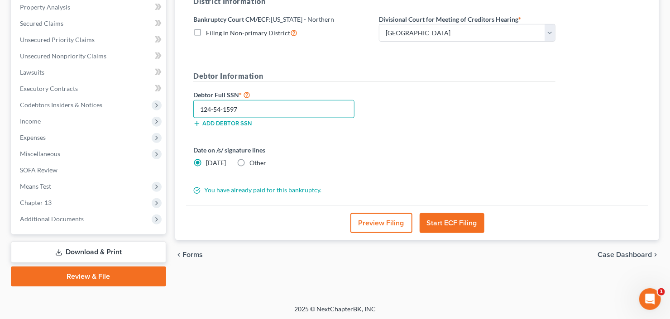
type input "124-54-1597"
drag, startPoint x: 464, startPoint y: 219, endPoint x: 567, endPoint y: 227, distance: 103.6
click at [567, 230] on div "Preview Filing Start ECF Filing" at bounding box center [417, 223] width 462 height 35
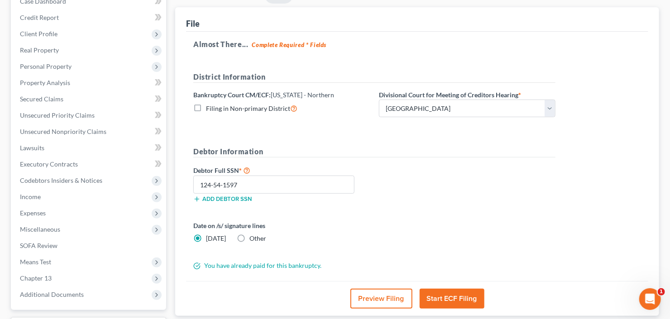
scroll to position [104, 0]
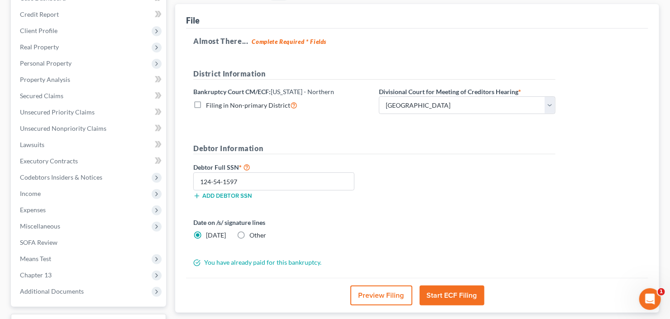
drag, startPoint x: 444, startPoint y: 295, endPoint x: 552, endPoint y: 297, distance: 108.2
click at [552, 297] on div "Preview Filing Start ECF Filing" at bounding box center [417, 295] width 462 height 35
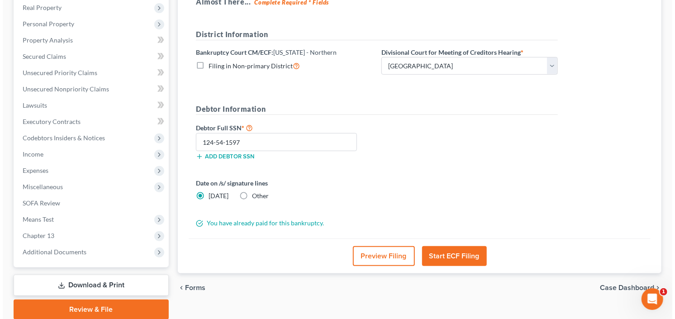
scroll to position [145, 0]
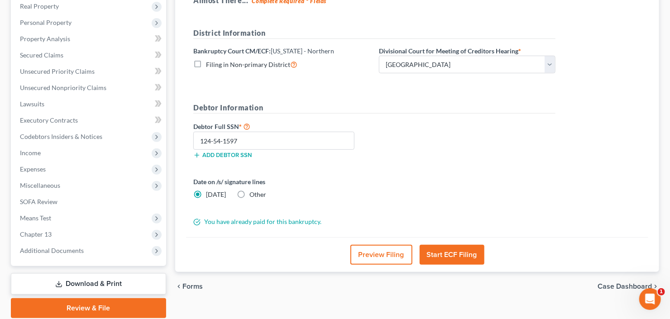
click at [445, 247] on button "Start ECF Filing" at bounding box center [452, 255] width 65 height 20
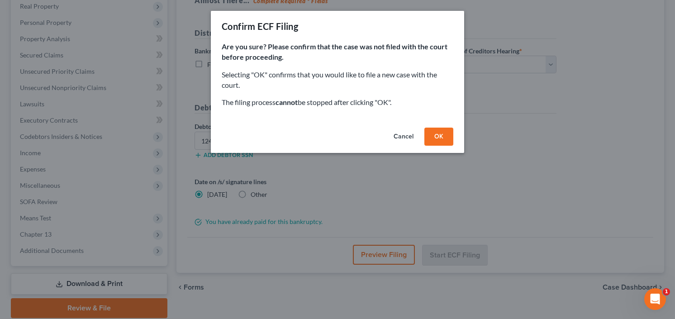
click at [435, 138] on button "OK" at bounding box center [439, 137] width 29 height 18
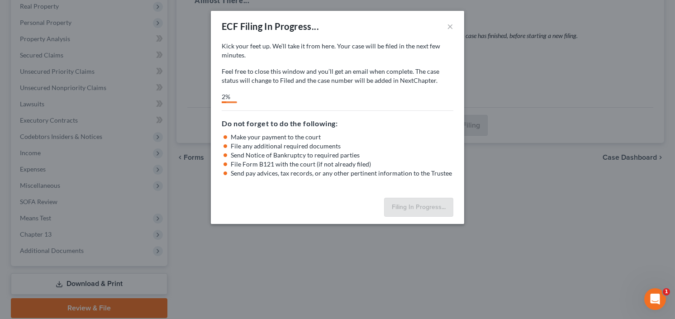
select select "0"
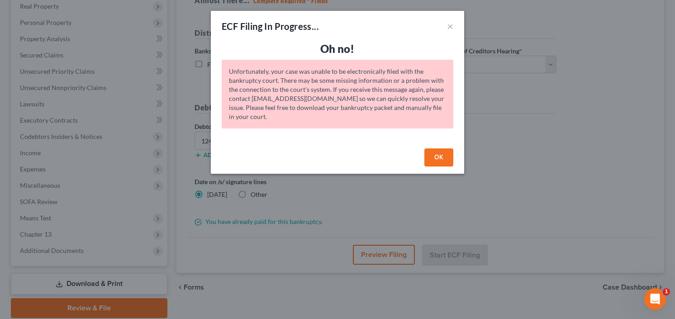
click at [421, 156] on div "OK" at bounding box center [338, 159] width 254 height 29
click at [441, 155] on button "OK" at bounding box center [439, 157] width 29 height 18
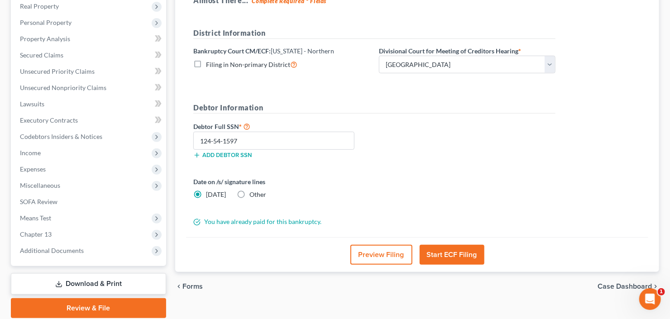
drag, startPoint x: 456, startPoint y: 258, endPoint x: 464, endPoint y: 256, distance: 8.5
click at [456, 258] on button "Start ECF Filing" at bounding box center [452, 255] width 65 height 20
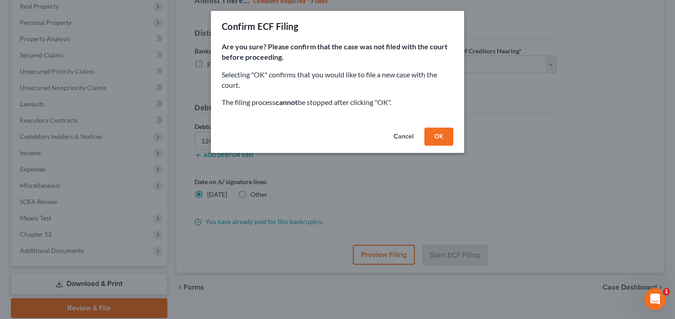
click at [437, 133] on button "OK" at bounding box center [439, 137] width 29 height 18
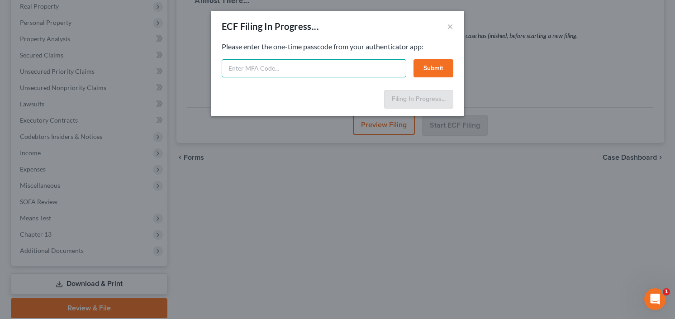
click at [259, 67] on input "text" at bounding box center [314, 68] width 185 height 18
type input "136949"
click at [423, 64] on button "Submit" at bounding box center [434, 68] width 40 height 18
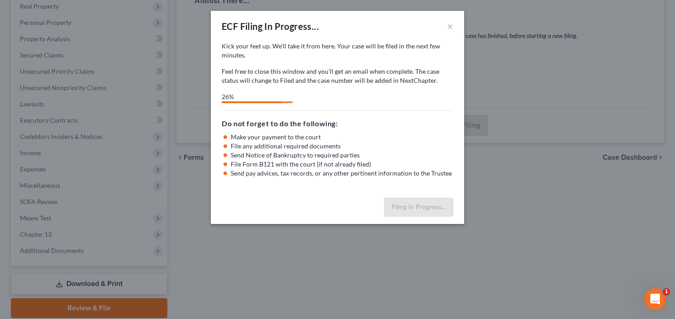
select select "0"
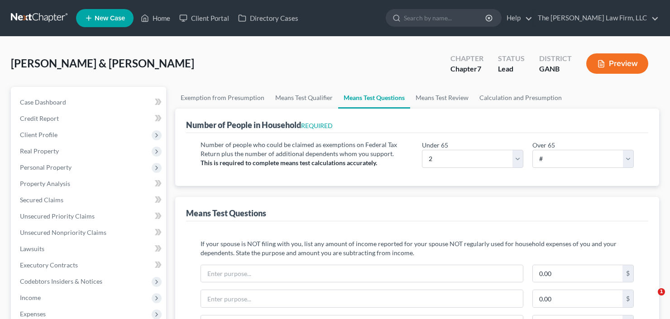
select select "2"
select select "0"
select select "60"
select select "1"
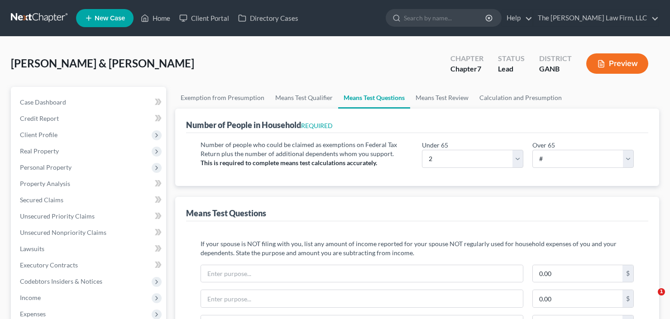
select select "60"
select select "1"
select select "60"
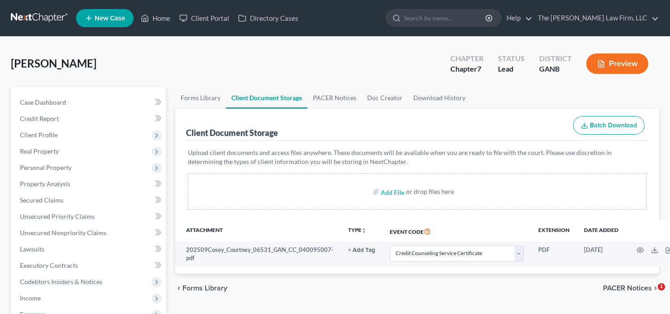
select select "5"
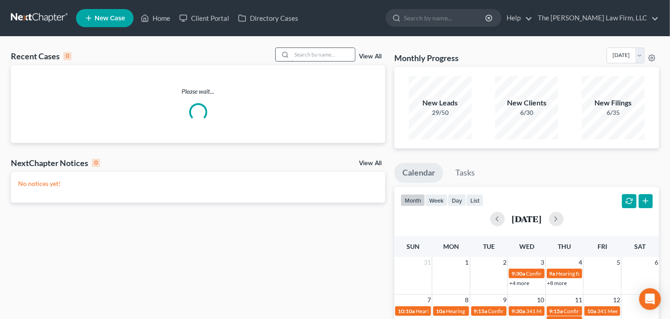
click at [308, 51] on input "search" at bounding box center [323, 54] width 63 height 13
click at [108, 23] on link "New Case" at bounding box center [104, 18] width 57 height 18
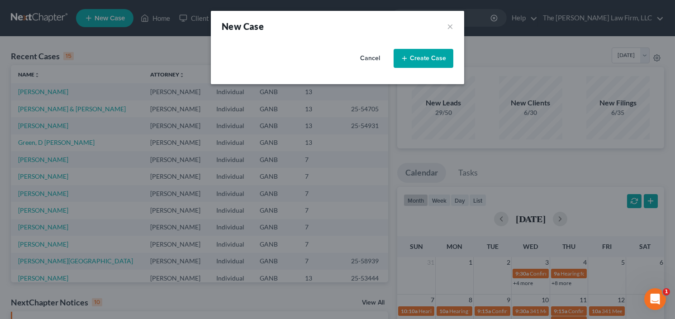
select select "19"
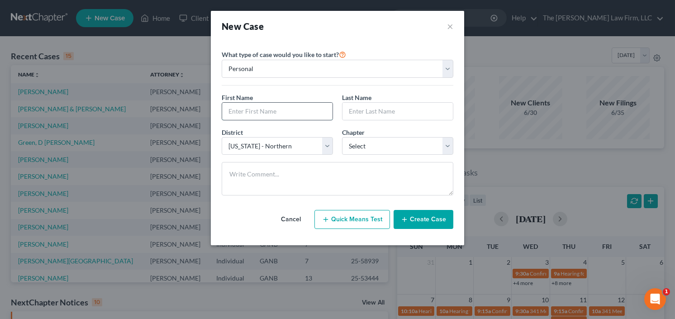
click at [269, 114] on input "text" at bounding box center [277, 111] width 110 height 17
type input "[PERSON_NAME]"
drag, startPoint x: 376, startPoint y: 112, endPoint x: 300, endPoint y: 115, distance: 76.5
click at [300, 115] on div "First Name * [PERSON_NAME] Last Name * [PERSON_NAME]" at bounding box center [337, 110] width 241 height 35
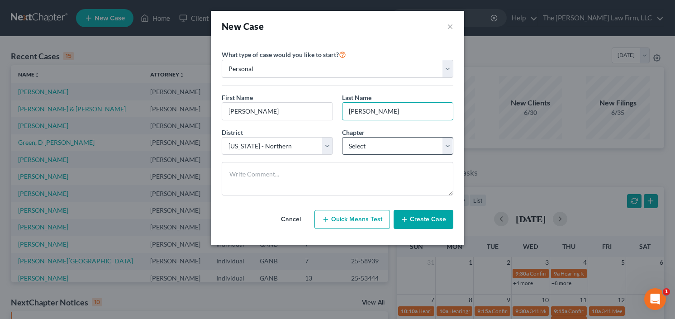
type input "[PERSON_NAME]"
click at [375, 142] on select "Select 7 11 12 13" at bounding box center [397, 146] width 111 height 18
select select "0"
click at [342, 137] on select "Select 7 11 12 13" at bounding box center [397, 146] width 111 height 18
click at [427, 210] on button "Create Case" at bounding box center [424, 219] width 60 height 19
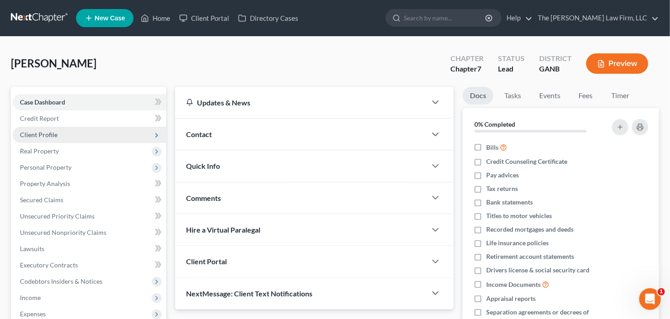
click at [42, 131] on span "Client Profile" at bounding box center [39, 135] width 38 height 8
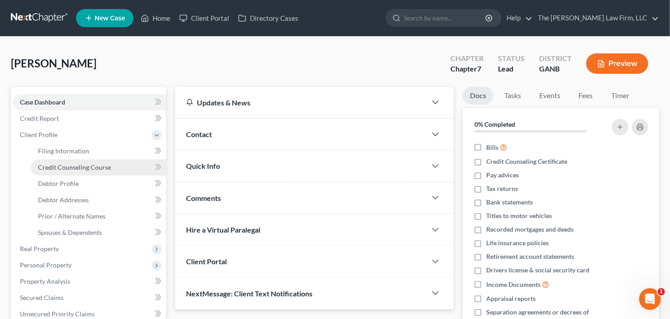
click at [70, 167] on span "Credit Counseling Course" at bounding box center [74, 167] width 73 height 8
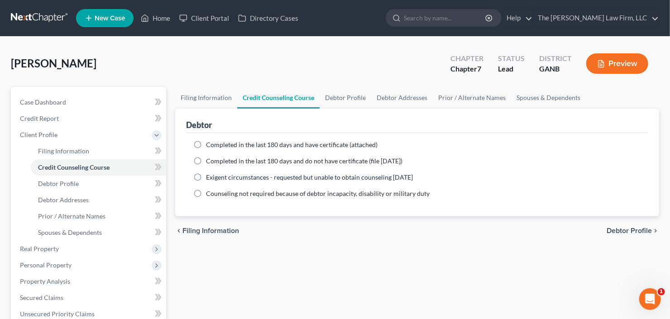
click at [252, 145] on span "Completed in the last 180 days and have certificate (attached)" at bounding box center [292, 145] width 172 height 8
click at [215, 145] on input "Completed in the last 180 days and have certificate (attached)" at bounding box center [213, 143] width 6 height 6
radio input "true"
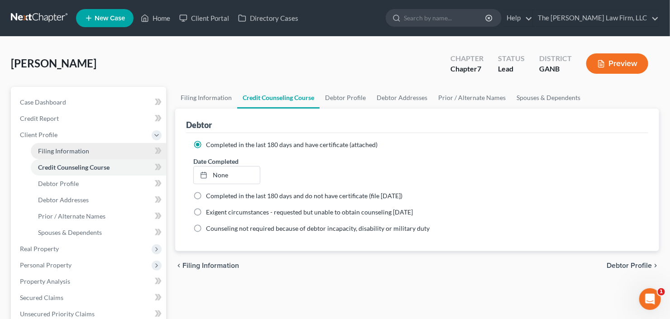
click at [56, 152] on span "Filing Information" at bounding box center [63, 151] width 51 height 8
select select "1"
select select "0"
select select "19"
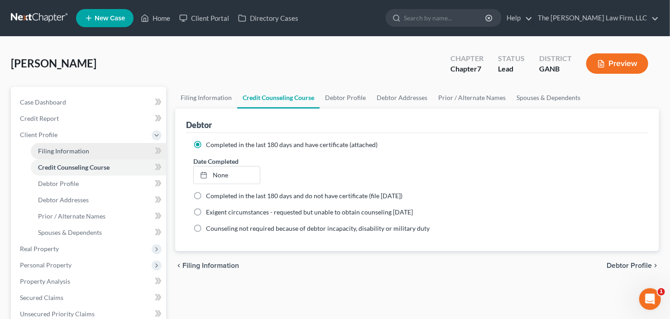
select select "10"
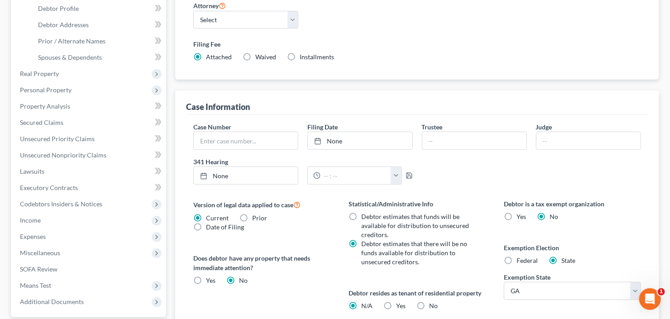
scroll to position [36, 0]
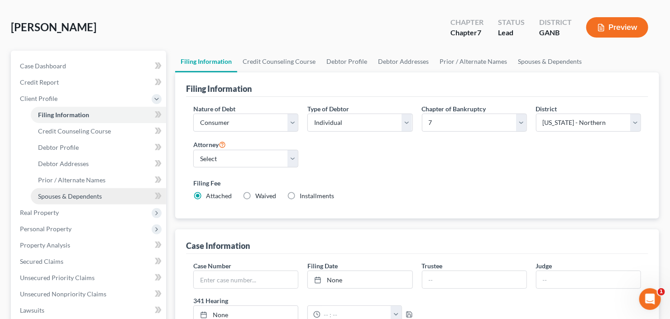
click at [71, 200] on link "Spouses & Dependents" at bounding box center [98, 196] width 135 height 16
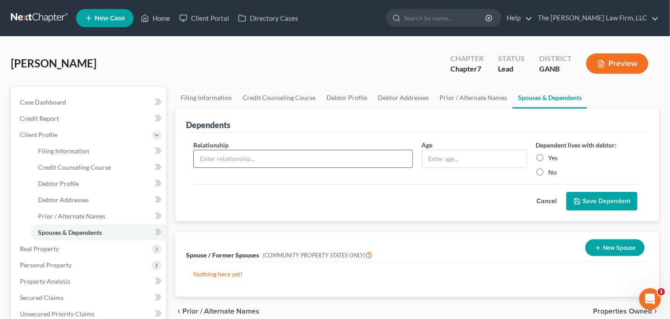
click at [310, 163] on input "text" at bounding box center [303, 158] width 219 height 17
type input "Child"
type input "14"
click at [549, 153] on label "Yes" at bounding box center [554, 157] width 10 height 9
click at [552, 153] on input "Yes" at bounding box center [555, 156] width 6 height 6
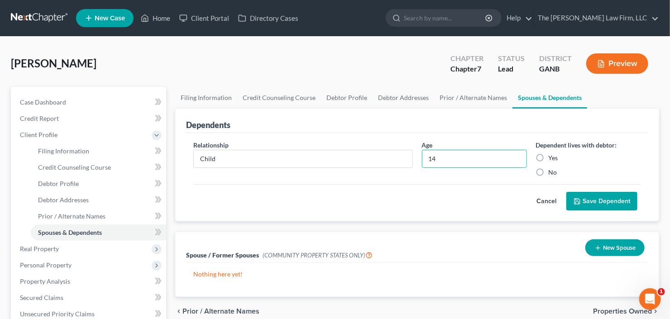
radio input "true"
click at [590, 200] on button "Save Dependent" at bounding box center [601, 201] width 71 height 19
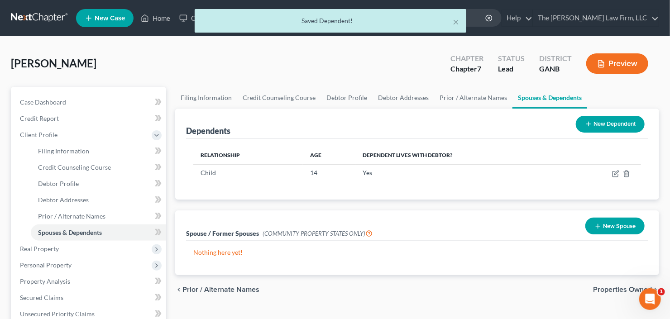
click at [601, 124] on button "New Dependent" at bounding box center [610, 124] width 69 height 17
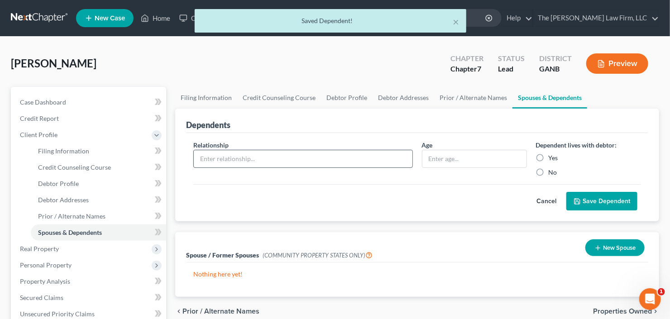
click at [269, 150] on div "Relationship *" at bounding box center [303, 158] width 229 height 37
click at [260, 159] on input "text" at bounding box center [303, 158] width 219 height 17
type input "Child"
click at [430, 159] on input "text" at bounding box center [474, 158] width 104 height 17
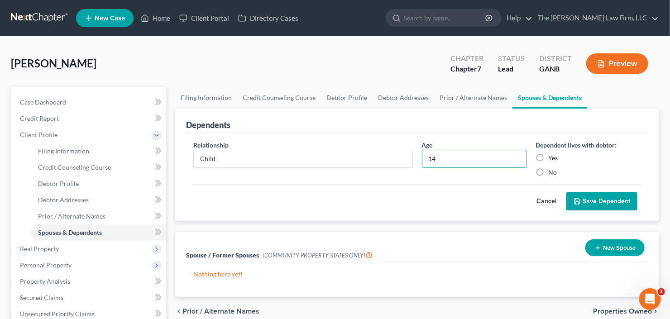
type input "14"
click at [549, 156] on label "Yes" at bounding box center [554, 157] width 10 height 9
click at [552, 156] on input "Yes" at bounding box center [555, 156] width 6 height 6
radio input "true"
click at [606, 206] on button "Save Dependent" at bounding box center [601, 201] width 71 height 19
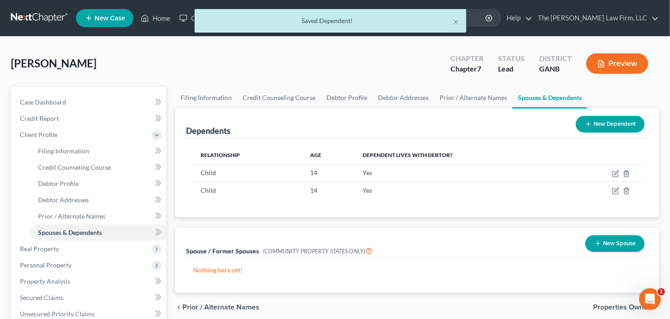
click at [617, 123] on button "New Dependent" at bounding box center [610, 124] width 69 height 17
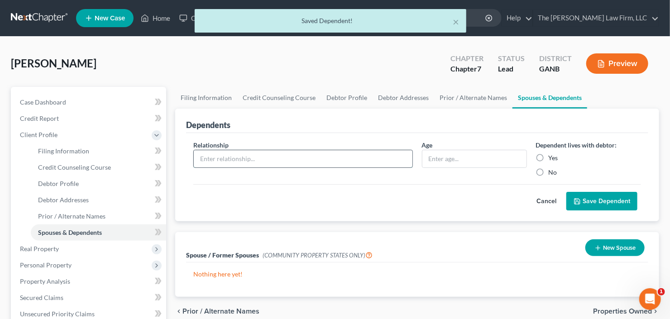
click at [274, 166] on input "text" at bounding box center [303, 158] width 219 height 17
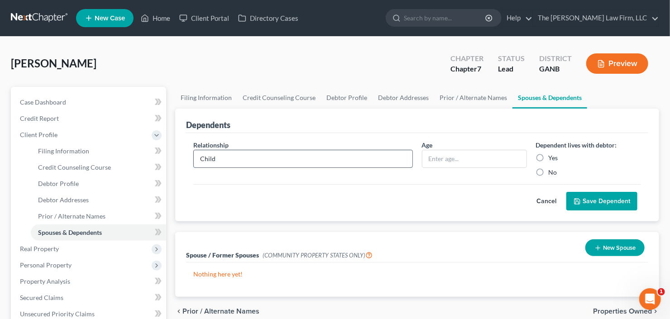
type input "Child"
click at [439, 156] on input "text" at bounding box center [474, 158] width 104 height 17
type input "4"
click at [549, 153] on label "Yes" at bounding box center [554, 157] width 10 height 9
click at [552, 153] on input "Yes" at bounding box center [555, 156] width 6 height 6
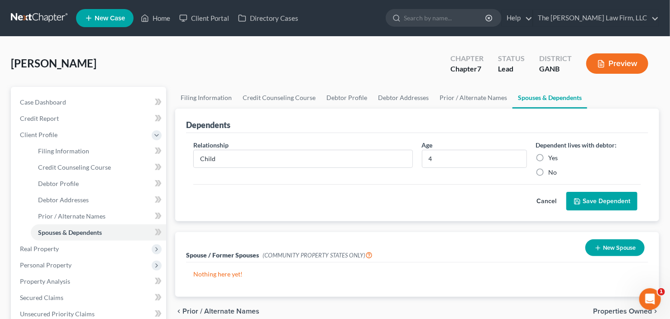
radio input "true"
click at [599, 205] on button "Save Dependent" at bounding box center [601, 201] width 71 height 19
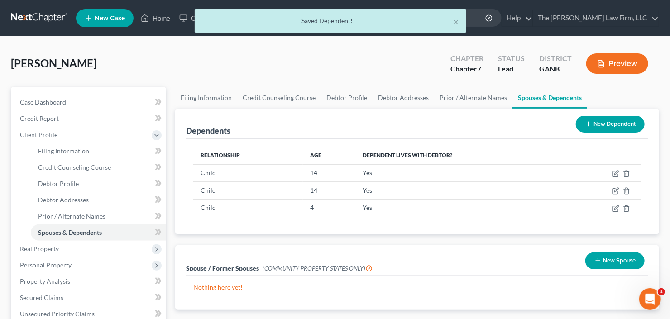
click at [599, 110] on div "Dependents New Dependent" at bounding box center [417, 124] width 462 height 30
click at [604, 122] on button "New Dependent" at bounding box center [610, 124] width 69 height 17
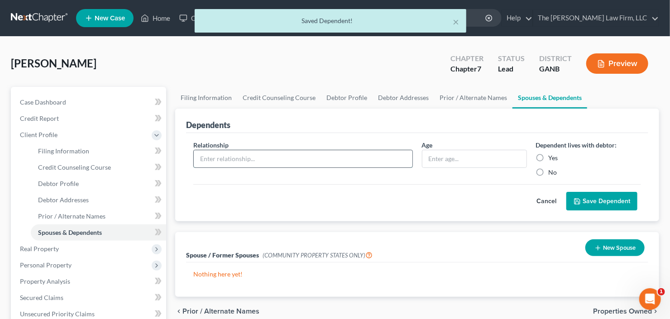
click at [261, 156] on input "text" at bounding box center [303, 158] width 219 height 17
type input "Child"
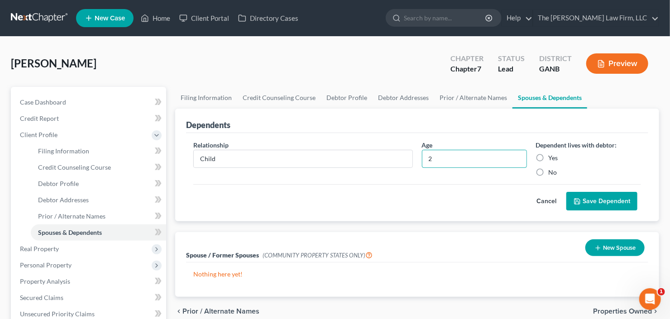
type input "2"
click at [549, 158] on label "Yes" at bounding box center [554, 157] width 10 height 9
click at [552, 158] on input "Yes" at bounding box center [555, 156] width 6 height 6
radio input "true"
click at [604, 201] on button "Save Dependent" at bounding box center [601, 201] width 71 height 19
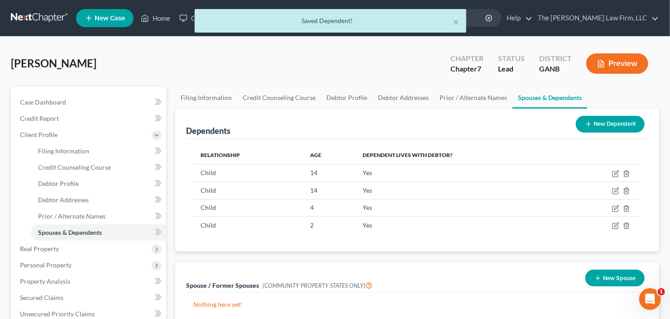
click at [611, 121] on button "New Dependent" at bounding box center [610, 124] width 69 height 17
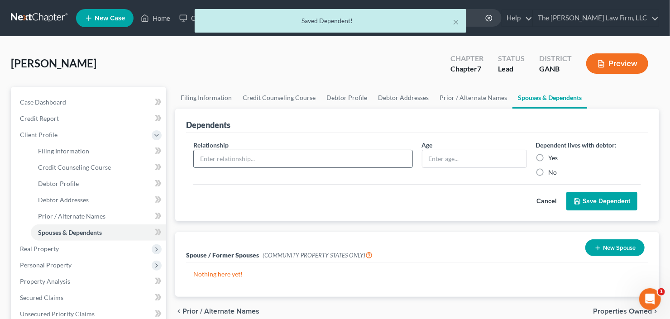
click at [290, 151] on input "text" at bounding box center [303, 158] width 219 height 17
type input "Child"
type input "1"
click at [549, 157] on label "Yes" at bounding box center [554, 157] width 10 height 9
click at [552, 157] on input "Yes" at bounding box center [555, 156] width 6 height 6
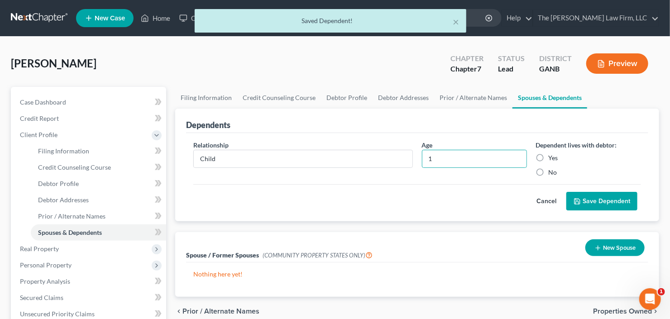
radio input "true"
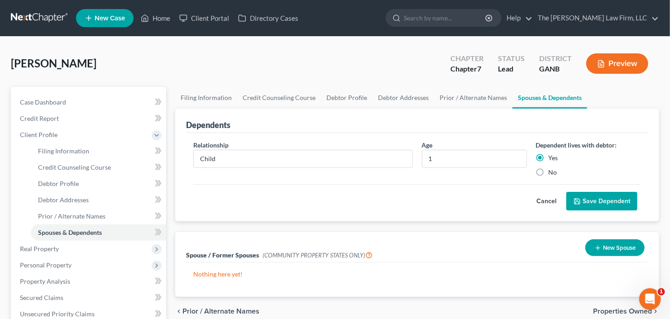
click at [604, 197] on button "Save Dependent" at bounding box center [601, 201] width 71 height 19
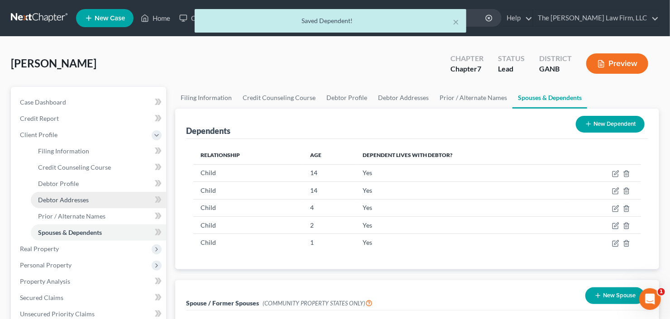
click at [67, 200] on span "Debtor Addresses" at bounding box center [63, 200] width 51 height 8
select select "0"
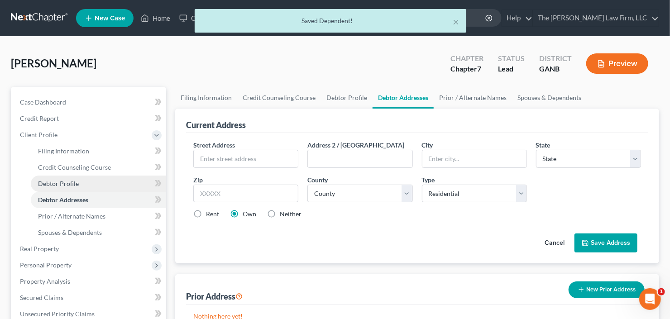
click at [72, 180] on span "Debtor Profile" at bounding box center [58, 184] width 41 height 8
select select "0"
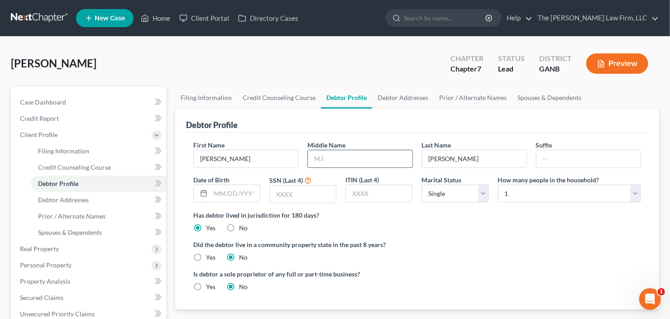
click at [312, 156] on input "text" at bounding box center [360, 158] width 104 height 17
type input "Shevonnne"
click at [300, 194] on input "text" at bounding box center [303, 194] width 66 height 17
type input "2140"
click at [550, 187] on select "Select 1 2 3 4 5 6 7 8 9 10 11 12 13 14 15 16 17 18 19 20" at bounding box center [569, 194] width 143 height 18
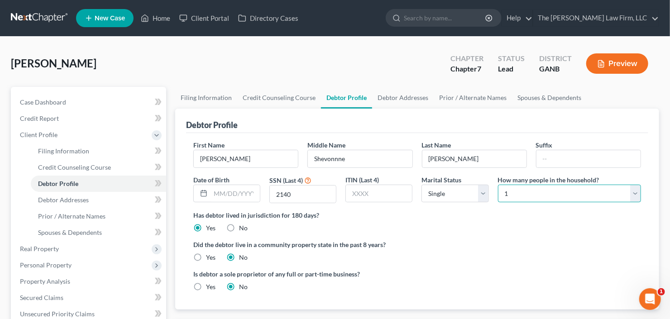
select select "5"
click at [498, 185] on select "Select 1 2 3 4 5 6 7 8 9 10 11 12 13 14 15 16 17 18 19 20" at bounding box center [569, 194] width 143 height 18
click at [71, 203] on link "Debtor Addresses" at bounding box center [98, 200] width 135 height 16
select select "0"
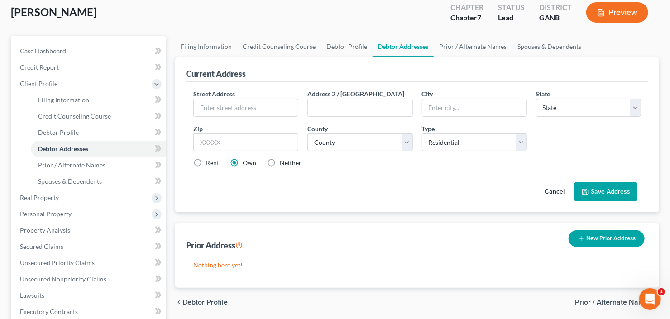
scroll to position [109, 0]
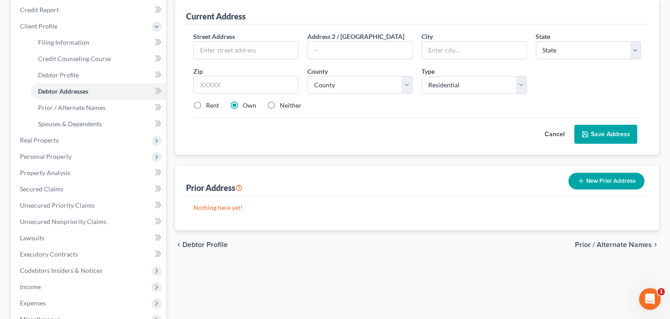
click at [618, 173] on button "New Prior Address" at bounding box center [607, 181] width 76 height 17
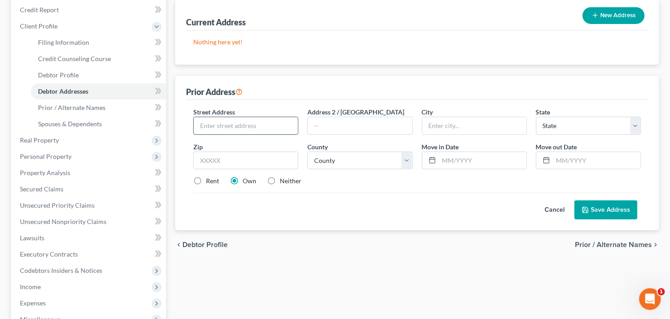
click at [227, 127] on input "text" at bounding box center [246, 125] width 104 height 17
type input "[STREET_ADDRESS]"
type input "30004"
type input "Alpharetta"
select select "10"
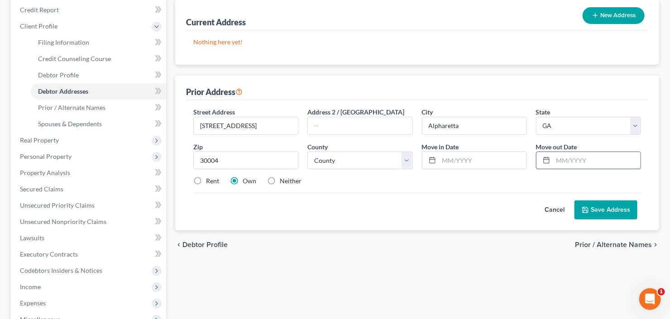
click at [565, 161] on input "text" at bounding box center [596, 160] width 87 height 17
type input "[DATE]"
click at [351, 166] on select "County [GEOGRAPHIC_DATA] [GEOGRAPHIC_DATA] [GEOGRAPHIC_DATA] [GEOGRAPHIC_DATA] …" at bounding box center [359, 161] width 105 height 18
select select "59"
click at [307, 152] on select "County [GEOGRAPHIC_DATA] [GEOGRAPHIC_DATA] [GEOGRAPHIC_DATA] [GEOGRAPHIC_DATA] …" at bounding box center [359, 161] width 105 height 18
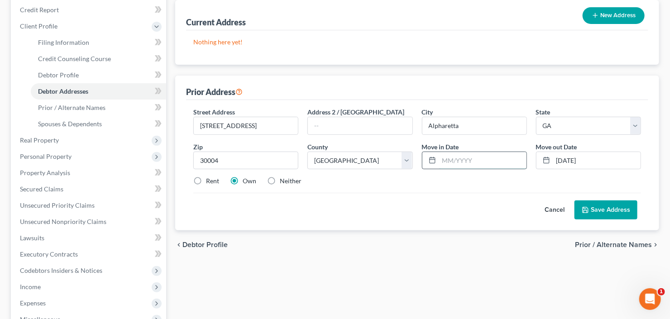
click at [475, 156] on input "text" at bounding box center [482, 160] width 87 height 17
click at [206, 178] on label "Rent" at bounding box center [212, 181] width 13 height 9
click at [210, 178] on input "Rent" at bounding box center [213, 180] width 6 height 6
radio input "true"
click at [458, 163] on input "text" at bounding box center [482, 160] width 87 height 17
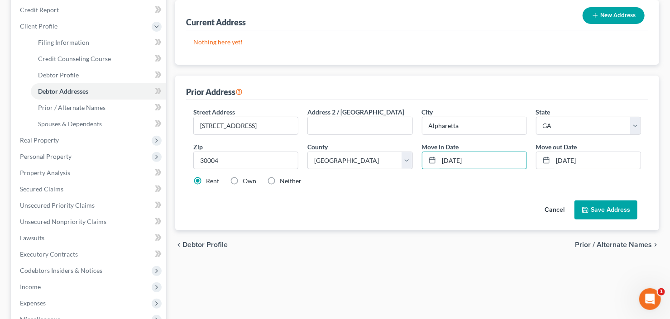
type input "[DATE]"
click at [602, 206] on button "Save Address" at bounding box center [605, 210] width 63 height 19
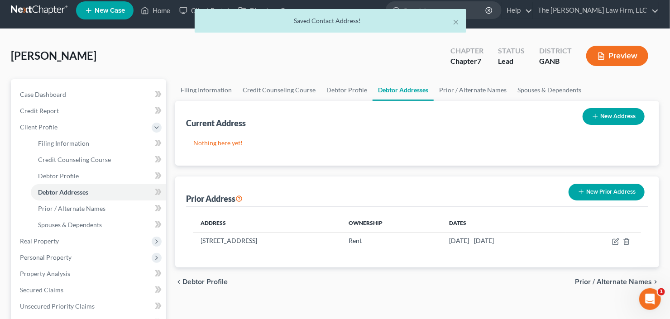
scroll to position [0, 0]
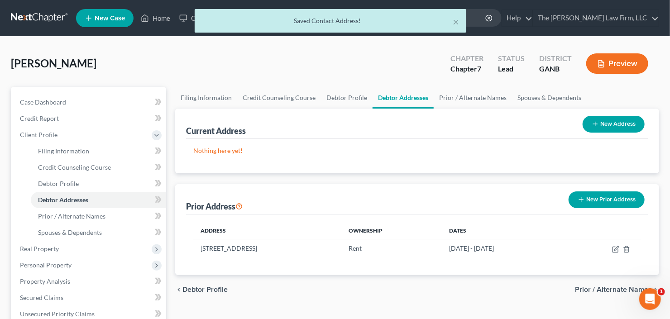
click at [624, 120] on button "New Address" at bounding box center [614, 124] width 62 height 17
select select "0"
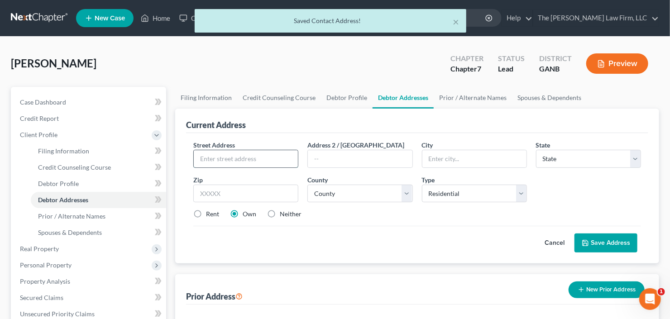
click at [220, 154] on input "text" at bounding box center [246, 158] width 104 height 17
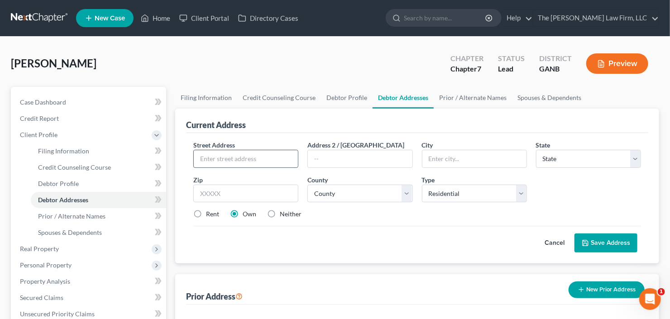
click at [238, 152] on input "text" at bounding box center [246, 158] width 104 height 17
type input "[STREET_ADDRESS]"
type input "30004"
type input "Alpharetta"
select select "10"
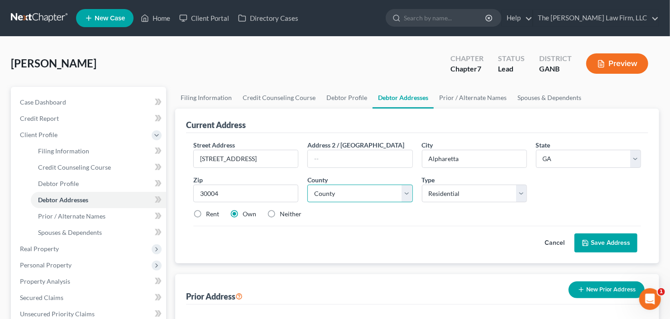
click at [348, 192] on select "County [GEOGRAPHIC_DATA] [GEOGRAPHIC_DATA] [GEOGRAPHIC_DATA] [GEOGRAPHIC_DATA] …" at bounding box center [359, 194] width 105 height 18
select select "59"
click at [307, 185] on select "County [GEOGRAPHIC_DATA] [GEOGRAPHIC_DATA] [GEOGRAPHIC_DATA] [GEOGRAPHIC_DATA] …" at bounding box center [359, 194] width 105 height 18
click at [206, 212] on label "Rent" at bounding box center [212, 214] width 13 height 9
click at [210, 212] on input "Rent" at bounding box center [213, 213] width 6 height 6
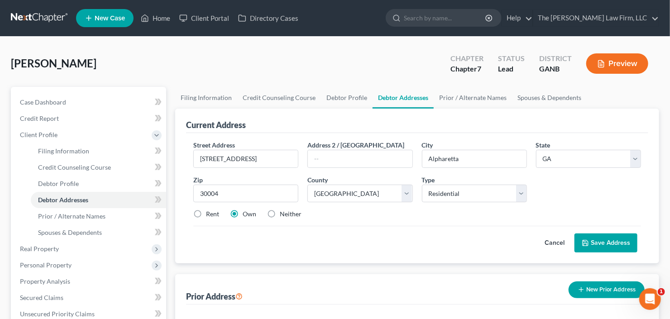
radio input "true"
click at [605, 239] on button "Save Address" at bounding box center [605, 243] width 63 height 19
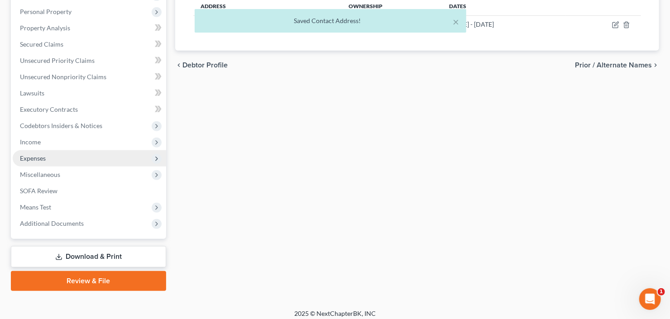
click at [55, 156] on span "Expenses" at bounding box center [89, 158] width 153 height 16
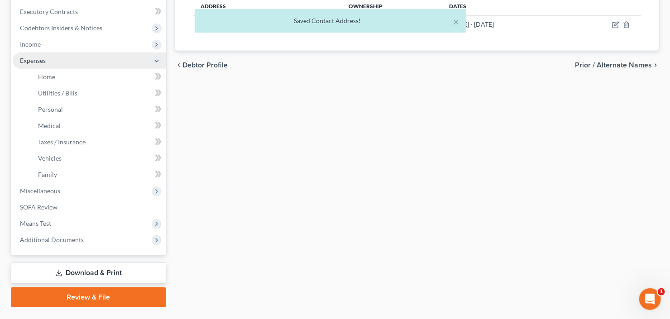
scroll to position [156, 0]
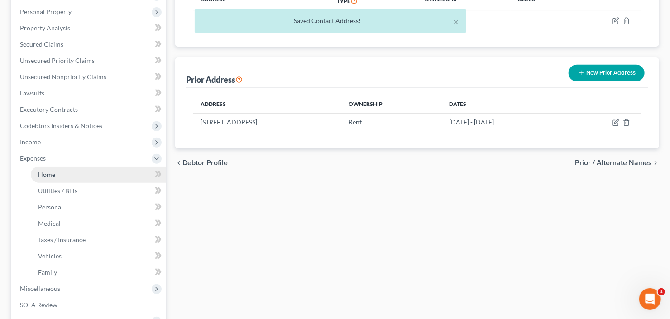
drag, startPoint x: 58, startPoint y: 173, endPoint x: 92, endPoint y: 177, distance: 34.7
click at [58, 173] on link "Home" at bounding box center [98, 175] width 135 height 16
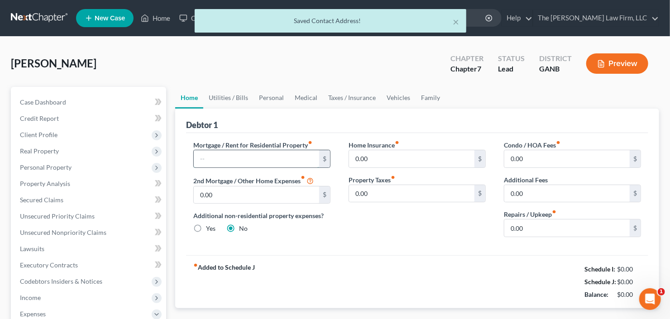
click at [230, 159] on input "text" at bounding box center [256, 158] width 125 height 17
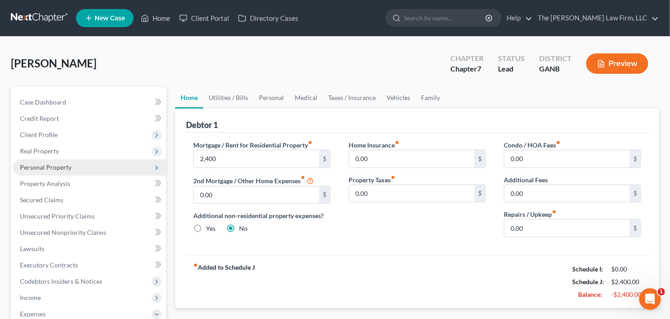
click at [51, 170] on span "Personal Property" at bounding box center [89, 167] width 153 height 16
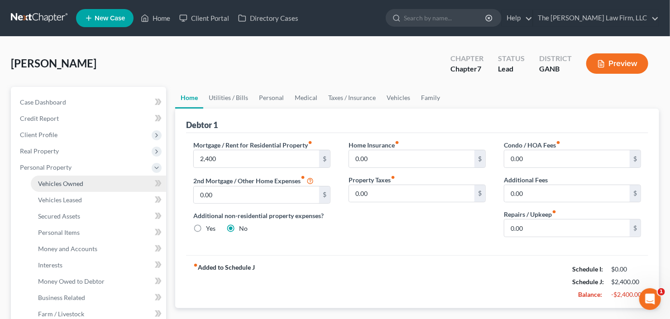
click at [70, 187] on link "Vehicles Owned" at bounding box center [98, 184] width 135 height 16
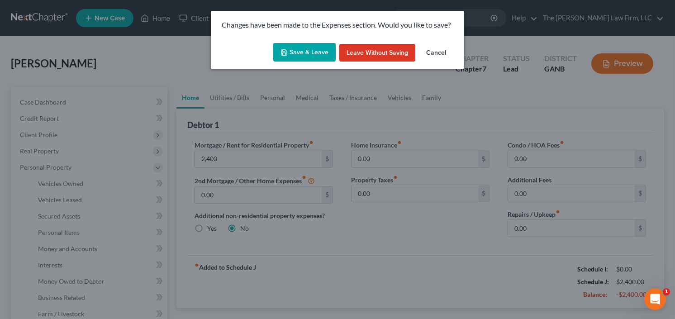
click at [288, 53] on icon "button" at bounding box center [284, 52] width 7 height 7
type input "2,400.00"
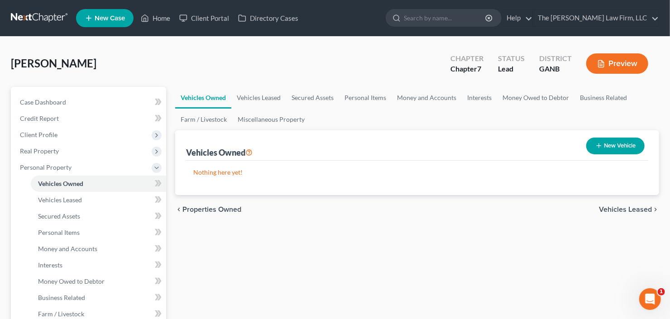
click at [613, 149] on button "New Vehicle" at bounding box center [615, 146] width 58 height 17
select select "0"
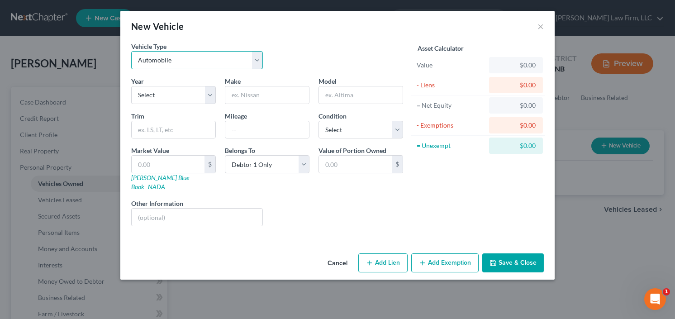
click at [145, 57] on select "Select Automobile Truck Trailer Watercraft Aircraft Motor Home Atv Other Vehicle" at bounding box center [197, 60] width 132 height 18
click at [131, 51] on select "Select Automobile Truck Trailer Watercraft Aircraft Motor Home Atv Other Vehicle" at bounding box center [197, 60] width 132 height 18
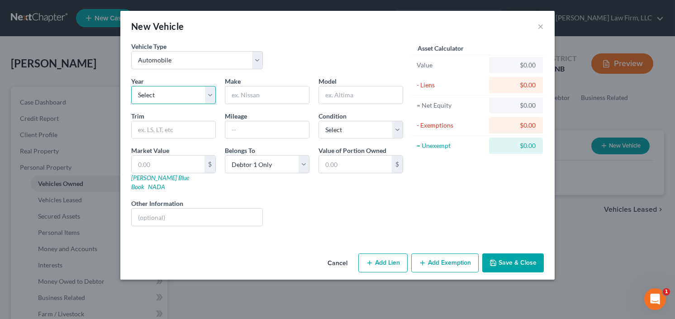
click at [168, 99] on select "Select 2026 2025 2024 2023 2022 2021 2020 2019 2018 2017 2016 2015 2014 2013 20…" at bounding box center [173, 95] width 85 height 18
click at [131, 86] on select "Select 2026 2025 2024 2023 2022 2021 2020 2019 2018 2017 2016 2015 2014 2013 20…" at bounding box center [173, 95] width 85 height 18
click at [285, 91] on input "text" at bounding box center [267, 94] width 84 height 17
click at [169, 92] on select "Select 2026 2025 2024 2023 2022 2021 2020 2019 2018 2017 2016 2015 2014 2013 20…" at bounding box center [173, 95] width 85 height 18
select select "5"
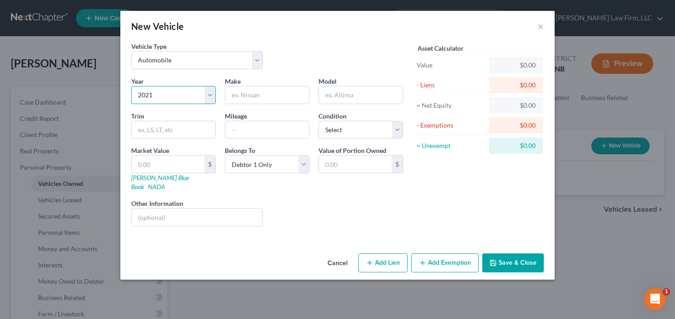
click at [131, 86] on select "Select 2026 2025 2024 2023 2022 2021 2020 2019 2018 2017 2016 2015 2014 2013 20…" at bounding box center [173, 95] width 85 height 18
click at [254, 102] on input "text" at bounding box center [267, 94] width 84 height 17
type input "GMC"
type input "Acadia"
click at [511, 254] on button "Save & Close" at bounding box center [514, 263] width 62 height 19
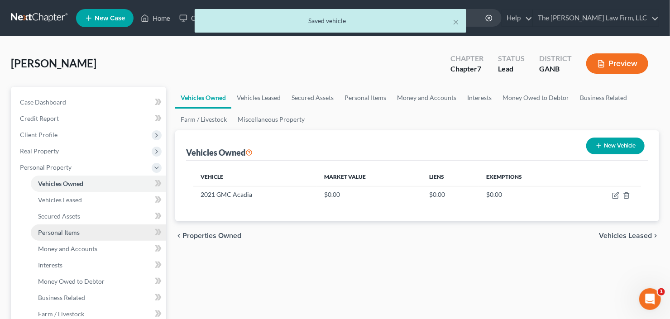
drag, startPoint x: 48, startPoint y: 230, endPoint x: 56, endPoint y: 231, distance: 8.6
click at [48, 230] on span "Personal Items" at bounding box center [59, 233] width 42 height 8
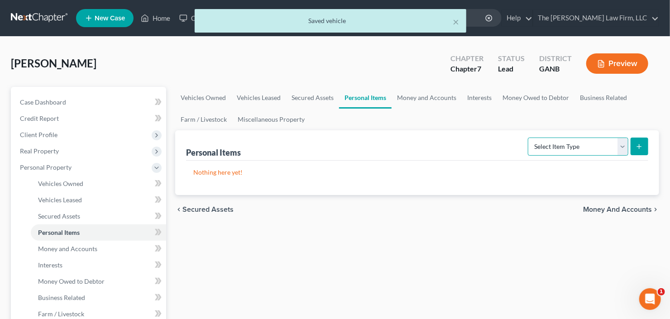
click at [578, 144] on select "Select Item Type Clothing Collectibles Of Value Electronics Firearms Household …" at bounding box center [578, 147] width 100 height 18
select select "clothing"
click at [529, 138] on select "Select Item Type Clothing Collectibles Of Value Electronics Firearms Household …" at bounding box center [578, 147] width 100 height 18
click at [639, 147] on icon "submit" at bounding box center [639, 146] width 7 height 7
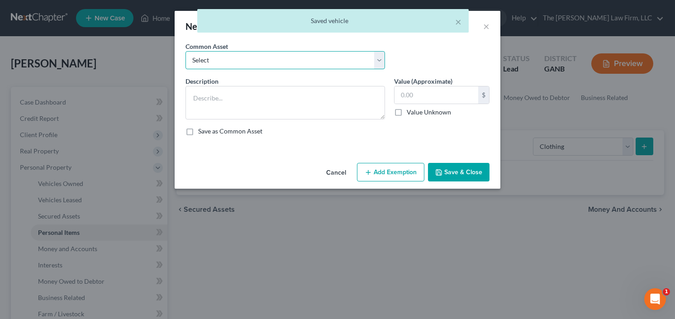
click at [291, 57] on select "Select All clothing and shoes All clothing and shoes All clothing and shoes" at bounding box center [286, 60] width 200 height 18
select select "0"
click at [186, 51] on select "Select All clothing and shoes All clothing and shoes All clothing and shoes" at bounding box center [286, 60] width 200 height 18
type textarea "All clothing and shoes"
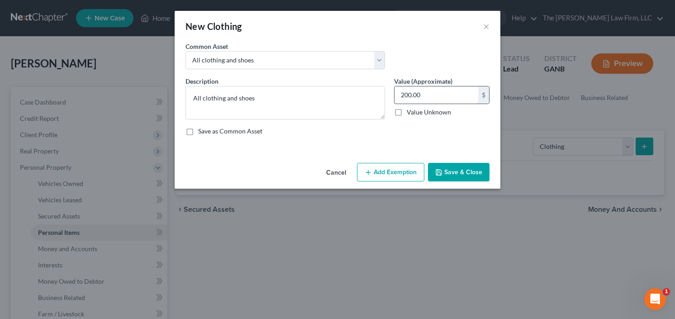
click at [439, 95] on input "200.00" at bounding box center [437, 94] width 84 height 17
type input "300"
click at [380, 165] on button "Add Exemption" at bounding box center [390, 172] width 67 height 19
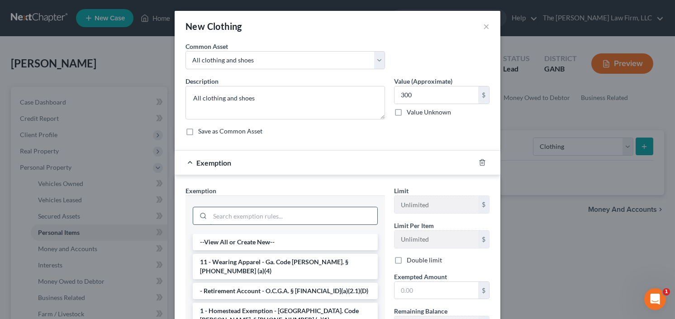
click at [282, 207] on input "search" at bounding box center [293, 215] width 167 height 17
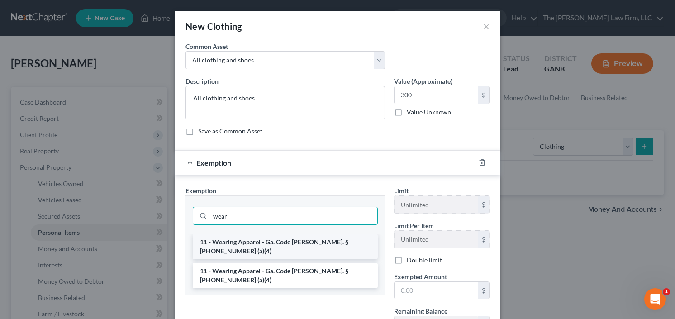
type input "wear"
click at [290, 240] on li "11 - Wearing Apparel - Ga. Code [PERSON_NAME]. § [PHONE_NUMBER] (a)(4)" at bounding box center [285, 246] width 185 height 25
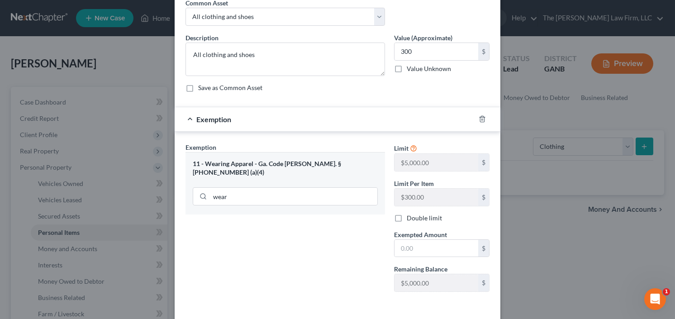
scroll to position [79, 0]
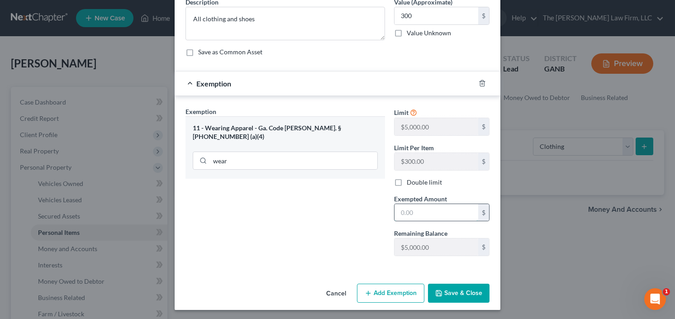
click at [421, 218] on input "text" at bounding box center [437, 212] width 84 height 17
type input "300.00"
click at [460, 289] on button "Save & Close" at bounding box center [459, 293] width 62 height 19
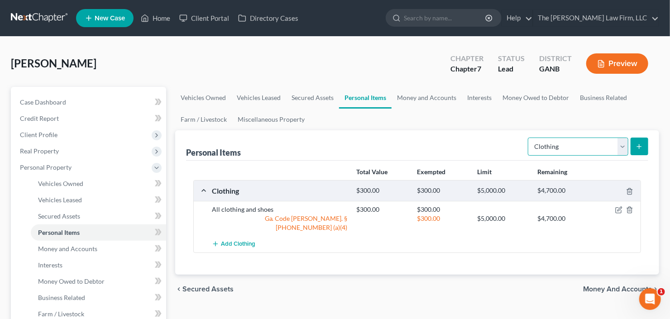
click at [561, 144] on select "Select Item Type Clothing Collectibles Of Value Electronics Firearms Household …" at bounding box center [578, 147] width 100 height 18
select select "electronics"
click at [529, 138] on select "Select Item Type Clothing Collectibles Of Value Electronics Firearms Household …" at bounding box center [578, 147] width 100 height 18
click at [641, 144] on icon "submit" at bounding box center [639, 146] width 7 height 7
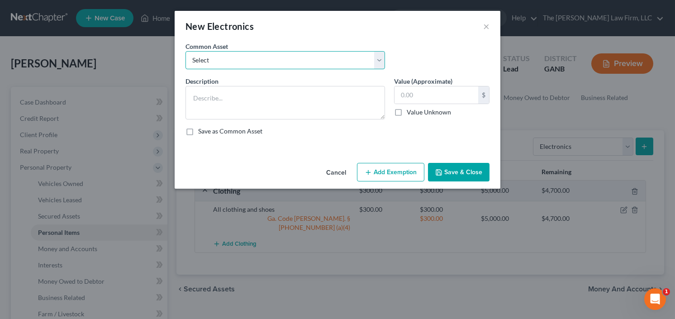
click at [278, 58] on select "Select All Electronics" at bounding box center [286, 60] width 200 height 18
select select "0"
click at [186, 51] on select "Select All Electronics" at bounding box center [286, 60] width 200 height 18
type textarea "All Electronics"
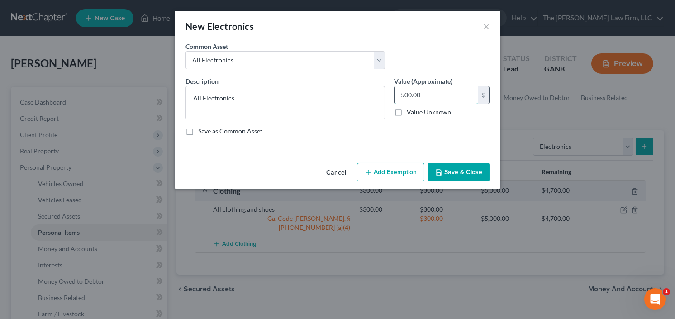
click at [459, 94] on input "500.00" at bounding box center [437, 94] width 84 height 17
type input "1,200"
click at [393, 170] on button "Add Exemption" at bounding box center [390, 172] width 67 height 19
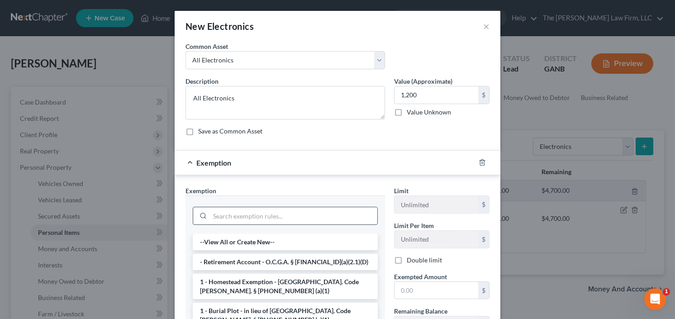
click at [234, 217] on input "search" at bounding box center [293, 215] width 167 height 17
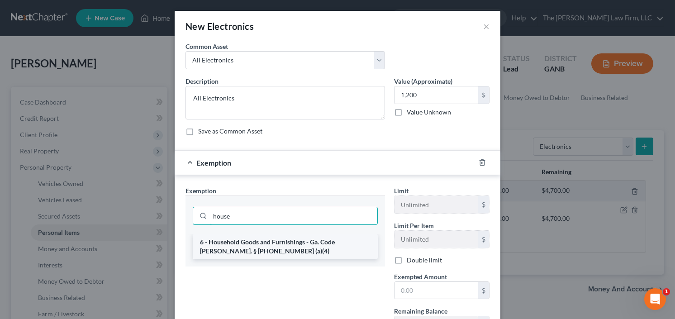
type input "house"
click at [234, 248] on li "6 - Household Goods and Furnishings - Ga. Code [PERSON_NAME]. § [PHONE_NUMBER] …" at bounding box center [285, 246] width 185 height 25
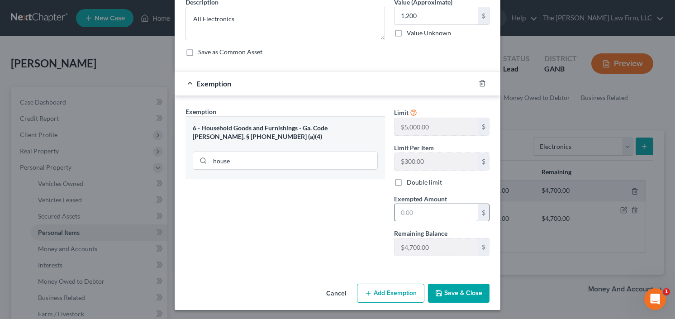
click at [423, 215] on input "text" at bounding box center [437, 212] width 84 height 17
type input "1,200.00"
click at [457, 290] on button "Save & Close" at bounding box center [459, 293] width 62 height 19
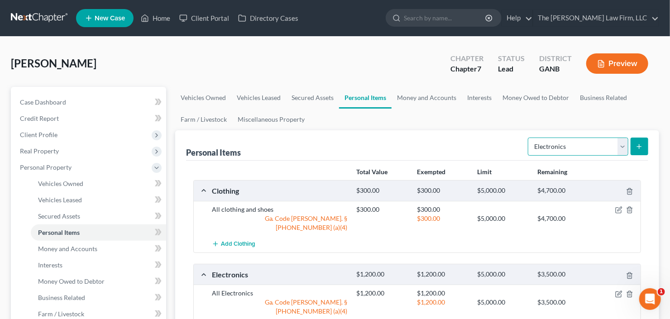
click at [570, 138] on select "Select Item Type Clothing Collectibles Of Value Electronics Firearms Household …" at bounding box center [578, 147] width 100 height 18
click at [529, 138] on select "Select Item Type Clothing Collectibles Of Value Electronics Firearms Household …" at bounding box center [578, 147] width 100 height 18
click at [569, 142] on select "Select Item Type Clothing Collectibles Of Value Electronics Firearms Household …" at bounding box center [578, 147] width 100 height 18
select select "household_goods"
click at [529, 138] on select "Select Item Type Clothing Collectibles Of Value Electronics Firearms Household …" at bounding box center [578, 147] width 100 height 18
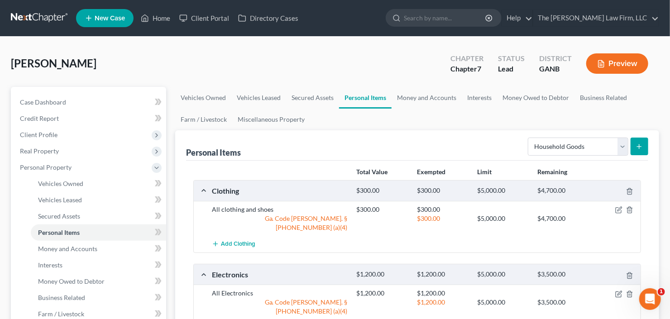
click at [644, 145] on button "submit" at bounding box center [640, 147] width 18 height 18
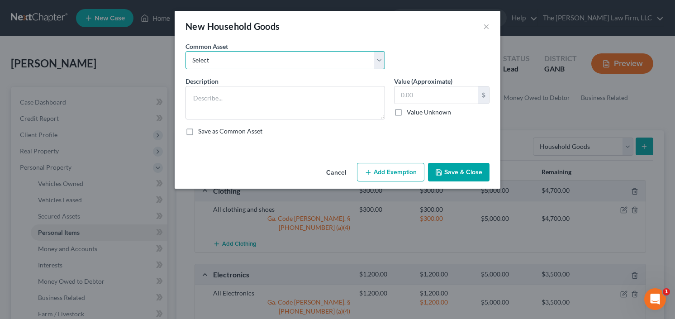
click at [274, 56] on select "Select All household goods and furniture All household goods and furniture All …" at bounding box center [286, 60] width 200 height 18
select select "0"
click at [186, 51] on select "Select All household goods and furniture All household goods and furniture All …" at bounding box center [286, 60] width 200 height 18
type textarea "All household goods and furniture"
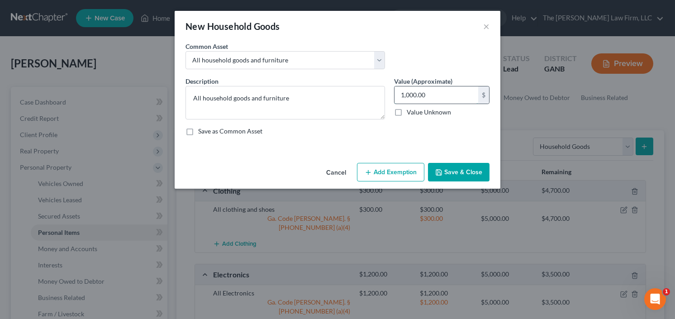
click at [464, 95] on input "1,000.00" at bounding box center [437, 94] width 84 height 17
type input "2,000"
click at [383, 175] on button "Add Exemption" at bounding box center [390, 172] width 67 height 19
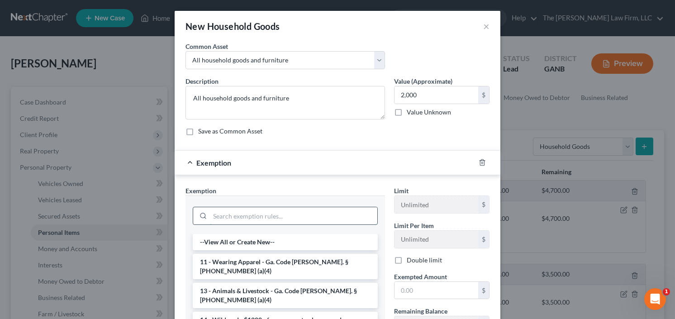
click at [278, 221] on input "search" at bounding box center [293, 215] width 167 height 17
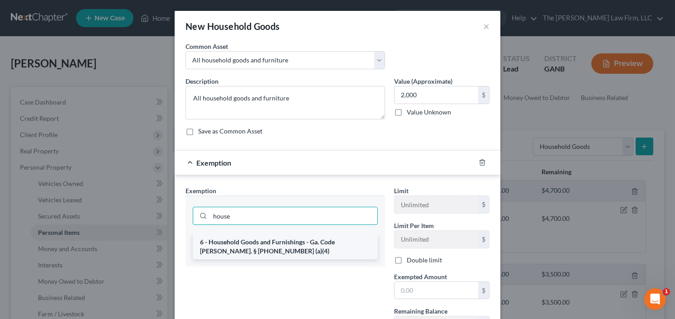
type input "house"
click at [312, 245] on li "6 - Household Goods and Furnishings - Ga. Code [PERSON_NAME]. § [PHONE_NUMBER] …" at bounding box center [285, 246] width 185 height 25
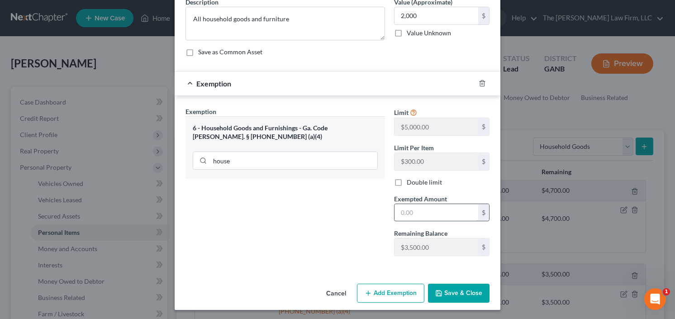
click at [424, 216] on input "text" at bounding box center [437, 212] width 84 height 17
type input "2,000.00"
click at [454, 288] on button "Save & Close" at bounding box center [459, 293] width 62 height 19
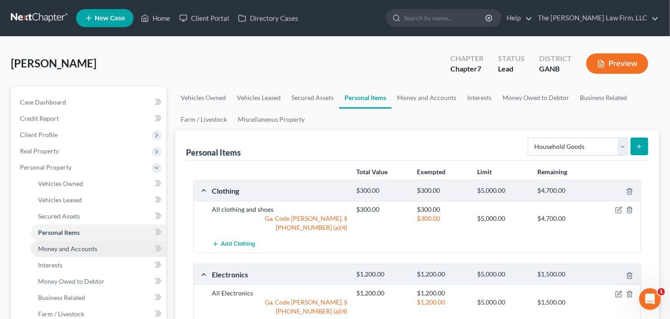
click at [66, 242] on link "Money and Accounts" at bounding box center [98, 249] width 135 height 16
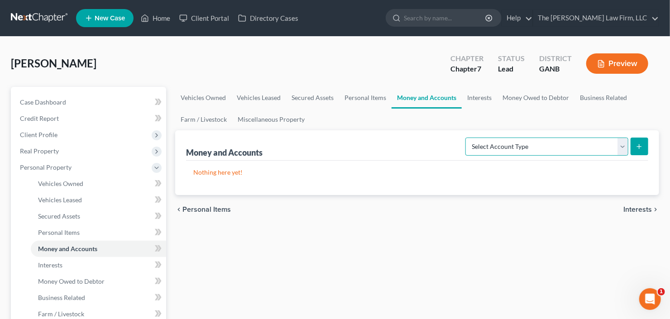
click at [541, 145] on select "Select Account Type Brokerage Cash on Hand Certificates of Deposit Checking Acc…" at bounding box center [546, 147] width 163 height 18
select select "checking"
click at [468, 138] on select "Select Account Type Brokerage Cash on Hand Certificates of Deposit Checking Acc…" at bounding box center [546, 147] width 163 height 18
click at [639, 148] on icon "submit" at bounding box center [639, 146] width 7 height 7
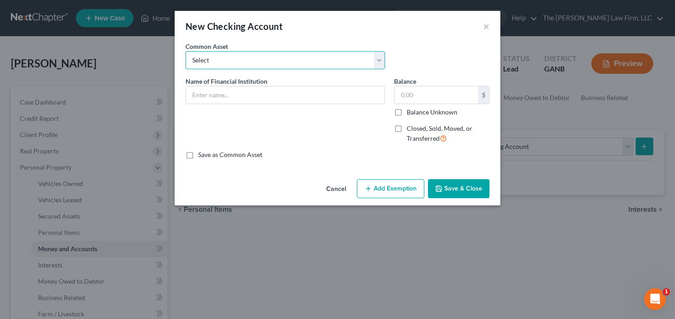
click at [256, 58] on select "Select PNC Credit Union of [US_STATE] Discover Bank Atlanta Postal Credit Union…" at bounding box center [286, 60] width 200 height 18
select select "13"
click at [186, 51] on select "Select PNC Credit Union of [US_STATE] Discover Bank Atlanta Postal Credit Union…" at bounding box center [286, 60] width 200 height 18
type input "Delta Community Credit Union"
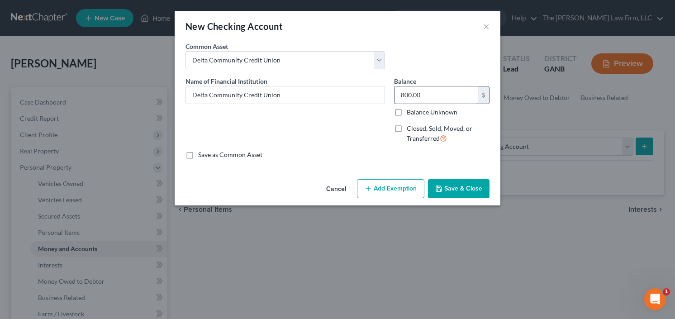
click at [437, 95] on input "800.00" at bounding box center [437, 94] width 84 height 17
type input "150"
click at [397, 188] on button "Add Exemption" at bounding box center [390, 188] width 67 height 19
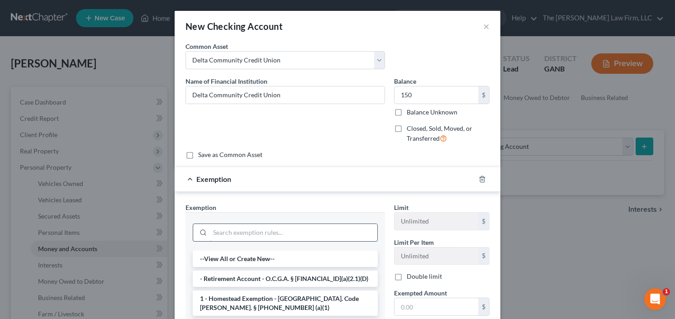
click at [259, 234] on input "search" at bounding box center [293, 232] width 167 height 17
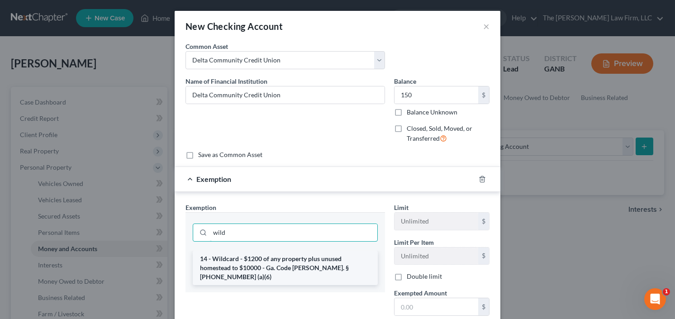
type input "wild"
click at [312, 265] on li "14 - Wildcard - $1200 of any property plus unused homestead to $10000 - Ga. Cod…" at bounding box center [285, 268] width 185 height 34
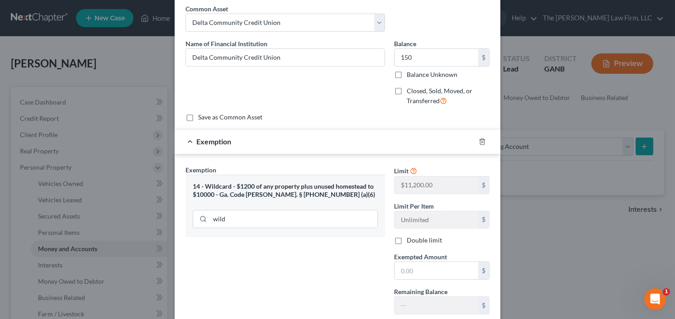
scroll to position [96, 0]
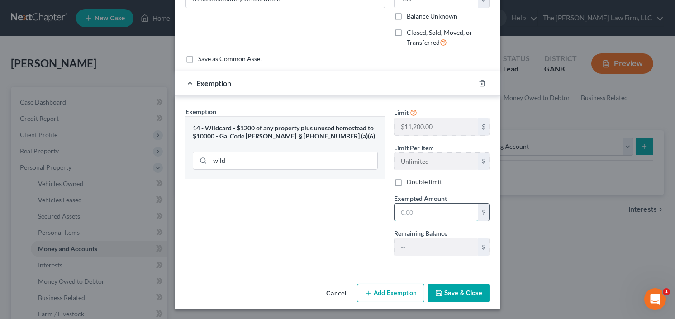
click at [417, 208] on input "text" at bounding box center [437, 212] width 84 height 17
type input "150.00"
click at [457, 292] on button "Save & Close" at bounding box center [459, 293] width 62 height 19
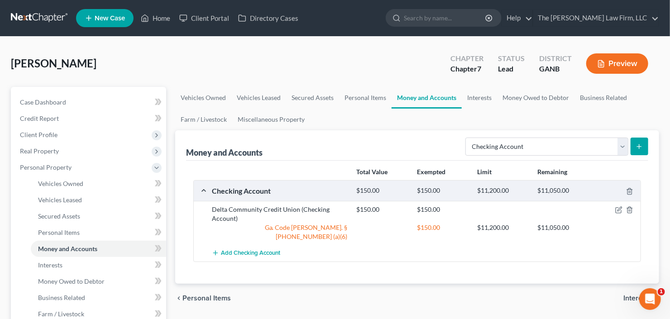
click at [518, 156] on div "Select Account Type Brokerage Cash on Hand Certificates of Deposit Checking Acc…" at bounding box center [555, 146] width 187 height 24
click at [524, 148] on select "Select Account Type Brokerage Cash on Hand Certificates of Deposit Checking Acc…" at bounding box center [546, 147] width 163 height 18
click at [468, 138] on select "Select Account Type Brokerage Cash on Hand Certificates of Deposit Checking Acc…" at bounding box center [546, 147] width 163 height 18
click at [634, 142] on button "submit" at bounding box center [640, 147] width 18 height 18
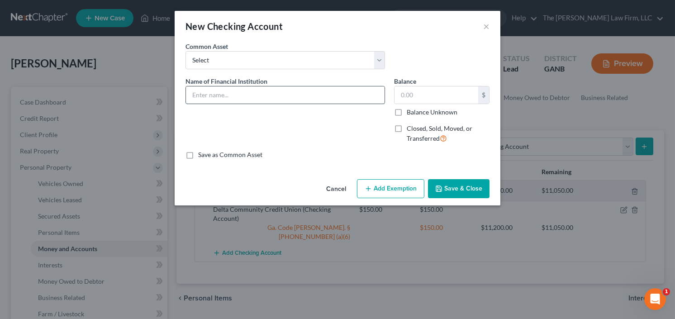
click at [238, 92] on input "text" at bounding box center [285, 94] width 199 height 17
type input "C"
type input "g"
type input "Greenwood"
type input "700"
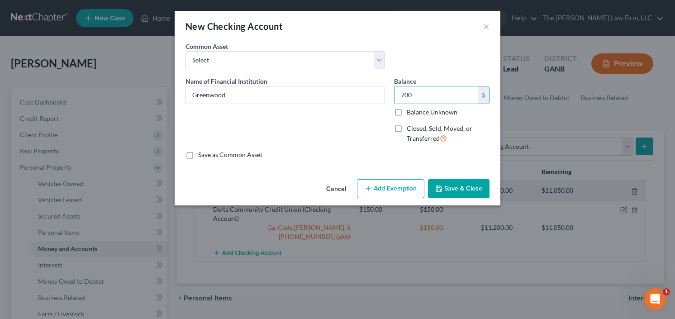
click at [376, 191] on button "Add Exemption" at bounding box center [390, 188] width 67 height 19
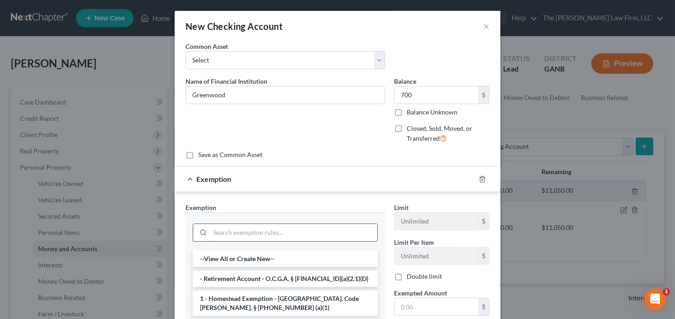
drag, startPoint x: 264, startPoint y: 249, endPoint x: 268, endPoint y: 234, distance: 15.3
click at [264, 248] on div at bounding box center [286, 231] width 200 height 38
click at [268, 233] on input "search" at bounding box center [293, 232] width 167 height 17
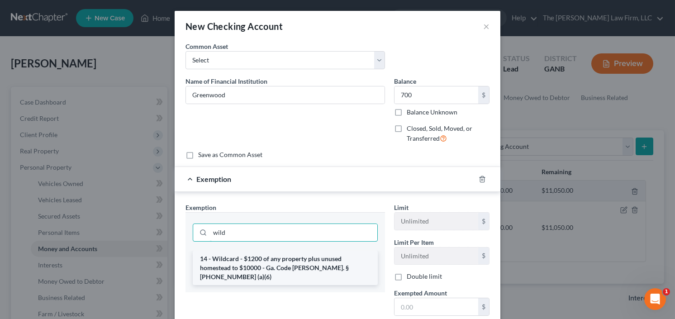
type input "wild"
drag, startPoint x: 242, startPoint y: 263, endPoint x: 248, endPoint y: 258, distance: 7.7
click at [242, 263] on li "14 - Wildcard - $1200 of any property plus unused homestead to $10000 - Ga. Cod…" at bounding box center [285, 268] width 185 height 34
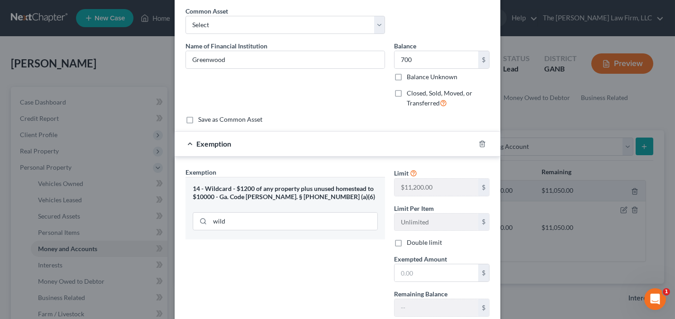
scroll to position [72, 0]
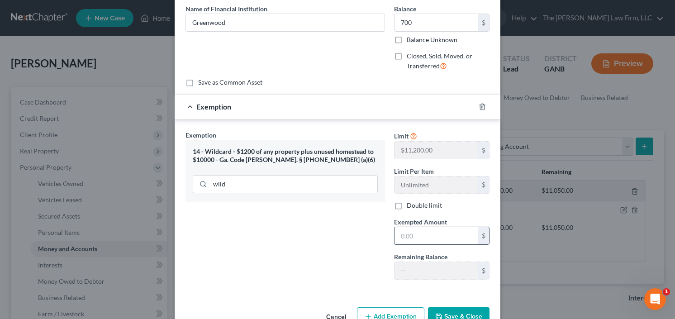
click at [407, 229] on input "text" at bounding box center [437, 235] width 84 height 17
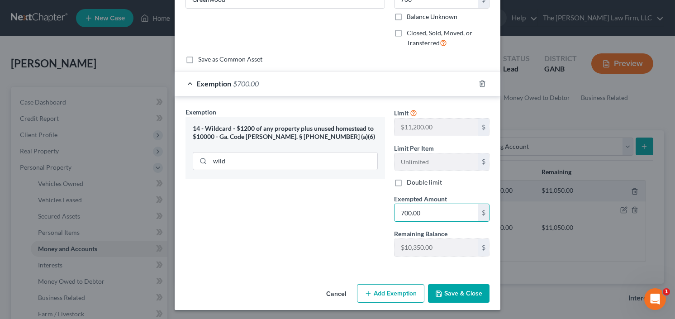
scroll to position [96, 0]
type input "700.00"
drag, startPoint x: 455, startPoint y: 290, endPoint x: 456, endPoint y: 286, distance: 4.9
click at [454, 290] on button "Save & Close" at bounding box center [459, 293] width 62 height 19
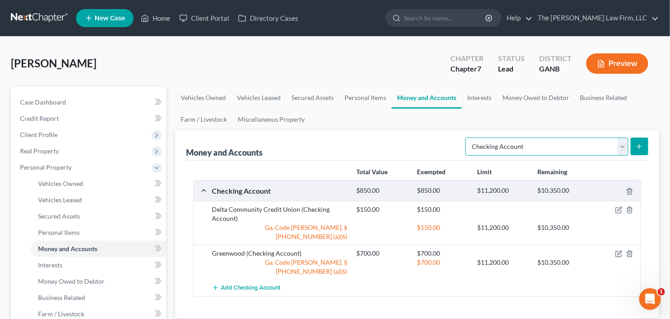
click at [538, 153] on select "Select Account Type Brokerage Cash on Hand Certificates of Deposit Checking Acc…" at bounding box center [546, 147] width 163 height 18
drag, startPoint x: 650, startPoint y: 143, endPoint x: 532, endPoint y: 143, distance: 118.2
click at [537, 151] on div "Money and Accounts Select Account Type Brokerage Cash on Hand Certificates of D…" at bounding box center [417, 224] width 484 height 188
click at [531, 142] on select "Select Account Type Brokerage Cash on Hand Certificates of Deposit Checking Acc…" at bounding box center [546, 147] width 163 height 18
click at [468, 138] on select "Select Account Type Brokerage Cash on Hand Certificates of Deposit Checking Acc…" at bounding box center [546, 147] width 163 height 18
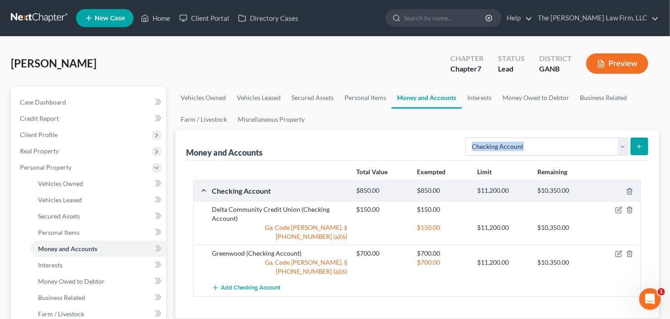
click at [636, 144] on icon "submit" at bounding box center [639, 146] width 7 height 7
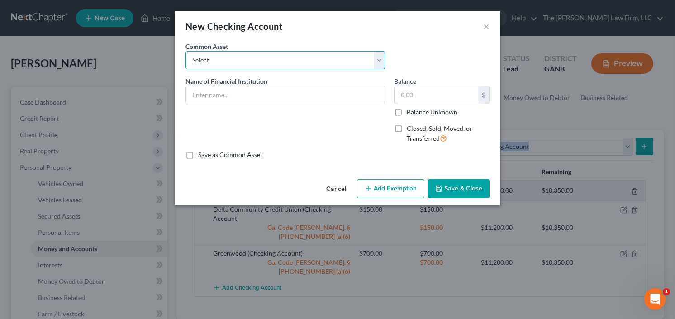
click at [263, 58] on select "Select PNC Credit Union of [US_STATE] Discover Bank Atlanta Postal Credit Union…" at bounding box center [286, 60] width 200 height 18
select select "18"
type input "Chime"
type input "0"
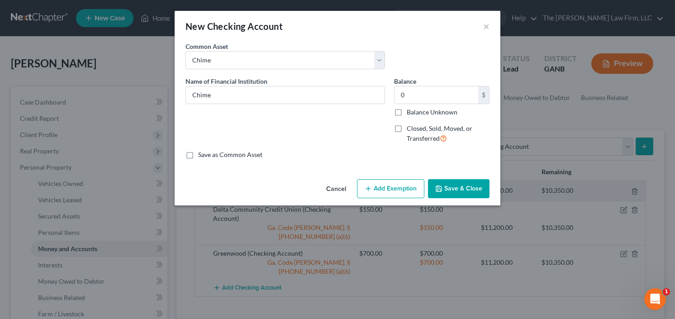
click at [430, 36] on div "New Checking Account ×" at bounding box center [338, 26] width 326 height 31
click at [224, 96] on input "Chime" at bounding box center [285, 94] width 199 height 17
click at [163, 104] on div "New Checking Account × An exemption set must first be selected from the Filing …" at bounding box center [337, 159] width 675 height 319
type input "Credit [DATE]"
type input "500"
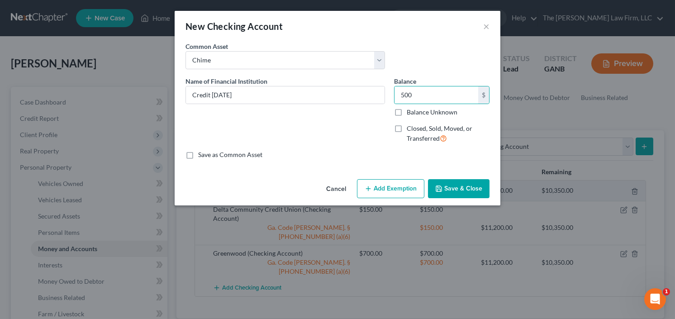
click at [397, 191] on button "Add Exemption" at bounding box center [390, 188] width 67 height 19
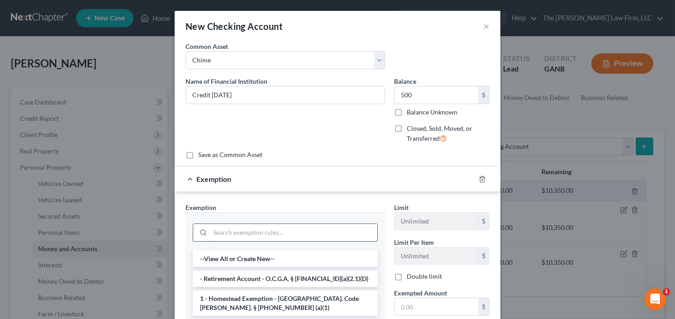
click at [228, 234] on input "search" at bounding box center [293, 232] width 167 height 17
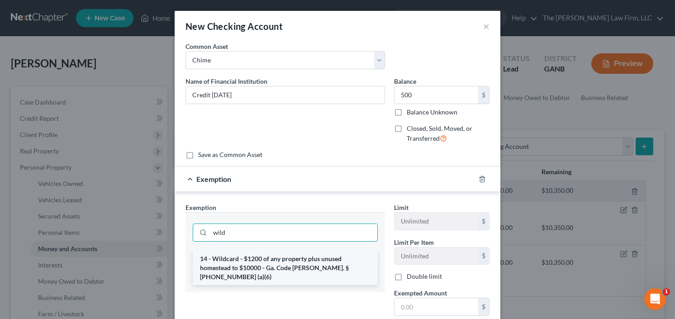
type input "wild"
click at [271, 269] on li "14 - Wildcard - $1200 of any property plus unused homestead to $10000 - Ga. Cod…" at bounding box center [285, 268] width 185 height 34
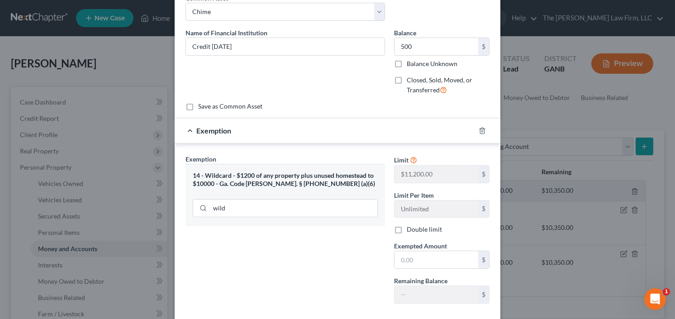
scroll to position [72, 0]
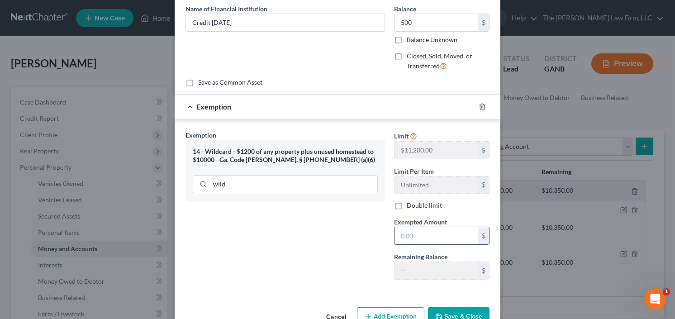
click at [430, 230] on input "text" at bounding box center [437, 235] width 84 height 17
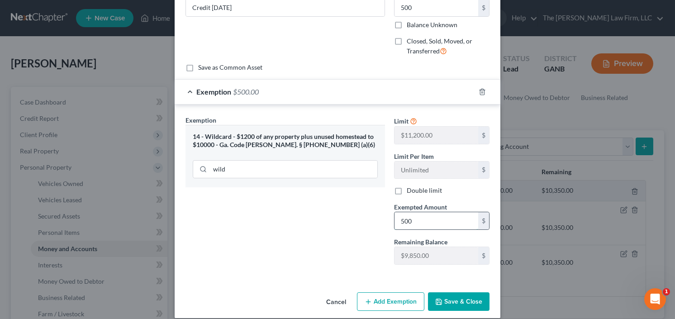
scroll to position [96, 0]
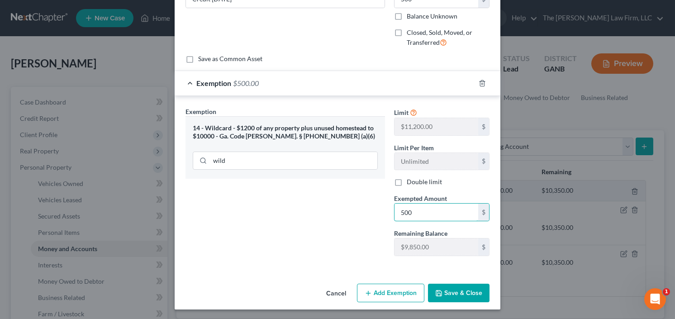
type input "500"
click at [460, 295] on button "Save & Close" at bounding box center [459, 293] width 62 height 19
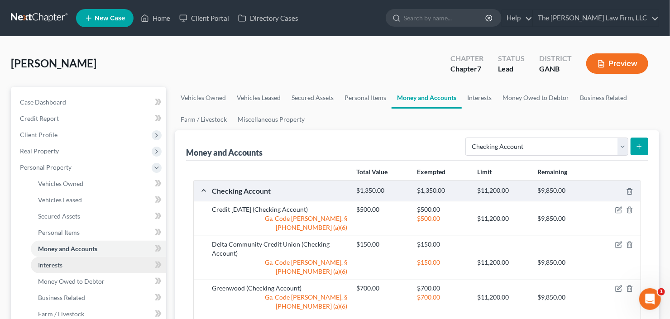
click at [53, 271] on link "Interests" at bounding box center [98, 265] width 135 height 16
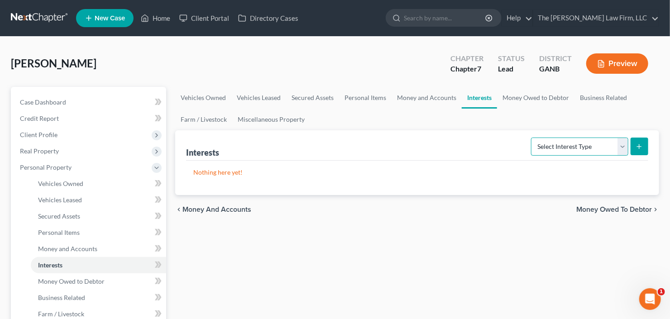
click at [588, 139] on select "Select Interest Type 401K Annuity Bond Education IRA Government Bond Government…" at bounding box center [579, 147] width 97 height 18
click at [532, 138] on select "Select Interest Type 401K Annuity Bond Education IRA Government Bond Government…" at bounding box center [579, 147] width 97 height 18
click at [567, 146] on select "Select Interest Type 401K Annuity Bond Education IRA Government Bond Government…" at bounding box center [579, 147] width 97 height 18
select select "401k"
click at [532, 138] on select "Select Interest Type 401K Annuity Bond Education IRA Government Bond Government…" at bounding box center [579, 147] width 97 height 18
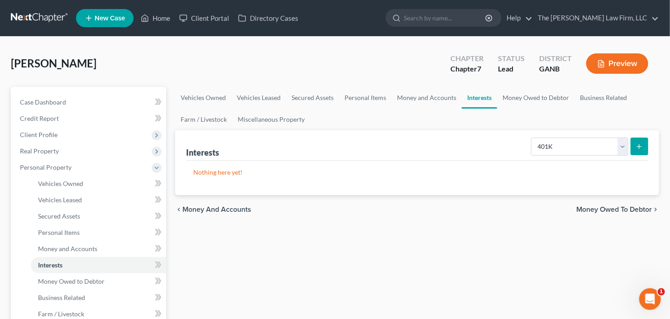
click at [639, 147] on line "submit" at bounding box center [639, 147] width 4 height 0
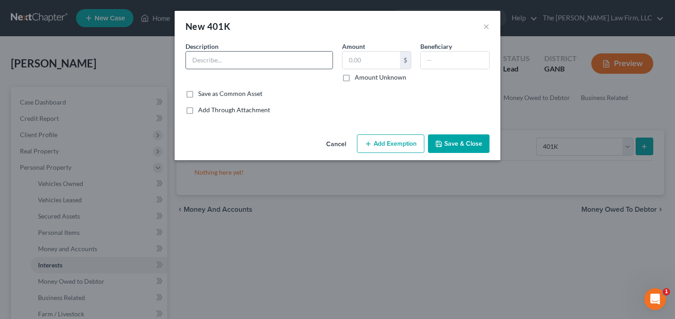
click at [238, 57] on input "text" at bounding box center [259, 60] width 147 height 17
type input "3500"
click at [404, 147] on button "Add Exemption" at bounding box center [390, 143] width 67 height 19
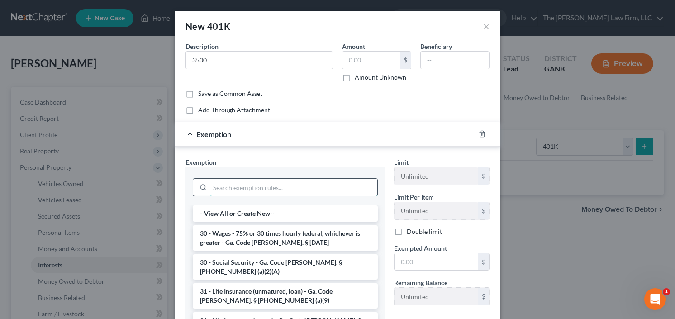
click at [268, 185] on input "search" at bounding box center [293, 187] width 167 height 17
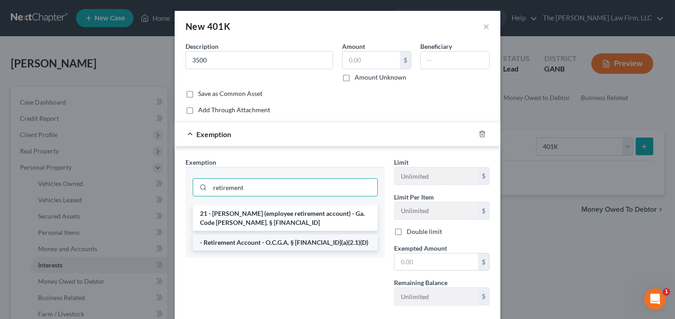
type input "retirement"
click at [283, 245] on li "- Retirement Account - O.C.G.A. § [FINANCIAL_ID](a)(2.1)(D)" at bounding box center [285, 242] width 185 height 16
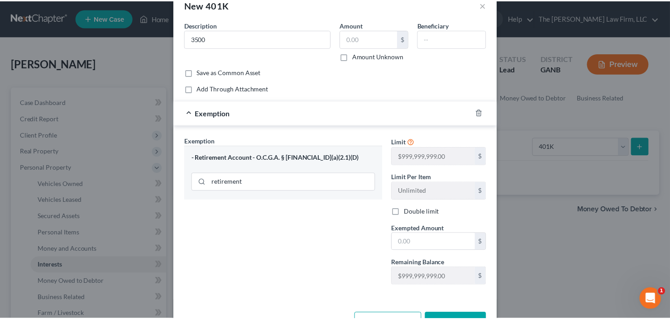
scroll to position [51, 0]
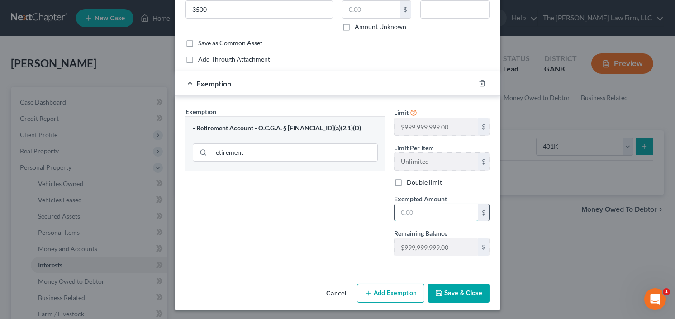
click at [432, 215] on input "text" at bounding box center [437, 212] width 84 height 17
type input "3,500"
click at [457, 291] on button "Save & Close" at bounding box center [459, 293] width 62 height 19
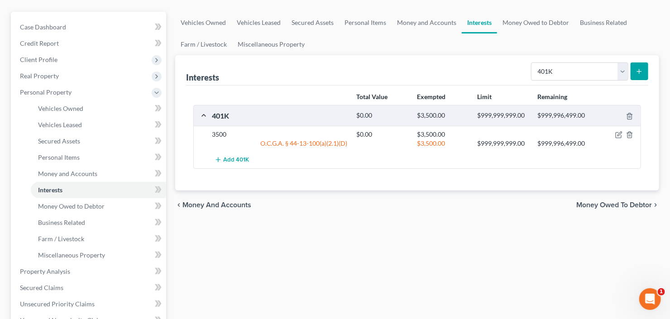
scroll to position [109, 0]
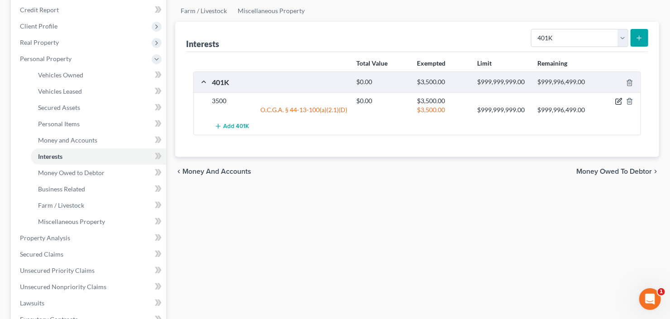
click at [617, 100] on icon "button" at bounding box center [618, 101] width 7 height 7
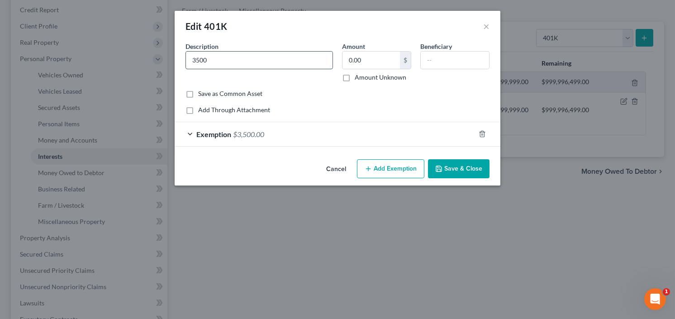
click at [252, 56] on input "3500" at bounding box center [259, 60] width 147 height 17
drag, startPoint x: 179, startPoint y: 65, endPoint x: 157, endPoint y: 67, distance: 22.2
click at [161, 67] on div "Edit 401K × An exemption set must first be selected from the Filing Information…" at bounding box center [337, 159] width 675 height 319
type input "401k"
type input "3,500"
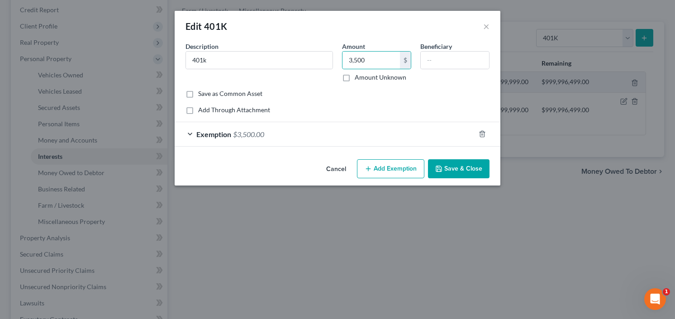
click at [450, 161] on button "Save & Close" at bounding box center [459, 168] width 62 height 19
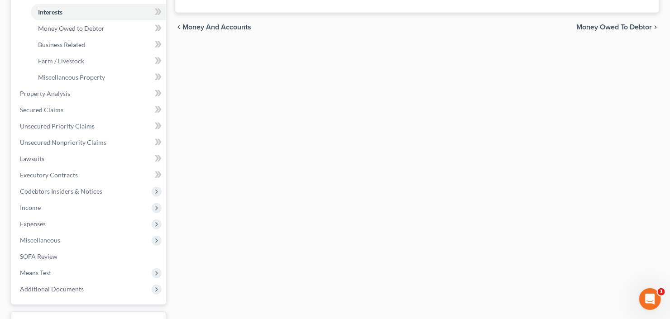
scroll to position [251, 0]
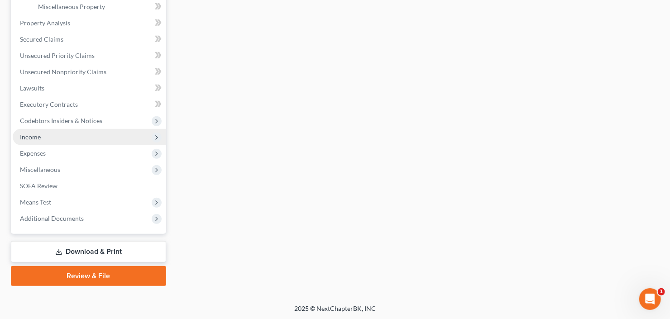
click at [50, 136] on span "Income" at bounding box center [89, 137] width 153 height 16
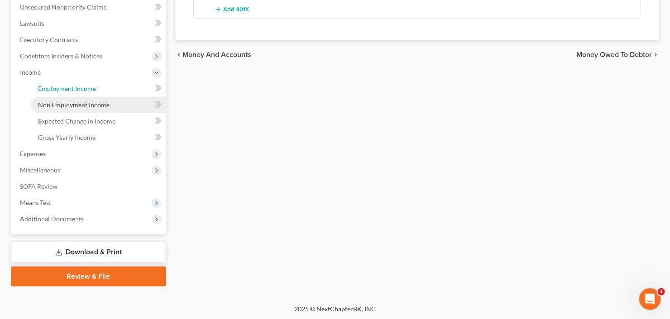
drag, startPoint x: 64, startPoint y: 87, endPoint x: 121, endPoint y: 104, distance: 59.0
click at [64, 86] on span "Employment Income" at bounding box center [67, 89] width 58 height 8
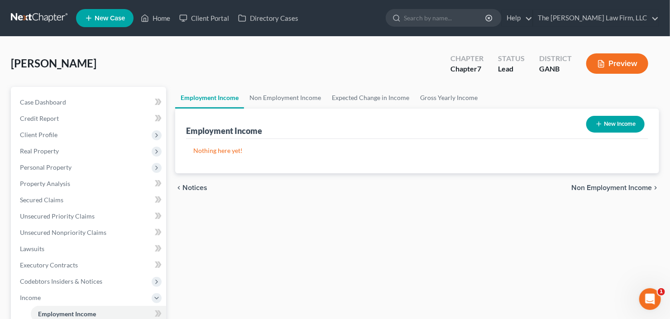
click at [631, 116] on button "New Income" at bounding box center [615, 124] width 58 height 17
select select "0"
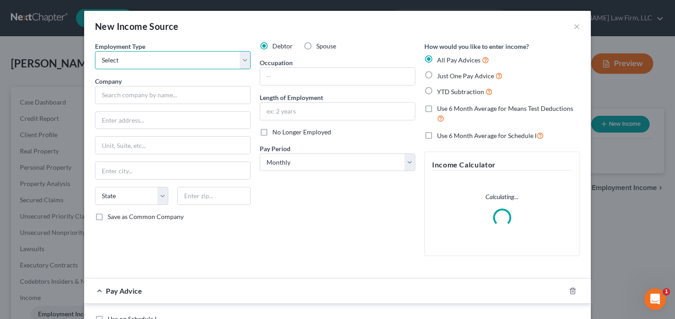
click at [196, 57] on select "Select Full or [DEMOGRAPHIC_DATA] Employment Self Employment" at bounding box center [173, 60] width 156 height 18
select select "0"
click at [95, 51] on select "Select Full or [DEMOGRAPHIC_DATA] Employment Self Employment" at bounding box center [173, 60] width 156 height 18
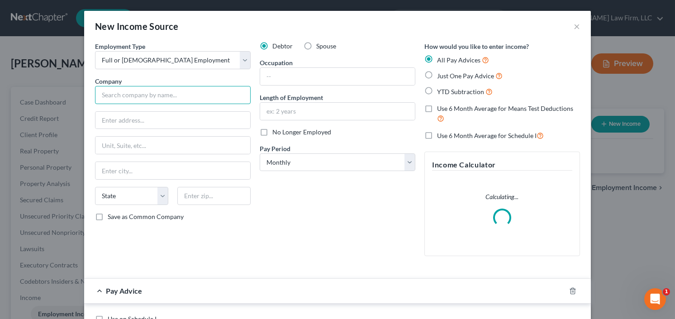
click at [181, 101] on input "text" at bounding box center [173, 95] width 156 height 18
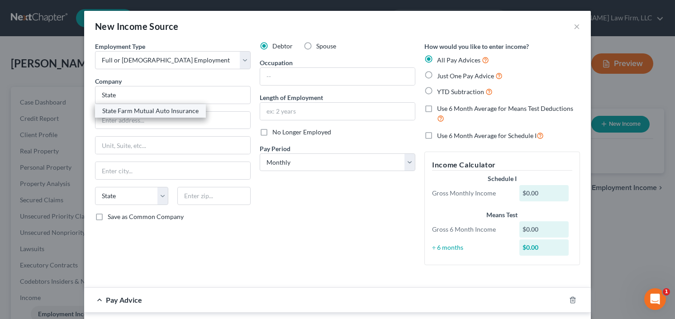
click at [139, 116] on div "State Farm Mutual Auto Insurance" at bounding box center [150, 111] width 111 height 14
type input "State Farm Mutual Auto Insurance"
type input "[GEOGRAPHIC_DATA]"
type input "Bloomington"
select select "14"
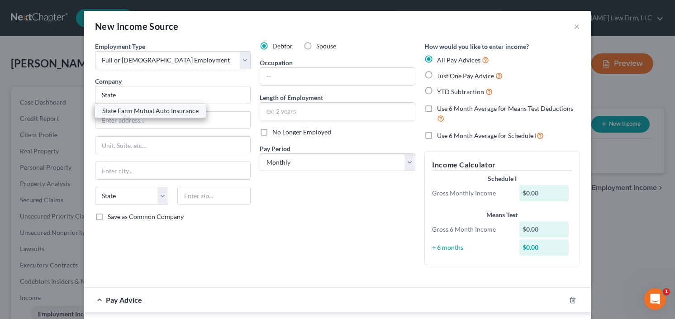
type input "61710"
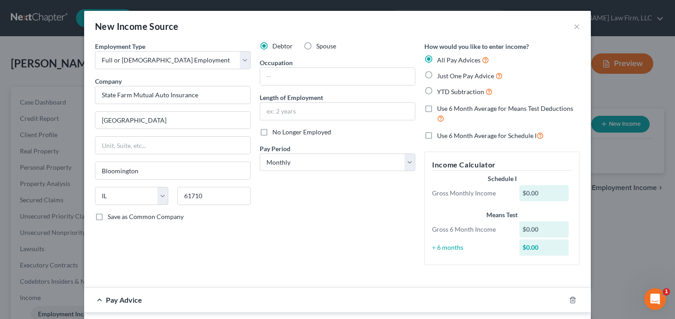
click at [340, 86] on div "Debtor Spouse Occupation Length of Employment No Longer Employed Pay Period * S…" at bounding box center [337, 157] width 165 height 231
click at [337, 81] on input "text" at bounding box center [337, 76] width 155 height 17
type input "Claims Specialist"
click at [306, 113] on input "text" at bounding box center [337, 111] width 155 height 17
type input "S"
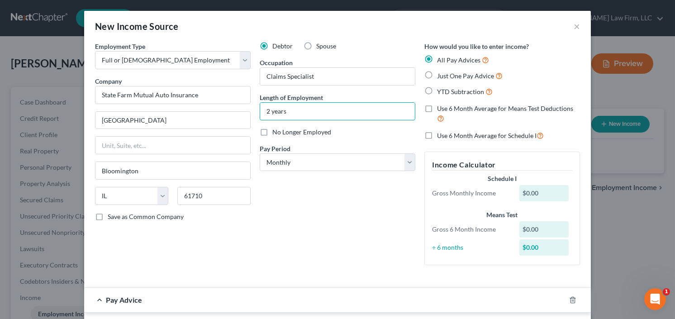
type input "2 years"
click at [437, 89] on label "YTD Subtraction" at bounding box center [465, 91] width 56 height 10
click at [441, 89] on input "YTD Subtraction" at bounding box center [444, 89] width 6 height 6
radio input "true"
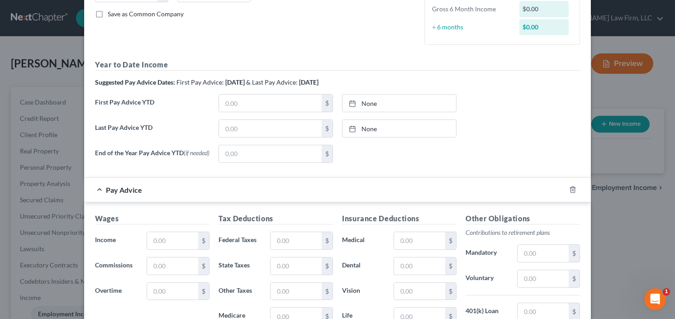
scroll to position [356, 0]
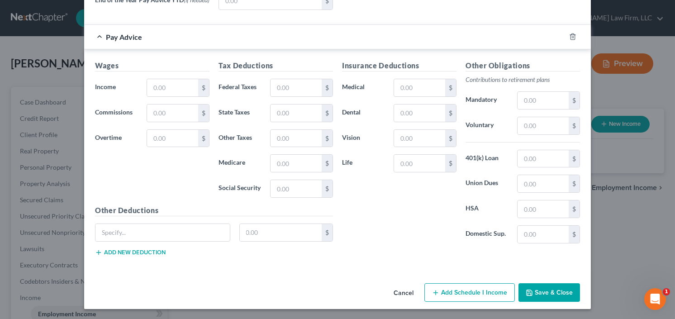
click at [530, 292] on icon "button" at bounding box center [529, 292] width 7 height 7
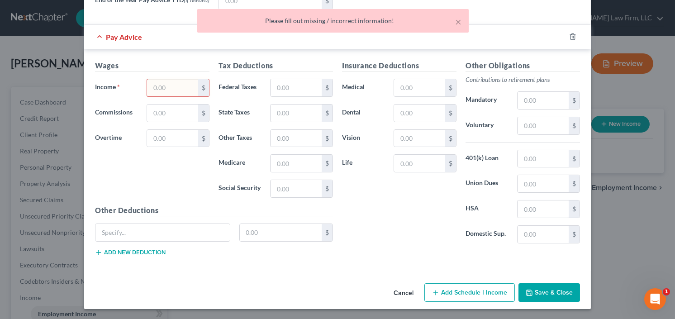
click at [175, 87] on input "text" at bounding box center [172, 87] width 51 height 17
type input "0.00"
click at [544, 292] on button "Save & Close" at bounding box center [550, 292] width 62 height 19
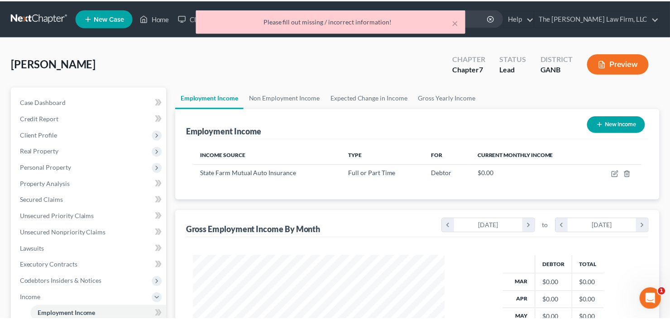
scroll to position [452536, 452426]
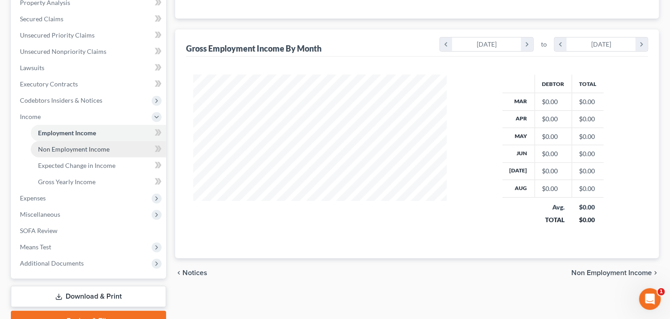
click at [77, 148] on span "Non Employment Income" at bounding box center [74, 149] width 72 height 8
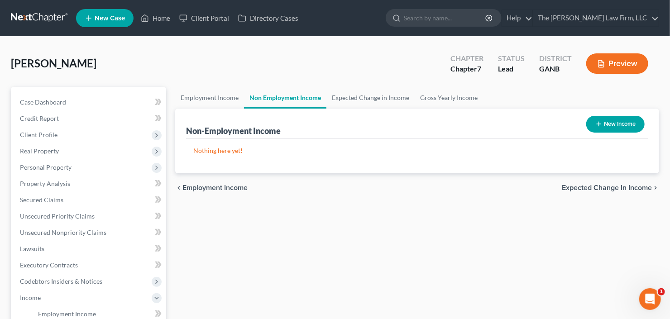
click at [631, 125] on button "New Income" at bounding box center [615, 124] width 58 height 17
select select "0"
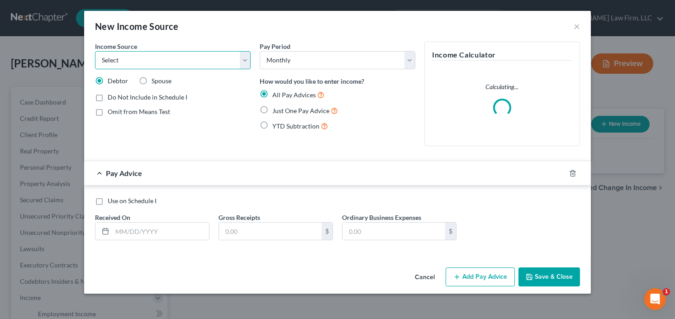
click at [187, 54] on select "Select Unemployment Disability (from employer) Pension Retirement Social Securi…" at bounding box center [173, 60] width 156 height 18
select select "13"
click at [95, 51] on select "Select Unemployment Disability (from employer) Pension Retirement Social Securi…" at bounding box center [173, 60] width 156 height 18
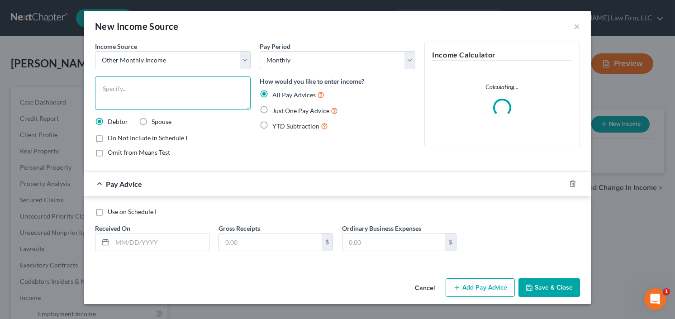
click at [190, 90] on textarea at bounding box center [173, 93] width 156 height 33
type textarea "Adoption Assitance"
click at [273, 112] on label "Just One Pay Advice" at bounding box center [306, 110] width 66 height 10
click at [276, 111] on input "Just One Pay Advice" at bounding box center [279, 108] width 6 height 6
radio input "true"
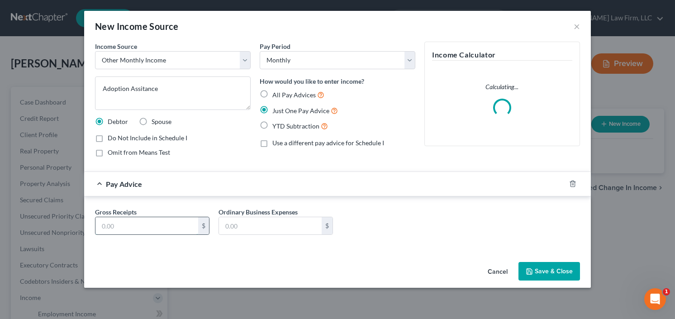
click at [138, 229] on input "text" at bounding box center [147, 225] width 103 height 17
type input "440.00"
type textarea "Adoption Assistance"
click at [554, 272] on button "Save & Close" at bounding box center [550, 271] width 62 height 19
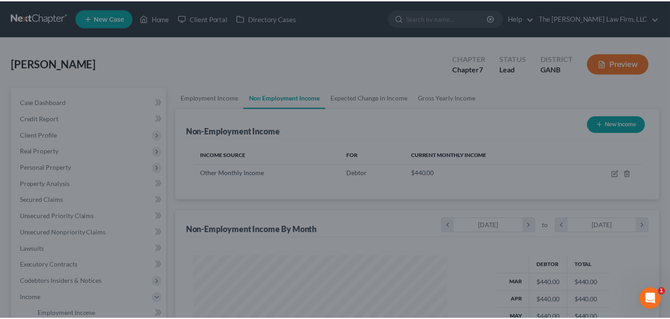
scroll to position [162, 272]
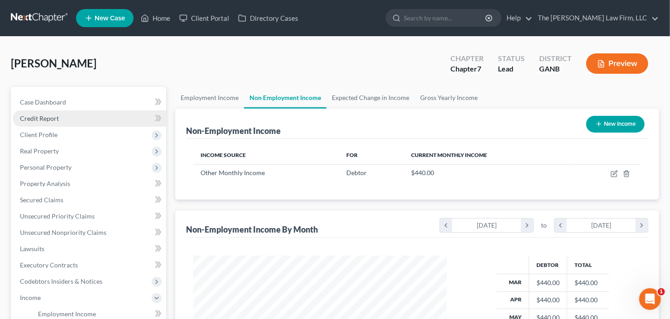
click at [61, 115] on link "Credit Report" at bounding box center [89, 118] width 153 height 16
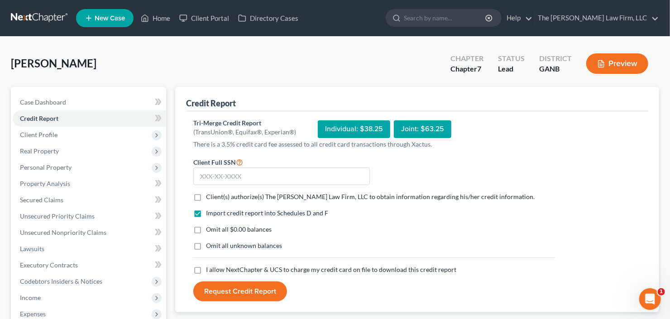
click at [206, 194] on label "Client(s) authorize(s) The [PERSON_NAME] Law Firm, LLC to obtain information re…" at bounding box center [370, 196] width 329 height 9
click at [210, 194] on input "Client(s) authorize(s) The [PERSON_NAME] Law Firm, LLC to obtain information re…" at bounding box center [213, 195] width 6 height 6
checkbox input "true"
click at [206, 267] on label "I allow NextChapter & UCS to charge my credit card on file to download this cre…" at bounding box center [331, 269] width 250 height 9
click at [210, 267] on input "I allow NextChapter & UCS to charge my credit card on file to download this cre…" at bounding box center [213, 268] width 6 height 6
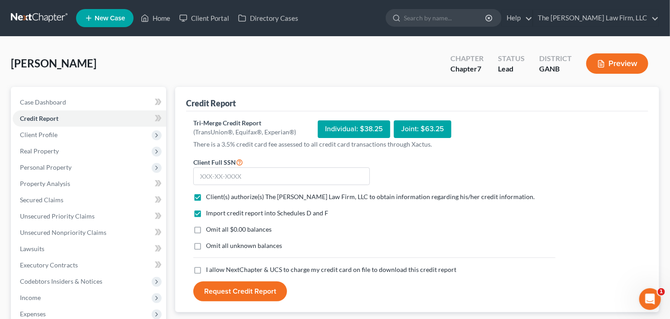
checkbox input "true"
click at [252, 175] on input "text" at bounding box center [281, 176] width 177 height 18
click at [223, 173] on input "text" at bounding box center [281, 176] width 177 height 18
type input "397-06-2140"
click at [240, 288] on button "Request Credit Report" at bounding box center [240, 292] width 94 height 20
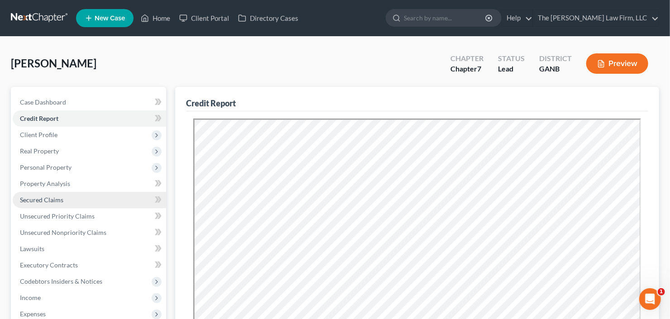
click at [39, 198] on span "Secured Claims" at bounding box center [41, 200] width 43 height 8
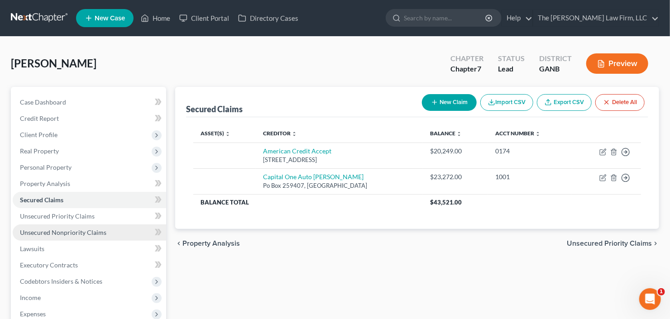
click at [54, 229] on span "Unsecured Nonpriority Claims" at bounding box center [63, 233] width 86 height 8
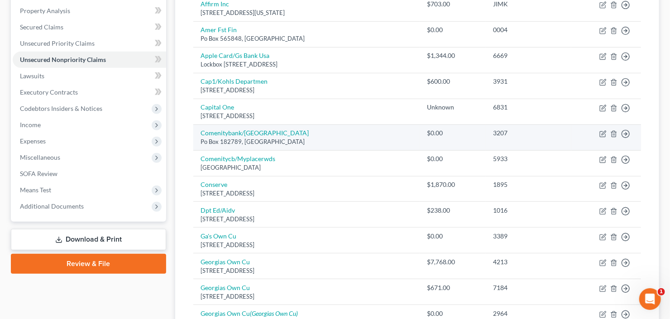
scroll to position [139, 0]
